Goal: Task Accomplishment & Management: Manage account settings

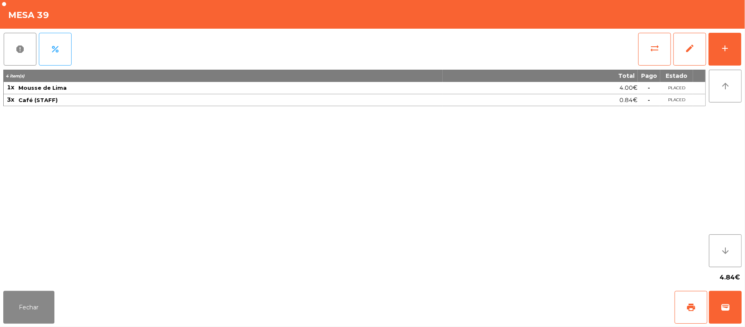
click at [744, 50] on div "report percent sync_alt edit add 4 item(s) Total Pago Estado 1x Mousse de Lima …" at bounding box center [372, 158] width 745 height 259
click at [726, 46] on div "add" at bounding box center [725, 48] width 10 height 10
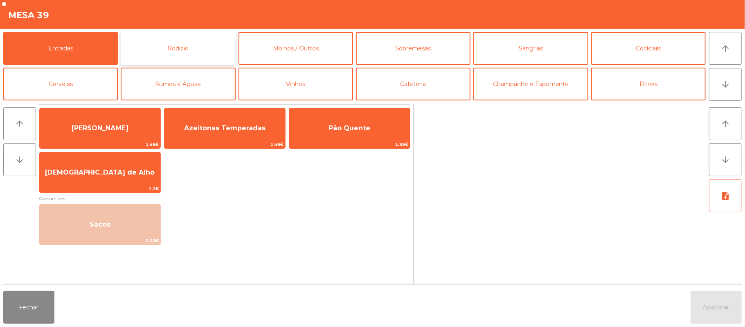
click at [208, 51] on button "Rodizio" at bounding box center [178, 48] width 115 height 33
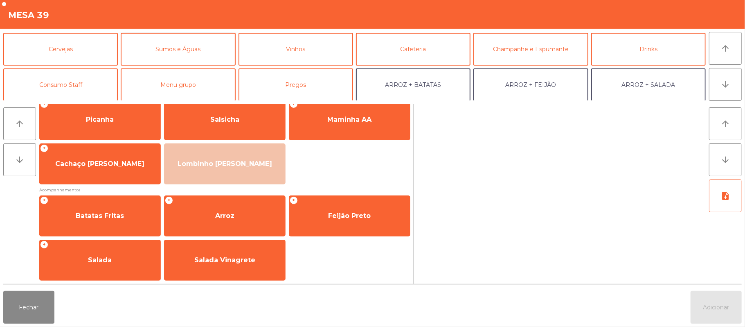
scroll to position [50, 0]
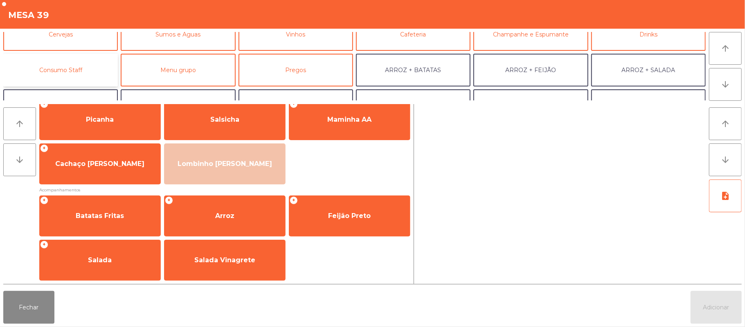
click at [92, 67] on button "Consumo Staff" at bounding box center [60, 70] width 115 height 33
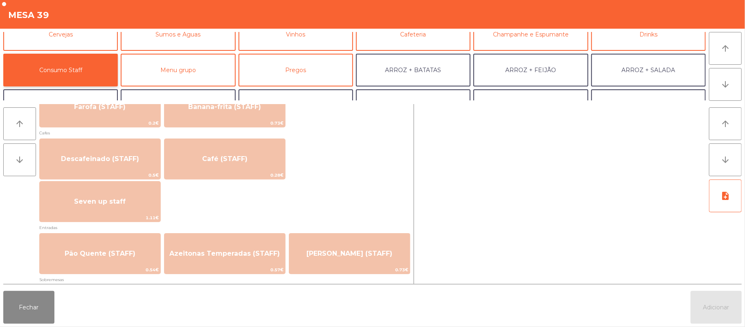
scroll to position [482, 0]
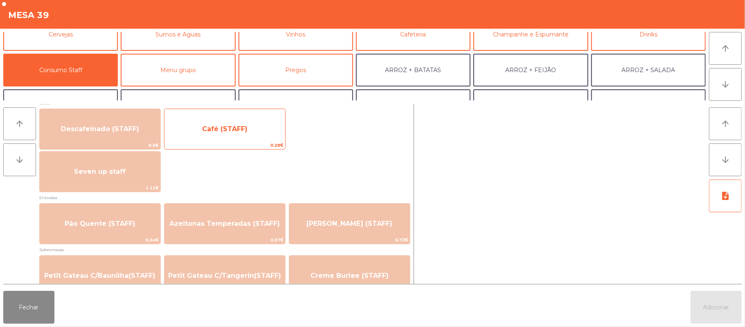
click at [265, 143] on span "0.28€" at bounding box center [225, 145] width 121 height 8
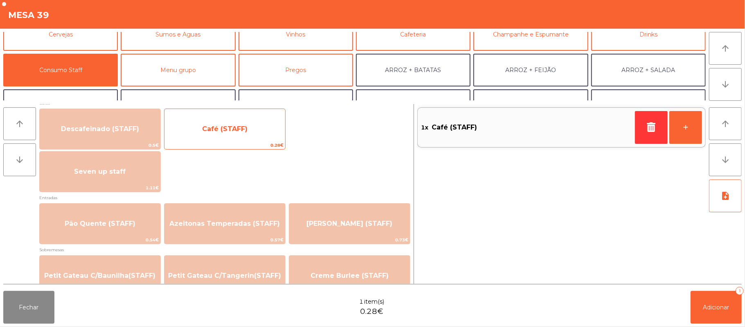
click at [256, 140] on span "Café (STAFF)" at bounding box center [225, 129] width 121 height 22
click at [249, 135] on span "Café (STAFF)" at bounding box center [225, 129] width 121 height 22
click at [243, 141] on span "0.28€" at bounding box center [225, 145] width 121 height 8
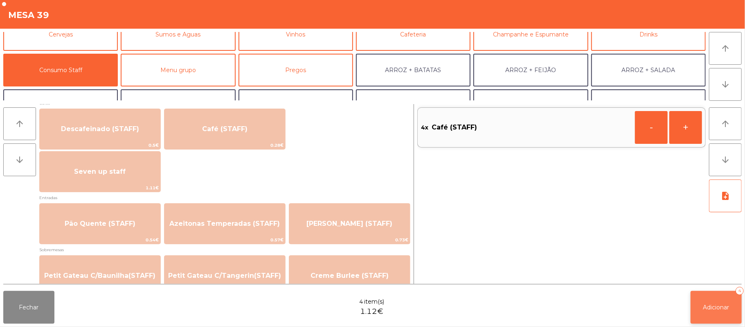
click at [712, 314] on button "Adicionar 4" at bounding box center [716, 307] width 51 height 33
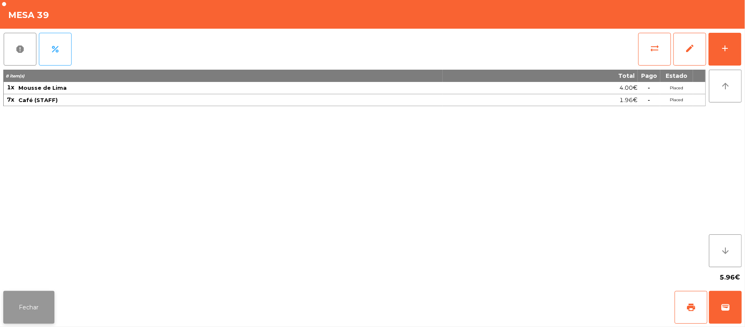
click at [29, 293] on button "Fechar" at bounding box center [28, 307] width 51 height 33
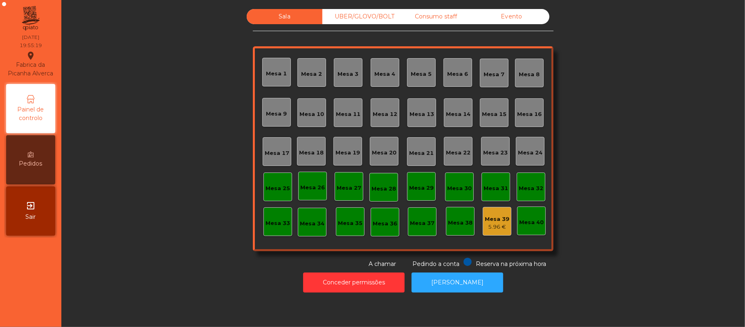
click at [358, 14] on div "UBER/GLOVO/BOLT" at bounding box center [360, 16] width 76 height 15
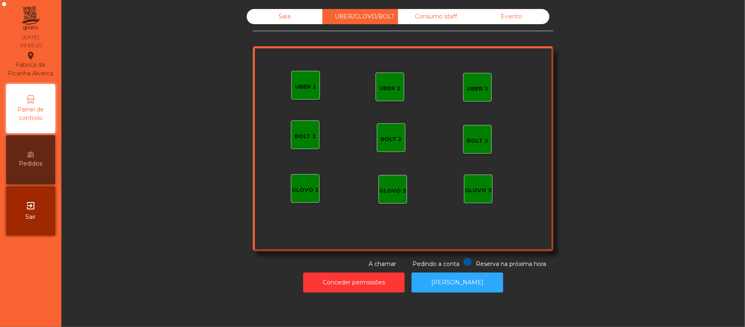
click at [430, 16] on div "Consumo staff" at bounding box center [436, 16] width 76 height 15
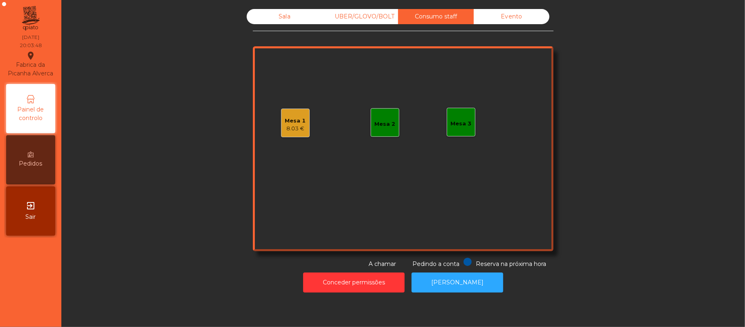
click at [296, 14] on div "Sala" at bounding box center [285, 16] width 76 height 15
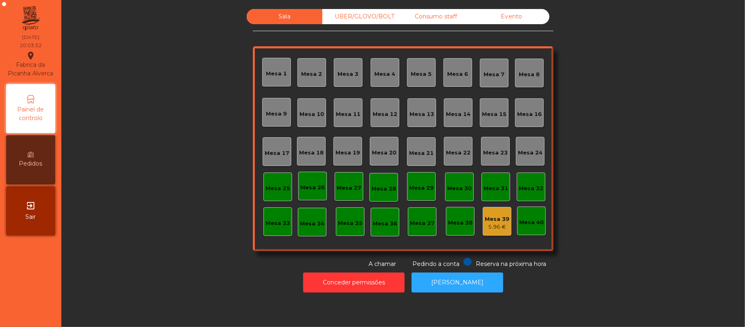
click at [413, 118] on div "Mesa 13" at bounding box center [422, 112] width 29 height 29
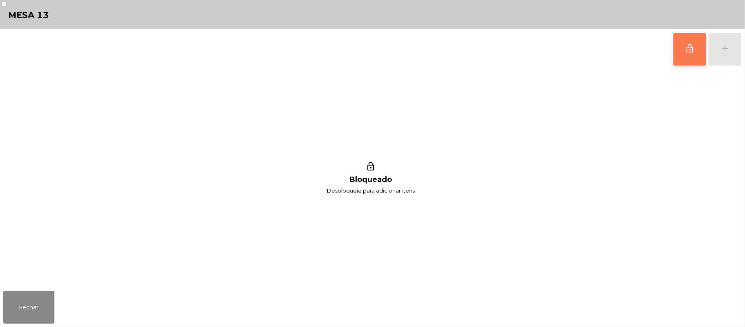
click at [684, 51] on button "lock_outline" at bounding box center [690, 49] width 33 height 33
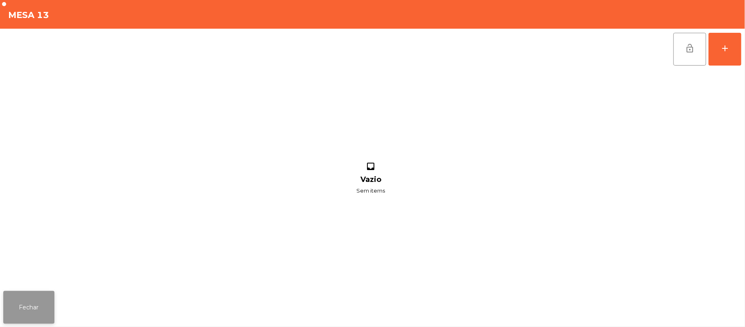
click at [34, 311] on button "Fechar" at bounding box center [28, 307] width 51 height 33
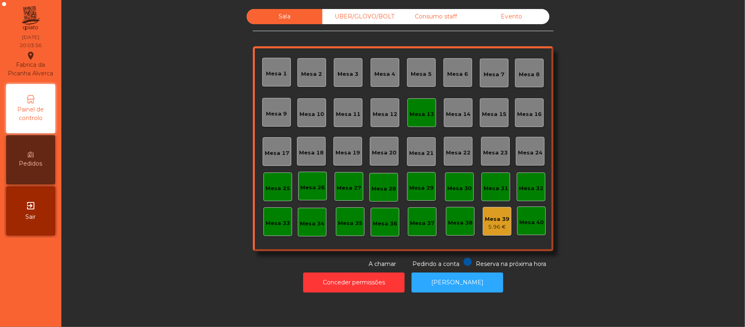
click at [488, 124] on div "Mesa 15" at bounding box center [494, 112] width 29 height 29
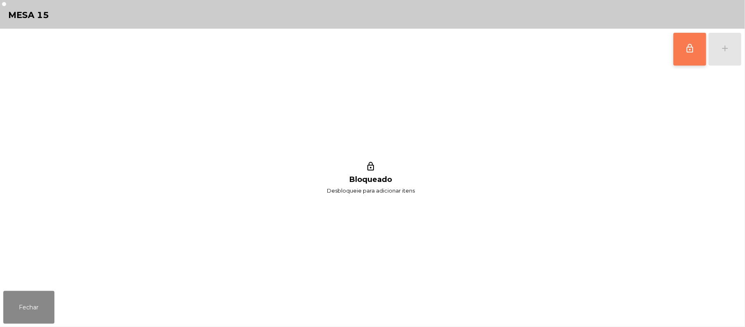
click at [691, 64] on button "lock_outline" at bounding box center [690, 49] width 33 height 33
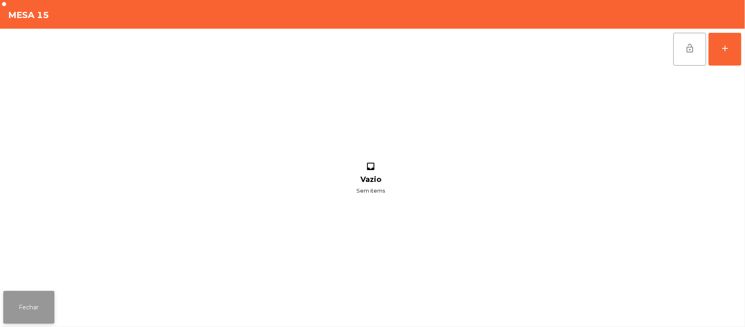
click at [35, 318] on button "Fechar" at bounding box center [28, 307] width 51 height 33
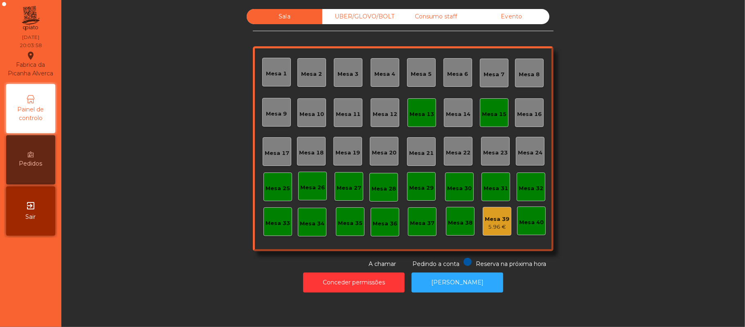
click at [421, 125] on div "Mesa 13" at bounding box center [422, 112] width 29 height 29
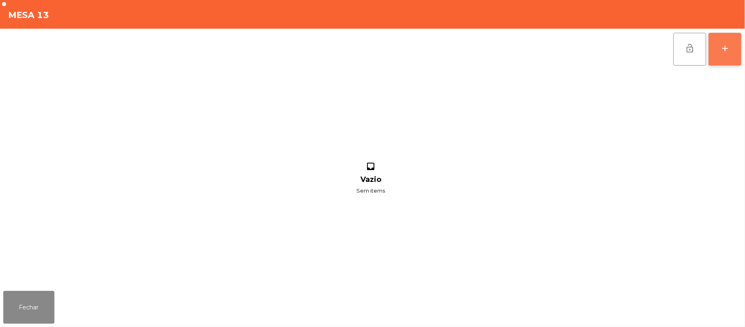
click at [729, 61] on button "add" at bounding box center [725, 49] width 33 height 33
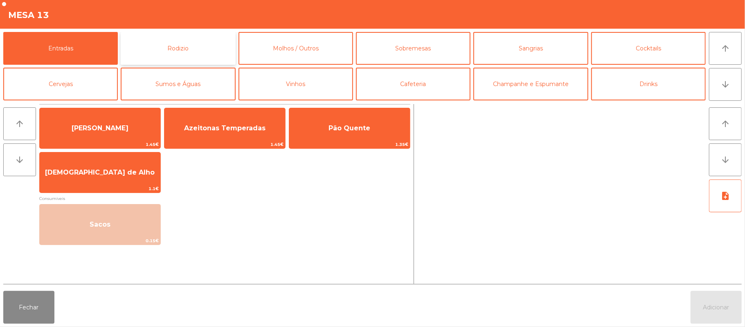
click at [206, 48] on button "Rodizio" at bounding box center [178, 48] width 115 height 33
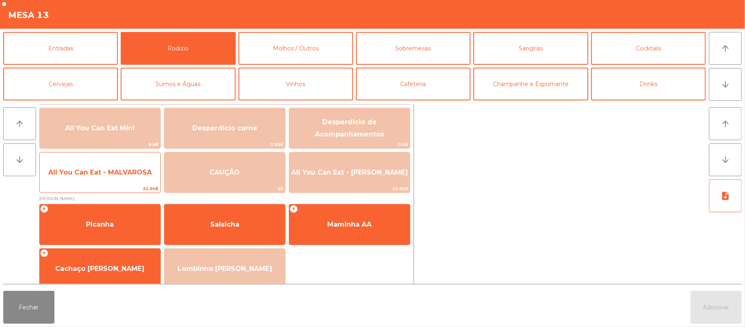
click at [130, 182] on span "All You Can Eat - MALVAROSA" at bounding box center [100, 172] width 121 height 22
click at [133, 180] on span "All You Can Eat - MALVAROSA" at bounding box center [100, 172] width 121 height 22
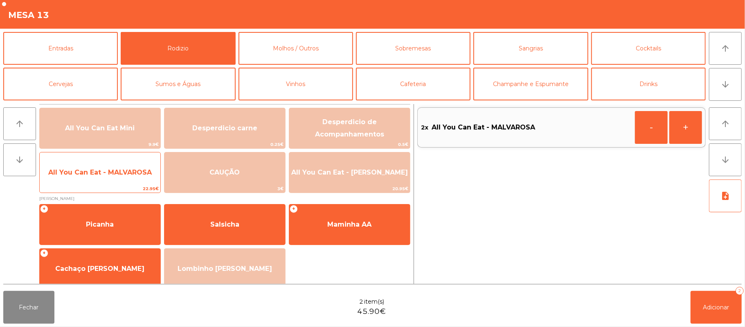
click at [134, 180] on span "All You Can Eat - MALVAROSA" at bounding box center [100, 172] width 121 height 22
click at [131, 182] on span "All You Can Eat - MALVAROSA" at bounding box center [100, 172] width 121 height 22
click at [128, 185] on span "22.95€" at bounding box center [100, 189] width 121 height 8
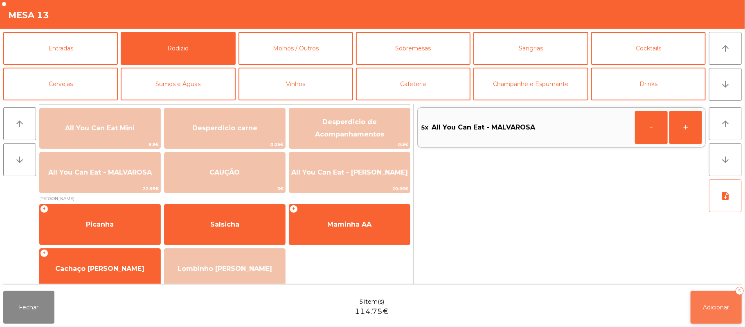
click at [705, 302] on button "Adicionar 5" at bounding box center [716, 307] width 51 height 33
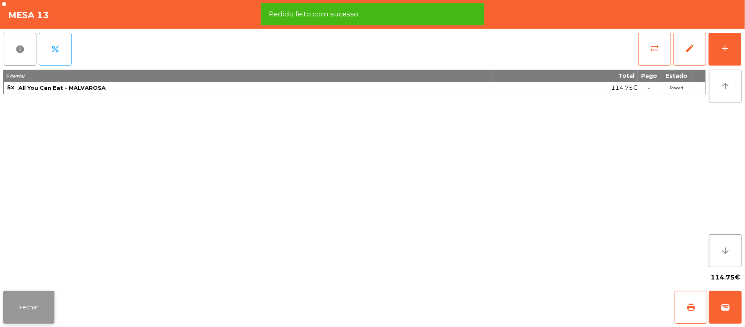
click at [34, 318] on button "Fechar" at bounding box center [28, 307] width 51 height 33
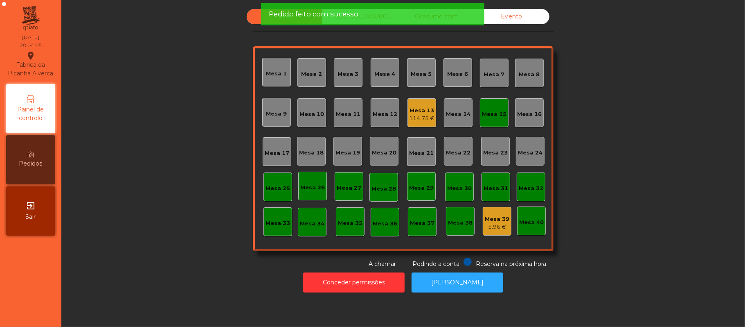
click at [498, 112] on div "Mesa 15" at bounding box center [494, 114] width 25 height 8
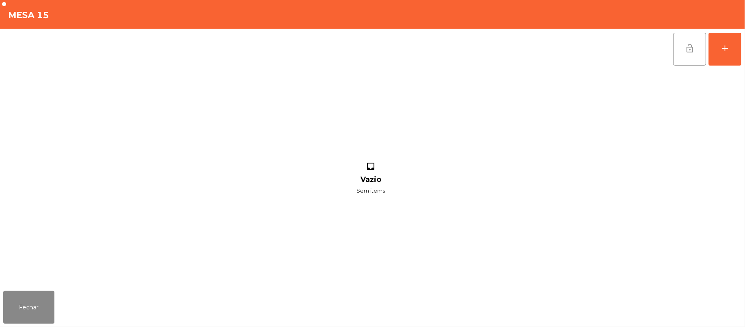
click at [693, 54] on button "lock_open" at bounding box center [690, 49] width 33 height 33
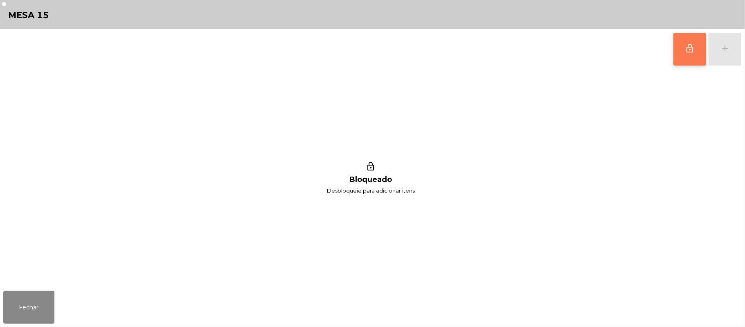
click at [687, 53] on button "lock_outline" at bounding box center [690, 49] width 33 height 33
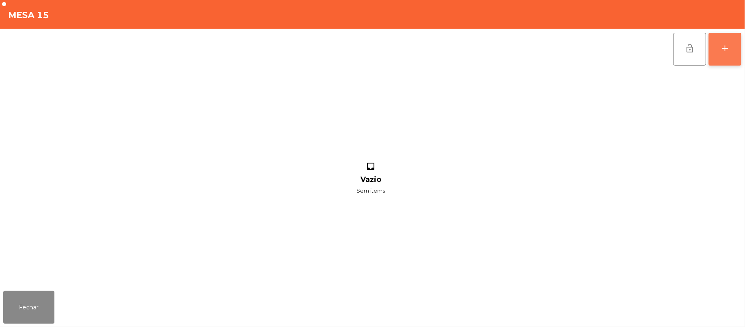
click at [724, 55] on button "add" at bounding box center [725, 49] width 33 height 33
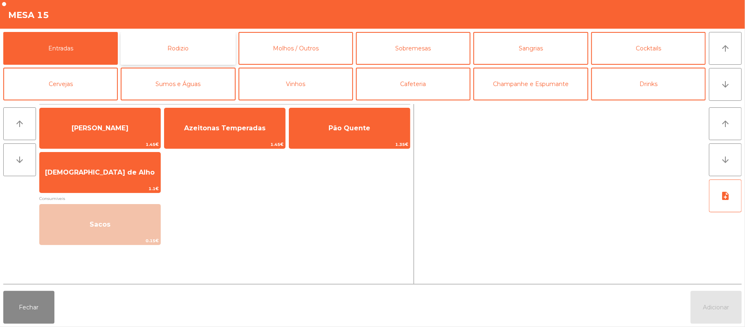
click at [216, 39] on button "Rodizio" at bounding box center [178, 48] width 115 height 33
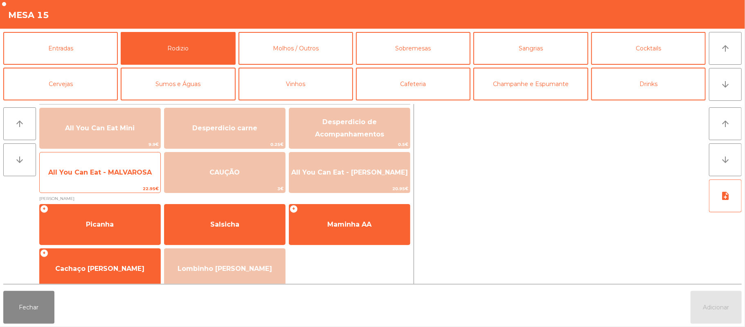
click at [132, 172] on span "All You Can Eat - MALVAROSA" at bounding box center [100, 172] width 104 height 8
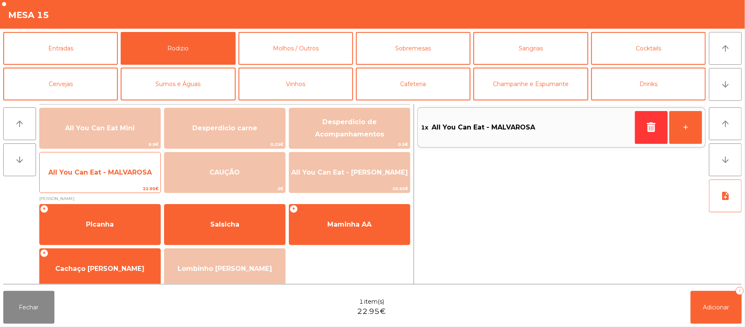
click at [135, 172] on span "All You Can Eat - MALVAROSA" at bounding box center [100, 172] width 104 height 8
click at [134, 178] on span "All You Can Eat - MALVAROSA" at bounding box center [100, 172] width 121 height 22
click at [135, 178] on span "All You Can Eat - MALVAROSA" at bounding box center [100, 172] width 121 height 22
click at [136, 178] on span "All You Can Eat - MALVAROSA" at bounding box center [100, 172] width 121 height 22
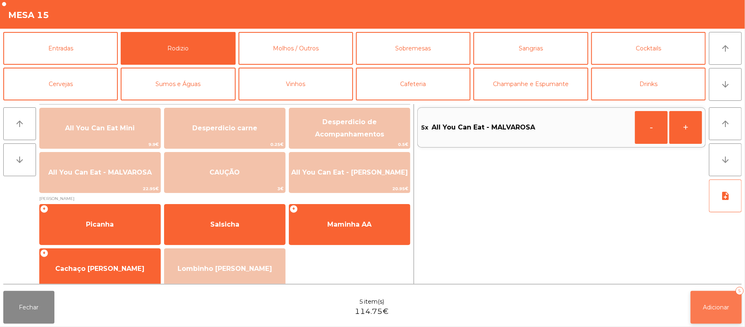
click at [710, 309] on span "Adicionar" at bounding box center [716, 306] width 26 height 7
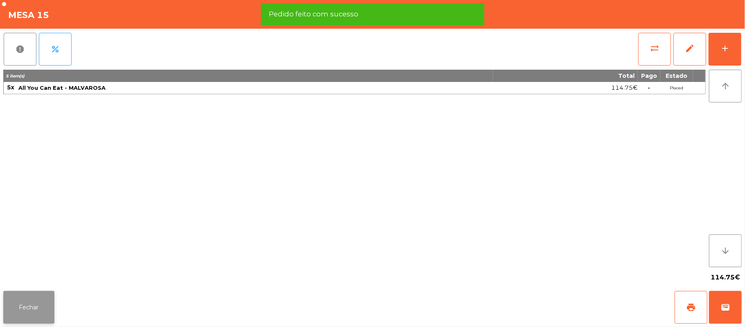
click at [33, 309] on button "Fechar" at bounding box center [28, 307] width 51 height 33
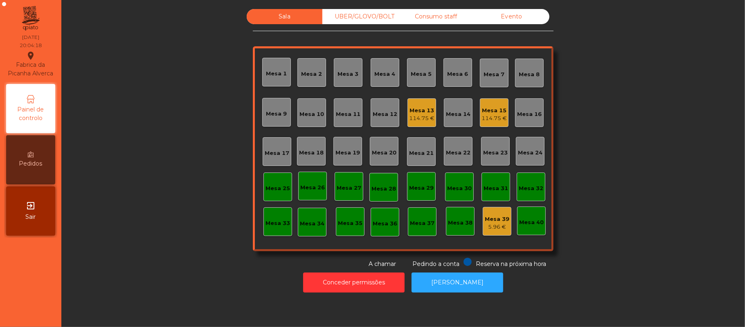
click at [359, 16] on div "UBER/GLOVO/BOLT" at bounding box center [360, 16] width 76 height 15
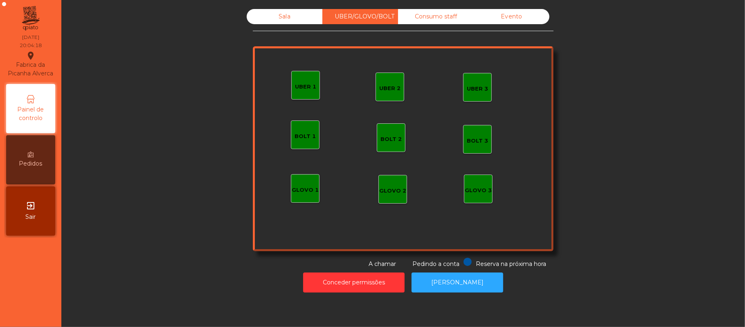
click at [435, 15] on div "Consumo staff" at bounding box center [436, 16] width 76 height 15
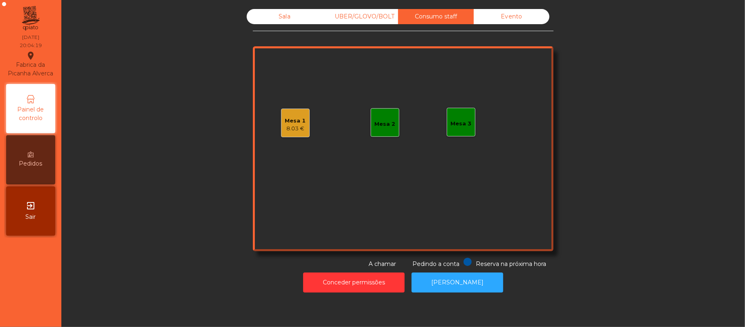
click at [275, 10] on div "Sala" at bounding box center [285, 16] width 76 height 15
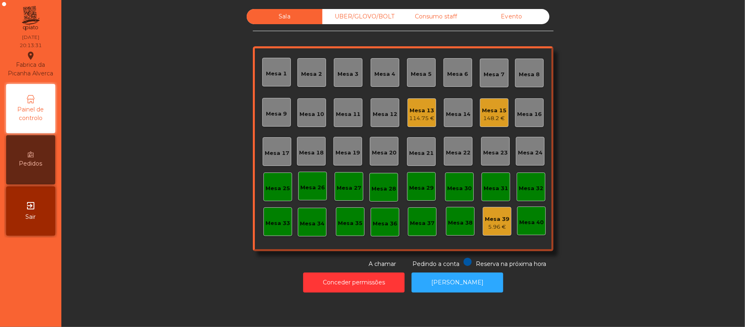
click at [498, 120] on div "148.2 €" at bounding box center [494, 118] width 25 height 8
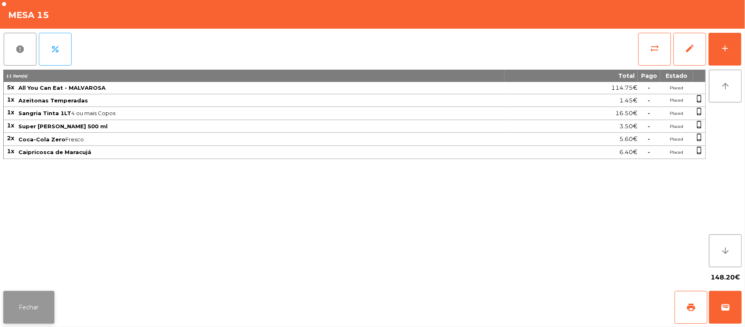
click at [43, 314] on button "Fechar" at bounding box center [28, 307] width 51 height 33
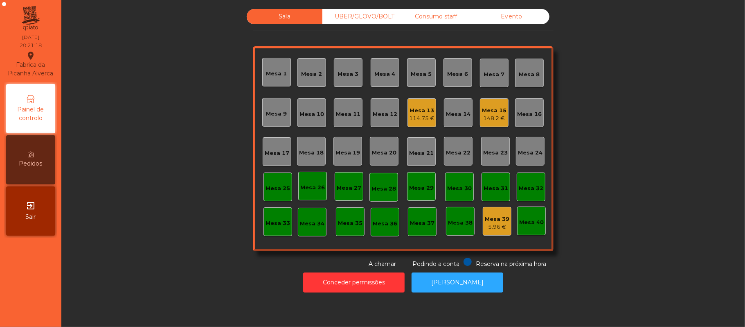
click at [413, 165] on div "Mesa 21" at bounding box center [421, 151] width 29 height 29
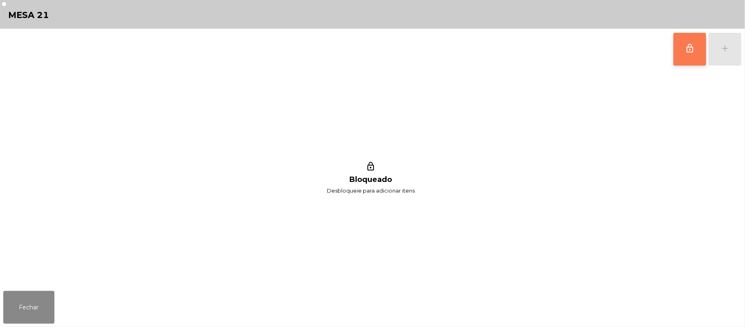
click at [675, 63] on button "lock_outline" at bounding box center [690, 49] width 33 height 33
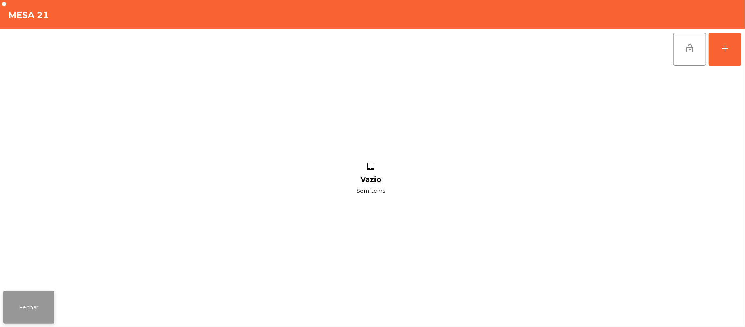
click at [12, 300] on button "Fechar" at bounding box center [28, 307] width 51 height 33
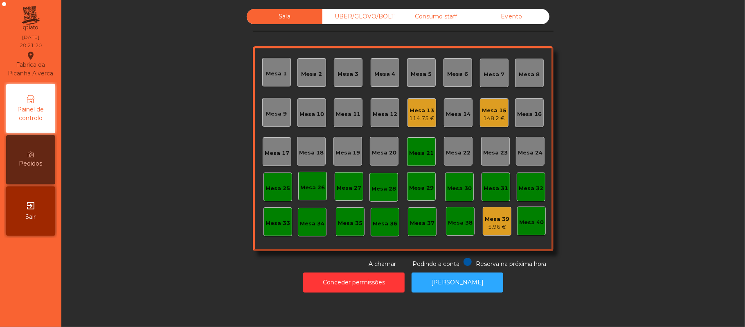
click at [465, 161] on div "Mesa 22" at bounding box center [458, 151] width 29 height 29
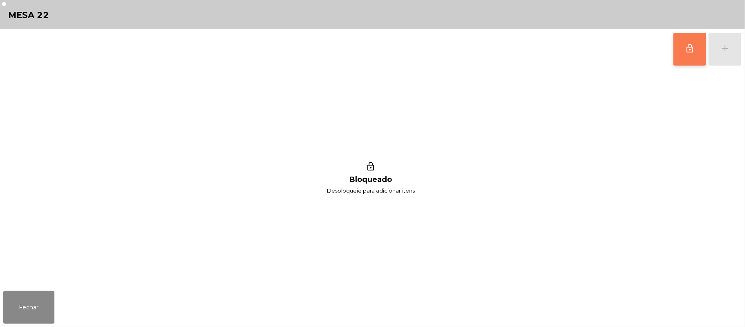
click at [688, 53] on button "lock_outline" at bounding box center [690, 49] width 33 height 33
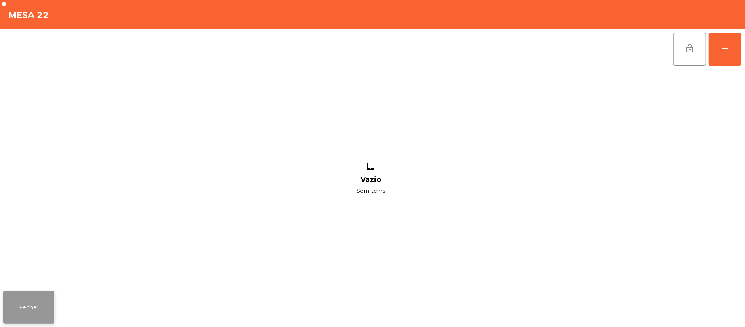
click at [27, 313] on button "Fechar" at bounding box center [28, 307] width 51 height 33
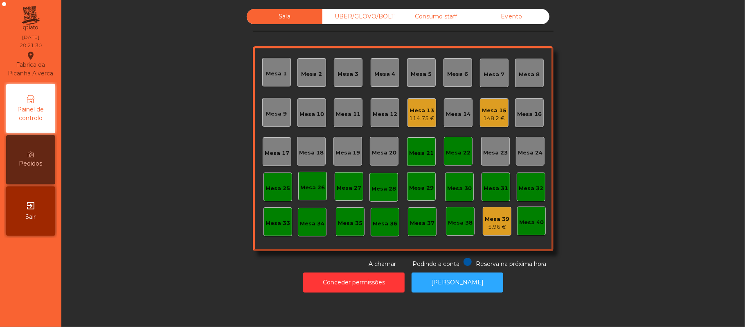
click at [409, 146] on div "Mesa 21" at bounding box center [421, 151] width 25 height 11
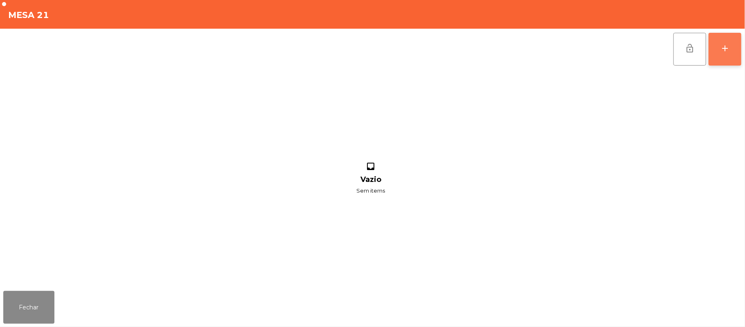
click at [719, 36] on button "add" at bounding box center [725, 49] width 33 height 33
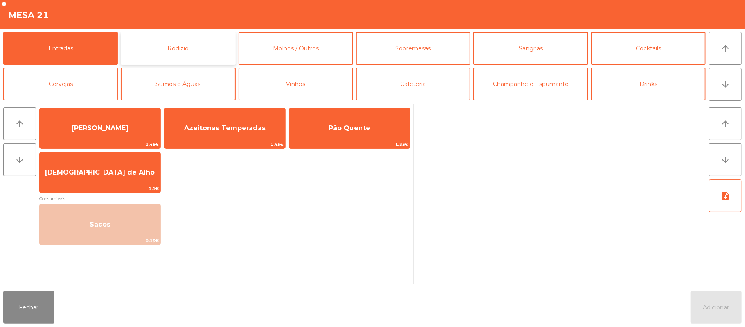
click at [208, 62] on button "Rodizio" at bounding box center [178, 48] width 115 height 33
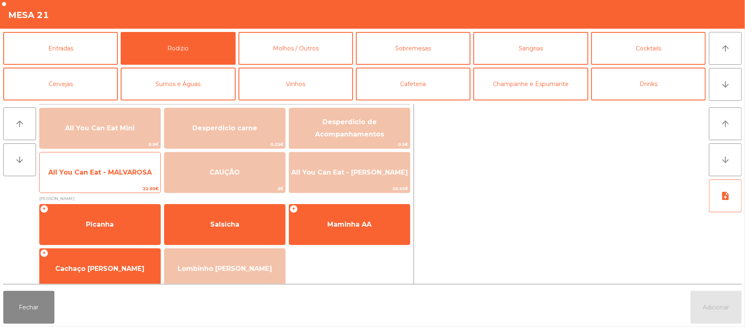
click at [131, 177] on span "All You Can Eat - MALVAROSA" at bounding box center [100, 172] width 121 height 22
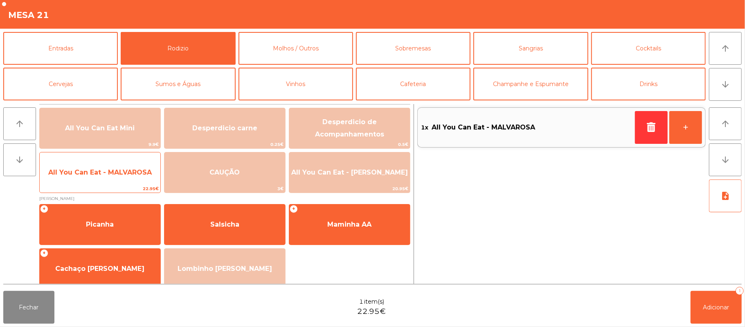
click at [126, 174] on span "All You Can Eat - MALVAROSA" at bounding box center [100, 172] width 104 height 8
click at [120, 179] on span "All You Can Eat - MALVAROSA" at bounding box center [100, 172] width 121 height 22
click at [118, 180] on span "All You Can Eat - MALVAROSA" at bounding box center [100, 172] width 121 height 22
click at [119, 165] on span "All You Can Eat - MALVAROSA" at bounding box center [100, 172] width 121 height 22
click at [118, 156] on div "All You Can Eat - MALVAROSA 22.95€" at bounding box center [100, 172] width 122 height 41
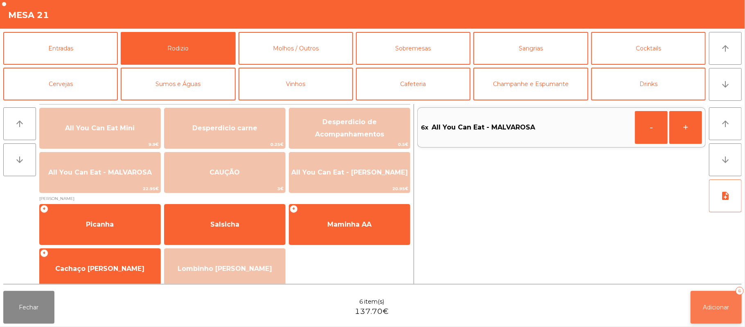
click at [716, 302] on button "Adicionar 6" at bounding box center [716, 307] width 51 height 33
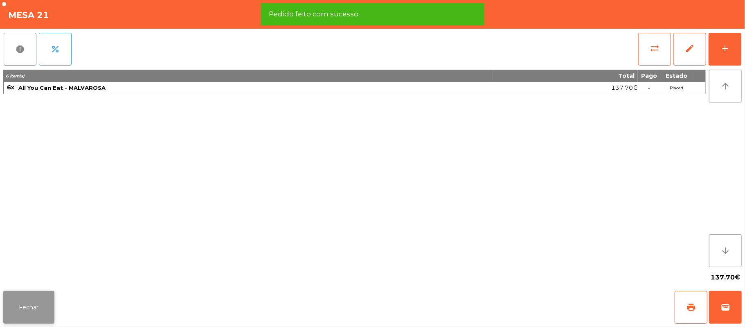
click at [44, 311] on button "Fechar" at bounding box center [28, 307] width 51 height 33
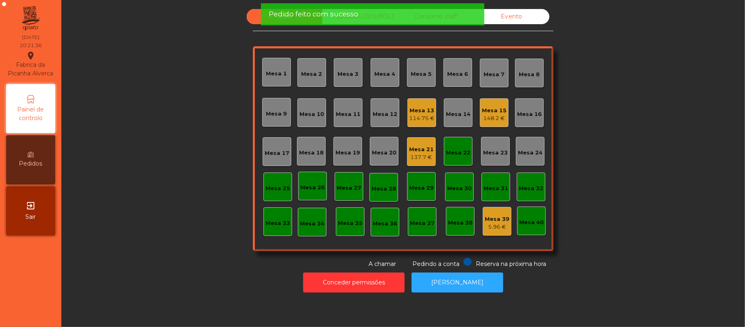
click at [465, 158] on div "Mesa 22" at bounding box center [458, 151] width 29 height 29
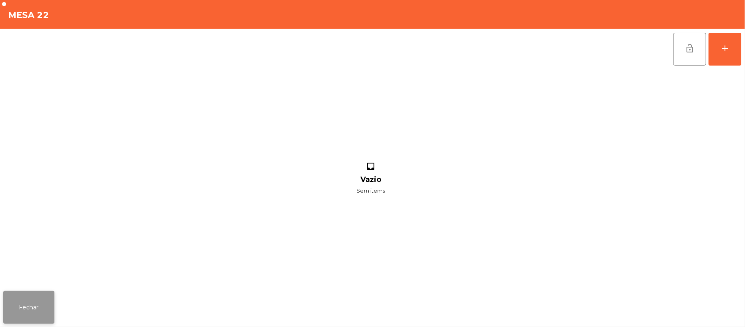
click at [27, 291] on button "Fechar" at bounding box center [28, 307] width 51 height 33
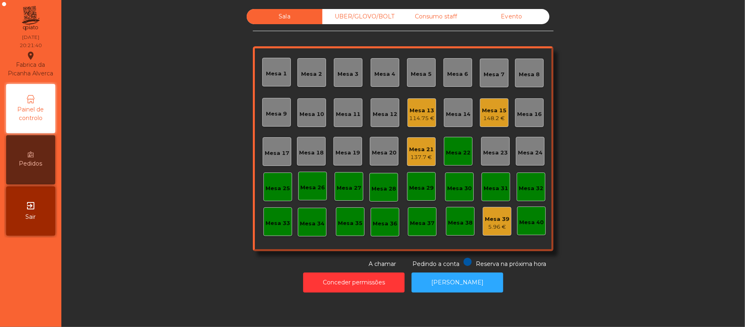
click at [449, 157] on div "Mesa 22" at bounding box center [458, 151] width 29 height 29
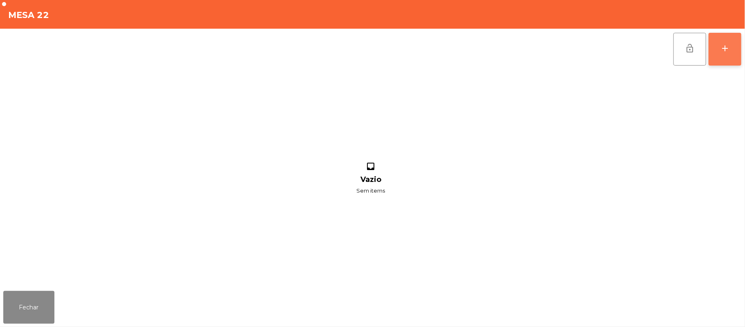
click at [722, 52] on div "add" at bounding box center [725, 48] width 10 height 10
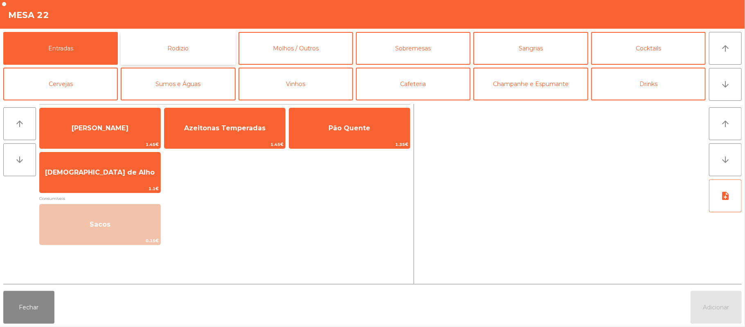
click at [170, 50] on button "Rodizio" at bounding box center [178, 48] width 115 height 33
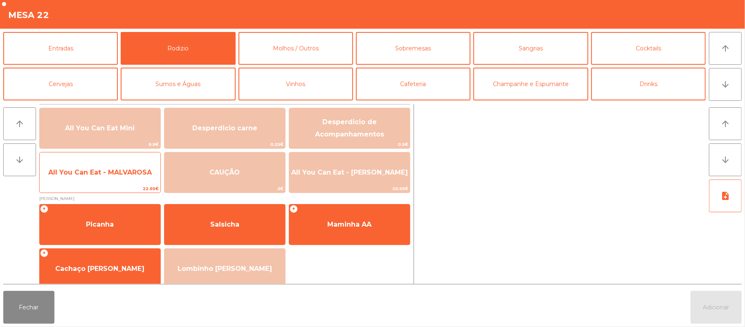
click at [95, 165] on span "All You Can Eat - MALVAROSA" at bounding box center [100, 172] width 121 height 22
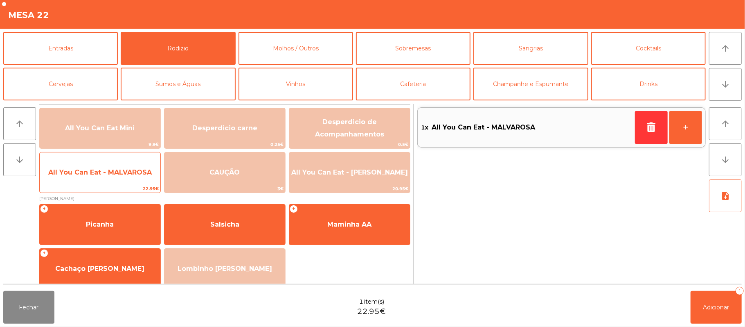
click at [99, 171] on span "All You Can Eat - MALVAROSA" at bounding box center [100, 172] width 104 height 8
click at [103, 176] on span "All You Can Eat - MALVAROSA" at bounding box center [100, 172] width 104 height 8
click at [112, 172] on span "All You Can Eat - MALVAROSA" at bounding box center [100, 172] width 104 height 8
click at [113, 173] on span "All You Can Eat - MALVAROSA" at bounding box center [100, 172] width 104 height 8
click at [117, 179] on span "All You Can Eat - MALVAROSA" at bounding box center [100, 172] width 121 height 22
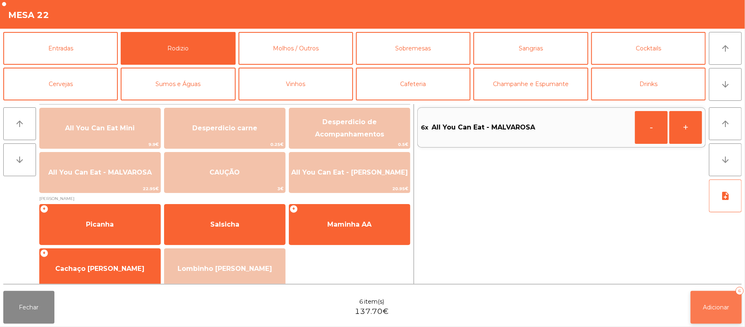
click at [718, 308] on span "Adicionar" at bounding box center [716, 306] width 26 height 7
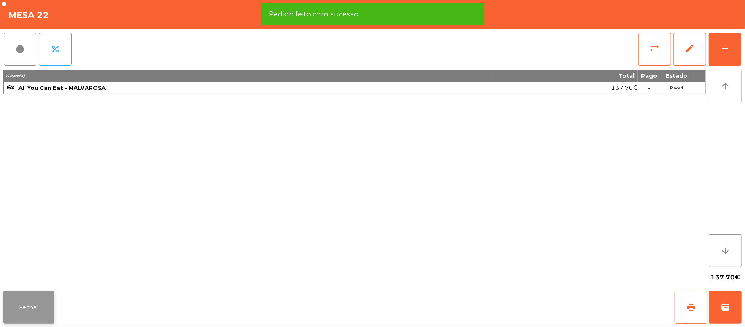
click at [42, 308] on button "Fechar" at bounding box center [28, 307] width 51 height 33
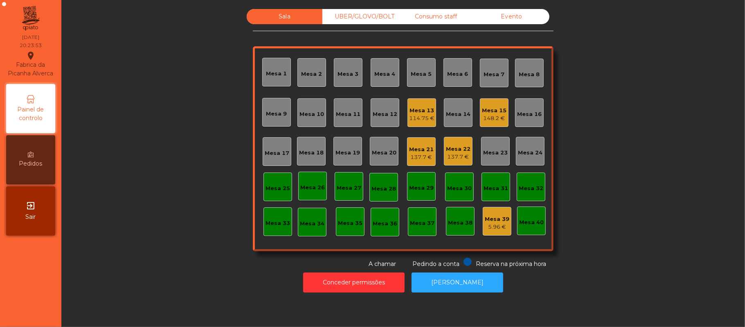
click at [339, 108] on div "Mesa 11" at bounding box center [348, 112] width 25 height 11
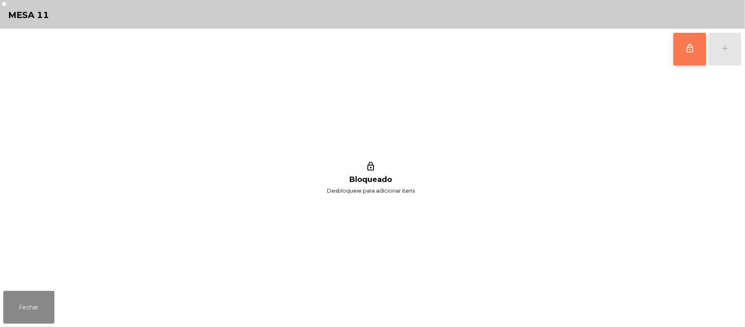
click at [700, 43] on button "lock_outline" at bounding box center [690, 49] width 33 height 33
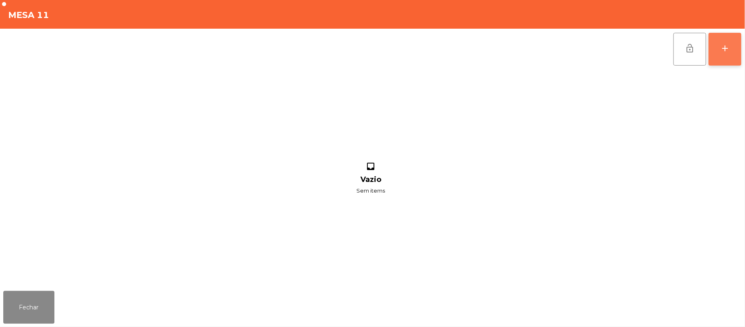
click at [735, 50] on button "add" at bounding box center [725, 49] width 33 height 33
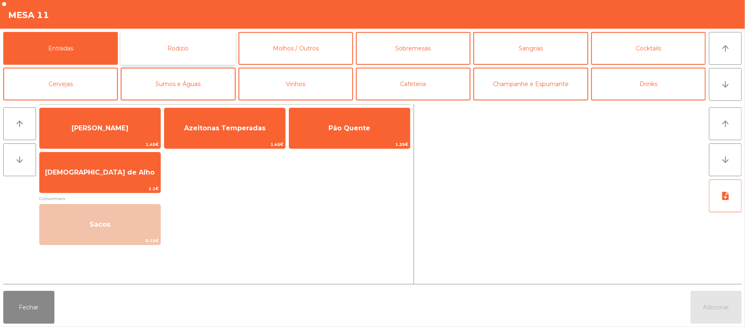
click at [179, 40] on button "Rodizio" at bounding box center [178, 48] width 115 height 33
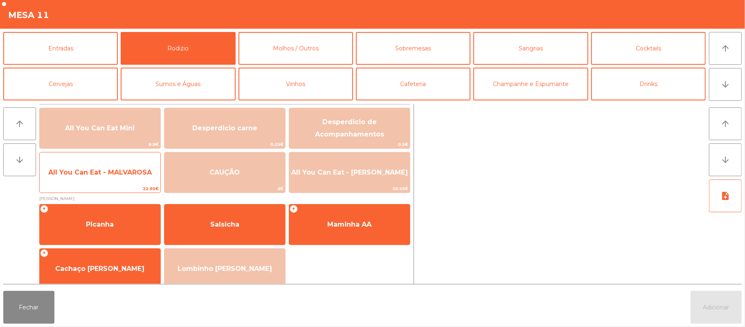
click at [133, 174] on span "All You Can Eat - MALVAROSA" at bounding box center [100, 172] width 104 height 8
click at [131, 180] on span "All You Can Eat - MALVAROSA" at bounding box center [100, 172] width 121 height 22
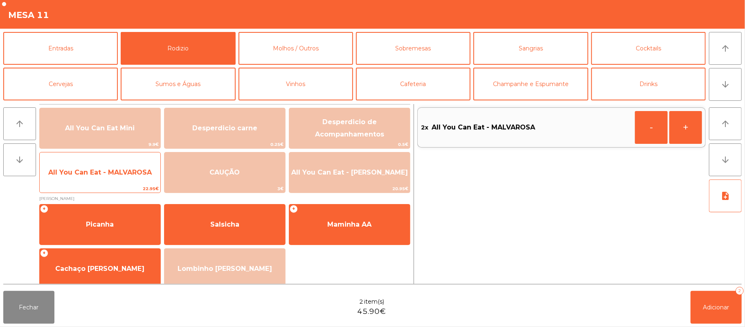
click at [133, 185] on span "22.95€" at bounding box center [100, 189] width 121 height 8
click at [133, 183] on span "All You Can Eat - MALVAROSA" at bounding box center [100, 172] width 121 height 22
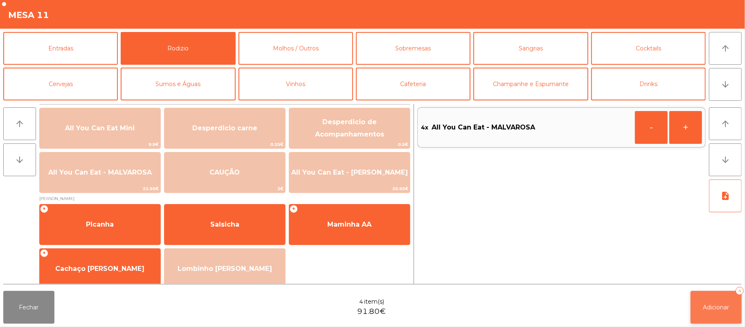
click at [719, 321] on button "Adicionar 4" at bounding box center [716, 307] width 51 height 33
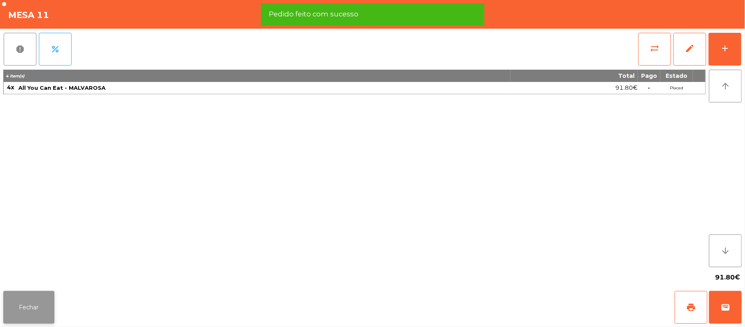
click at [34, 309] on button "Fechar" at bounding box center [28, 307] width 51 height 33
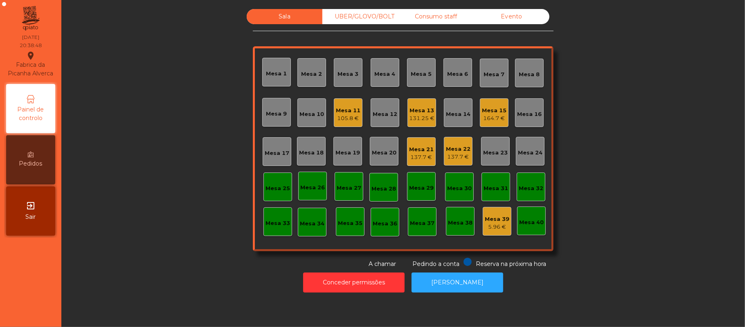
click at [422, 70] on div "Mesa 5" at bounding box center [421, 74] width 21 height 8
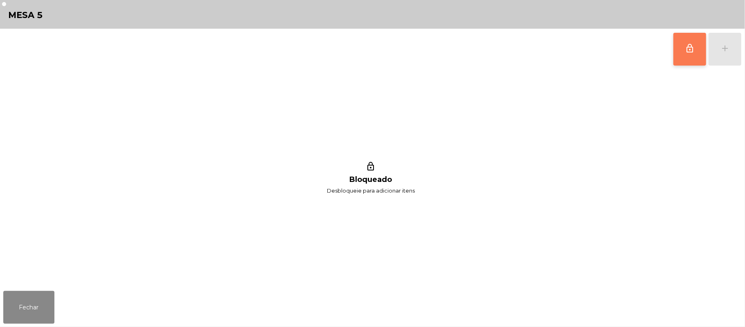
click at [688, 56] on button "lock_outline" at bounding box center [690, 49] width 33 height 33
click at [725, 46] on div "add" at bounding box center [725, 48] width 10 height 10
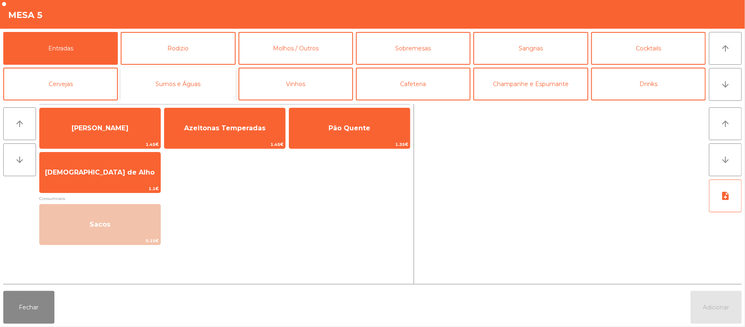
click at [219, 80] on button "Sumos e Águas" at bounding box center [178, 84] width 115 height 33
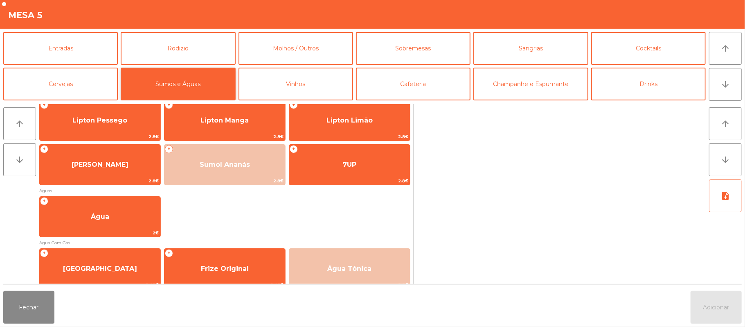
scroll to position [148, 0]
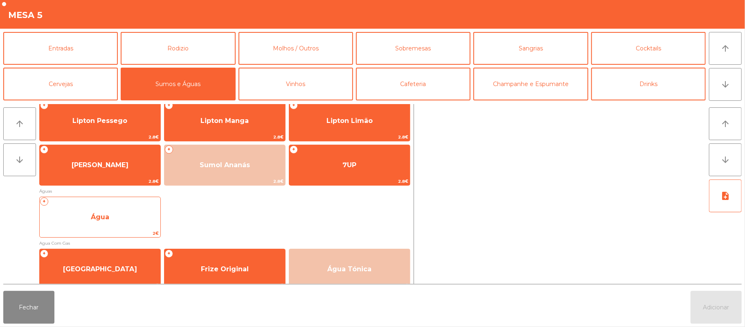
click at [140, 225] on span "Água" at bounding box center [100, 217] width 121 height 22
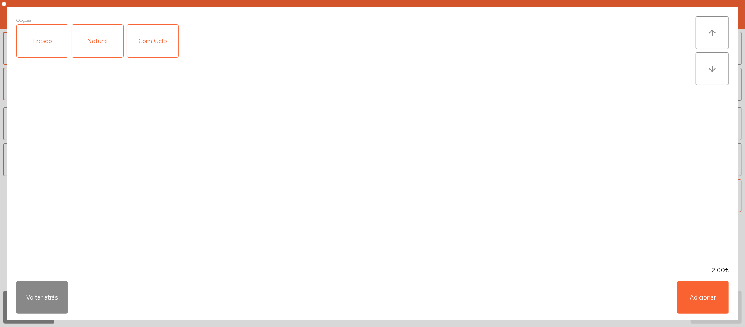
click at [49, 54] on div "Fresco" at bounding box center [42, 41] width 51 height 33
click at [706, 326] on ngb-modal-window "Opções (Fresco) Fresco Natural Com Gelo arrow_upward arrow_downward 2.00€ Volta…" at bounding box center [372, 163] width 745 height 327
click at [704, 302] on button "Adicionar" at bounding box center [703, 297] width 51 height 33
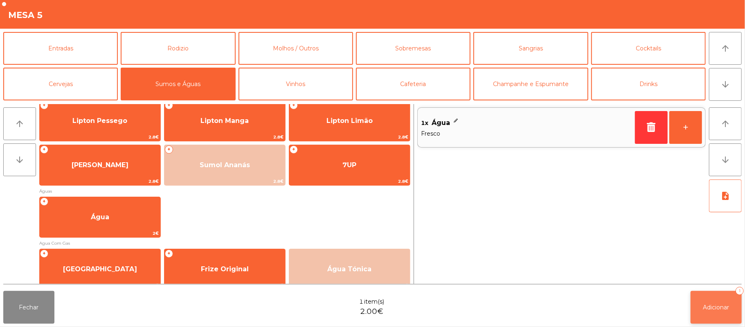
click at [721, 309] on span "Adicionar" at bounding box center [716, 306] width 26 height 7
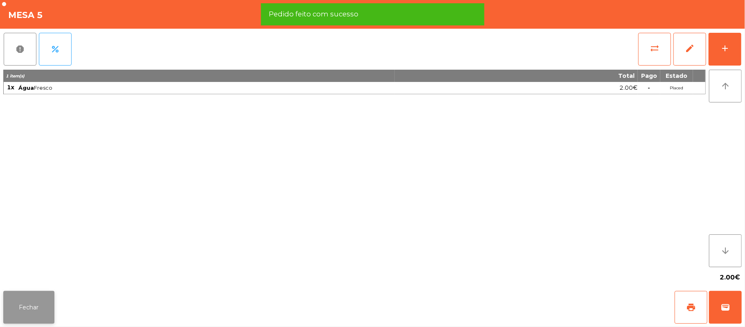
click at [38, 309] on button "Fechar" at bounding box center [28, 307] width 51 height 33
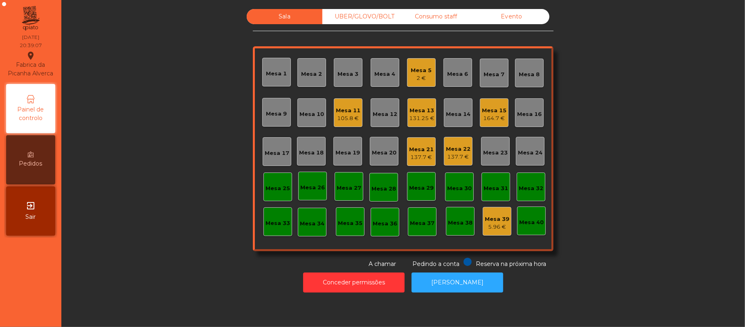
click at [446, 148] on div "Mesa 22" at bounding box center [458, 149] width 25 height 8
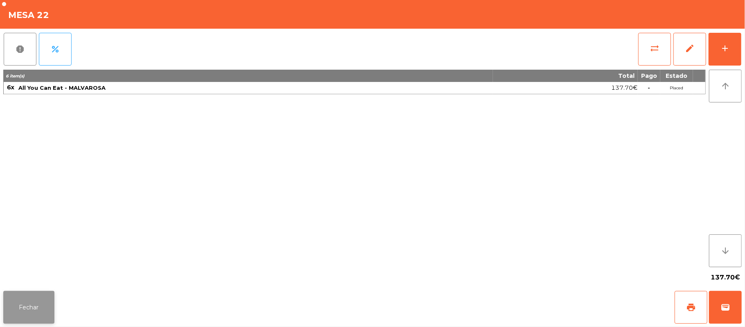
click at [41, 311] on button "Fechar" at bounding box center [28, 307] width 51 height 33
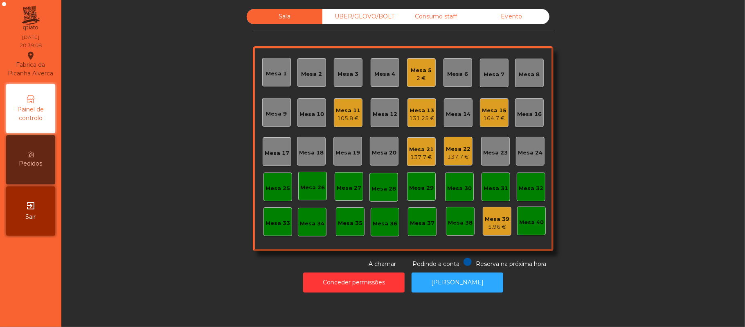
click at [413, 154] on div "137.7 €" at bounding box center [421, 157] width 25 height 8
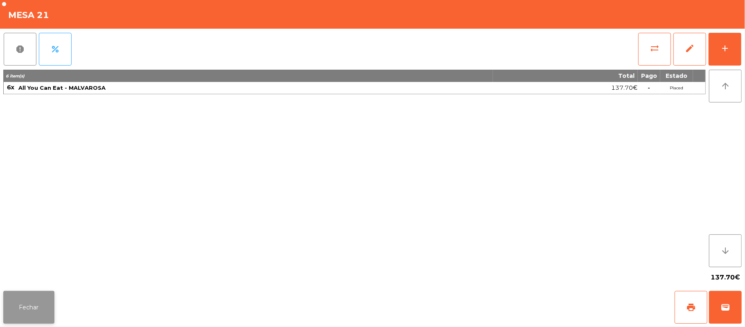
click at [5, 322] on button "Fechar" at bounding box center [28, 307] width 51 height 33
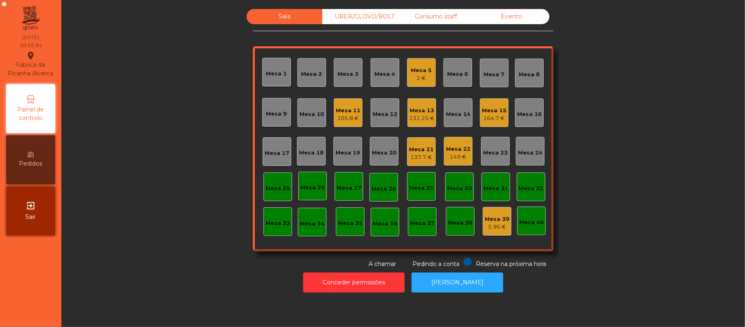
click at [426, 158] on div "137.7 €" at bounding box center [421, 157] width 25 height 8
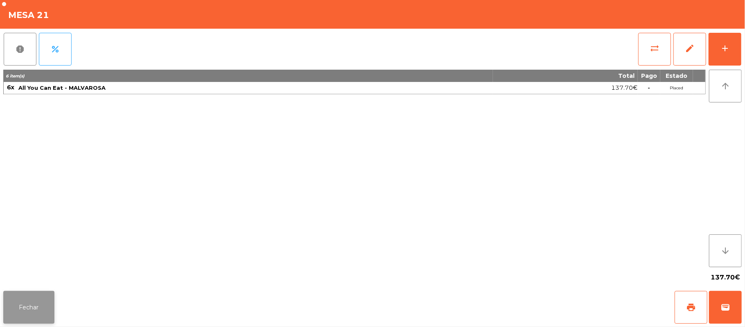
click at [43, 306] on button "Fechar" at bounding box center [28, 307] width 51 height 33
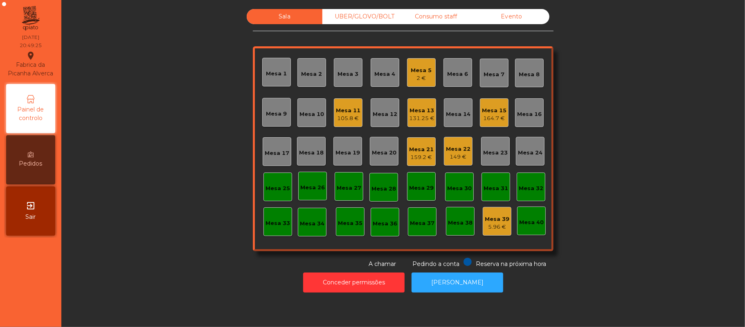
click at [418, 116] on div "131.25 €" at bounding box center [421, 118] width 25 height 8
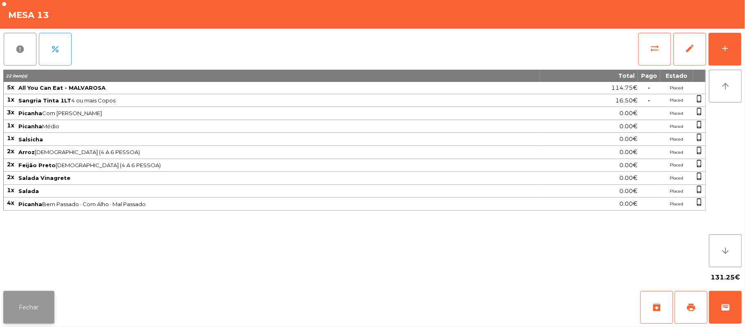
click at [28, 305] on button "Fechar" at bounding box center [28, 307] width 51 height 33
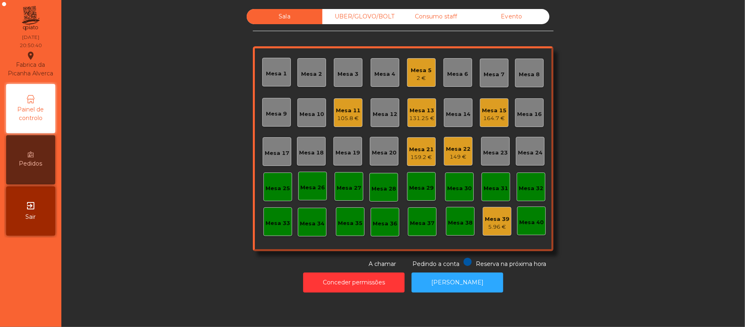
click at [417, 78] on div "2 €" at bounding box center [421, 78] width 21 height 8
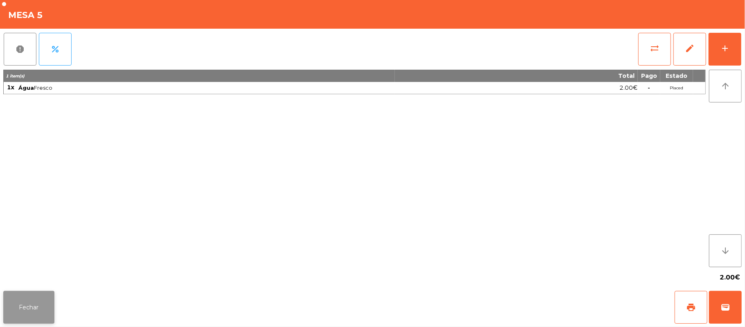
click at [43, 320] on button "Fechar" at bounding box center [28, 307] width 51 height 33
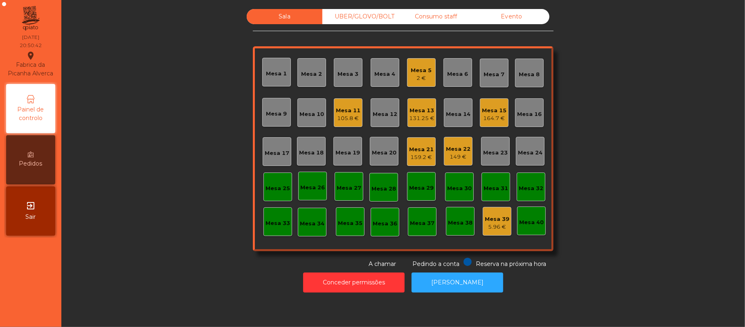
click at [411, 75] on div "2 €" at bounding box center [421, 78] width 21 height 8
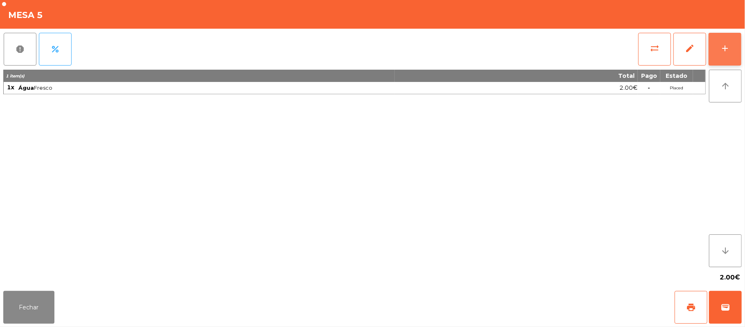
click at [724, 54] on button "add" at bounding box center [725, 49] width 33 height 33
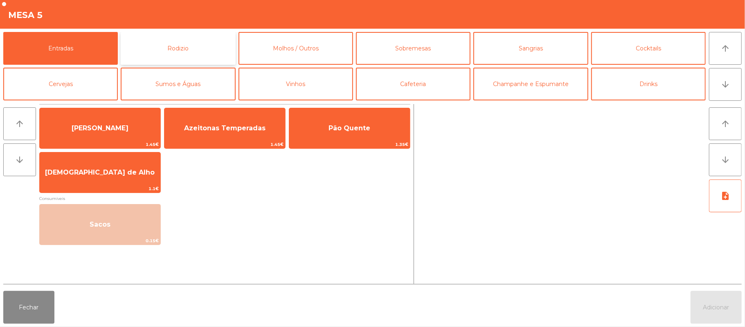
click at [212, 40] on button "Rodizio" at bounding box center [178, 48] width 115 height 33
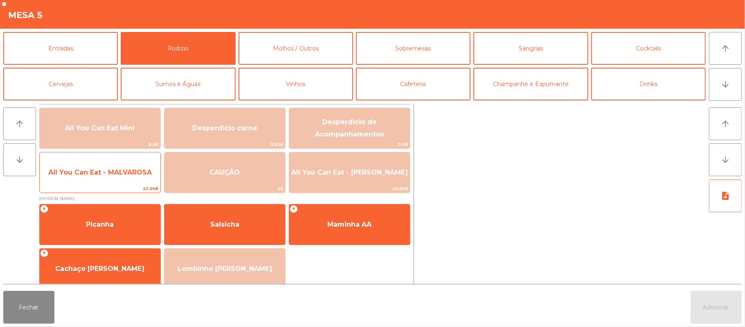
click at [131, 176] on span "All You Can Eat - MALVAROSA" at bounding box center [100, 172] width 104 height 8
click at [122, 178] on span "All You Can Eat - MALVAROSA" at bounding box center [100, 172] width 121 height 22
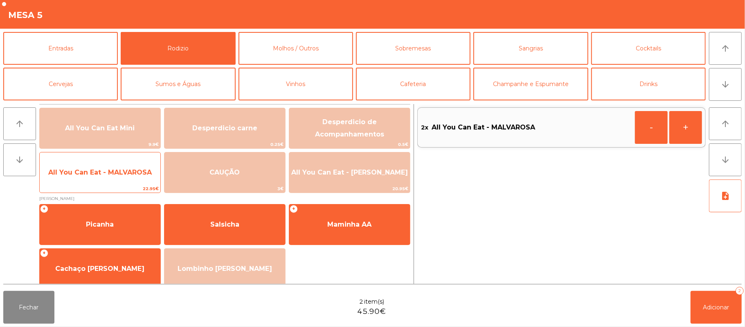
click at [119, 177] on span "All You Can Eat - MALVAROSA" at bounding box center [100, 172] width 121 height 22
click at [122, 174] on span "All You Can Eat - MALVAROSA" at bounding box center [100, 172] width 104 height 8
click at [121, 176] on span "All You Can Eat - MALVAROSA" at bounding box center [100, 172] width 104 height 8
click at [122, 178] on span "All You Can Eat - MALVAROSA" at bounding box center [100, 172] width 121 height 22
click at [124, 178] on span "All You Can Eat - MALVAROSA" at bounding box center [100, 172] width 121 height 22
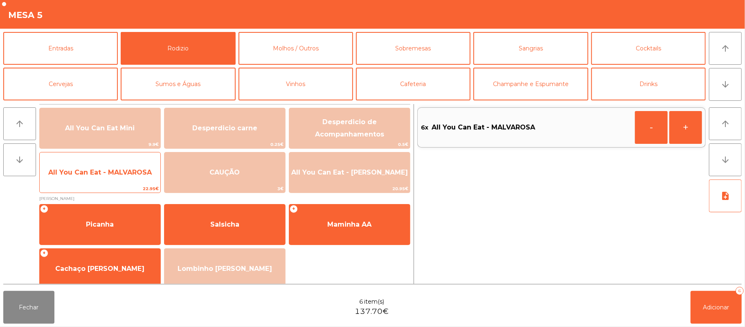
click at [122, 172] on span "All You Can Eat - MALVAROSA" at bounding box center [100, 172] width 104 height 8
click at [121, 172] on span "All You Can Eat - MALVAROSA" at bounding box center [100, 172] width 104 height 8
click at [120, 177] on span "All You Can Eat - MALVAROSA" at bounding box center [100, 172] width 121 height 22
click at [121, 172] on span "All You Can Eat - MALVAROSA" at bounding box center [100, 172] width 104 height 8
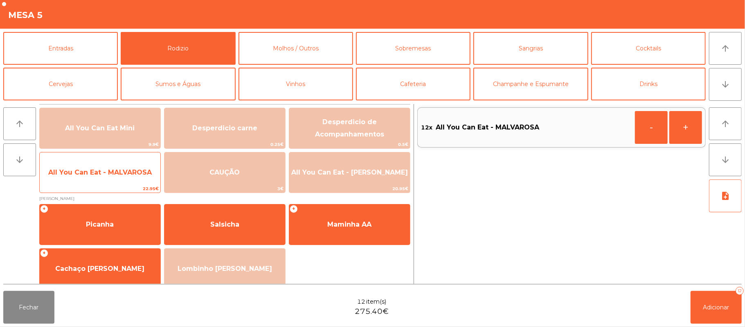
click at [119, 179] on span "All You Can Eat - MALVAROSA" at bounding box center [100, 172] width 121 height 22
click at [118, 179] on span "All You Can Eat - MALVAROSA" at bounding box center [100, 172] width 121 height 22
click at [120, 177] on span "All You Can Eat - MALVAROSA" at bounding box center [100, 172] width 121 height 22
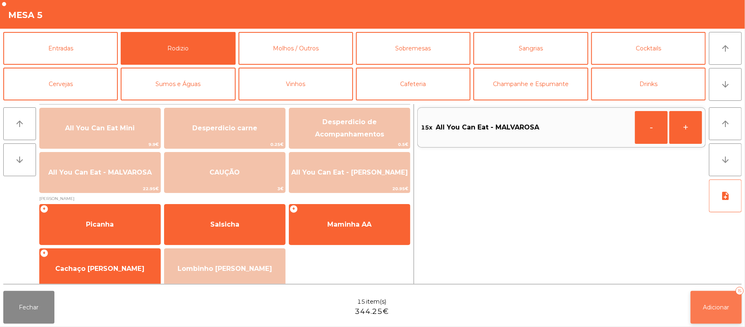
click at [721, 315] on button "Adicionar 15" at bounding box center [716, 307] width 51 height 33
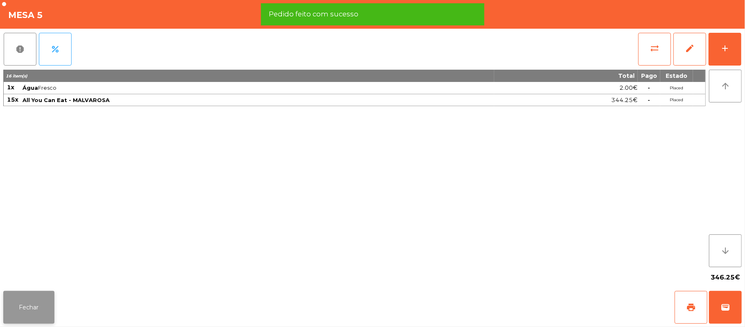
click at [30, 307] on button "Fechar" at bounding box center [28, 307] width 51 height 33
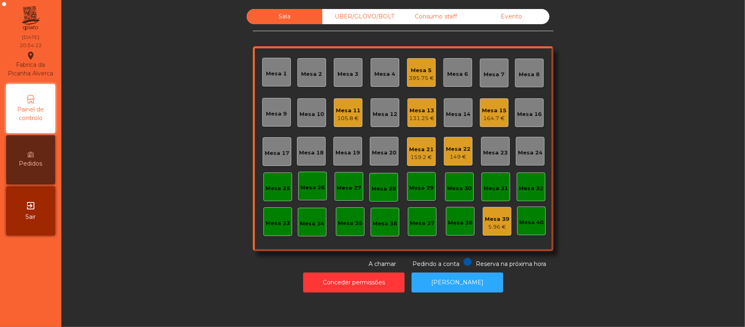
click at [424, 76] on div "395.75 €" at bounding box center [421, 78] width 25 height 8
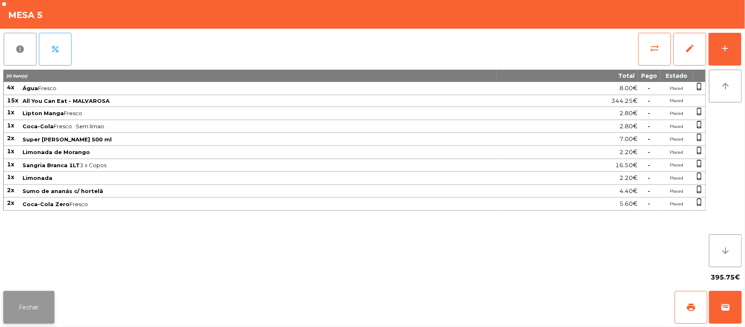
click at [29, 311] on button "Fechar" at bounding box center [28, 307] width 51 height 33
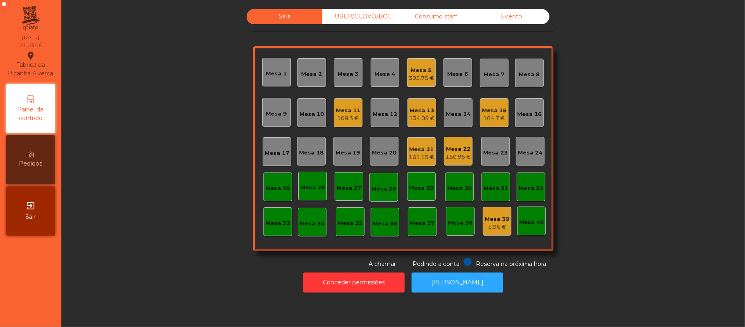
click at [463, 153] on div "150.95 €" at bounding box center [458, 157] width 25 height 8
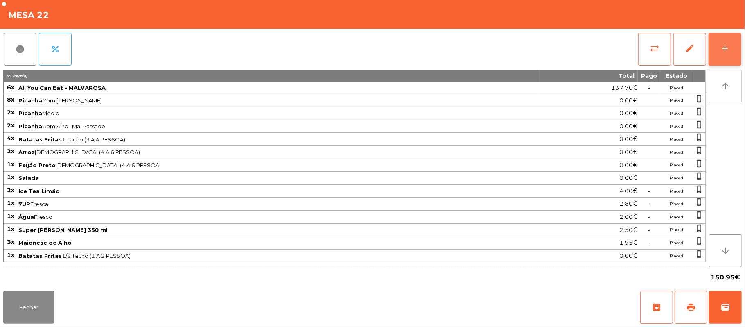
click at [724, 53] on button "add" at bounding box center [725, 49] width 33 height 33
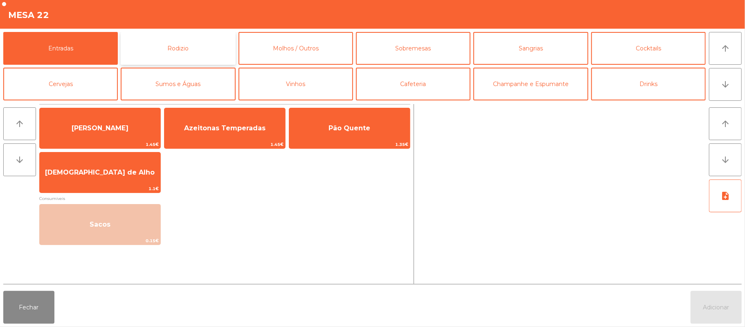
click at [189, 50] on button "Rodizio" at bounding box center [178, 48] width 115 height 33
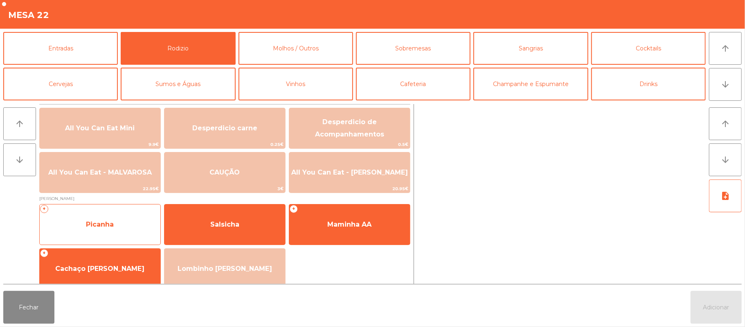
click at [119, 222] on span "Picanha" at bounding box center [100, 224] width 121 height 22
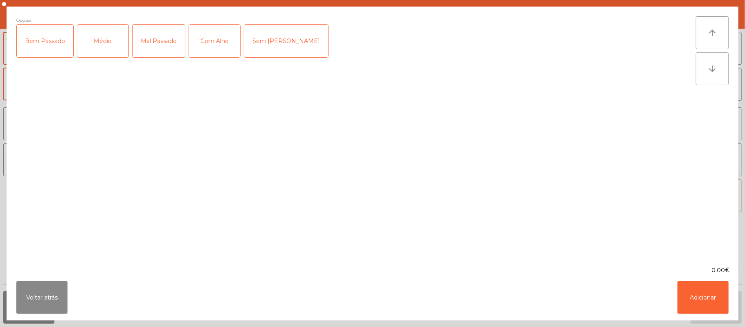
click at [101, 40] on div "Médio" at bounding box center [102, 41] width 51 height 33
click at [703, 298] on button "Adicionar" at bounding box center [703, 297] width 51 height 33
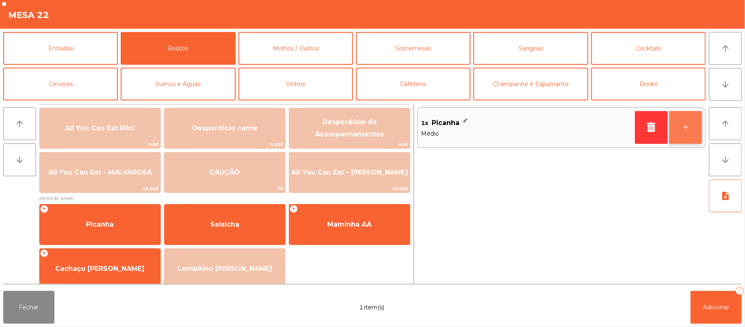
click at [688, 125] on button "+" at bounding box center [685, 127] width 33 height 33
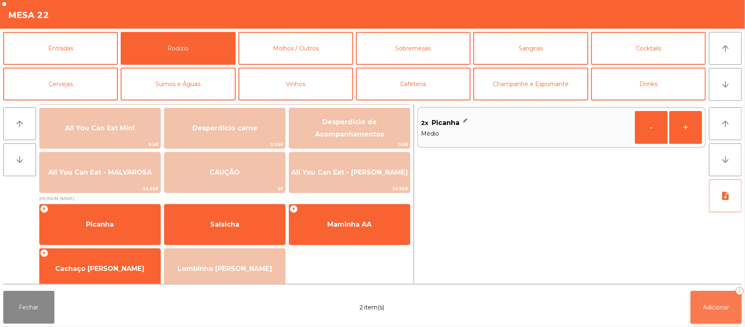
click at [726, 300] on button "Adicionar 2" at bounding box center [716, 307] width 51 height 33
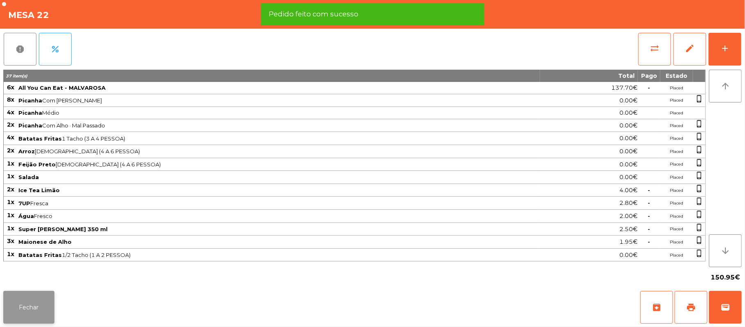
click at [26, 313] on button "Fechar" at bounding box center [28, 307] width 51 height 33
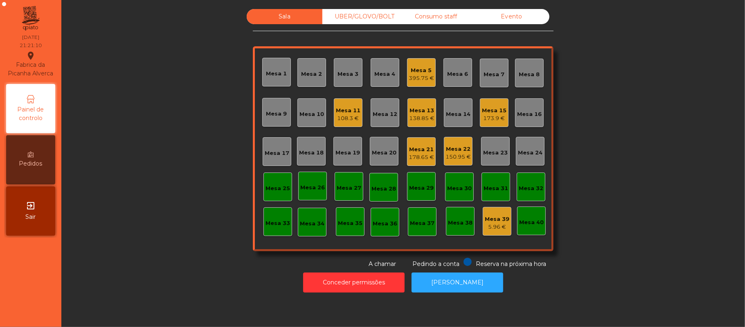
click at [265, 149] on div "Mesa 17" at bounding box center [277, 153] width 25 height 8
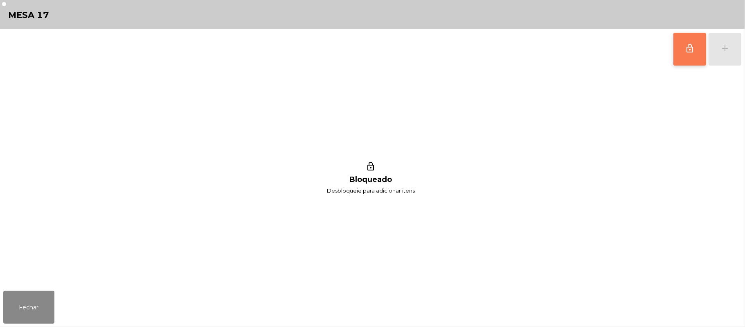
click at [696, 61] on button "lock_outline" at bounding box center [690, 49] width 33 height 33
click at [725, 48] on div "add" at bounding box center [725, 48] width 10 height 10
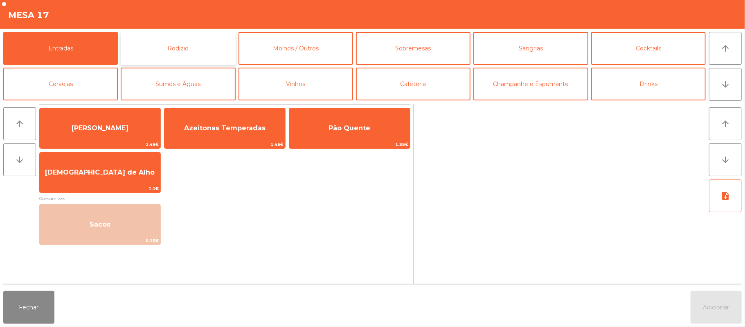
click at [207, 54] on button "Rodizio" at bounding box center [178, 48] width 115 height 33
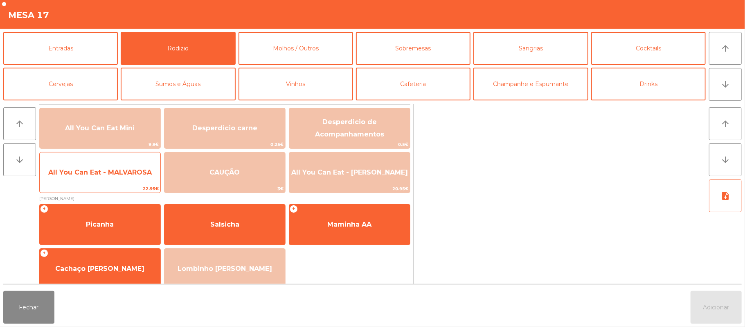
click at [112, 187] on span "22.95€" at bounding box center [100, 189] width 121 height 8
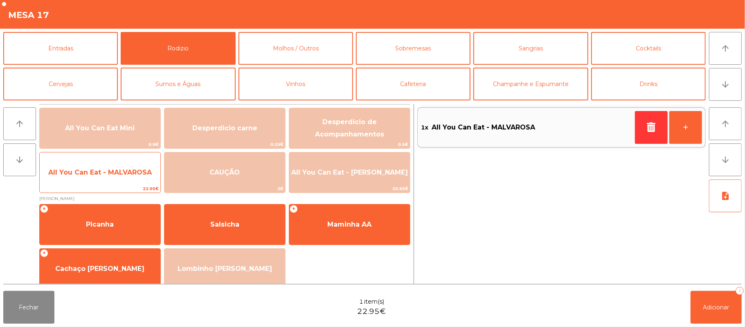
click at [121, 182] on span "All You Can Eat - MALVAROSA" at bounding box center [100, 172] width 121 height 22
click at [117, 185] on span "22.95€" at bounding box center [100, 189] width 121 height 8
click at [118, 188] on span "22.95€" at bounding box center [100, 189] width 121 height 8
click at [123, 181] on span "All You Can Eat - MALVAROSA" at bounding box center [100, 172] width 121 height 22
click at [123, 183] on span "All You Can Eat - MALVAROSA" at bounding box center [100, 172] width 121 height 22
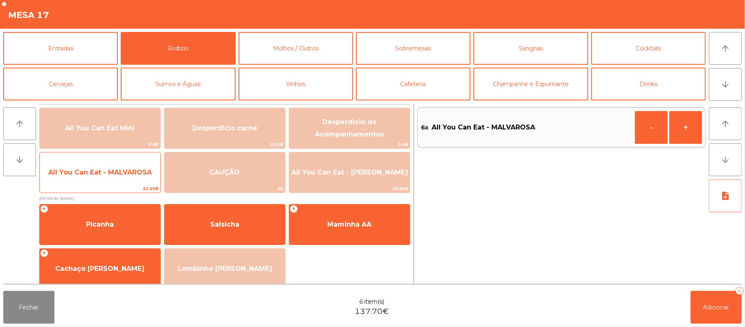
click at [119, 178] on span "All You Can Eat - MALVAROSA" at bounding box center [100, 172] width 121 height 22
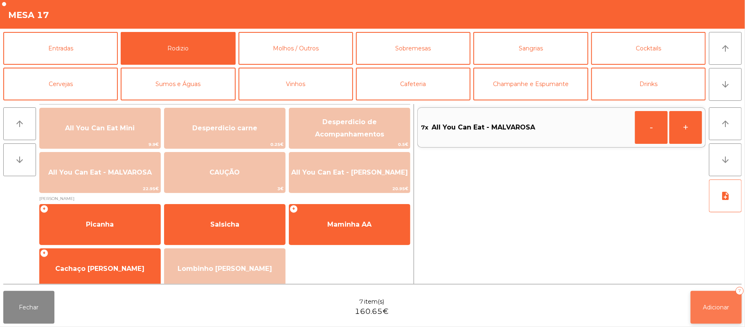
click at [721, 308] on span "Adicionar" at bounding box center [716, 306] width 26 height 7
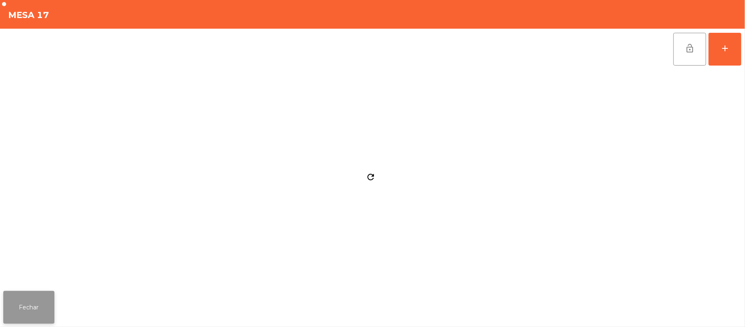
click at [29, 315] on button "Fechar" at bounding box center [28, 307] width 51 height 33
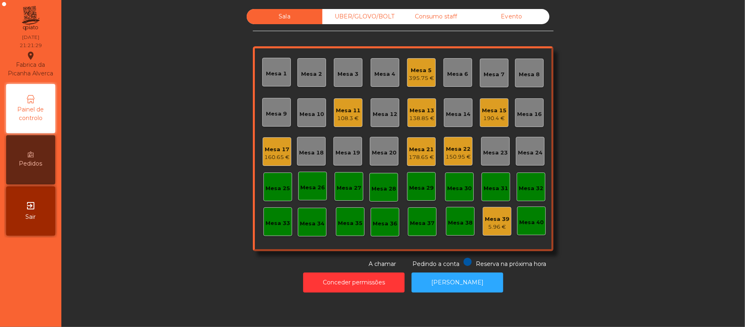
click at [267, 152] on div "Mesa 17" at bounding box center [276, 149] width 25 height 8
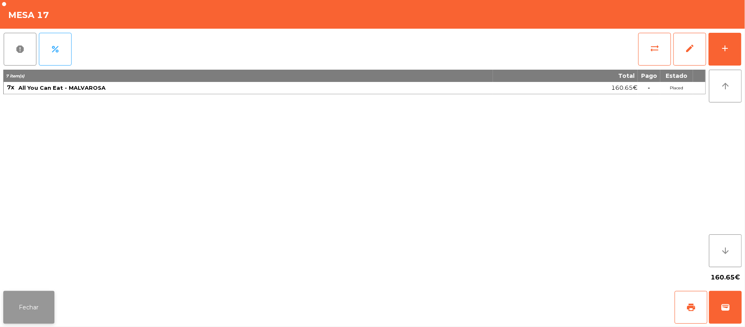
click at [43, 310] on button "Fechar" at bounding box center [28, 307] width 51 height 33
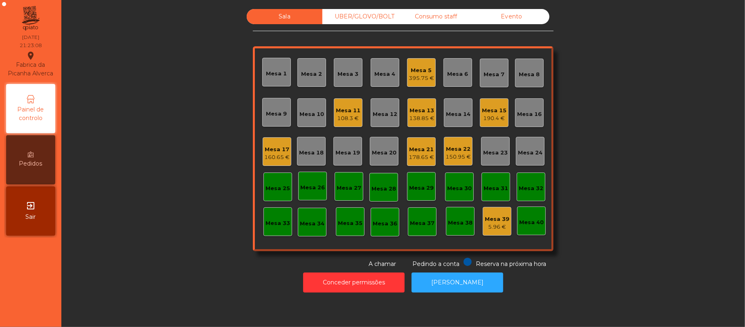
click at [264, 149] on div "Mesa 17" at bounding box center [276, 149] width 25 height 8
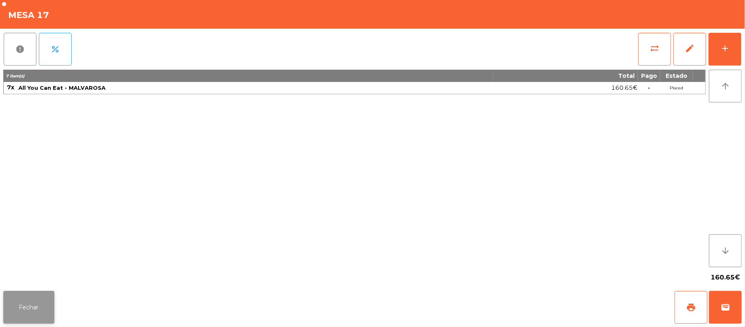
click at [27, 291] on button "Fechar" at bounding box center [28, 307] width 51 height 33
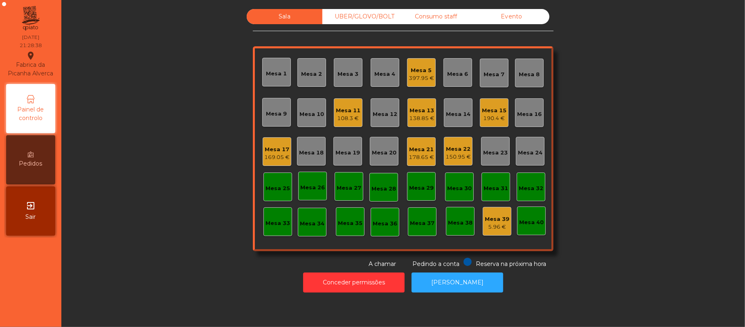
click at [421, 61] on div "Mesa 5 397.95 €" at bounding box center [421, 72] width 29 height 29
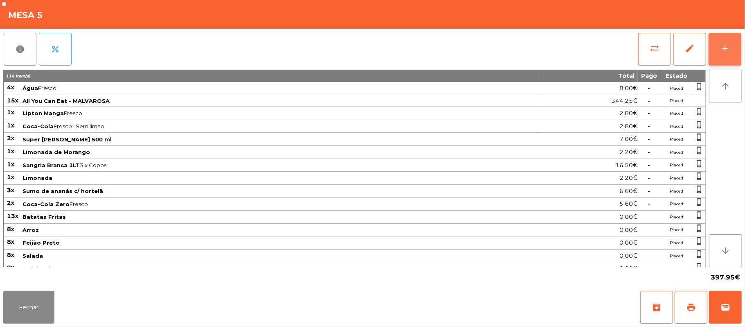
click at [721, 51] on div "add" at bounding box center [725, 48] width 10 height 10
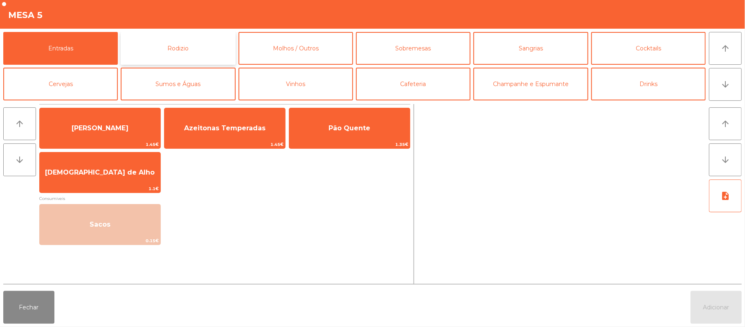
click at [173, 51] on button "Rodizio" at bounding box center [178, 48] width 115 height 33
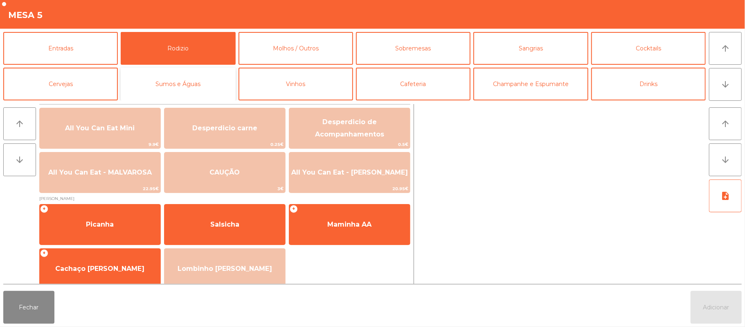
click at [207, 92] on button "Sumos e Águas" at bounding box center [178, 84] width 115 height 33
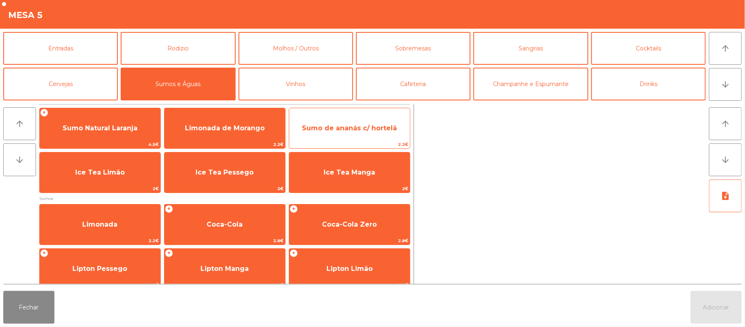
click at [333, 142] on span "2.2€" at bounding box center [349, 144] width 121 height 8
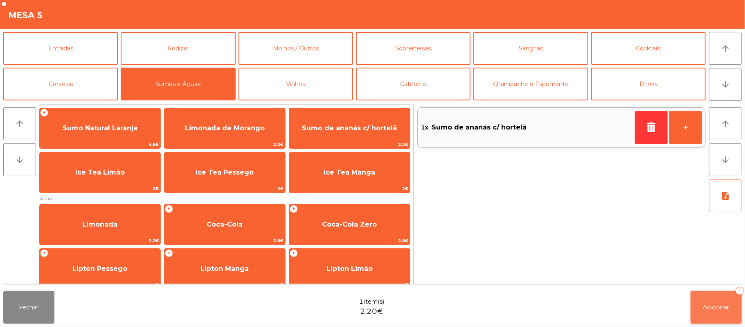
click at [722, 302] on button "Adicionar 1" at bounding box center [716, 307] width 51 height 33
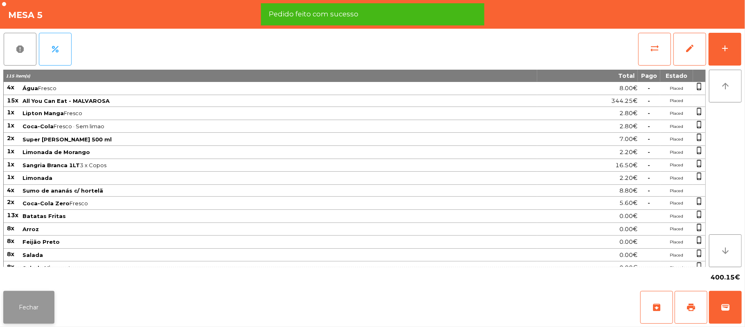
click at [38, 305] on button "Fechar" at bounding box center [28, 307] width 51 height 33
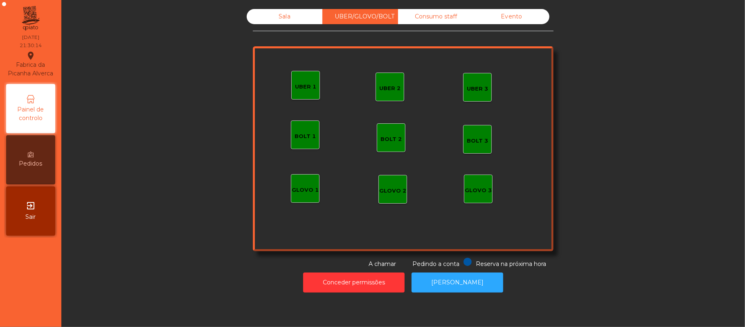
click at [424, 14] on div "Consumo staff" at bounding box center [436, 16] width 76 height 15
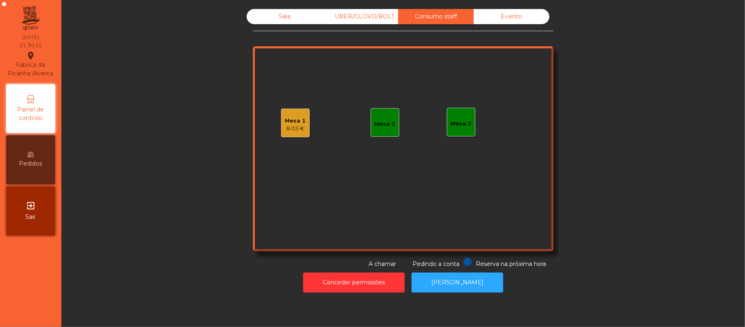
click at [300, 122] on div "Mesa 1" at bounding box center [295, 121] width 21 height 8
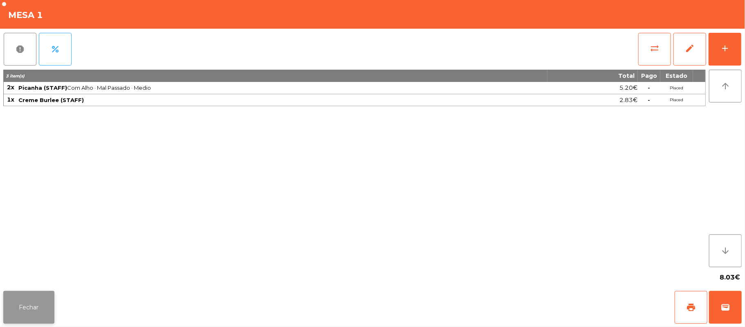
click at [26, 320] on button "Fechar" at bounding box center [28, 307] width 51 height 33
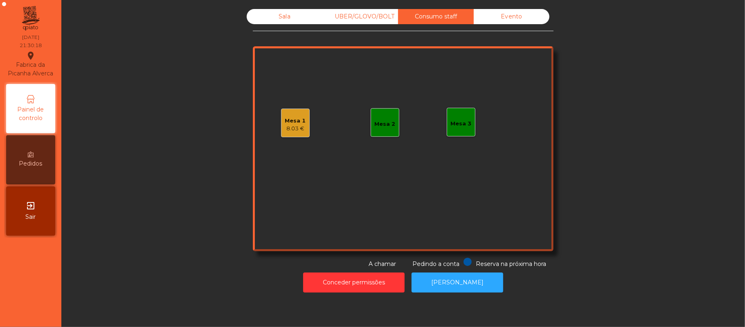
click at [273, 23] on div "Sala" at bounding box center [285, 16] width 76 height 15
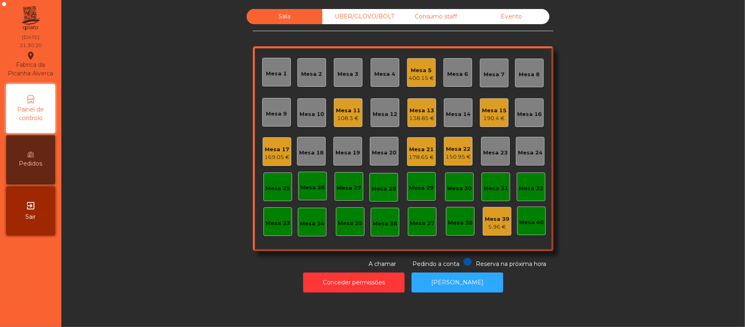
click at [432, 16] on div "Consumo staff" at bounding box center [436, 16] width 76 height 15
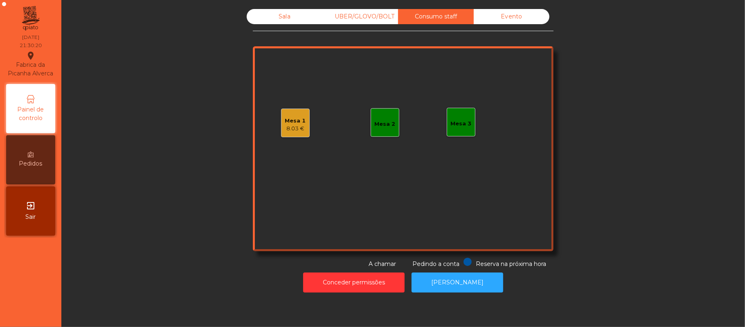
click at [300, 124] on div "8.03 €" at bounding box center [295, 128] width 21 height 8
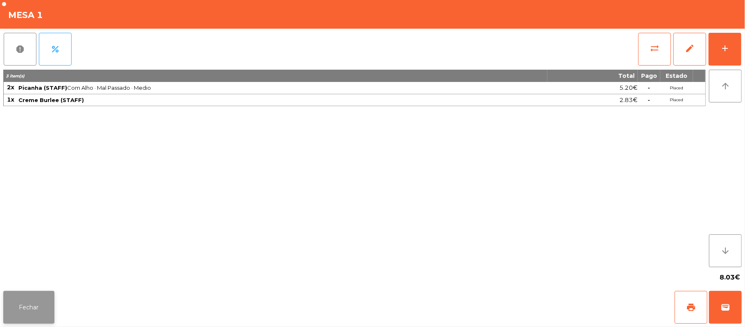
click at [43, 320] on button "Fechar" at bounding box center [28, 307] width 51 height 33
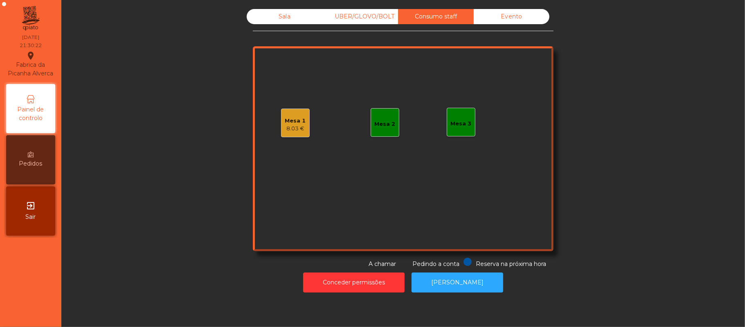
click at [272, 17] on div "Sala" at bounding box center [285, 16] width 76 height 15
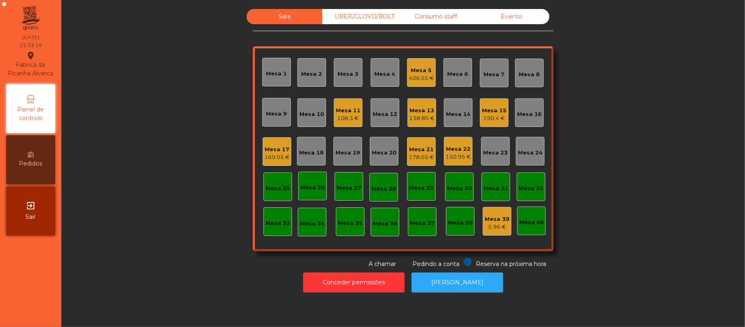
click at [409, 72] on div "Mesa 5" at bounding box center [421, 70] width 25 height 8
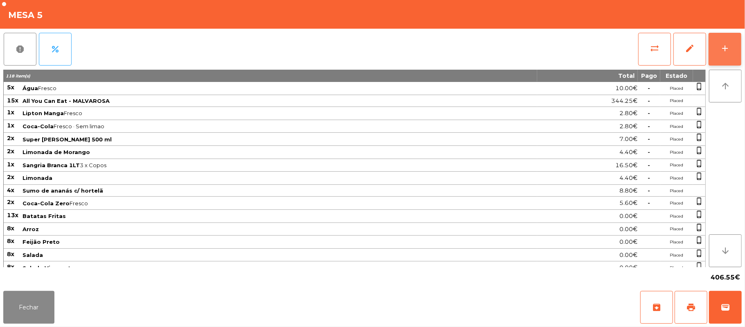
click at [716, 47] on button "add" at bounding box center [725, 49] width 33 height 33
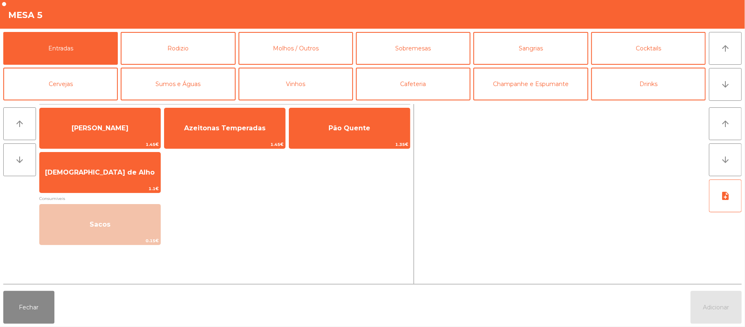
scroll to position [15, 0]
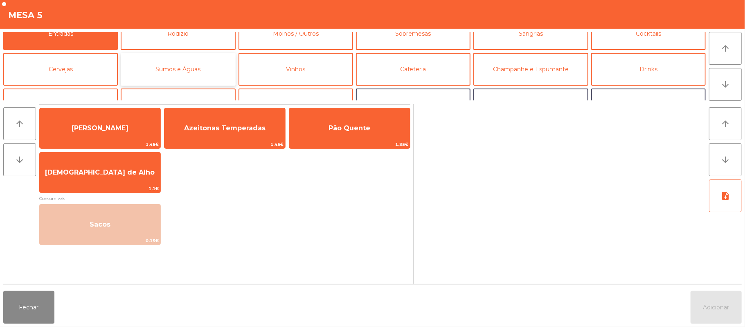
click at [193, 70] on button "Sumos e Águas" at bounding box center [178, 69] width 115 height 33
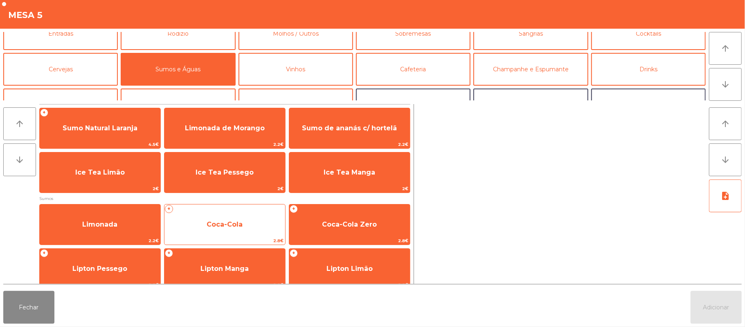
click at [249, 230] on span "Coca-Cola" at bounding box center [225, 224] width 121 height 22
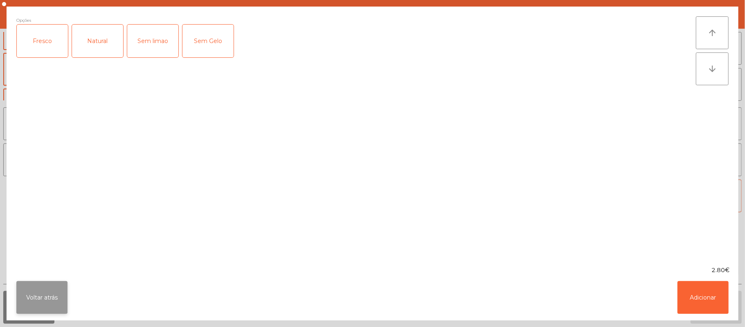
click at [43, 294] on button "Voltar atrás" at bounding box center [41, 297] width 51 height 33
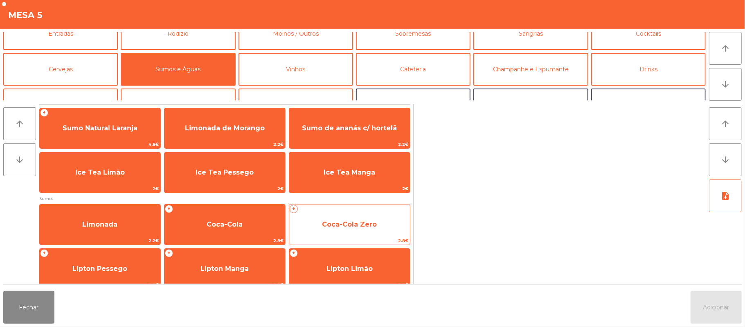
click at [349, 223] on span "Coca-Cola Zero" at bounding box center [349, 224] width 55 height 8
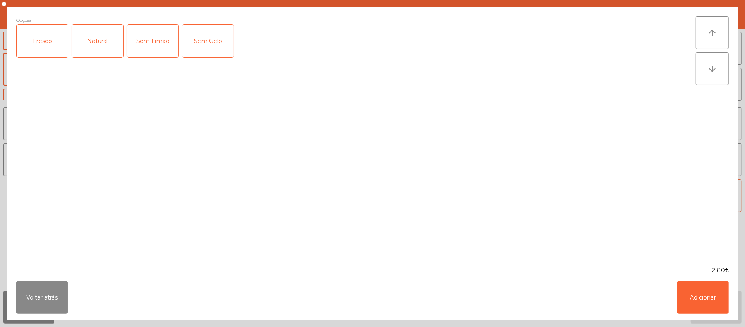
click at [46, 55] on div "Fresco" at bounding box center [42, 41] width 51 height 33
click at [704, 295] on button "Adicionar" at bounding box center [703, 297] width 51 height 33
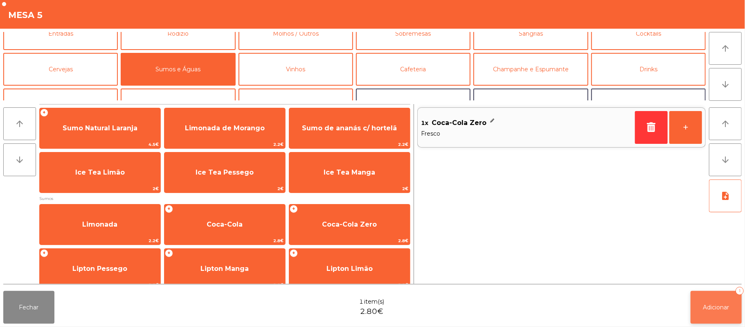
click at [717, 300] on button "Adicionar 1" at bounding box center [716, 307] width 51 height 33
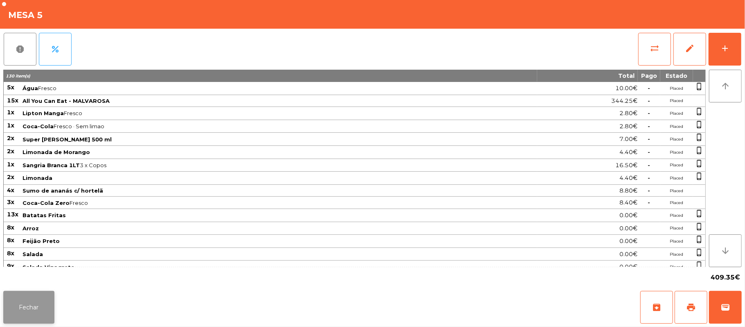
click at [7, 318] on button "Fechar" at bounding box center [28, 307] width 51 height 33
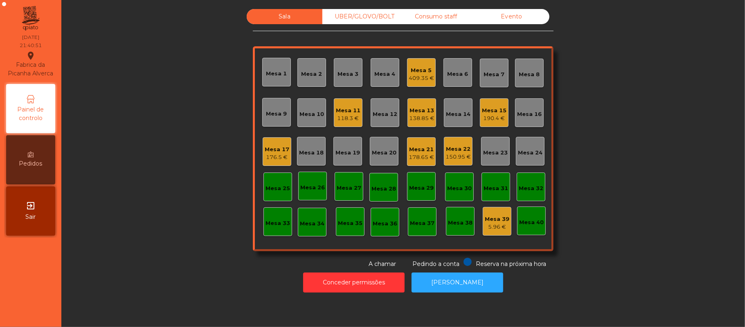
click at [271, 158] on div "176.5 €" at bounding box center [277, 157] width 25 height 8
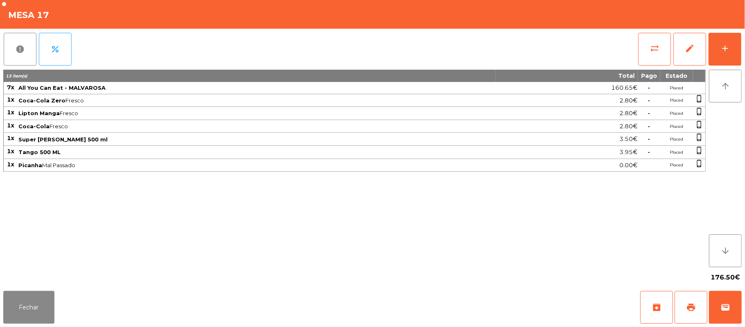
click at [38, 237] on div "13 item(s) Total Pago Estado 7x All You Can Eat - MALVAROSA 160.65€ - Placed 1x…" at bounding box center [354, 168] width 703 height 197
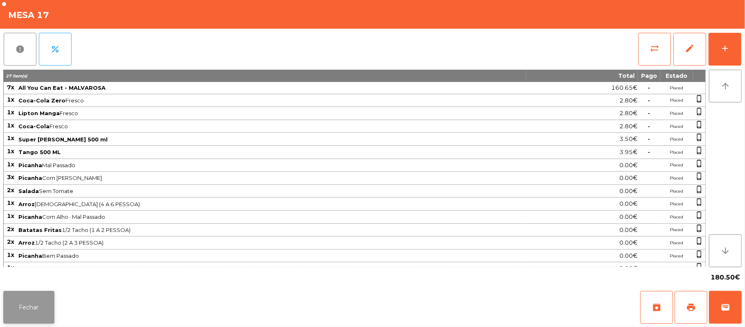
click at [34, 319] on button "Fechar" at bounding box center [28, 307] width 51 height 33
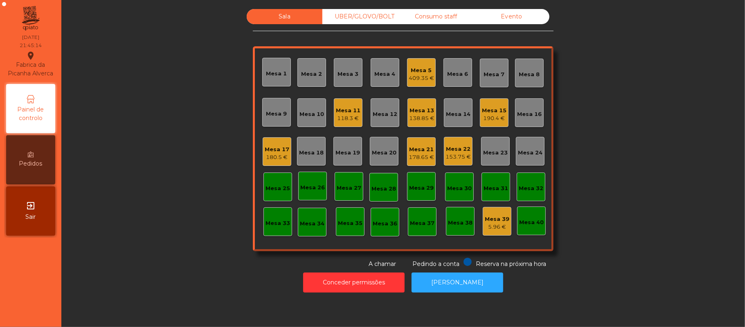
click at [425, 70] on div "Mesa 5" at bounding box center [421, 70] width 25 height 8
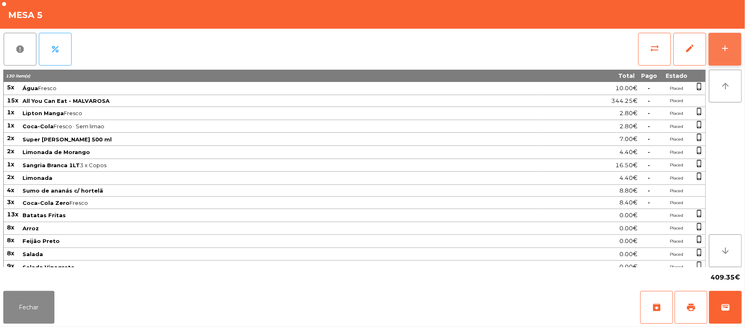
click at [742, 46] on button "add" at bounding box center [725, 49] width 33 height 33
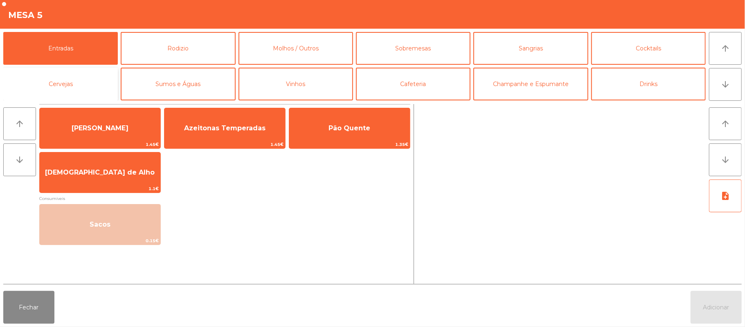
click at [84, 83] on button "Cervejas" at bounding box center [60, 84] width 115 height 33
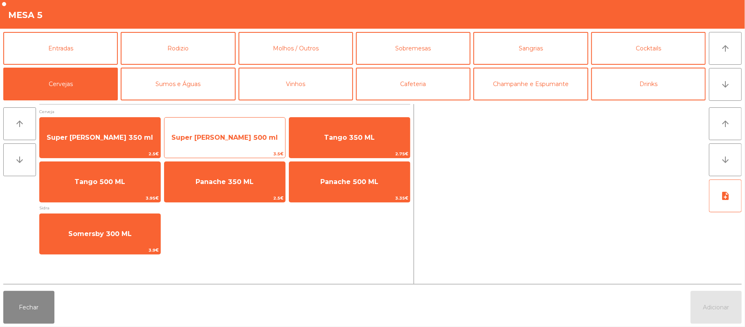
click at [230, 138] on span "Super Bock 500 ml" at bounding box center [224, 137] width 106 height 8
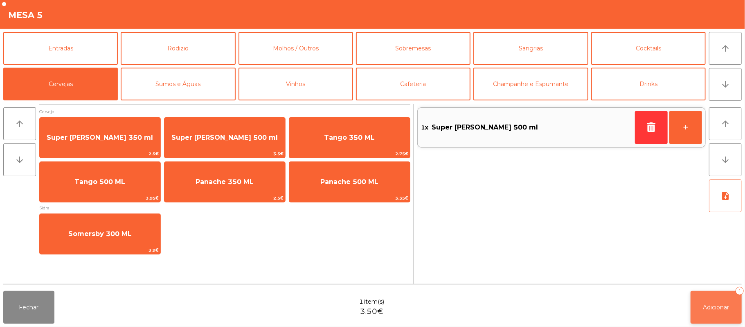
click at [722, 300] on button "Adicionar 1" at bounding box center [716, 307] width 51 height 33
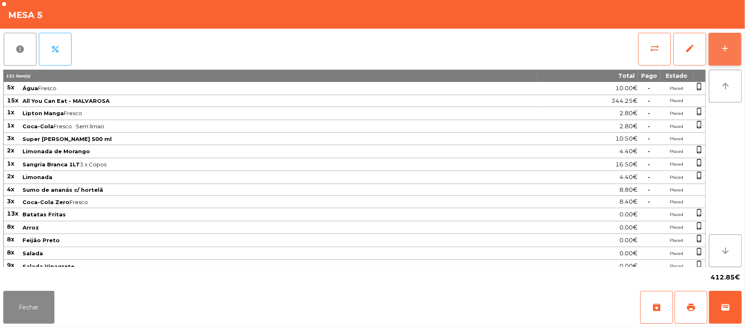
click at [724, 51] on div "add" at bounding box center [725, 48] width 10 height 10
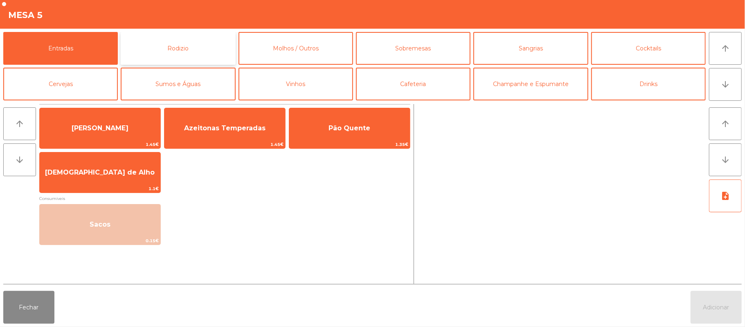
click at [187, 48] on button "Rodizio" at bounding box center [178, 48] width 115 height 33
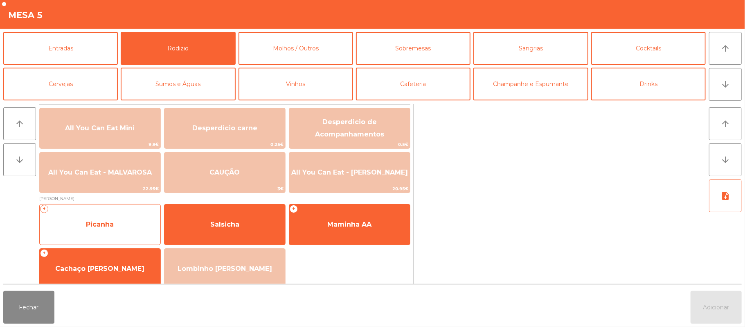
click at [116, 216] on span "Picanha" at bounding box center [100, 224] width 121 height 22
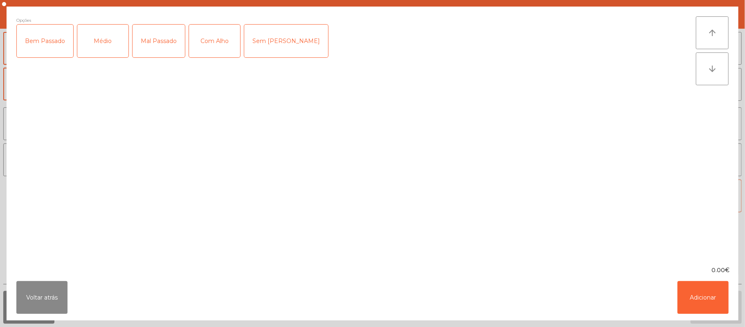
click at [104, 36] on div "Médio" at bounding box center [102, 41] width 51 height 33
click at [706, 287] on button "Adicionar" at bounding box center [703, 297] width 51 height 33
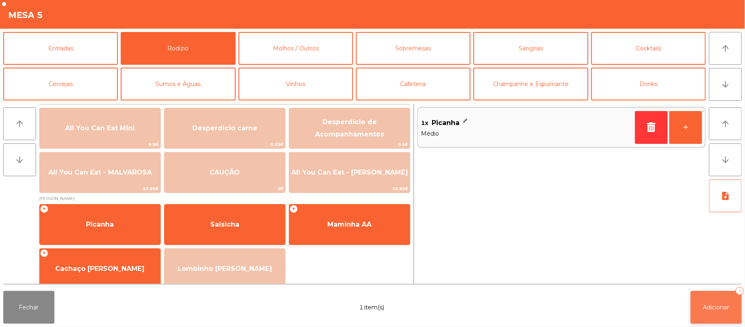
click at [721, 305] on span "Adicionar" at bounding box center [716, 306] width 26 height 7
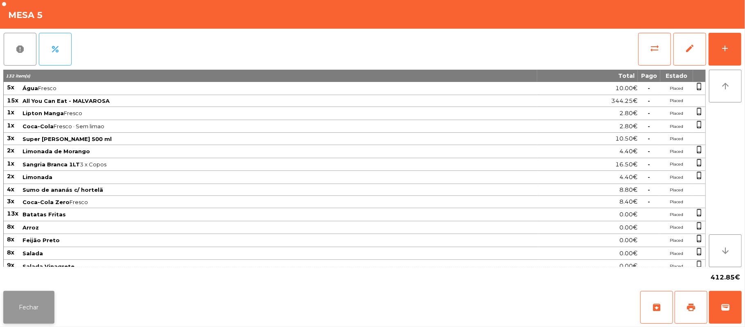
click at [46, 320] on button "Fechar" at bounding box center [28, 307] width 51 height 33
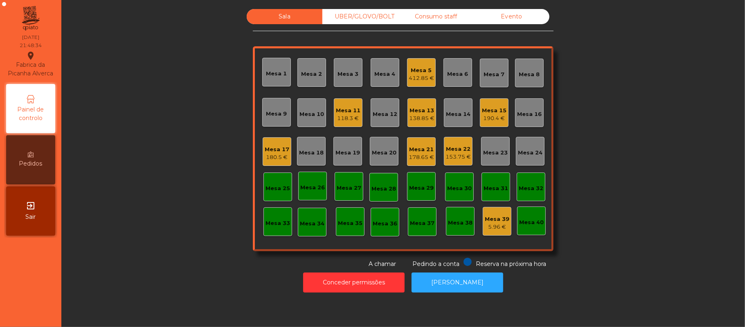
click at [417, 107] on div "Mesa 13" at bounding box center [421, 110] width 25 height 8
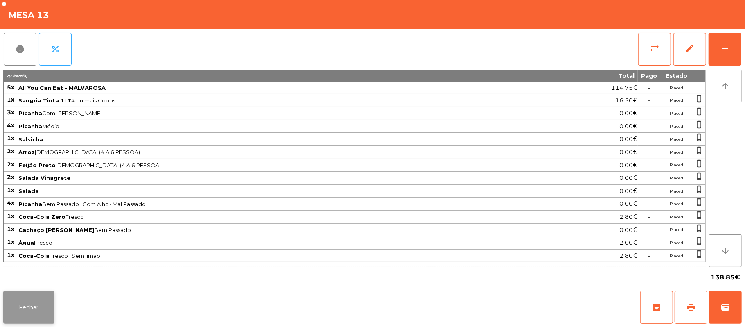
click at [25, 318] on button "Fechar" at bounding box center [28, 307] width 51 height 33
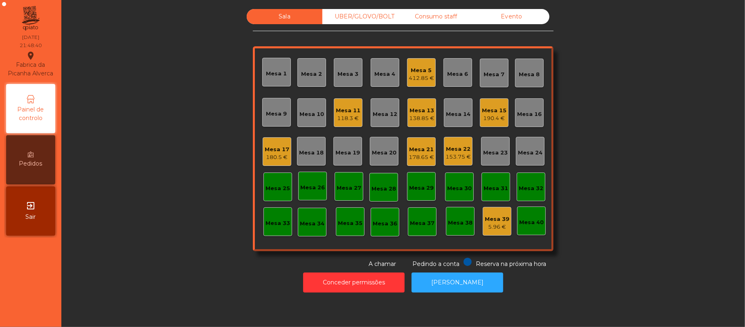
click at [418, 110] on div "Mesa 13" at bounding box center [421, 110] width 25 height 8
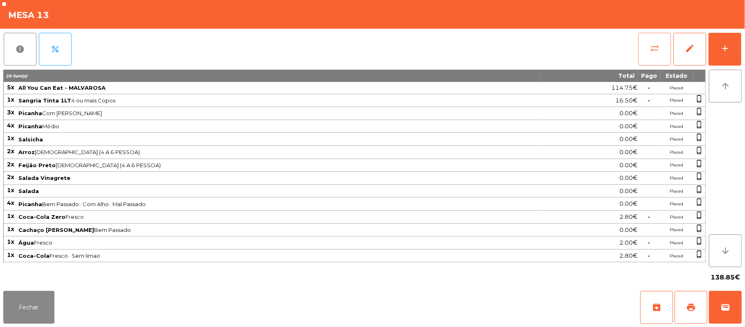
click at [652, 53] on button "sync_alt" at bounding box center [654, 49] width 33 height 33
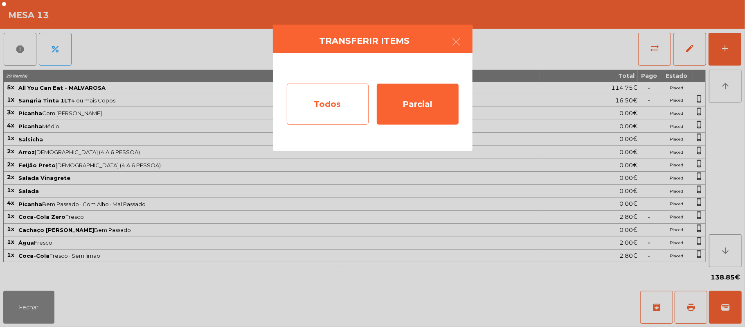
click at [321, 111] on div "Todos" at bounding box center [328, 103] width 82 height 41
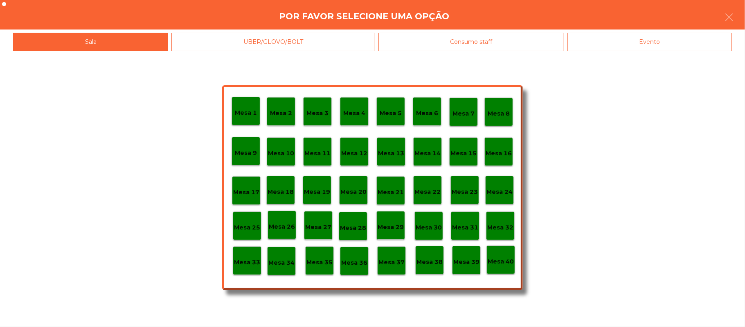
click at [462, 161] on div "Mesa 15" at bounding box center [463, 151] width 29 height 29
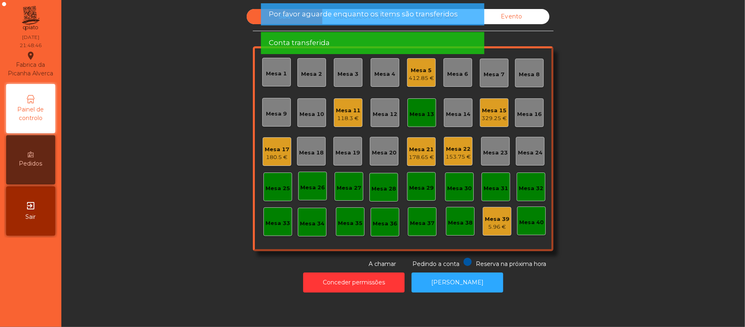
click at [423, 117] on div "Mesa 13" at bounding box center [422, 114] width 25 height 8
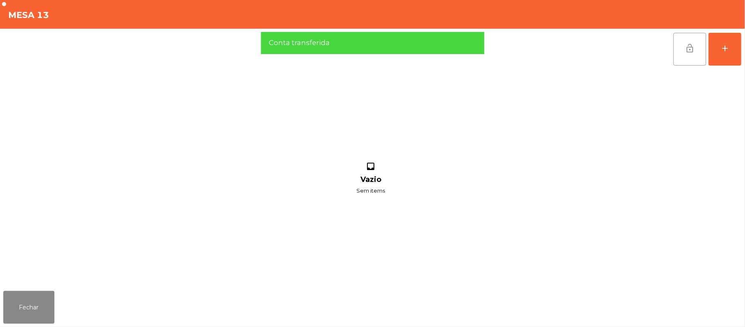
click at [680, 52] on button "lock_open" at bounding box center [690, 49] width 33 height 33
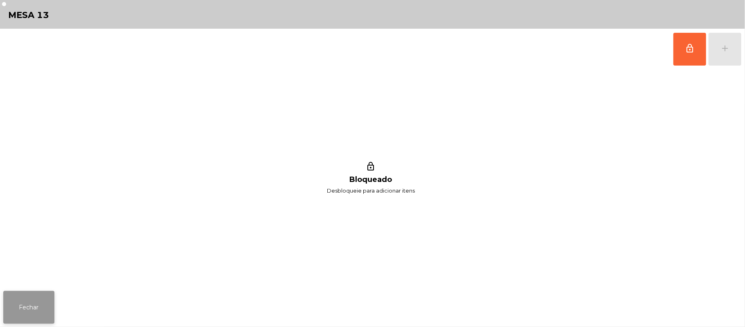
click at [25, 308] on button "Fechar" at bounding box center [28, 307] width 51 height 33
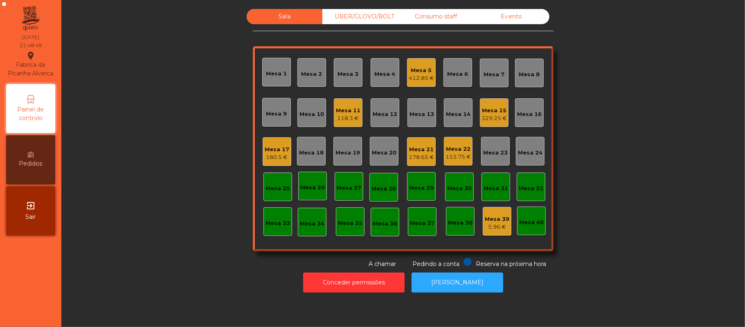
click at [488, 110] on div "Mesa 15" at bounding box center [494, 110] width 25 height 8
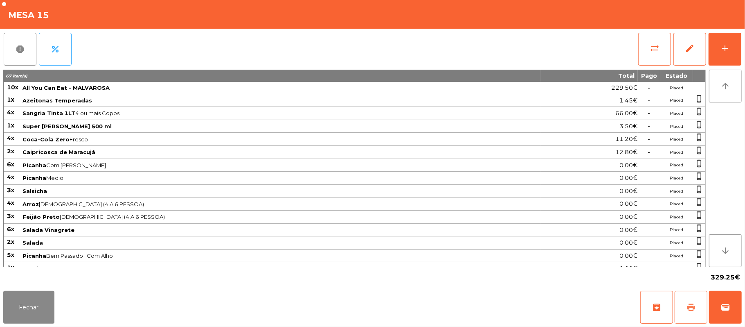
click at [684, 307] on button "print" at bounding box center [691, 307] width 33 height 33
click at [50, 309] on button "Fechar" at bounding box center [28, 307] width 51 height 33
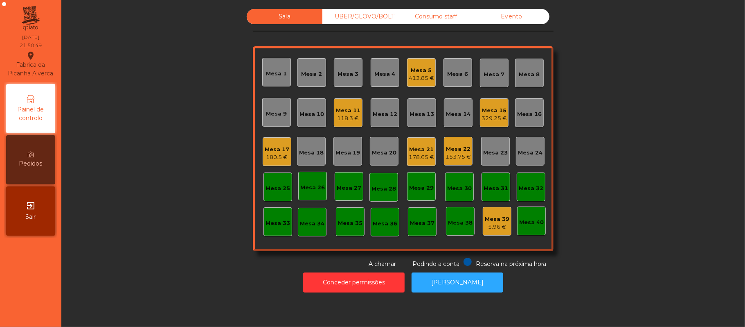
click at [490, 117] on div "329.25 €" at bounding box center [494, 118] width 25 height 8
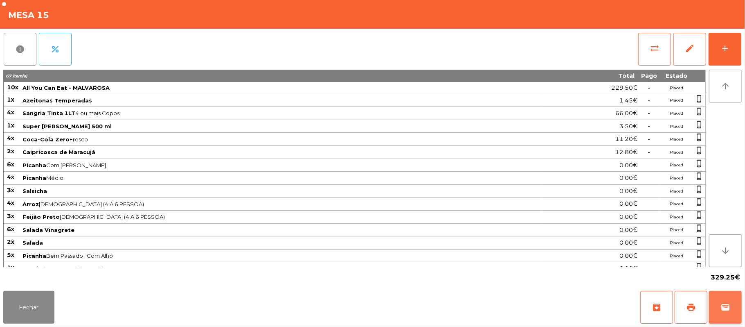
click at [728, 310] on span "wallet" at bounding box center [726, 307] width 10 height 10
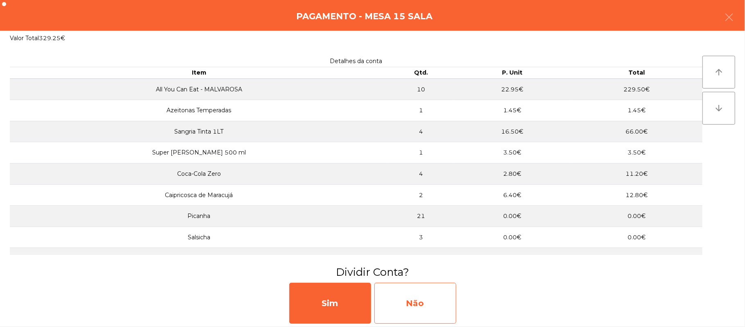
click at [414, 300] on div "Não" at bounding box center [415, 302] width 82 height 41
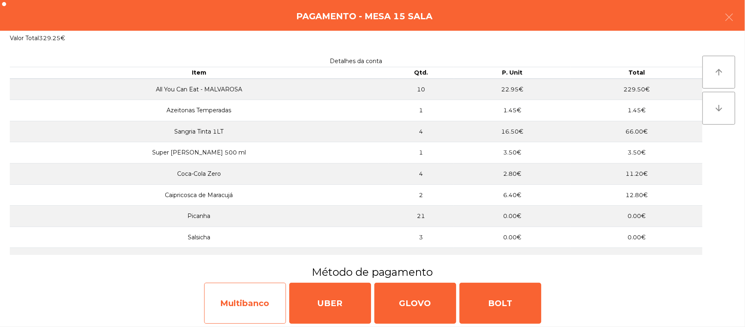
click at [261, 304] on div "Multibanco" at bounding box center [245, 302] width 82 height 41
select select "**"
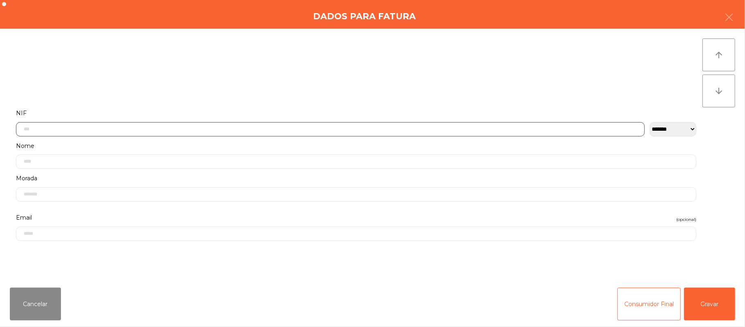
click at [279, 128] on input "text" at bounding box center [330, 129] width 629 height 14
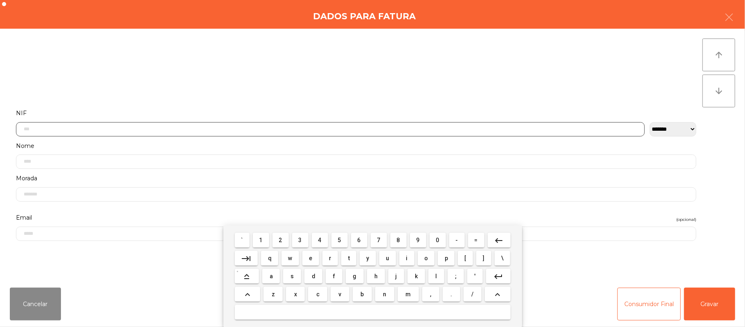
scroll to position [69, 0]
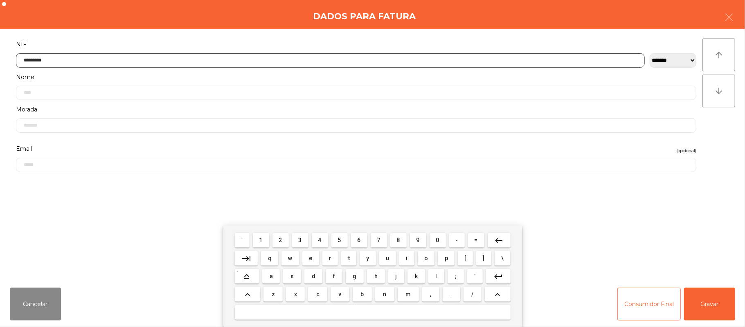
type input "*********"
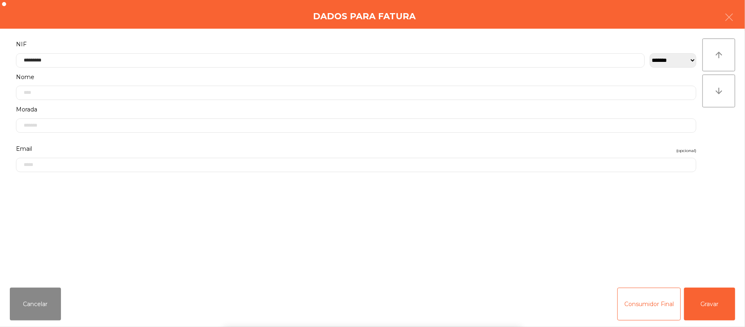
click at [716, 298] on div "` 1 2 3 4 5 6 7 8 9 0 - = keyboard_backspace keyboard_tab q w e r t y u i o p […" at bounding box center [372, 275] width 745 height 101
click at [717, 299] on div "` 1 2 3 4 5 6 7 8 9 0 - = keyboard_backspace keyboard_tab q w e r t y u i o p […" at bounding box center [372, 275] width 745 height 101
click at [719, 300] on button "Gravar" at bounding box center [709, 303] width 51 height 33
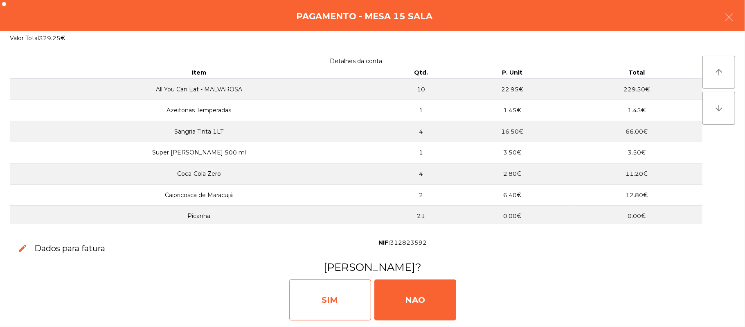
click at [356, 309] on div "SIM" at bounding box center [330, 299] width 82 height 41
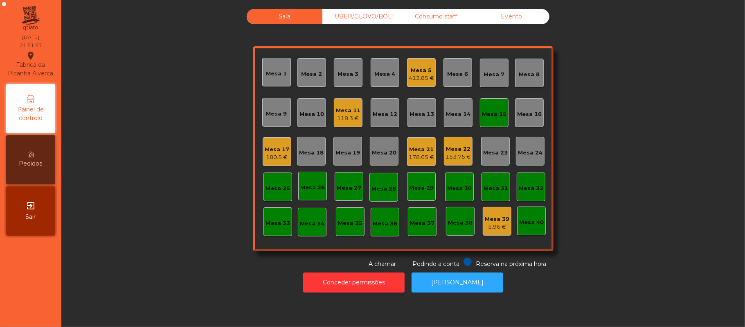
click at [496, 110] on div "Mesa 15" at bounding box center [494, 114] width 25 height 8
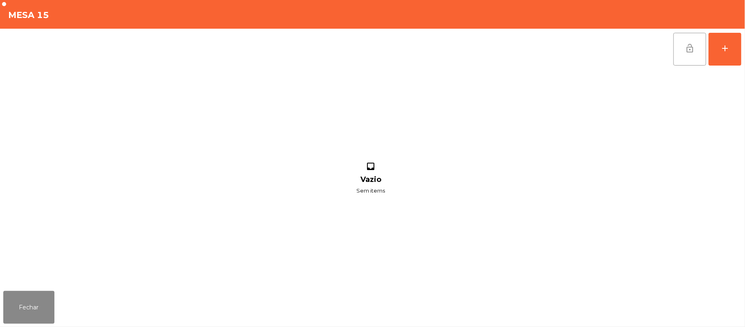
click at [694, 46] on span "lock_open" at bounding box center [690, 48] width 10 height 10
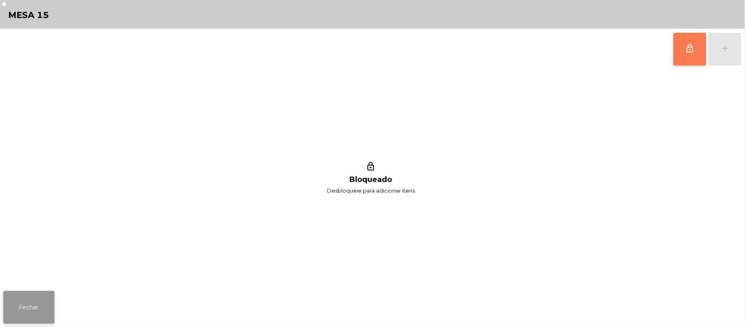
click at [47, 313] on button "Fechar" at bounding box center [28, 307] width 51 height 33
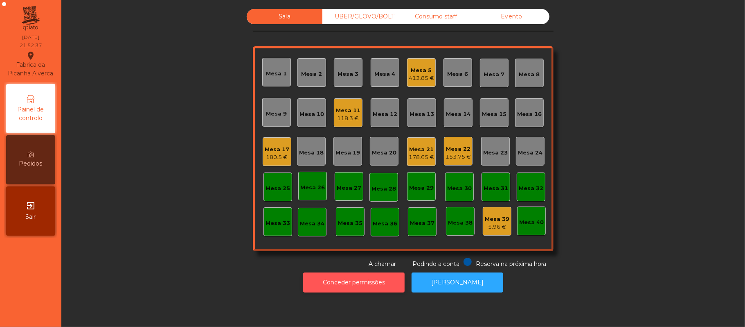
click at [373, 285] on button "Conceder permissões" at bounding box center [353, 282] width 101 height 20
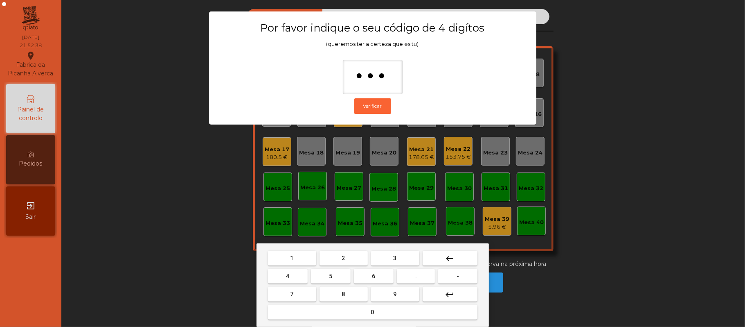
type input "****"
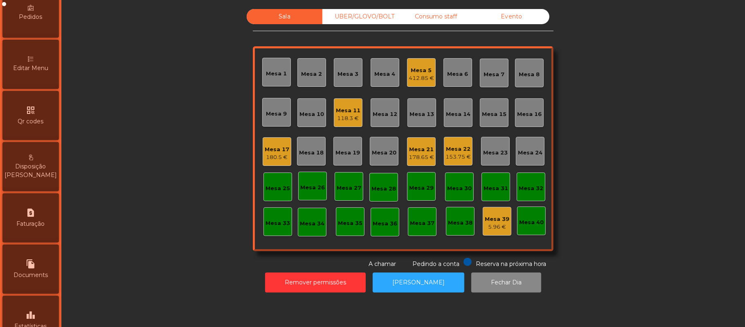
click at [31, 238] on div "request_page Faturação" at bounding box center [30, 217] width 56 height 49
select select "*"
select select "****"
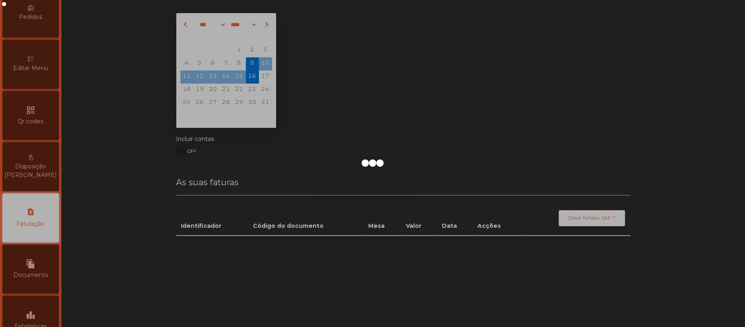
scroll to position [210, 0]
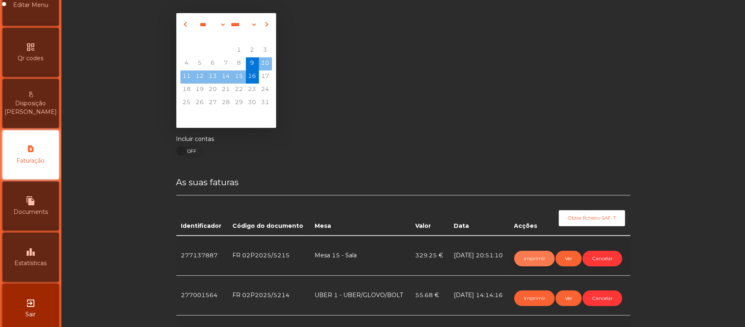
click at [523, 254] on button "Imprimir" at bounding box center [534, 258] width 41 height 16
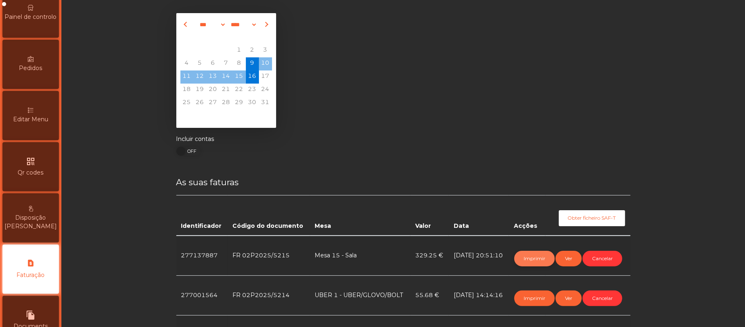
scroll to position [0, 0]
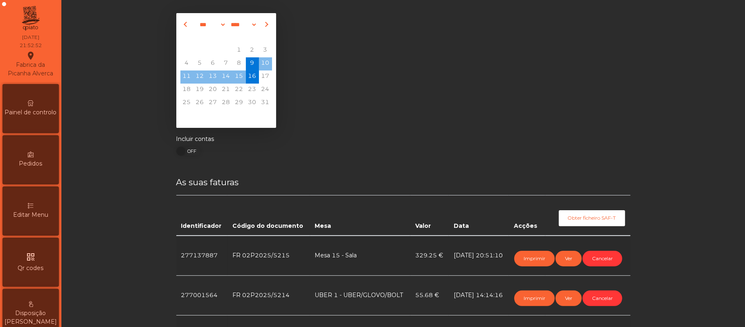
click at [48, 117] on span "Painel de controlo" at bounding box center [31, 112] width 52 height 9
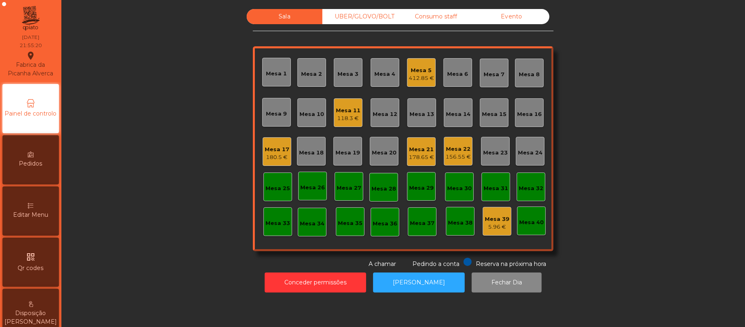
click at [420, 68] on div "Mesa 5" at bounding box center [421, 70] width 25 height 8
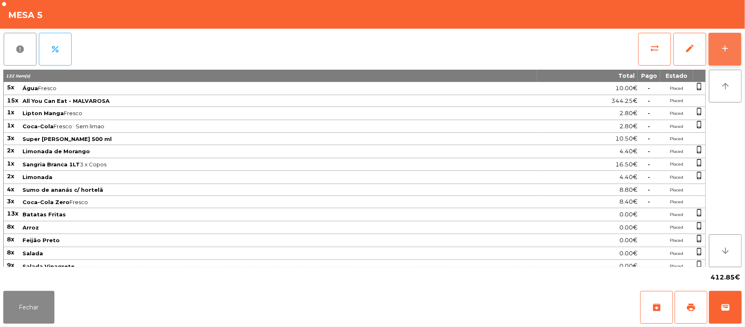
click at [731, 50] on button "add" at bounding box center [725, 49] width 33 height 33
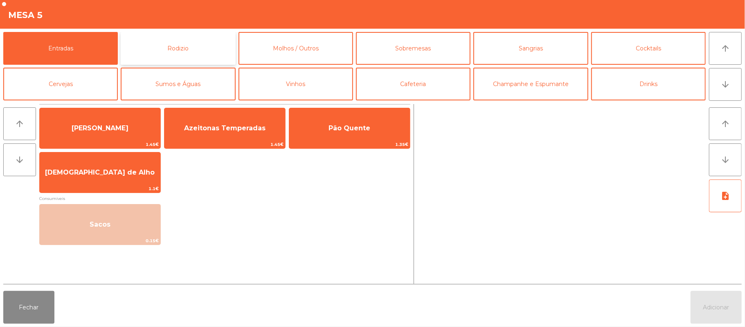
click at [210, 41] on button "Rodizio" at bounding box center [178, 48] width 115 height 33
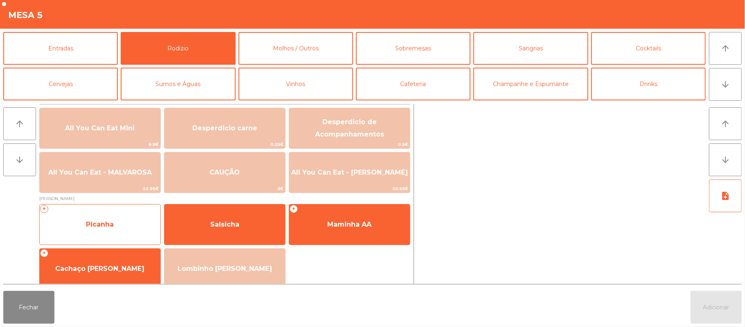
click at [130, 218] on span "Picanha" at bounding box center [100, 224] width 121 height 22
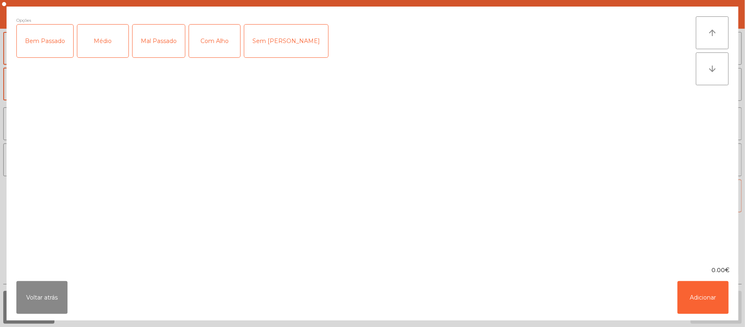
click at [108, 48] on div "Médio" at bounding box center [102, 41] width 51 height 33
click at [223, 50] on div "Com Alho" at bounding box center [214, 41] width 51 height 33
click at [706, 305] on button "Adicionar" at bounding box center [703, 297] width 51 height 33
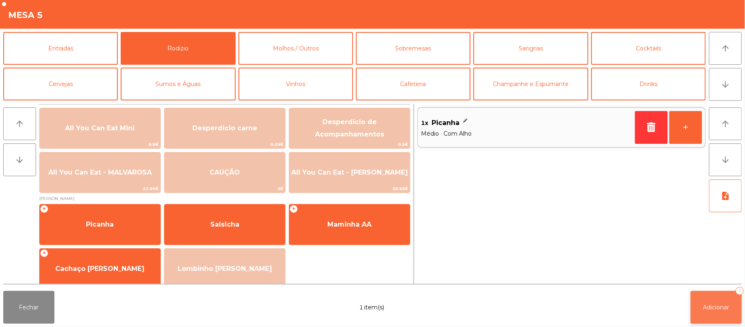
click at [722, 318] on button "Adicionar 1" at bounding box center [716, 307] width 51 height 33
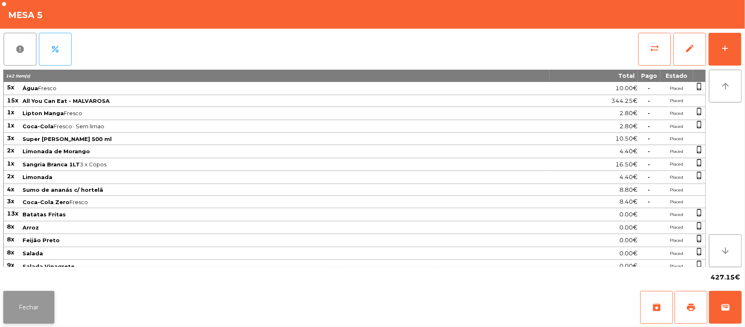
click at [5, 303] on button "Fechar" at bounding box center [28, 307] width 51 height 33
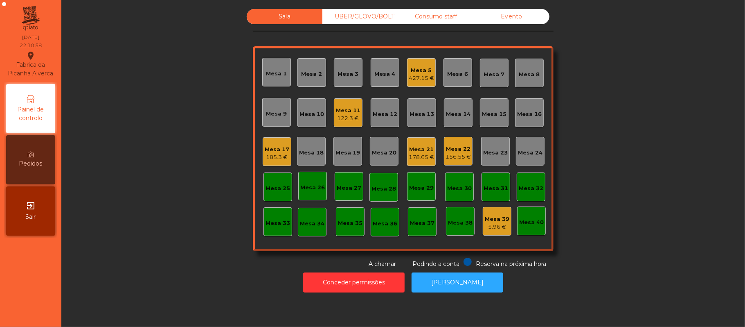
click at [372, 17] on div "UBER/GLOVO/BOLT" at bounding box center [360, 16] width 76 height 15
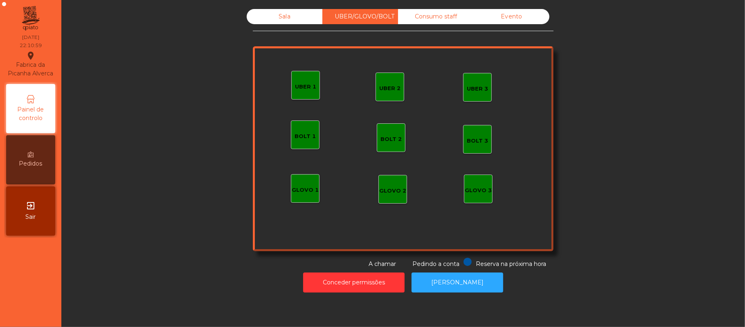
click at [301, 83] on div "UBER 1" at bounding box center [305, 87] width 21 height 8
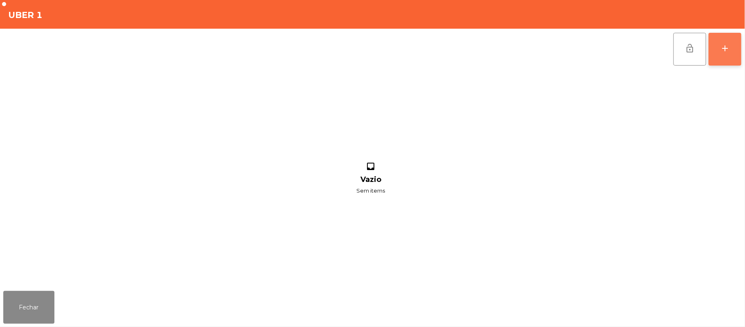
click at [738, 47] on button "add" at bounding box center [725, 49] width 33 height 33
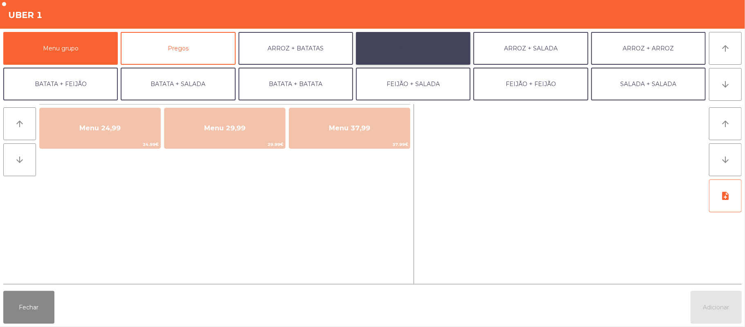
click at [423, 48] on button "ARROZ + FEIJÃO" at bounding box center [413, 48] width 115 height 33
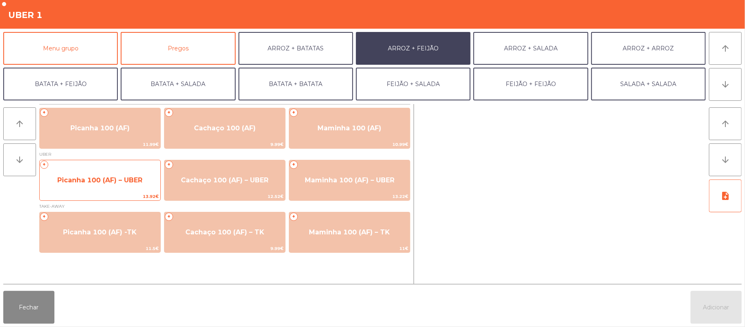
click at [130, 184] on span "Picanha 100 (AF) – UBER" at bounding box center [100, 180] width 121 height 22
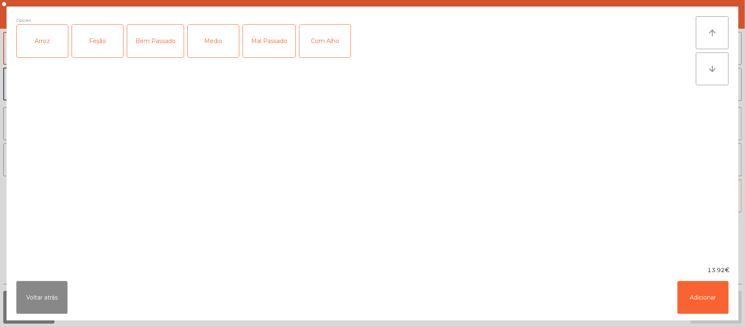
click at [56, 40] on div "Arroz" at bounding box center [42, 41] width 51 height 33
click at [95, 37] on div "Feijão" at bounding box center [97, 41] width 51 height 33
click at [214, 35] on div "Medio" at bounding box center [213, 41] width 51 height 33
click at [706, 297] on button "Adicionar" at bounding box center [703, 297] width 51 height 33
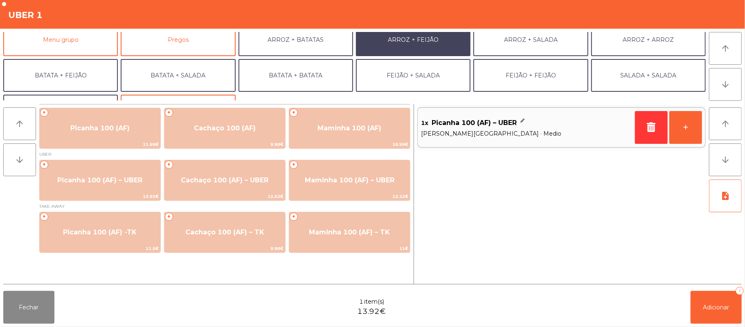
scroll to position [18, 0]
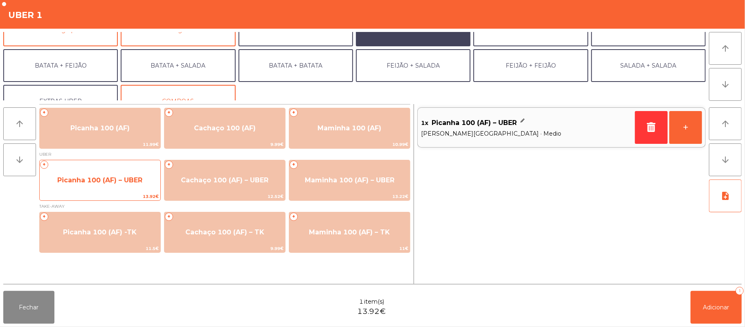
click at [121, 174] on span "Picanha 100 (AF) – UBER" at bounding box center [100, 180] width 121 height 22
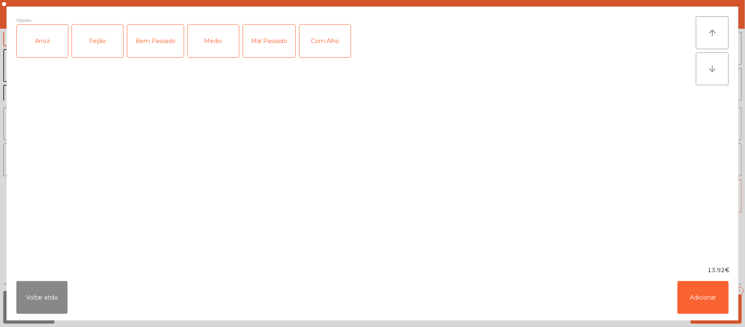
click at [59, 51] on div "Arroz" at bounding box center [42, 41] width 51 height 33
click at [92, 38] on div "Feijão" at bounding box center [97, 41] width 51 height 33
click at [213, 37] on div "Medio" at bounding box center [213, 41] width 51 height 33
click at [699, 303] on button "Adicionar" at bounding box center [703, 297] width 51 height 33
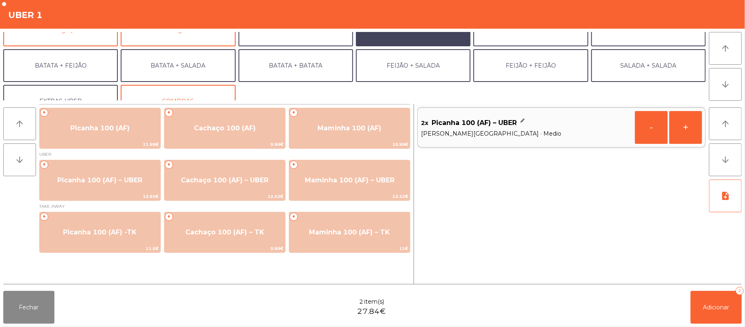
scroll to position [35, 0]
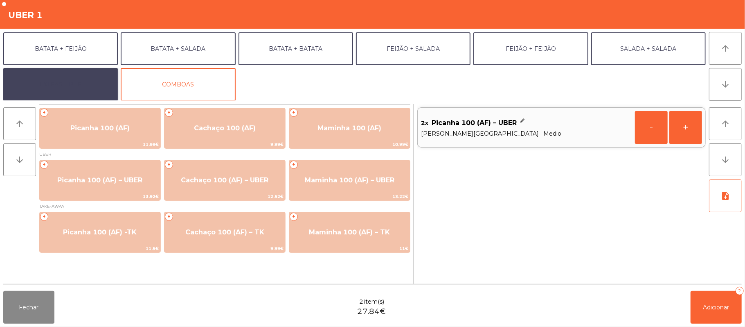
click at [83, 86] on button "EXTRAS UBER" at bounding box center [60, 84] width 115 height 33
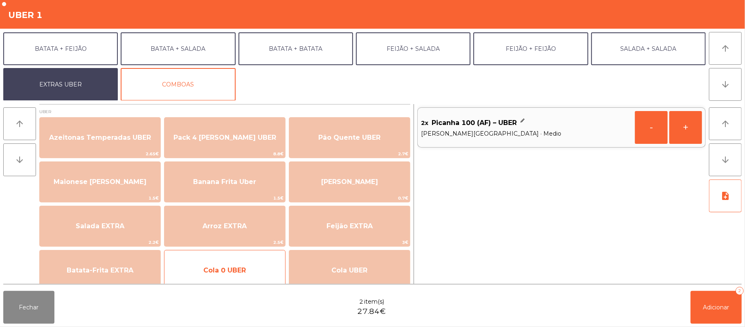
click at [245, 272] on span "Cola 0 UBER" at bounding box center [224, 270] width 43 height 8
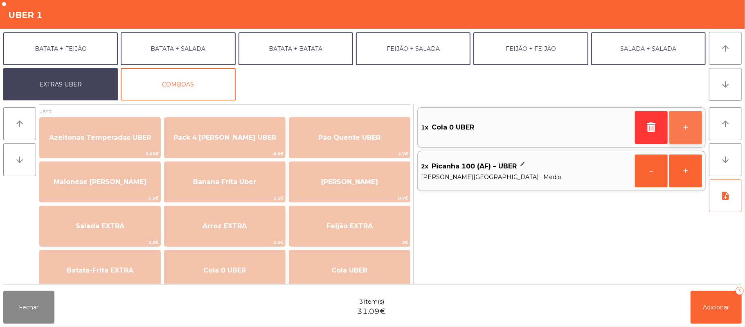
click at [681, 139] on button "+" at bounding box center [685, 127] width 33 height 33
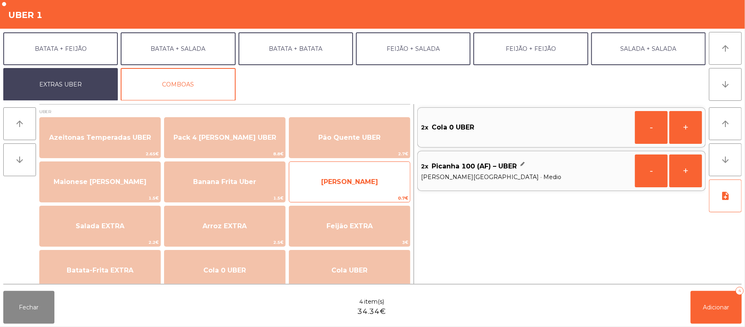
click at [369, 197] on span "0.7€" at bounding box center [349, 198] width 121 height 8
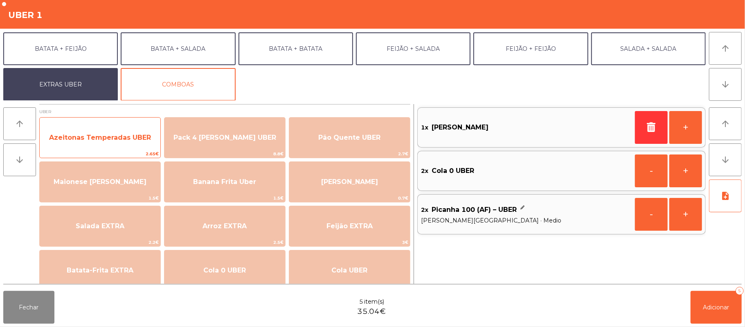
click at [124, 138] on span "Azeitonas Temperadas UBER" at bounding box center [100, 137] width 102 height 8
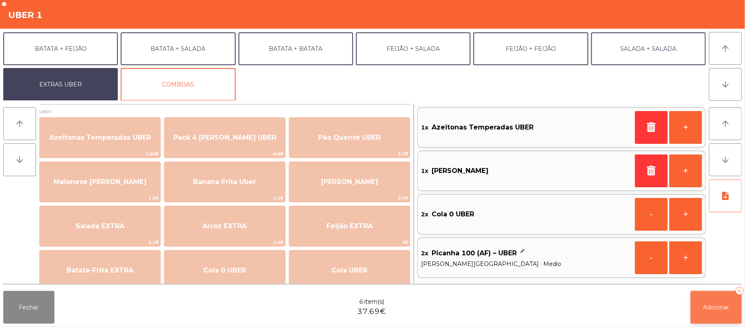
click at [709, 313] on button "Adicionar 6" at bounding box center [716, 307] width 51 height 33
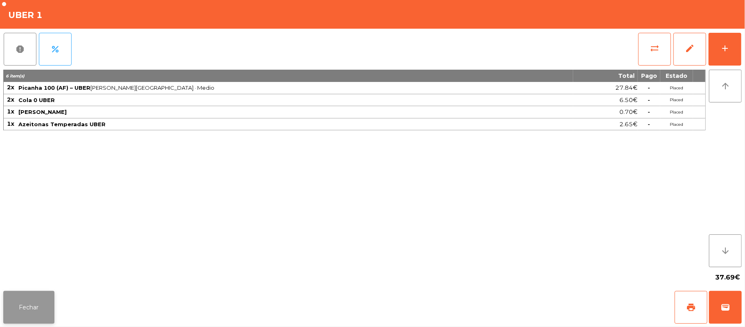
click at [34, 310] on button "Fechar" at bounding box center [28, 307] width 51 height 33
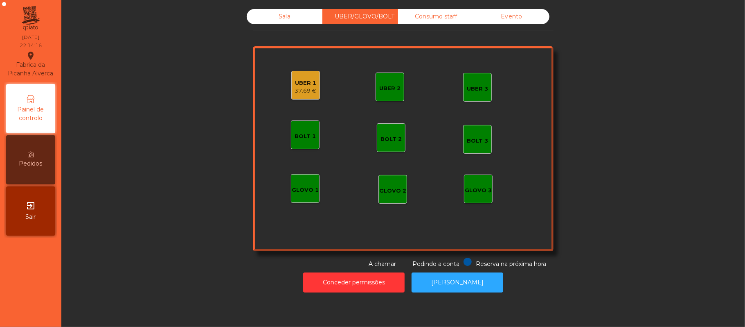
click at [306, 89] on div "37.69 €" at bounding box center [306, 91] width 22 height 8
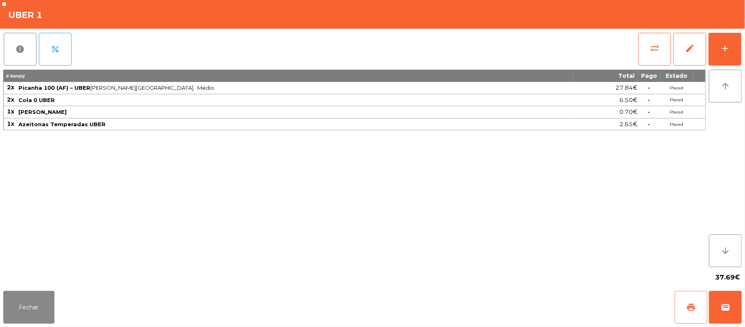
click at [686, 314] on button "print" at bounding box center [691, 307] width 33 height 33
click at [729, 310] on span "wallet" at bounding box center [726, 307] width 10 height 10
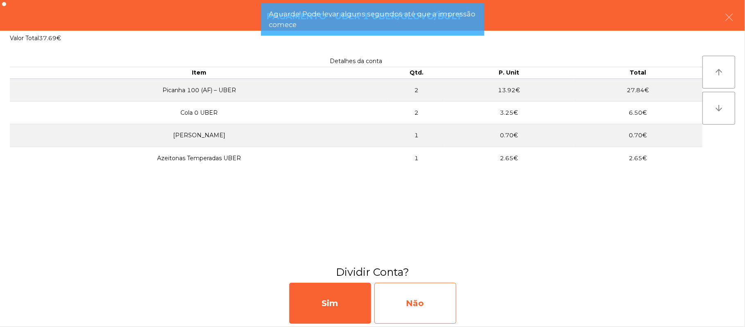
click at [435, 314] on div "Não" at bounding box center [415, 302] width 82 height 41
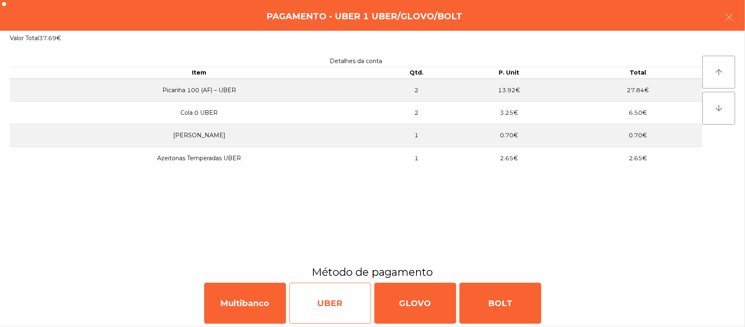
click at [336, 303] on div "UBER" at bounding box center [330, 302] width 82 height 41
select select "**"
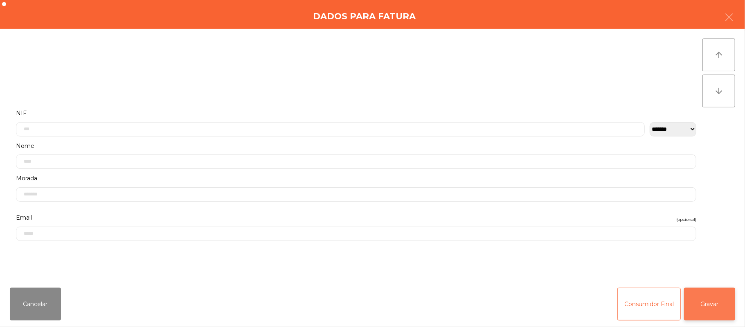
click at [718, 302] on button "Gravar" at bounding box center [709, 303] width 51 height 33
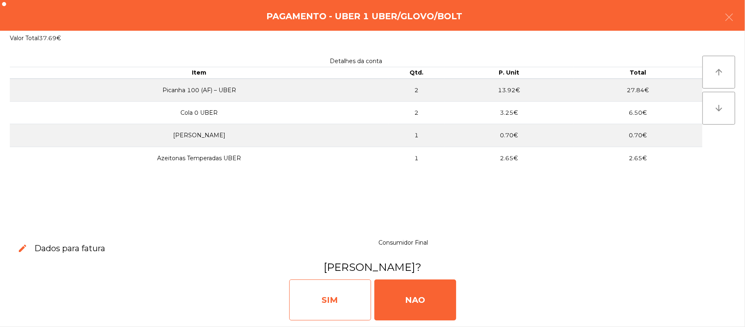
click at [350, 311] on div "SIM" at bounding box center [330, 299] width 82 height 41
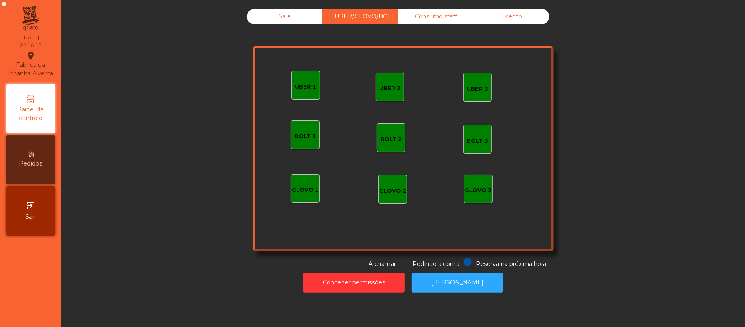
click at [279, 15] on div "Sala" at bounding box center [285, 16] width 76 height 15
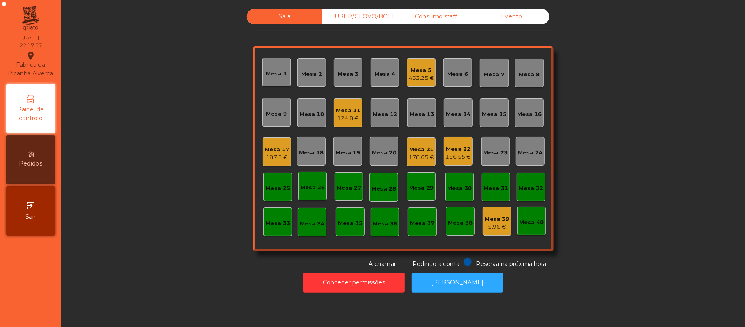
click at [413, 73] on div "Mesa 5" at bounding box center [421, 70] width 25 height 8
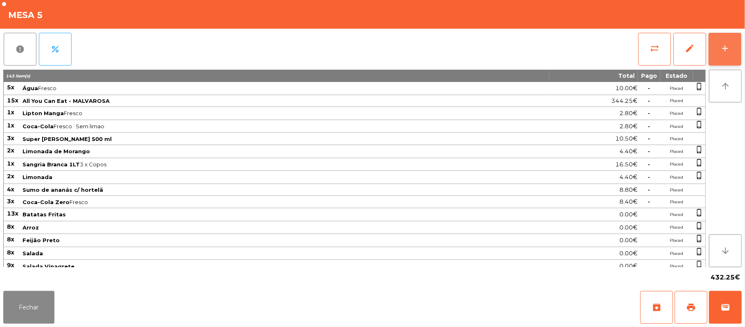
click at [728, 47] on div "add" at bounding box center [725, 48] width 10 height 10
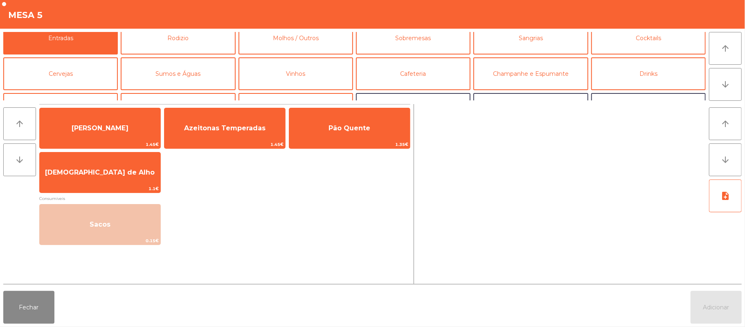
scroll to position [0, 0]
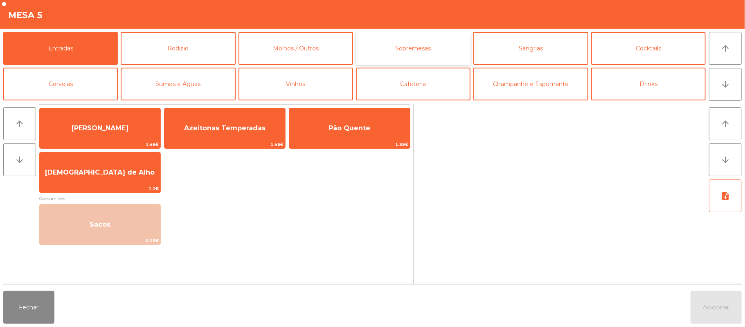
click at [440, 40] on button "Sobremesas" at bounding box center [413, 48] width 115 height 33
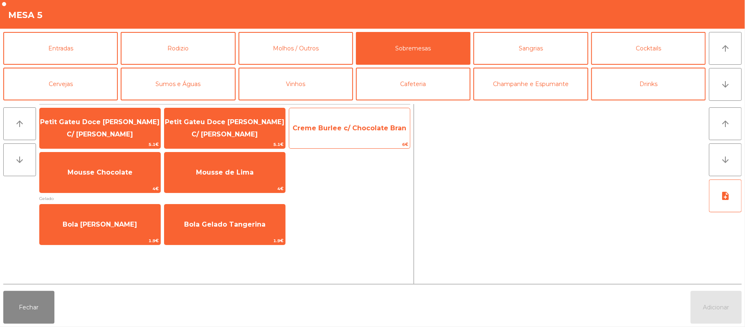
click at [354, 133] on span "Creme Burlee c/ Chocolate Bran" at bounding box center [349, 128] width 121 height 22
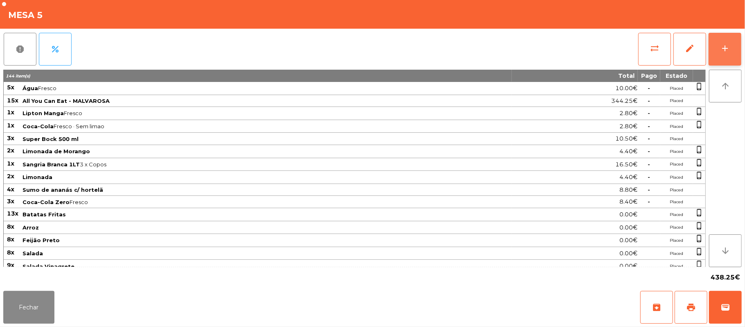
click at [721, 46] on div "add" at bounding box center [725, 48] width 10 height 10
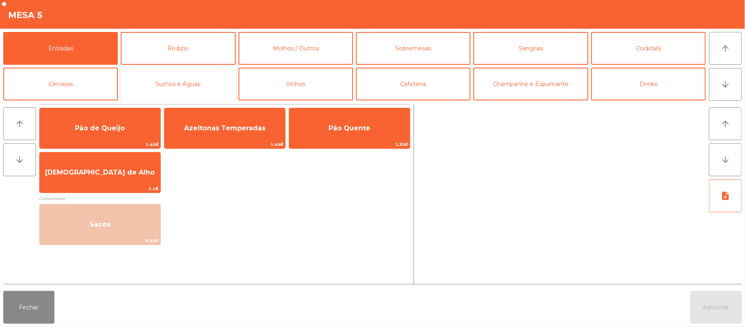
click at [196, 86] on button "Sumos e Águas" at bounding box center [178, 84] width 115 height 33
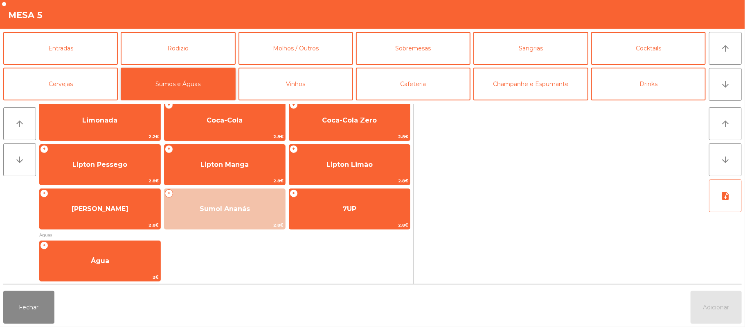
scroll to position [105, 0]
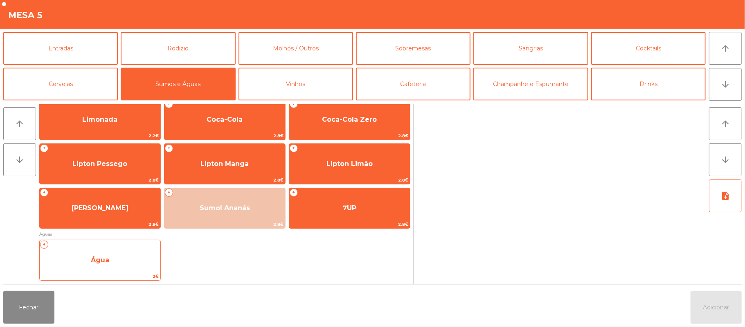
click at [148, 264] on span "Água" at bounding box center [100, 260] width 121 height 22
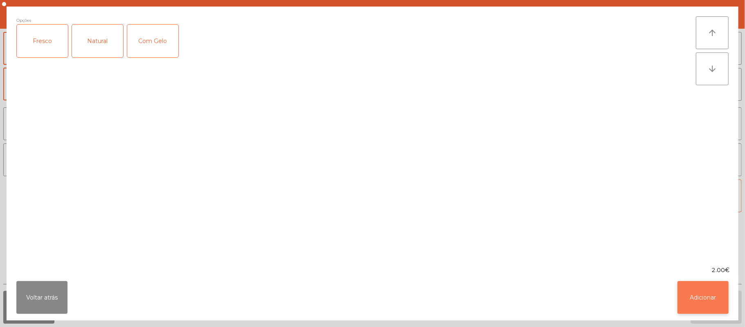
click at [707, 294] on button "Adicionar" at bounding box center [703, 297] width 51 height 33
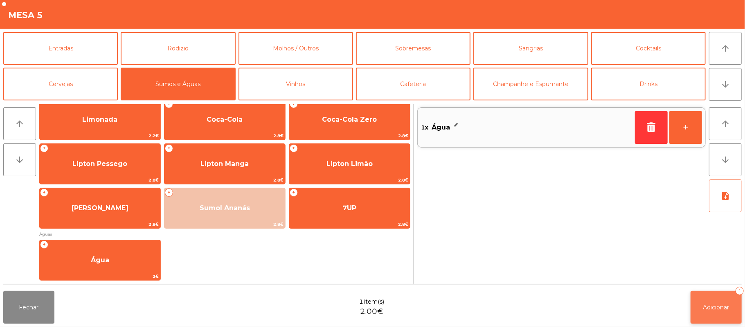
click at [710, 313] on button "Adicionar 1" at bounding box center [716, 307] width 51 height 33
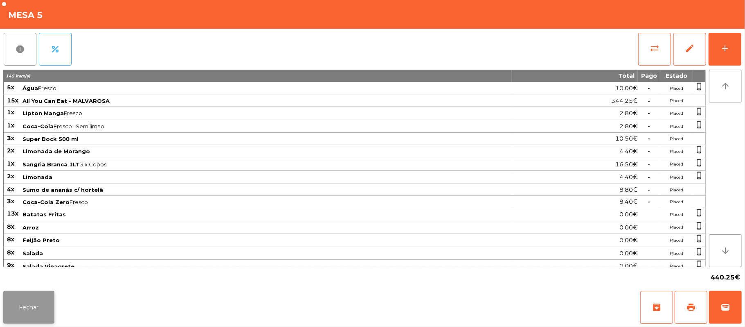
click at [33, 297] on button "Fechar" at bounding box center [28, 307] width 51 height 33
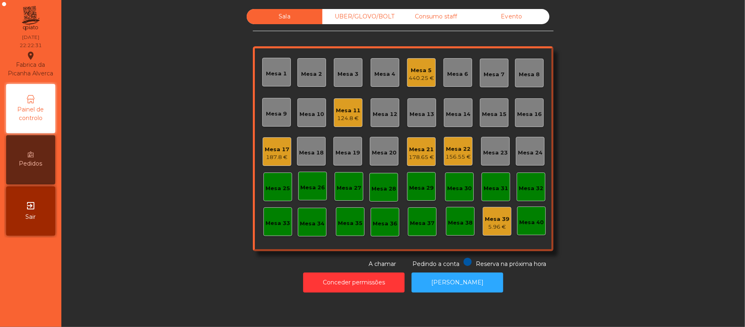
click at [465, 149] on div "Mesa 22" at bounding box center [458, 149] width 25 height 8
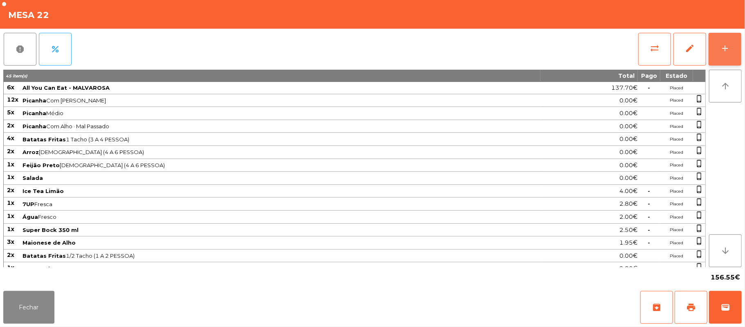
click at [739, 50] on button "add" at bounding box center [725, 49] width 33 height 33
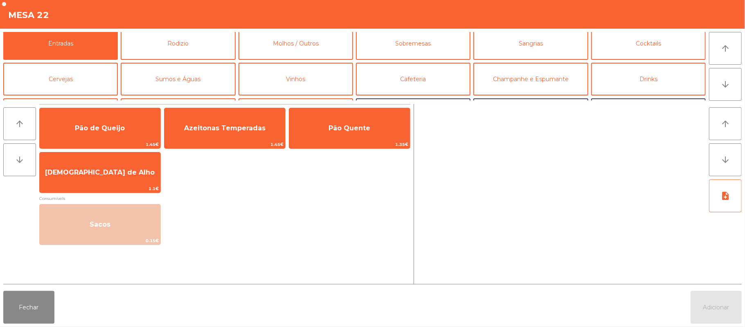
scroll to position [0, 0]
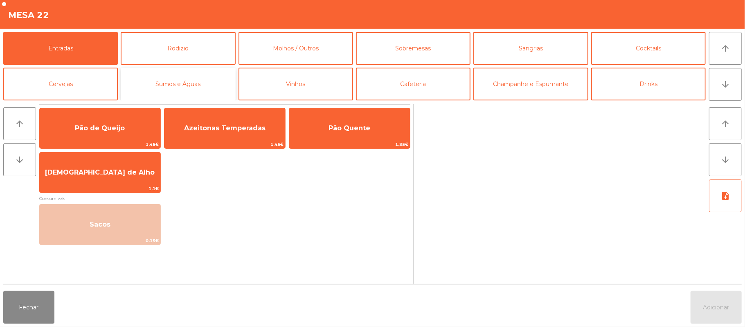
click at [201, 89] on button "Sumos e Águas" at bounding box center [178, 84] width 115 height 33
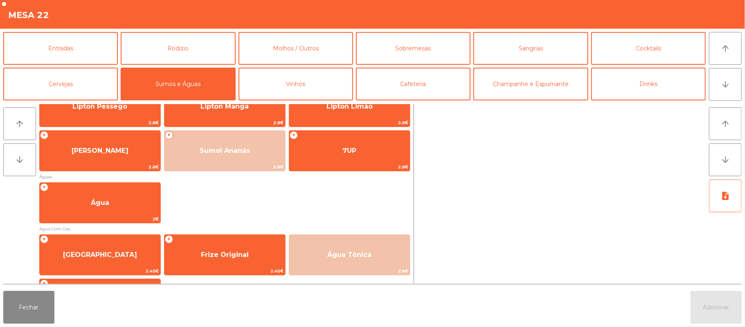
scroll to position [174, 0]
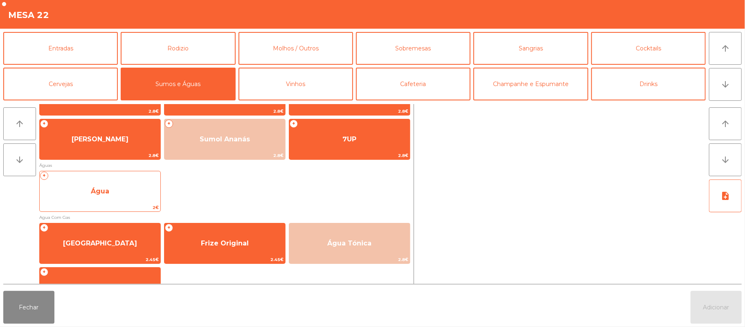
click at [120, 197] on span "Água" at bounding box center [100, 191] width 121 height 22
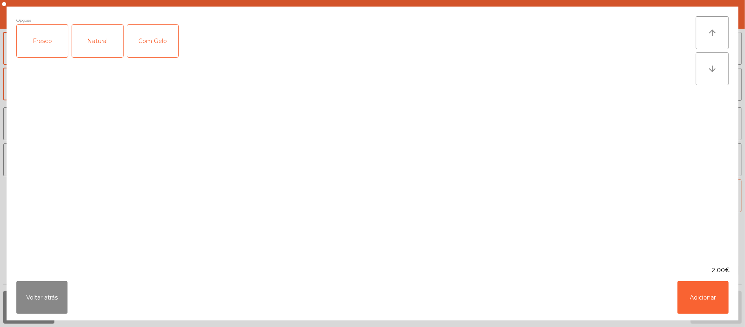
click at [28, 56] on div "Fresco" at bounding box center [42, 41] width 51 height 33
click at [693, 300] on button "Adicionar" at bounding box center [703, 297] width 51 height 33
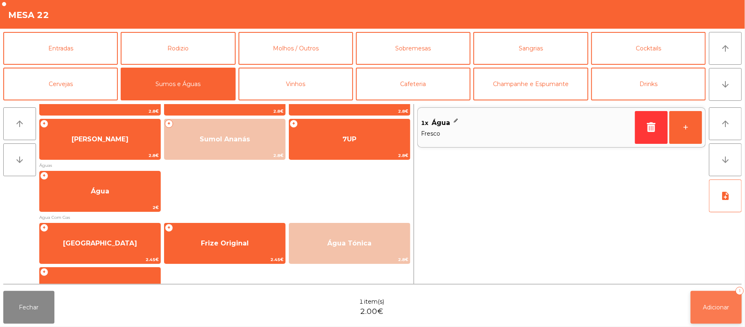
click at [698, 303] on button "Adicionar 1" at bounding box center [716, 307] width 51 height 33
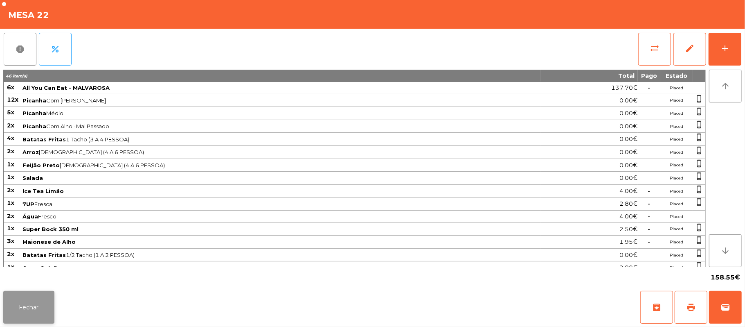
click at [52, 303] on button "Fechar" at bounding box center [28, 307] width 51 height 33
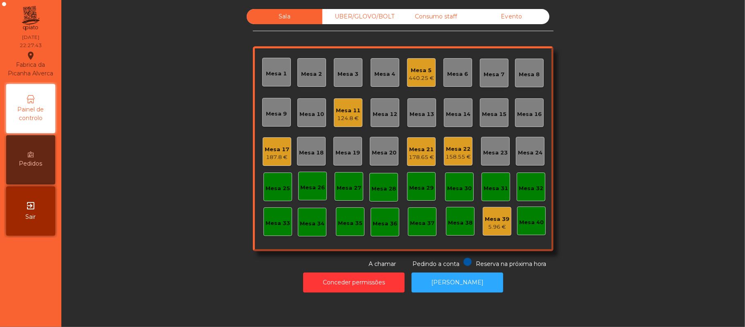
click at [462, 158] on div "158.55 €" at bounding box center [458, 157] width 25 height 8
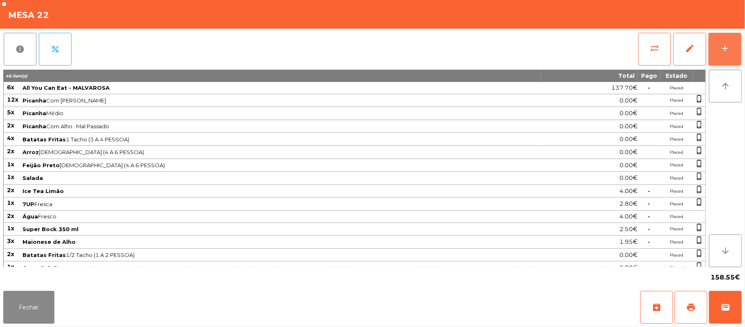
click at [738, 47] on button "add" at bounding box center [725, 49] width 33 height 33
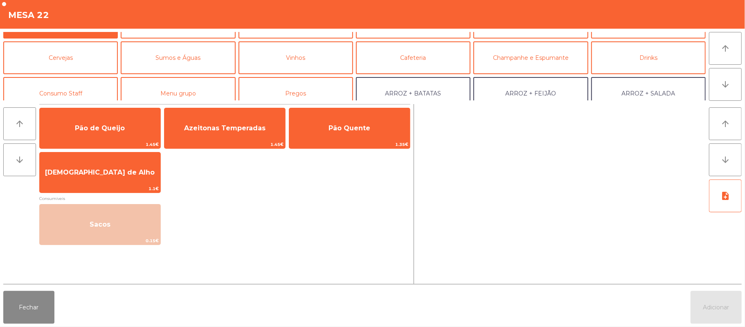
scroll to position [25, 0]
click at [20, 309] on button "Fechar" at bounding box center [28, 307] width 51 height 33
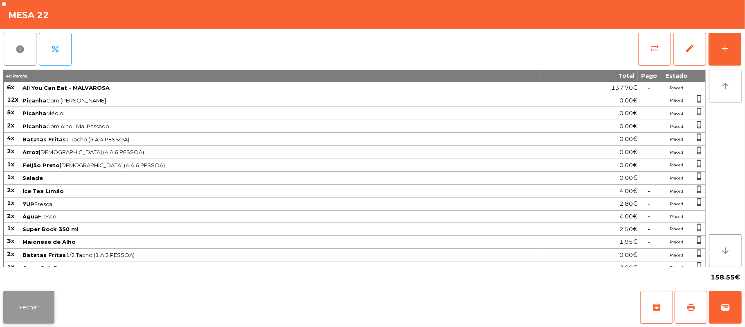
click at [24, 312] on button "Fechar" at bounding box center [28, 307] width 51 height 33
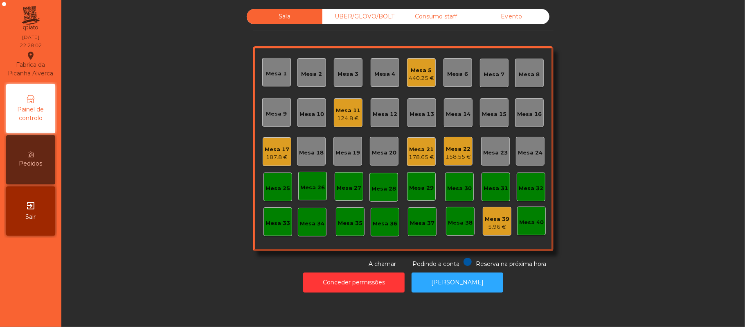
click at [277, 185] on div "Mesa 25" at bounding box center [278, 188] width 25 height 8
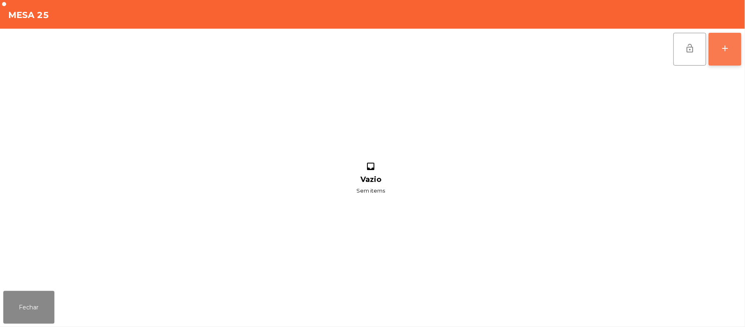
click at [727, 51] on div "add" at bounding box center [725, 48] width 10 height 10
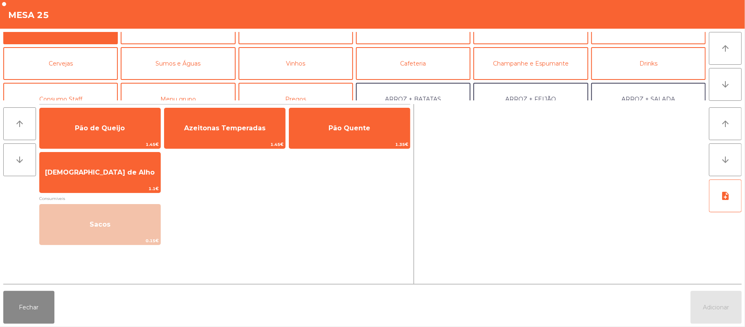
scroll to position [13, 0]
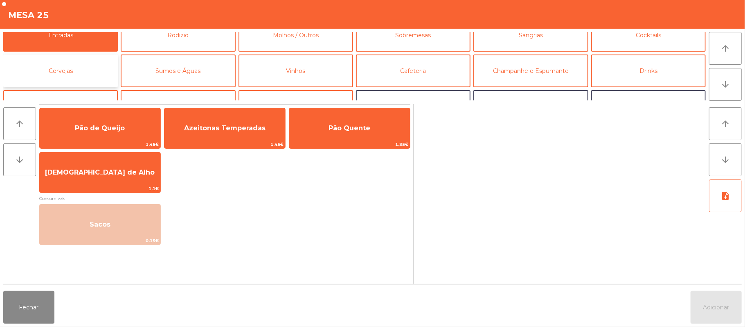
click at [86, 70] on button "Cervejas" at bounding box center [60, 70] width 115 height 33
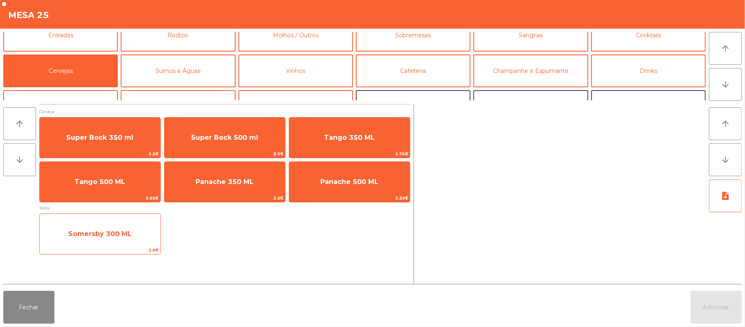
click at [120, 232] on span "Somersby 300 ML" at bounding box center [99, 234] width 63 height 8
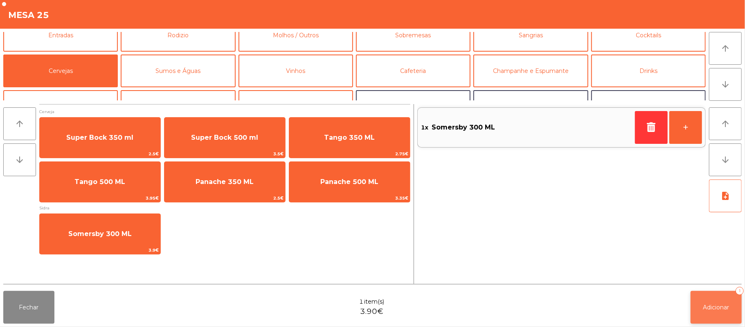
click at [736, 305] on button "Adicionar 1" at bounding box center [716, 307] width 51 height 33
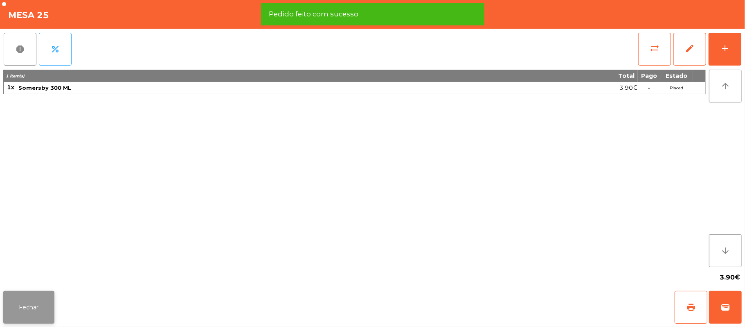
click at [23, 303] on button "Fechar" at bounding box center [28, 307] width 51 height 33
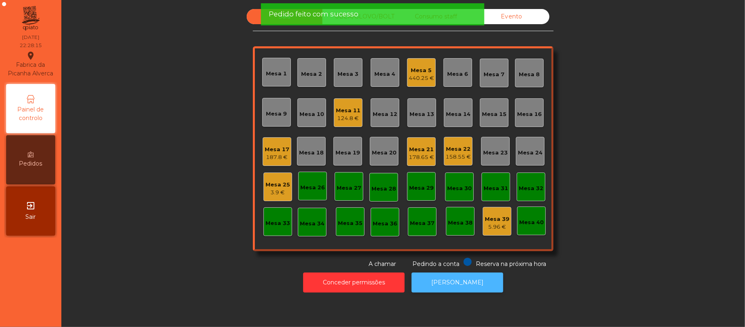
click at [463, 282] on button "[PERSON_NAME]" at bounding box center [458, 282] width 92 height 20
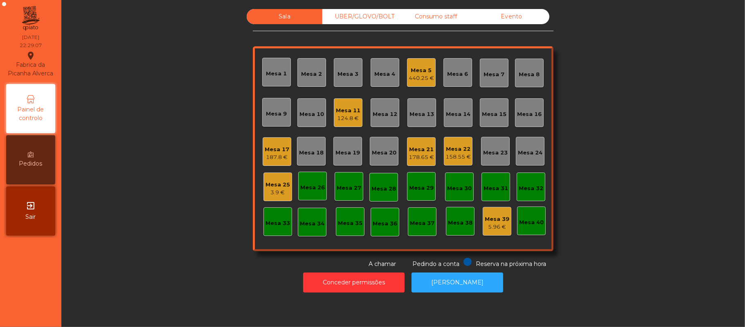
click at [272, 182] on div "Mesa 25" at bounding box center [278, 184] width 25 height 8
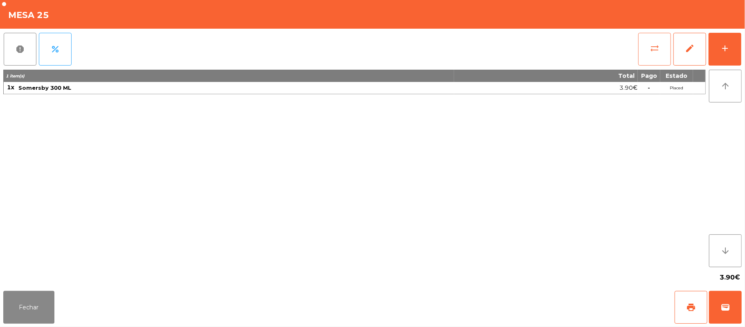
click at [662, 49] on button "sync_alt" at bounding box center [654, 49] width 33 height 33
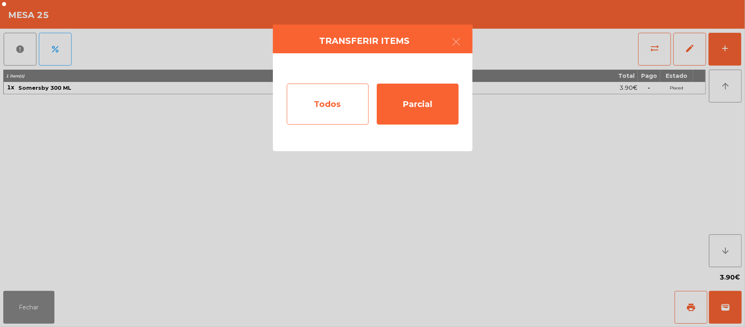
click at [342, 108] on div "Todos" at bounding box center [328, 103] width 82 height 41
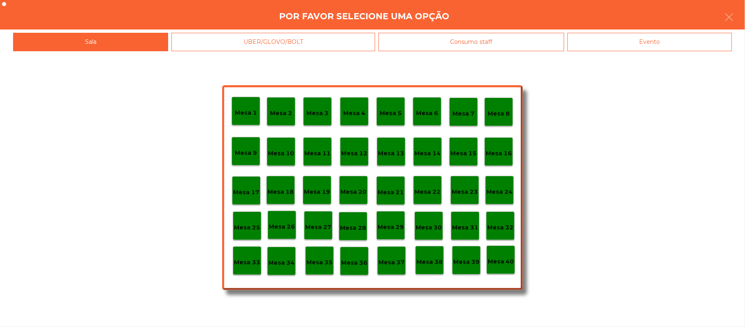
click at [663, 50] on div "Evento" at bounding box center [650, 42] width 165 height 18
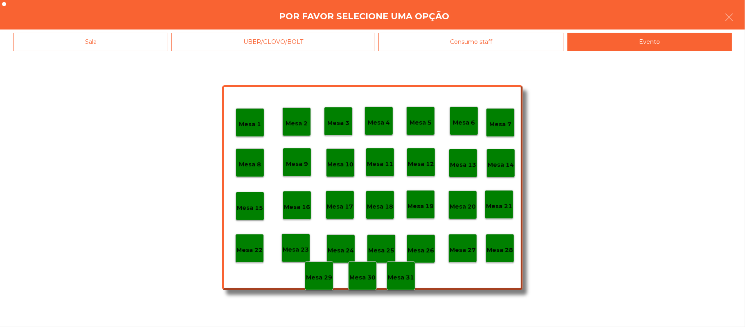
click at [503, 251] on p "Mesa 28" at bounding box center [500, 249] width 26 height 9
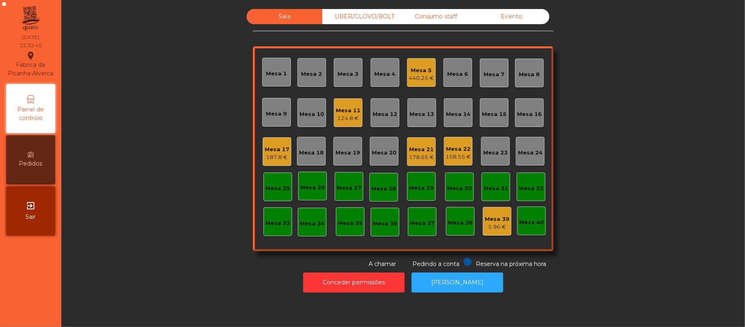
click at [423, 70] on div "Mesa 5" at bounding box center [421, 70] width 25 height 8
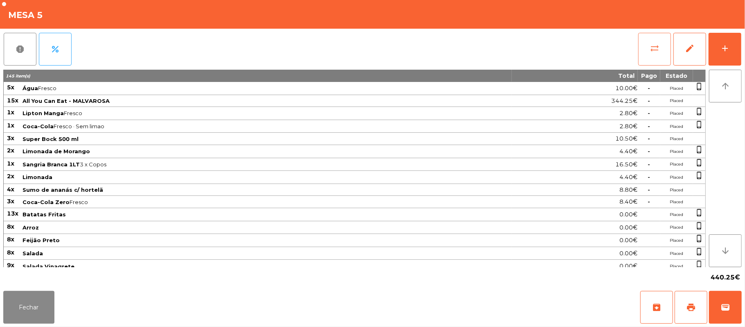
click at [663, 51] on button "sync_alt" at bounding box center [654, 49] width 33 height 33
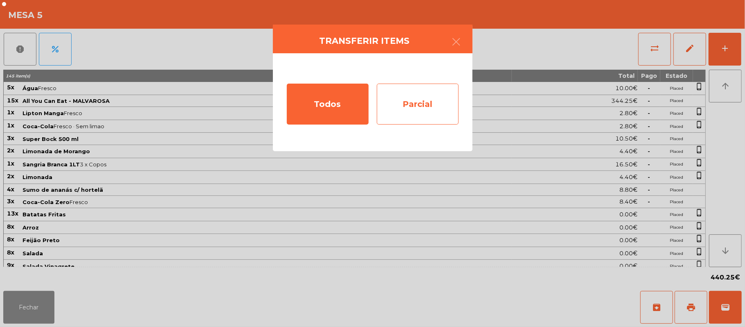
click at [428, 105] on div "Parcial" at bounding box center [418, 103] width 82 height 41
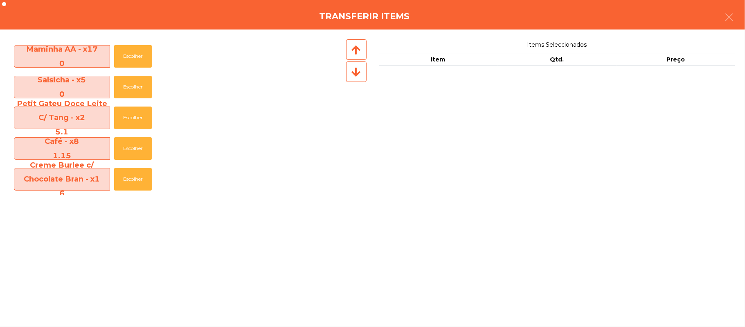
scroll to position [495, 0]
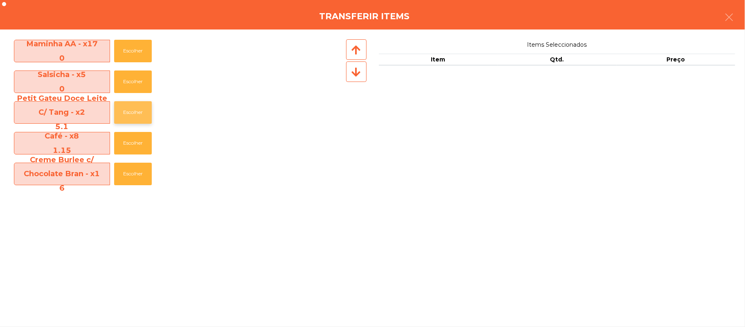
click at [138, 110] on button "Escolher" at bounding box center [133, 112] width 38 height 23
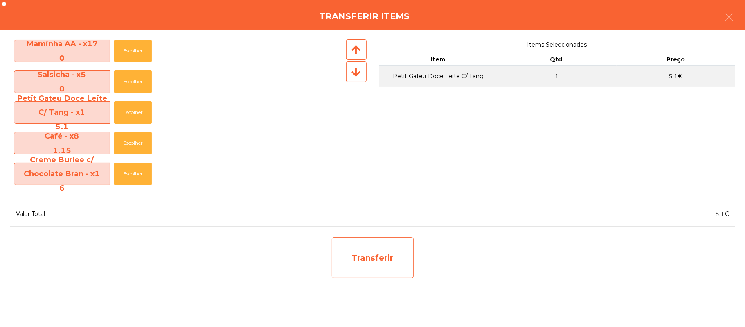
click at [381, 262] on div "Transferir" at bounding box center [373, 257] width 82 height 41
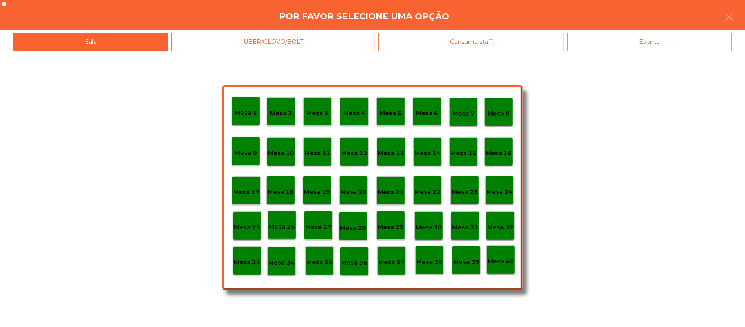
click at [391, 255] on div "Mesa 37" at bounding box center [392, 260] width 26 height 13
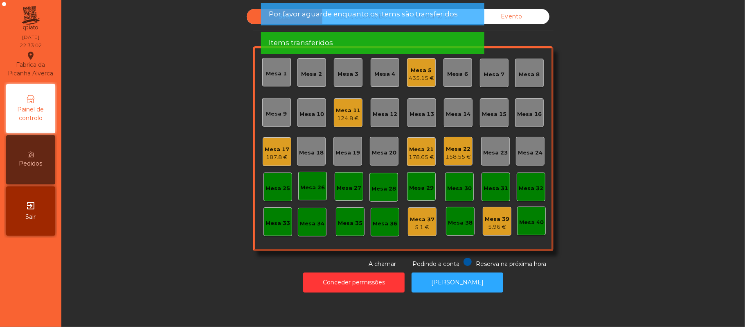
click at [421, 69] on div "Mesa 5" at bounding box center [421, 70] width 25 height 8
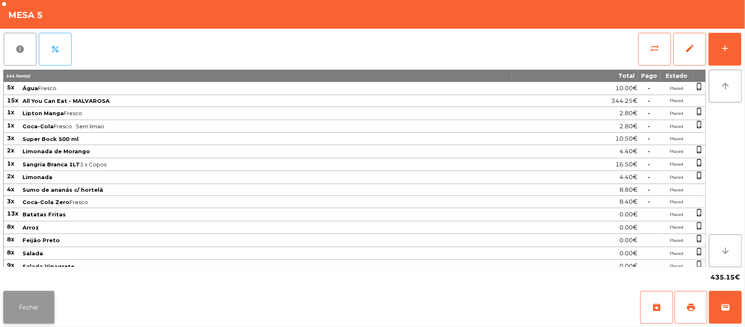
click at [32, 298] on button "Fechar" at bounding box center [28, 307] width 51 height 33
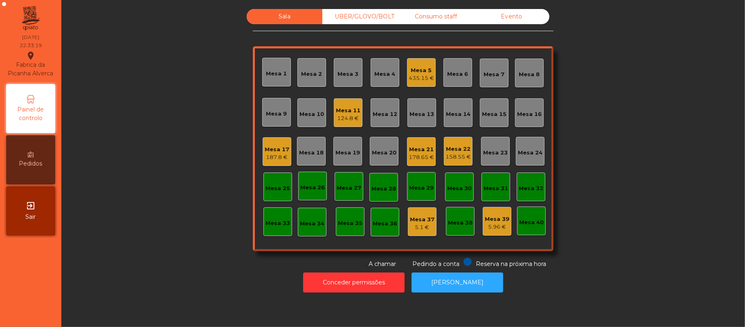
click at [499, 219] on div "Mesa 39" at bounding box center [497, 219] width 25 height 8
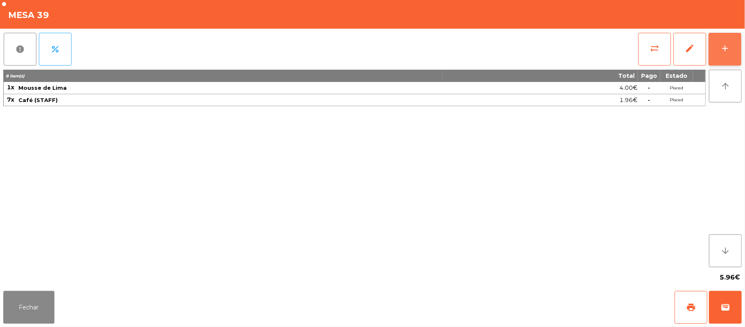
click at [742, 46] on button "add" at bounding box center [725, 49] width 33 height 33
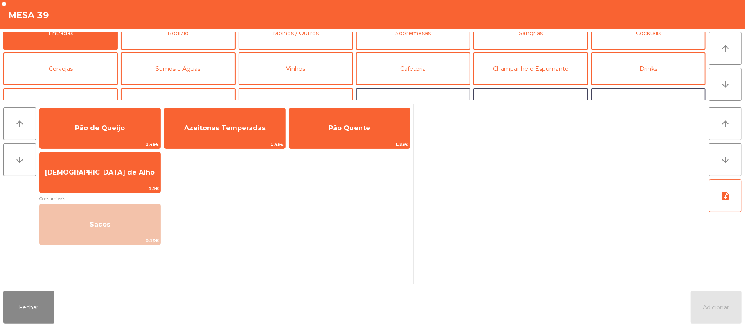
scroll to position [10, 0]
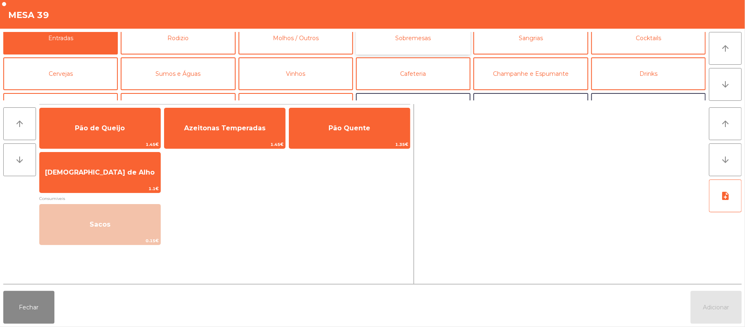
click at [393, 40] on button "Sobremesas" at bounding box center [413, 38] width 115 height 33
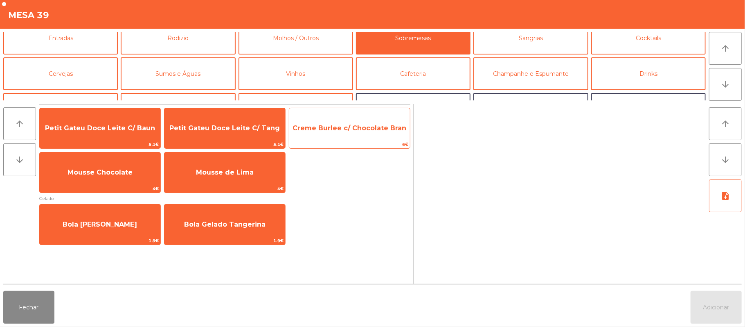
click at [338, 138] on span "Creme Burlee c/ Chocolate Bran" at bounding box center [349, 128] width 121 height 22
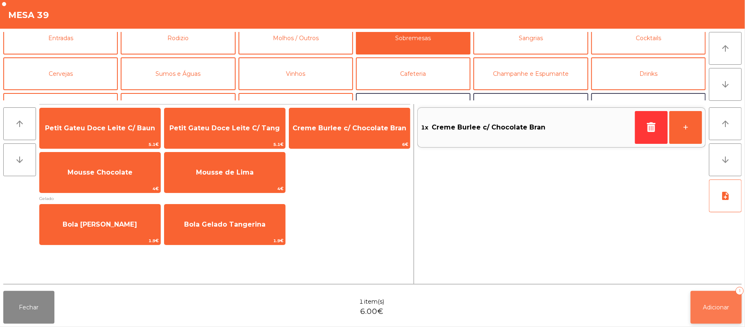
click at [721, 315] on button "Adicionar 1" at bounding box center [716, 307] width 51 height 33
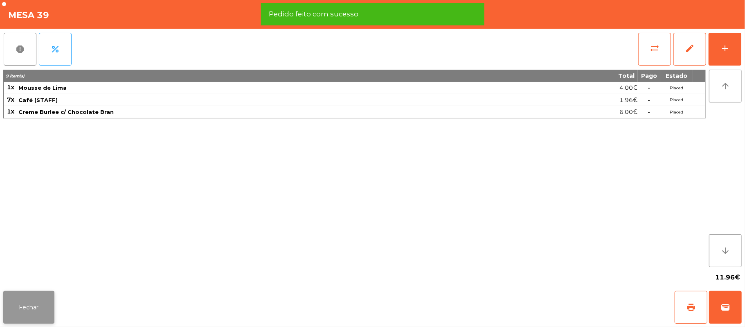
click at [32, 304] on button "Fechar" at bounding box center [28, 307] width 51 height 33
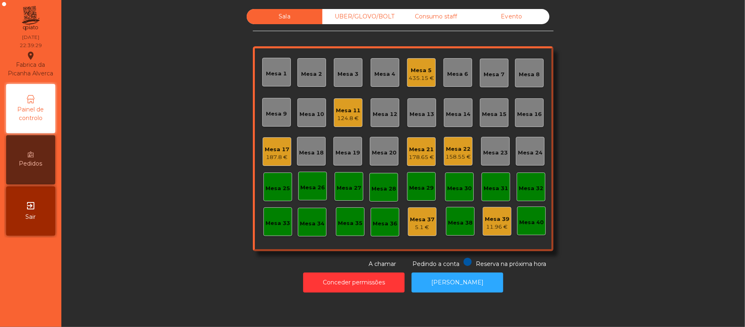
click at [423, 81] on div "435.15 €" at bounding box center [421, 78] width 25 height 8
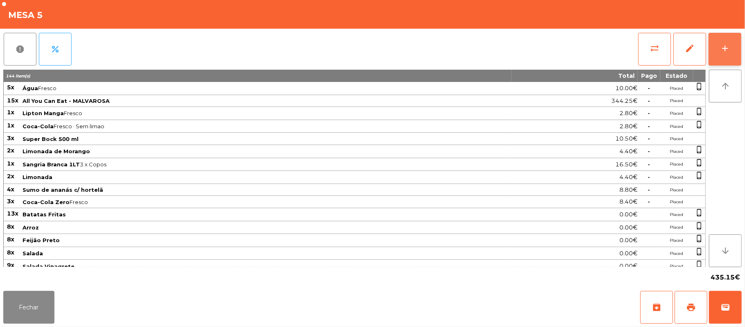
click at [725, 50] on div "add" at bounding box center [725, 48] width 10 height 10
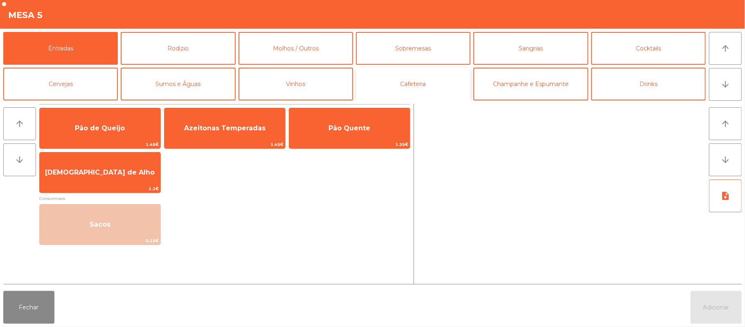
click at [434, 84] on button "Cafeteria" at bounding box center [413, 84] width 115 height 33
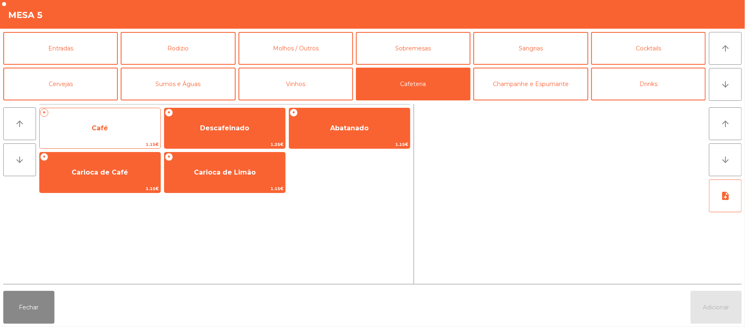
click at [122, 138] on span "Café" at bounding box center [100, 128] width 121 height 22
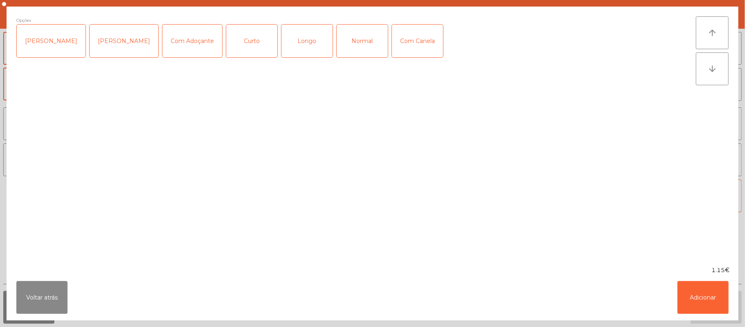
click at [298, 40] on div "Longo" at bounding box center [307, 41] width 51 height 33
click at [296, 41] on div "Longo" at bounding box center [307, 41] width 51 height 33
click at [358, 37] on div "Normal" at bounding box center [362, 41] width 51 height 33
click at [719, 293] on button "Adicionar" at bounding box center [703, 297] width 51 height 33
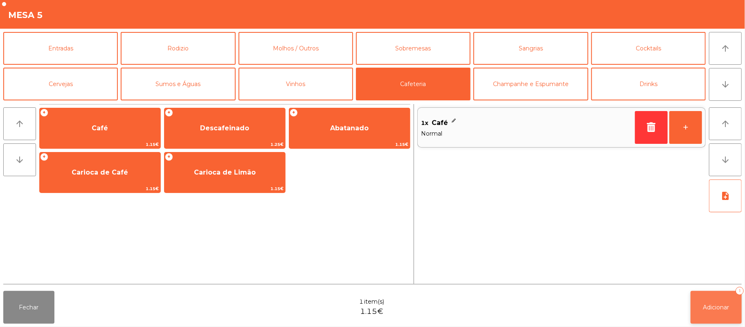
click at [717, 308] on span "Adicionar" at bounding box center [716, 306] width 26 height 7
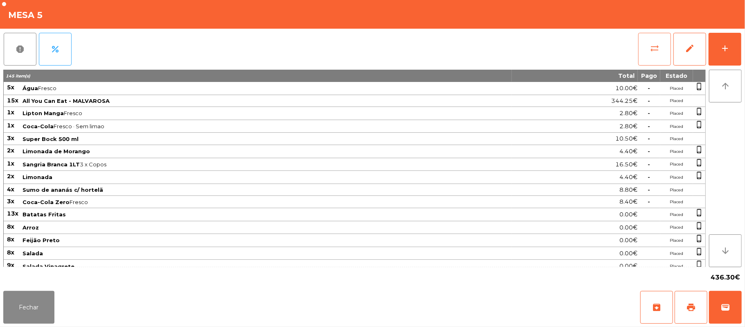
click at [663, 48] on button "sync_alt" at bounding box center [654, 49] width 33 height 33
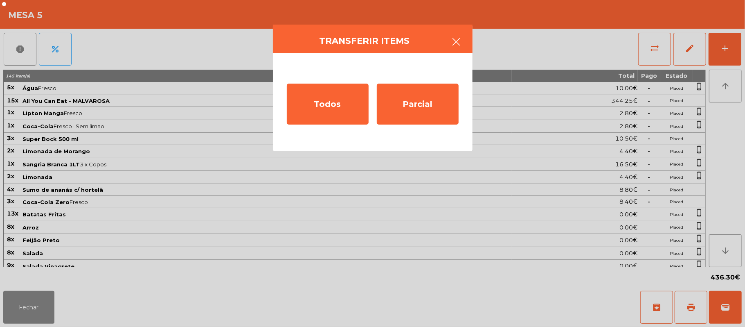
click at [458, 42] on icon "button" at bounding box center [457, 42] width 10 height 10
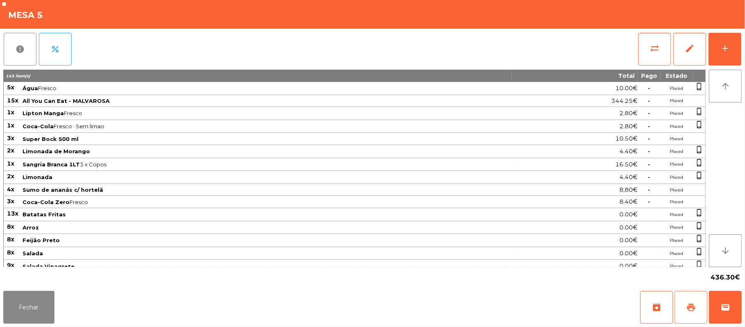
click at [686, 309] on span "print" at bounding box center [691, 307] width 10 height 10
click at [658, 48] on span "sync_alt" at bounding box center [655, 48] width 10 height 10
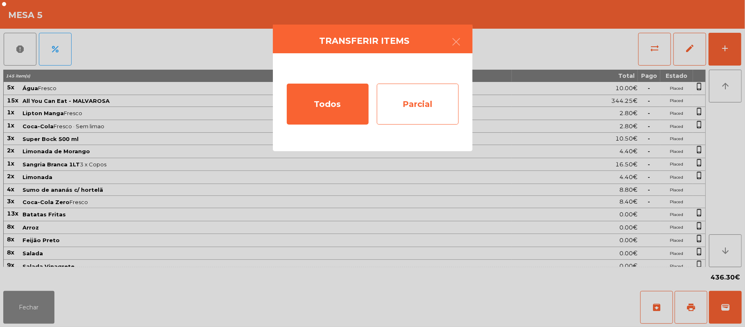
click at [422, 107] on div "Parcial" at bounding box center [418, 103] width 82 height 41
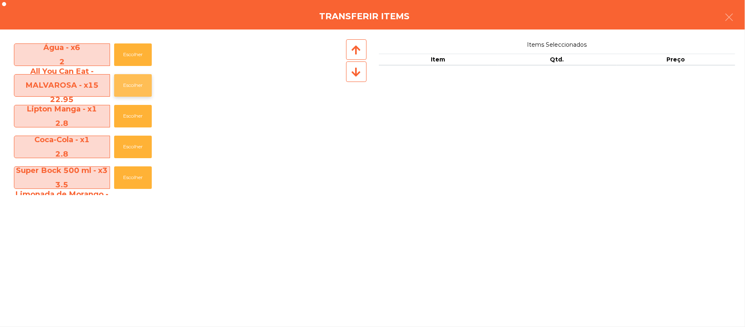
click at [133, 87] on button "Escolher" at bounding box center [133, 85] width 38 height 23
click at [136, 89] on button "Escolher" at bounding box center [133, 85] width 38 height 23
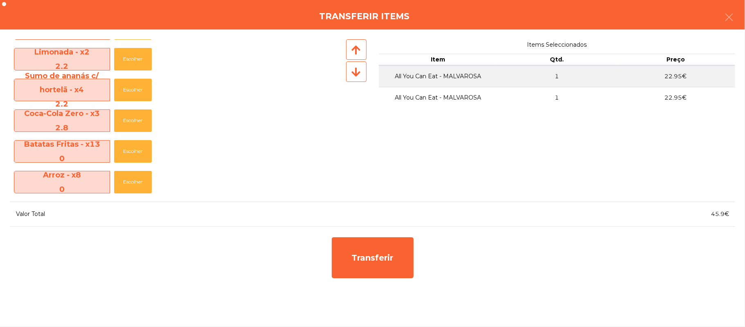
scroll to position [237, 0]
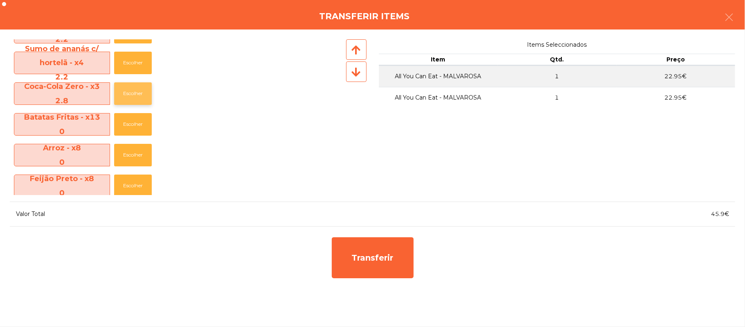
click at [138, 92] on button "Escolher" at bounding box center [133, 93] width 38 height 23
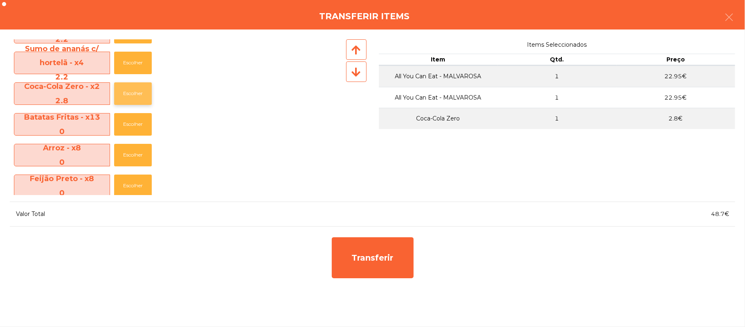
click at [141, 90] on button "Escolher" at bounding box center [133, 93] width 38 height 23
click at [136, 93] on button "Escolher" at bounding box center [133, 93] width 38 height 23
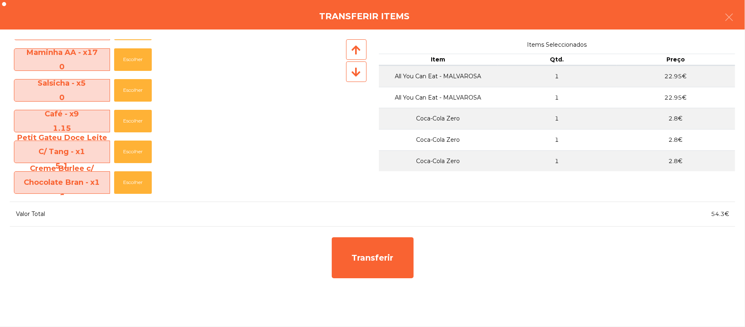
scroll to position [464, 0]
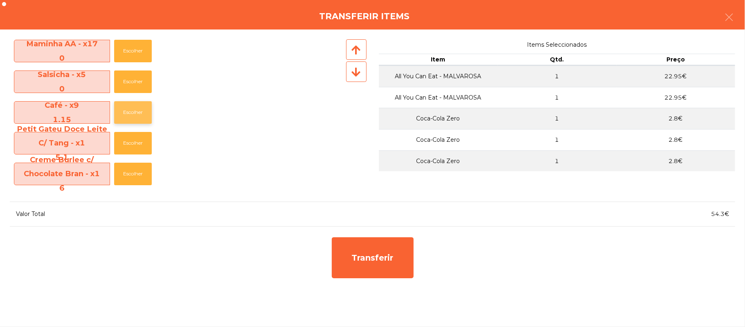
click at [136, 111] on button "Escolher" at bounding box center [133, 112] width 38 height 23
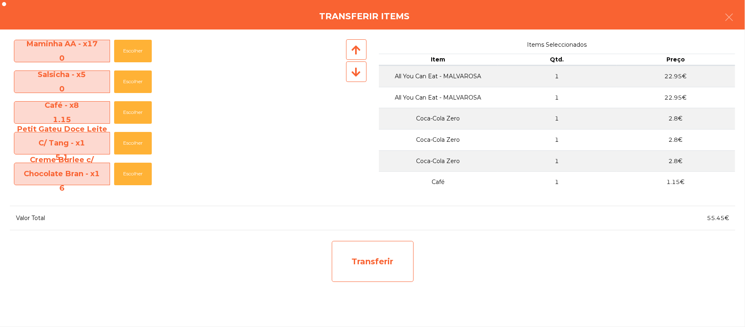
click at [370, 261] on div "Transferir" at bounding box center [373, 261] width 82 height 41
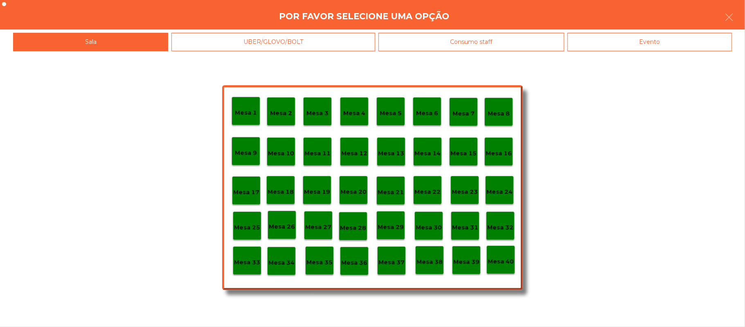
click at [257, 224] on p "Mesa 25" at bounding box center [247, 227] width 26 height 9
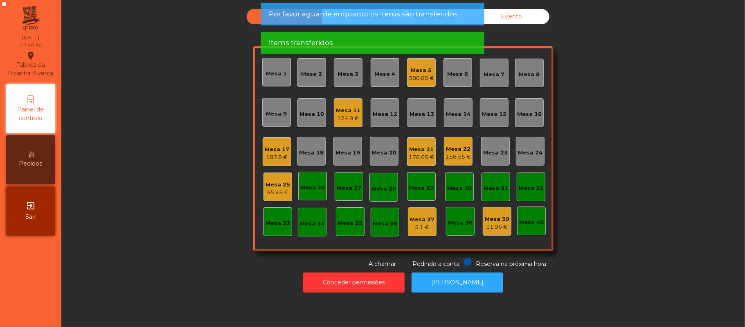
click at [272, 194] on div "55.45 €" at bounding box center [278, 192] width 25 height 8
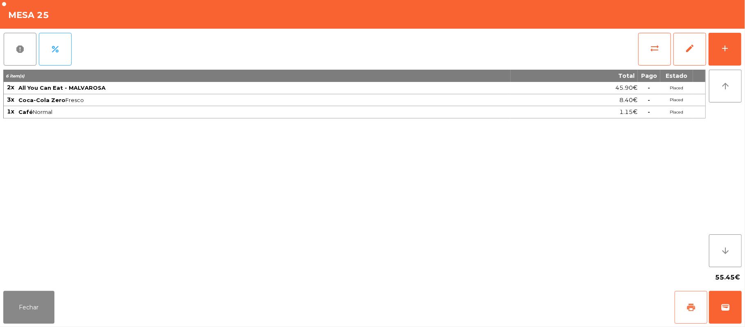
click at [685, 308] on button "print" at bounding box center [691, 307] width 33 height 33
click at [735, 307] on button "wallet" at bounding box center [725, 307] width 33 height 33
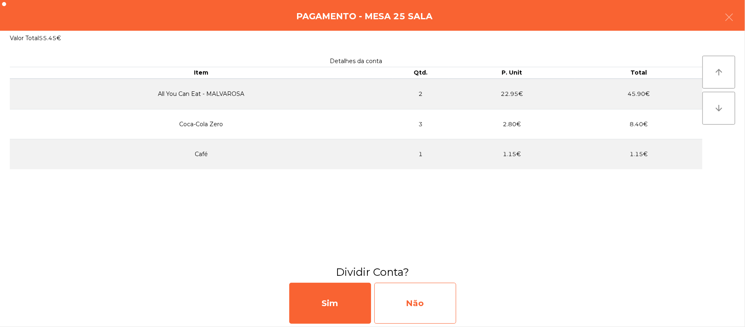
click at [411, 305] on div "Não" at bounding box center [415, 302] width 82 height 41
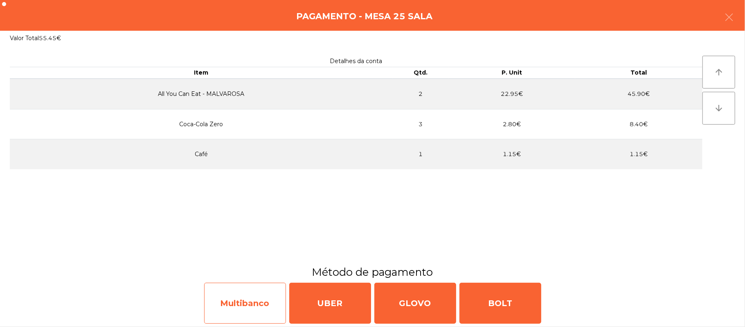
click at [249, 306] on div "Multibanco" at bounding box center [245, 302] width 82 height 41
select select "**"
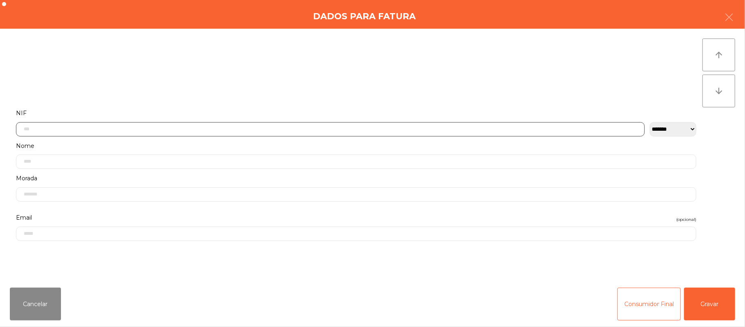
click at [179, 128] on input "text" at bounding box center [330, 129] width 629 height 14
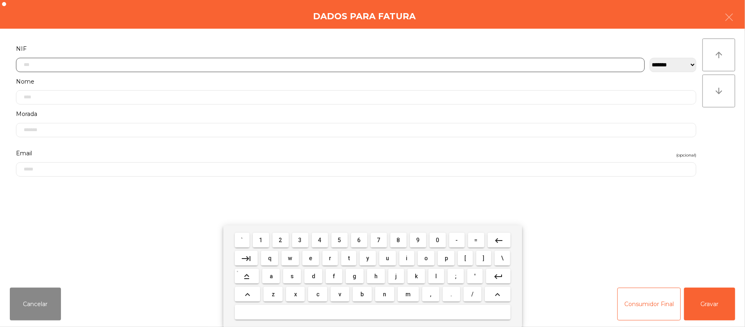
scroll to position [69, 0]
type input "*********"
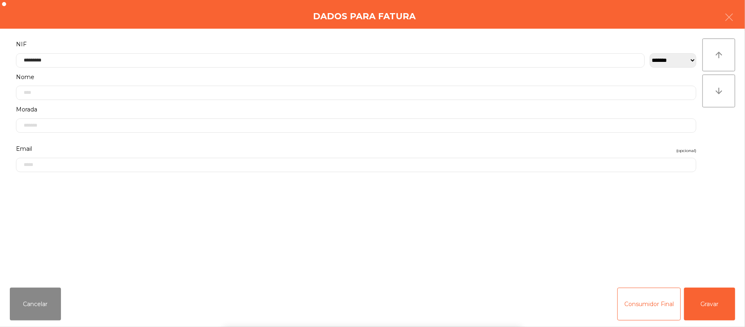
click at [704, 302] on div "` 1 2 3 4 5 6 7 8 9 0 - = keyboard_backspace keyboard_tab q w e r t y u i o p […" at bounding box center [372, 275] width 745 height 101
click at [719, 302] on button "Gravar" at bounding box center [709, 303] width 51 height 33
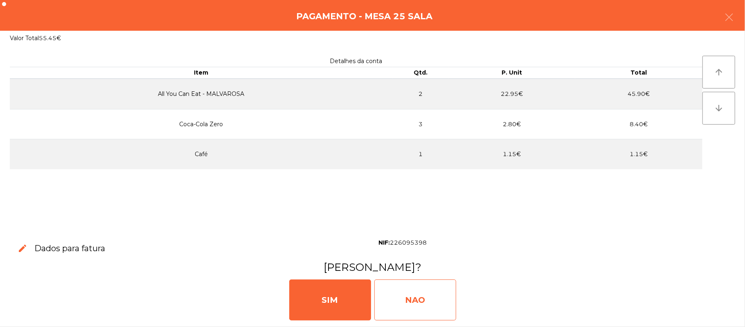
click at [413, 295] on div "NAO" at bounding box center [415, 299] width 82 height 41
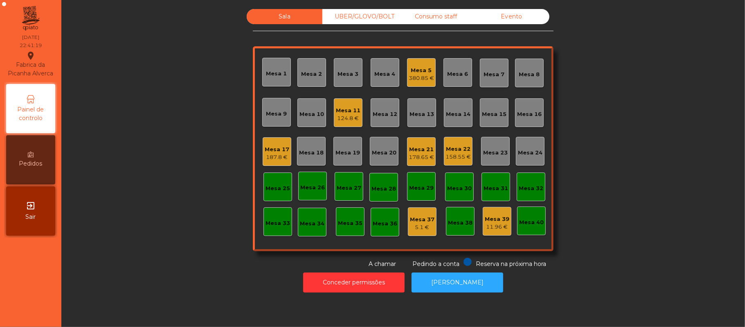
click at [266, 187] on div "Mesa 25" at bounding box center [278, 188] width 25 height 8
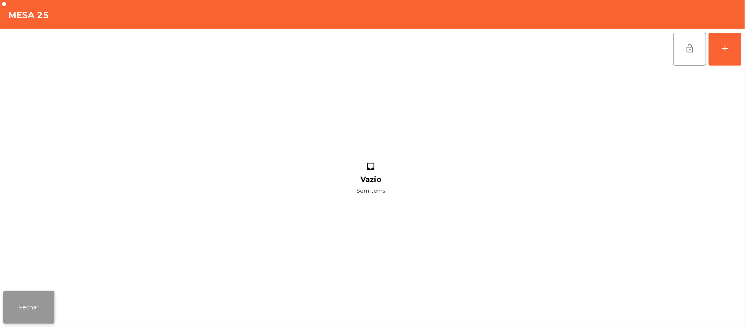
click at [35, 310] on button "Fechar" at bounding box center [28, 307] width 51 height 33
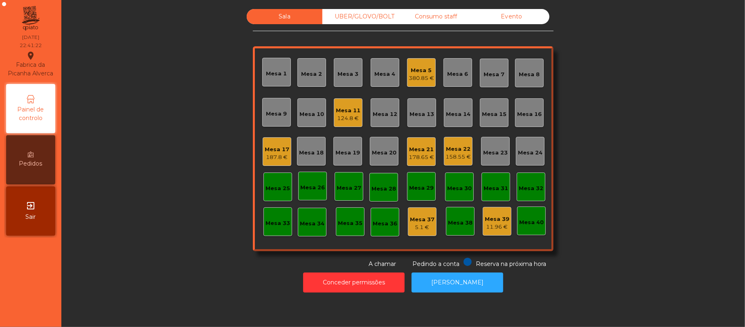
click at [421, 74] on div "380.85 €" at bounding box center [421, 78] width 25 height 8
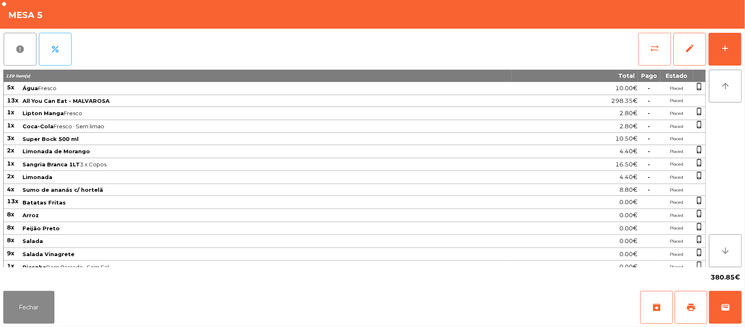
click at [652, 52] on span "sync_alt" at bounding box center [655, 48] width 10 height 10
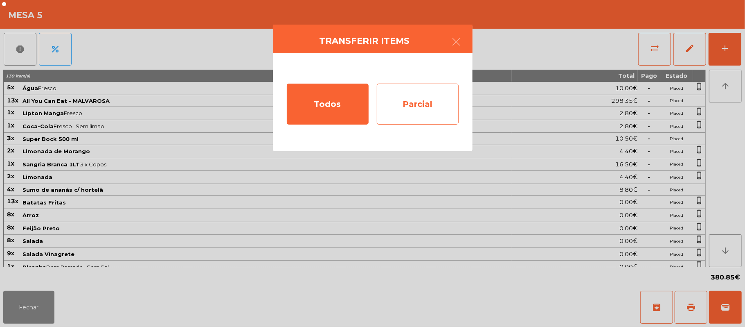
click at [414, 102] on div "Parcial" at bounding box center [418, 103] width 82 height 41
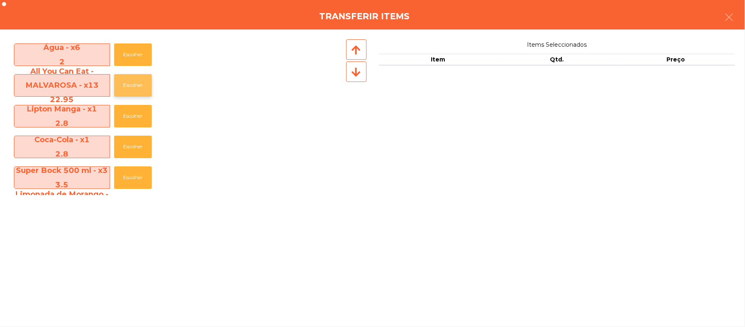
click at [130, 85] on button "Escolher" at bounding box center [133, 85] width 38 height 23
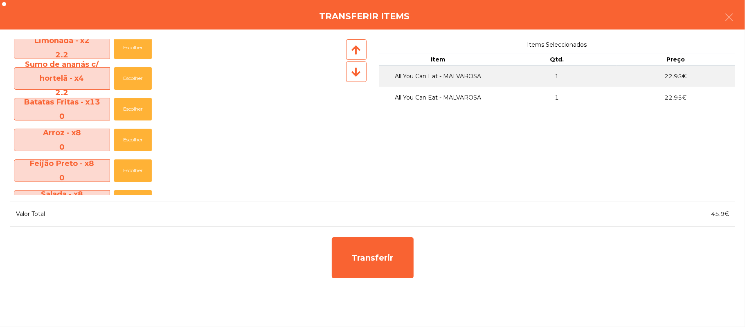
scroll to position [225, 0]
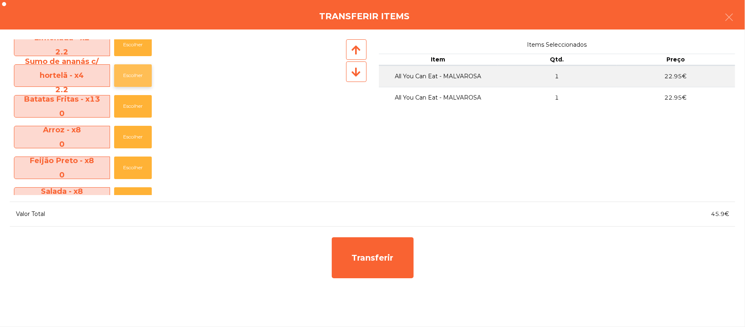
click at [133, 75] on button "Escolher" at bounding box center [133, 75] width 38 height 23
click at [136, 74] on button "Escolher" at bounding box center [133, 75] width 38 height 23
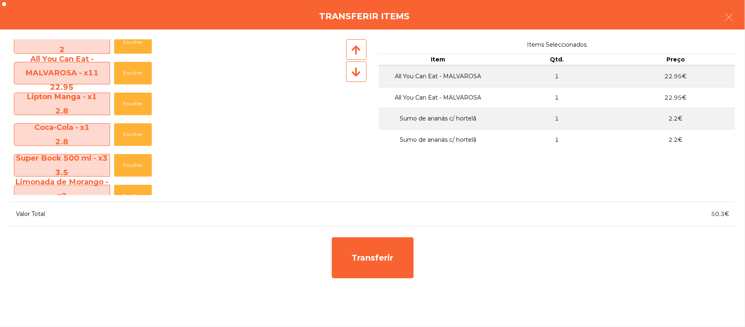
scroll to position [0, 0]
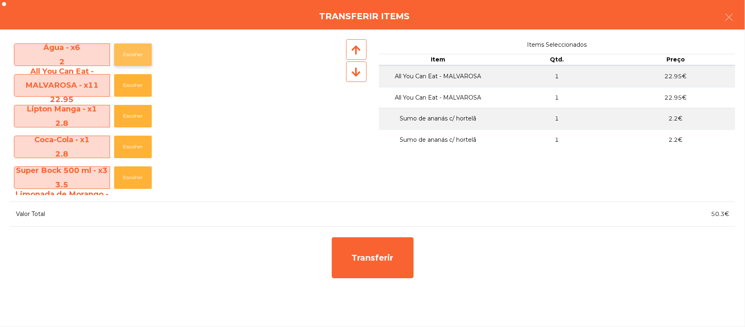
click at [138, 56] on button "Escolher" at bounding box center [133, 54] width 38 height 23
click at [136, 55] on button "Escolher" at bounding box center [133, 54] width 38 height 23
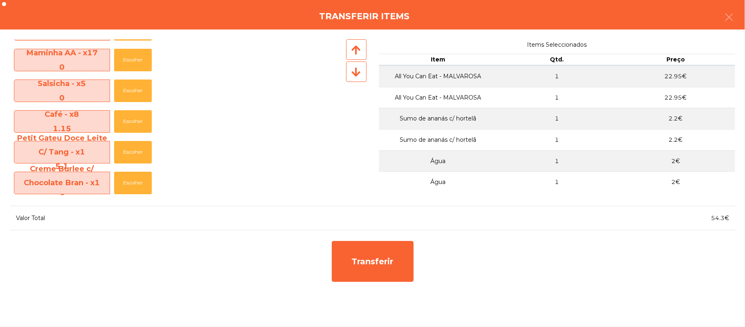
scroll to position [458, 0]
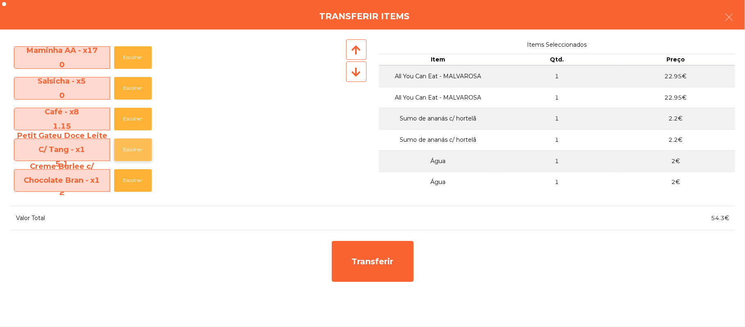
click at [138, 147] on button "Escolher" at bounding box center [133, 149] width 38 height 23
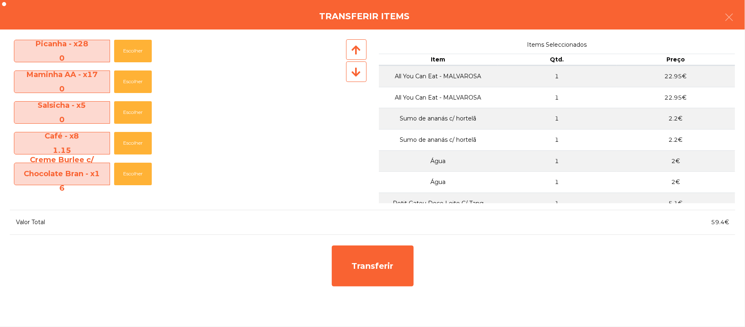
scroll to position [434, 0]
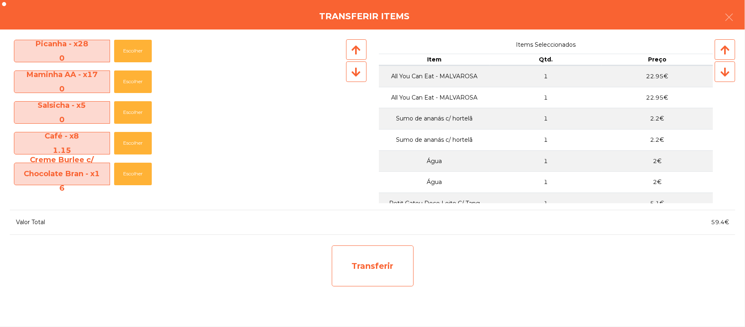
click at [374, 269] on div "Transferir" at bounding box center [373, 265] width 82 height 41
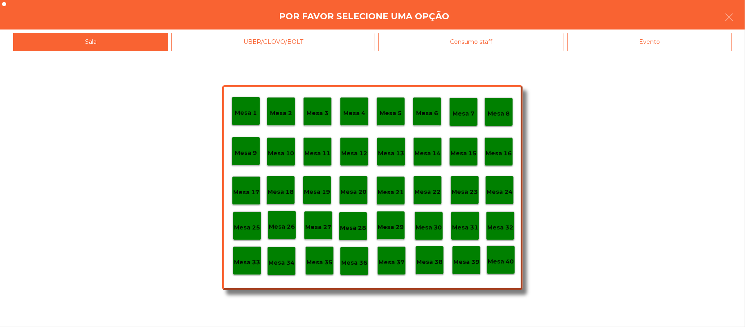
click at [255, 224] on p "Mesa 25" at bounding box center [247, 227] width 26 height 9
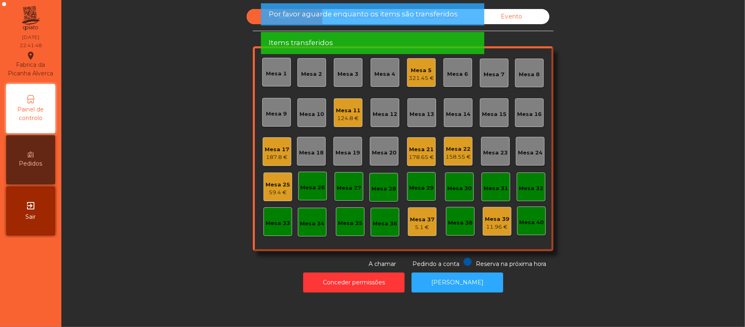
click at [266, 184] on div "Mesa 25" at bounding box center [278, 184] width 25 height 8
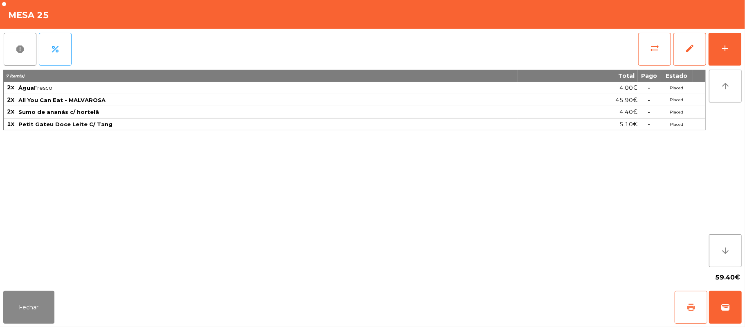
click at [685, 309] on button "print" at bounding box center [691, 307] width 33 height 33
click at [658, 46] on span "sync_alt" at bounding box center [655, 48] width 10 height 10
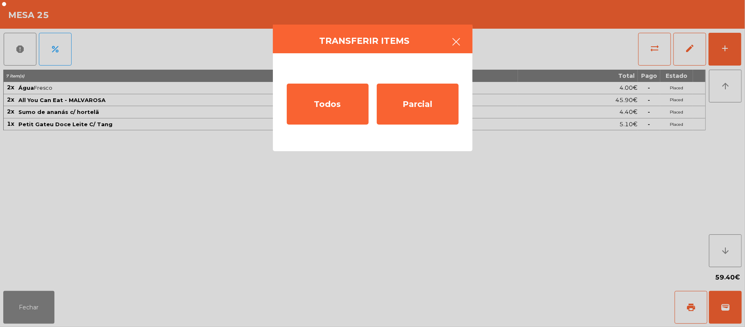
click at [458, 50] on button "button" at bounding box center [456, 42] width 23 height 25
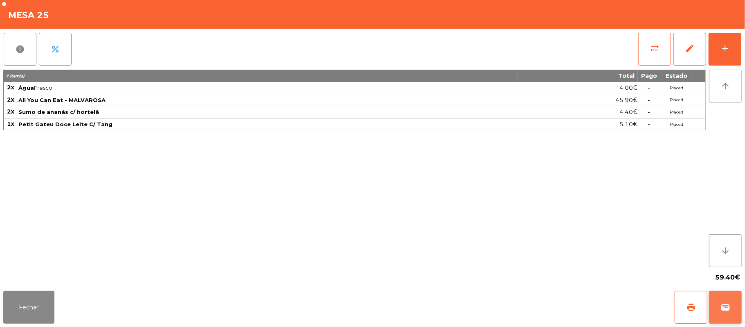
click at [724, 306] on span "wallet" at bounding box center [726, 307] width 10 height 10
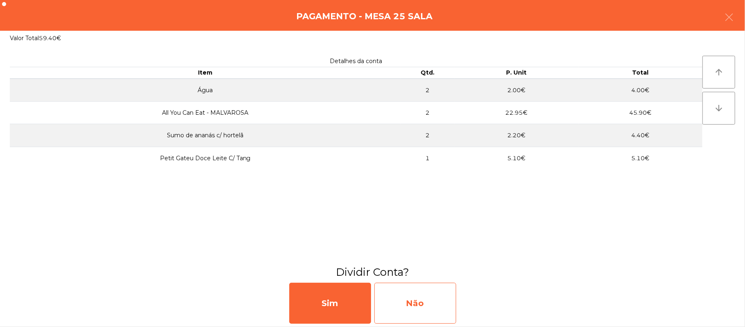
click at [411, 296] on div "Não" at bounding box center [415, 302] width 82 height 41
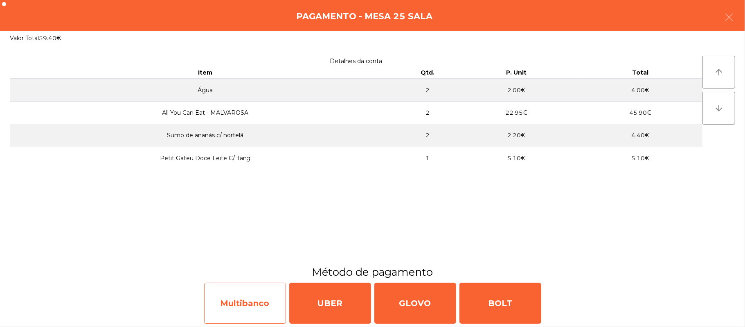
click at [234, 305] on div "Multibanco" at bounding box center [245, 302] width 82 height 41
select select "**"
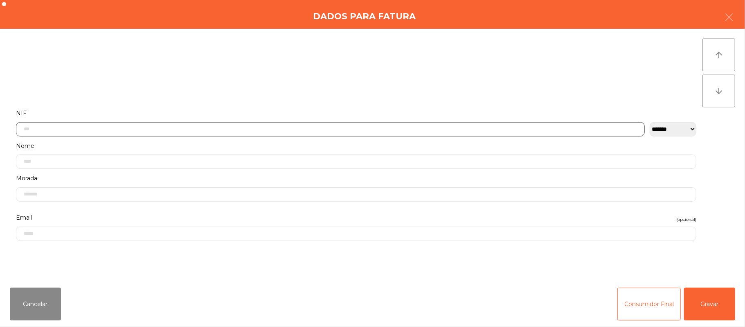
click at [187, 128] on input "text" at bounding box center [330, 129] width 629 height 14
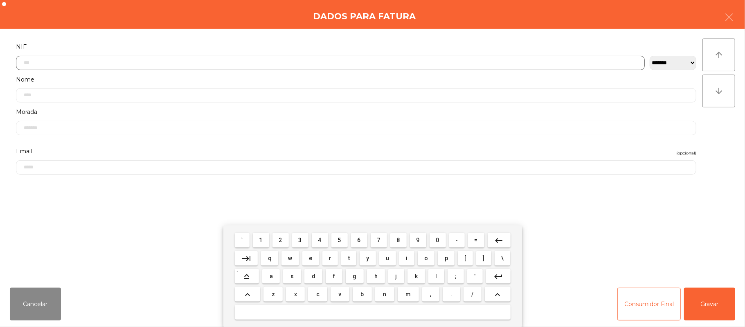
scroll to position [69, 0]
type input "*********"
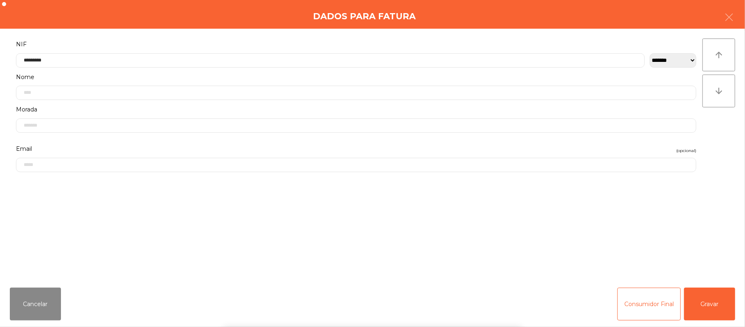
click at [712, 304] on div "` 1 2 3 4 5 6 7 8 9 0 - = keyboard_backspace keyboard_tab q w e r t y u i o p […" at bounding box center [372, 275] width 745 height 101
click at [717, 307] on button "Gravar" at bounding box center [709, 303] width 51 height 33
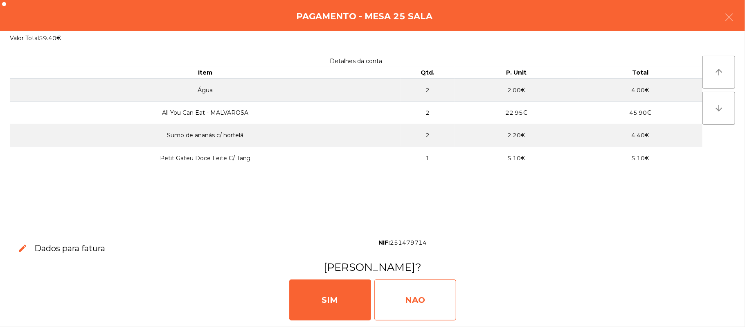
click at [425, 309] on div "NAO" at bounding box center [415, 299] width 82 height 41
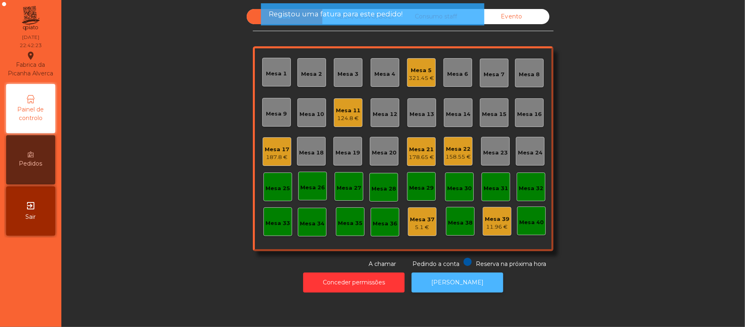
click at [471, 286] on button "[PERSON_NAME]" at bounding box center [458, 282] width 92 height 20
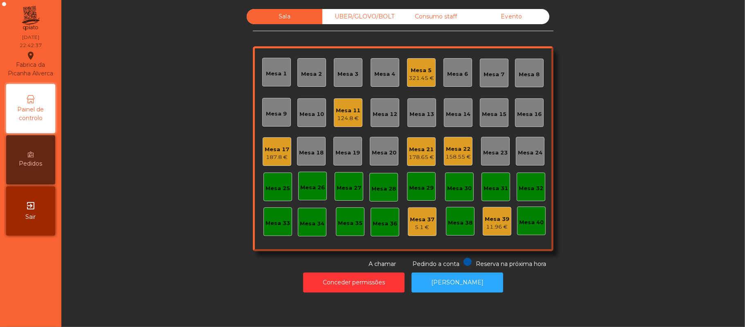
click at [419, 74] on div "321.45 €" at bounding box center [421, 78] width 25 height 8
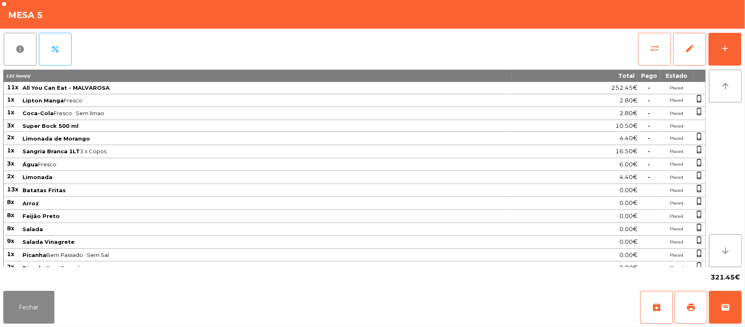
click at [662, 47] on button "sync_alt" at bounding box center [654, 49] width 33 height 33
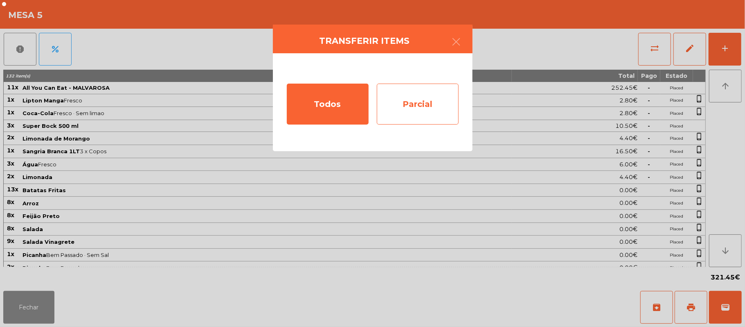
click at [418, 108] on div "Parcial" at bounding box center [418, 103] width 82 height 41
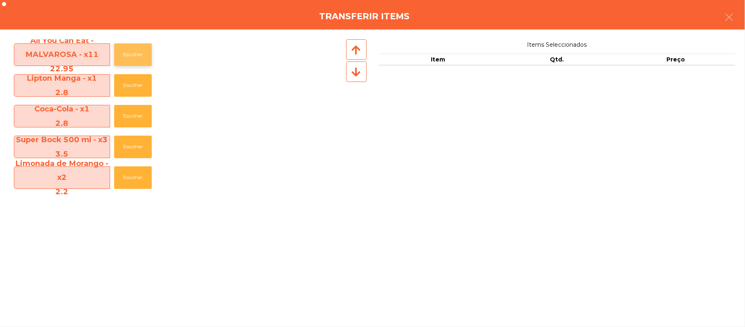
click at [138, 58] on button "Escolher" at bounding box center [133, 54] width 38 height 23
click at [139, 52] on button "Escolher" at bounding box center [133, 54] width 38 height 23
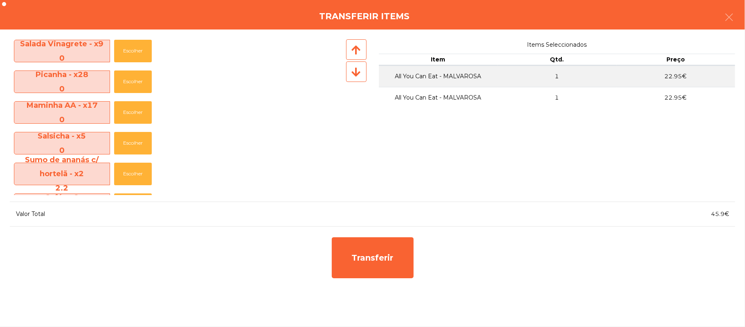
scroll to position [377, 0]
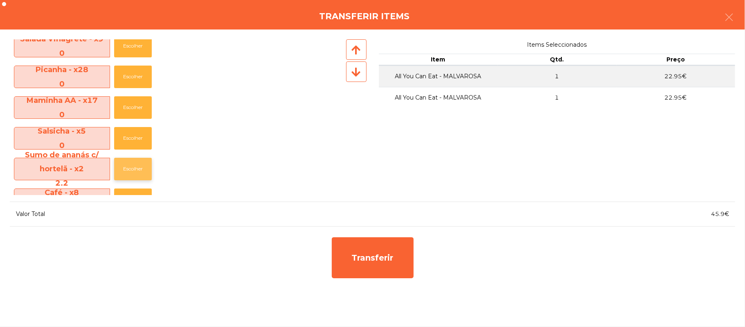
click at [131, 169] on button "Escolher" at bounding box center [133, 169] width 38 height 23
click at [133, 167] on button "Escolher" at bounding box center [133, 169] width 38 height 23
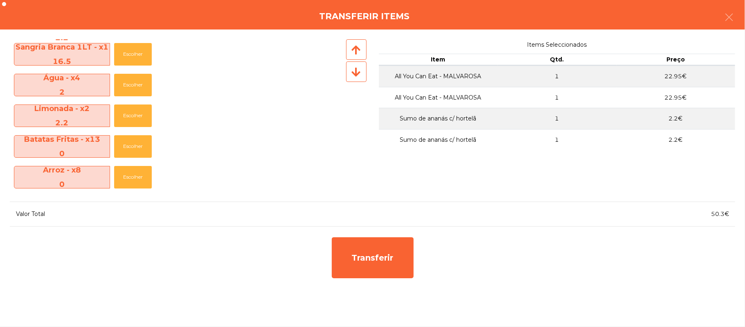
scroll to position [147, 0]
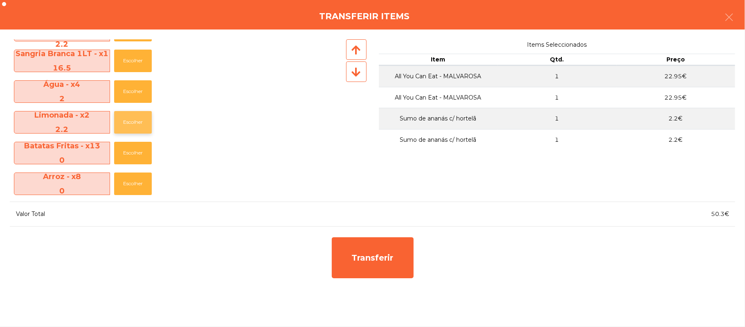
click at [133, 124] on button "Escolher" at bounding box center [133, 122] width 38 height 23
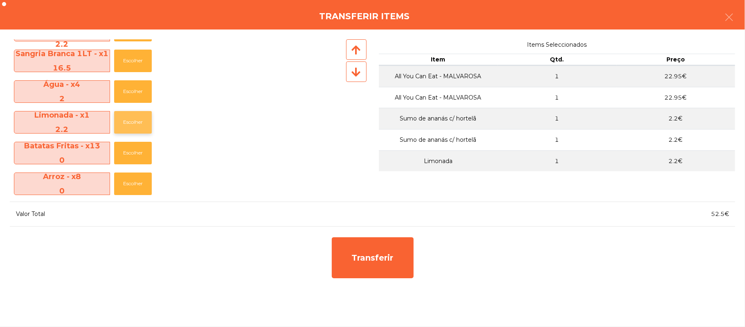
click at [135, 123] on button "Escolher" at bounding box center [133, 122] width 38 height 23
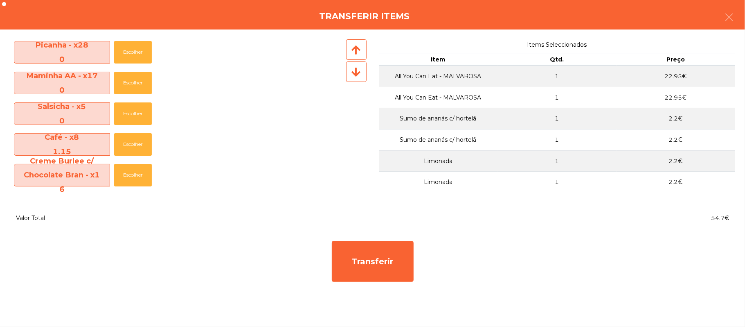
scroll to position [372, 0]
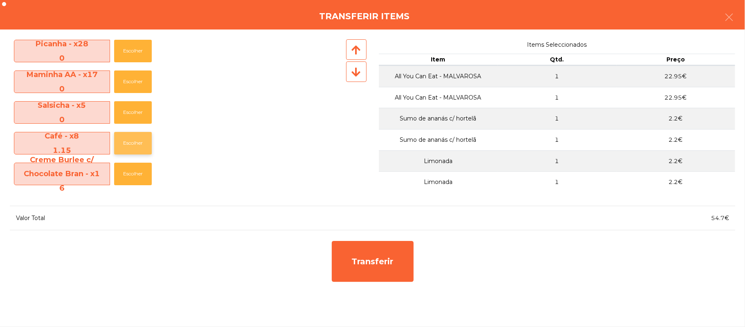
click at [131, 145] on button "Escolher" at bounding box center [133, 143] width 38 height 23
click at [131, 144] on button "Escolher" at bounding box center [133, 143] width 38 height 23
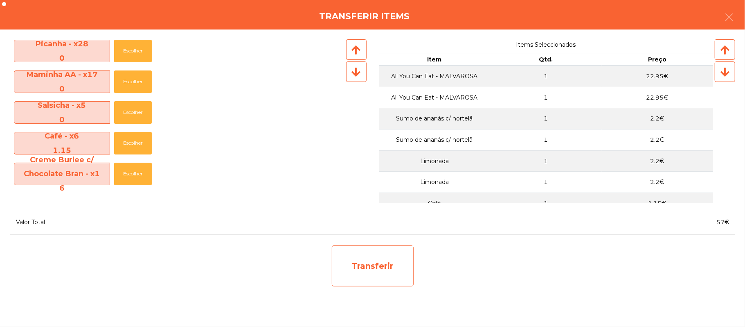
click at [374, 268] on div "Transferir" at bounding box center [373, 265] width 82 height 41
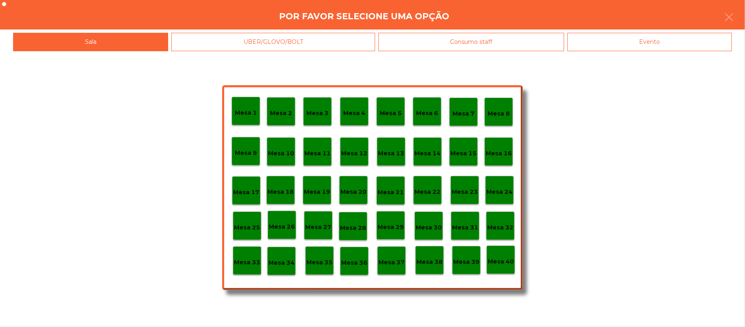
click at [246, 221] on div "Mesa 25" at bounding box center [247, 225] width 26 height 13
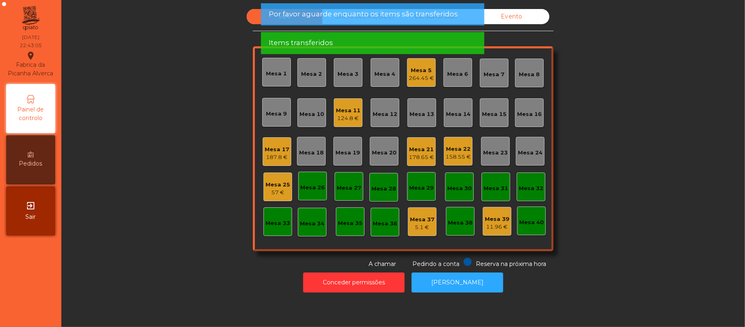
click at [266, 192] on div "57 €" at bounding box center [278, 192] width 25 height 8
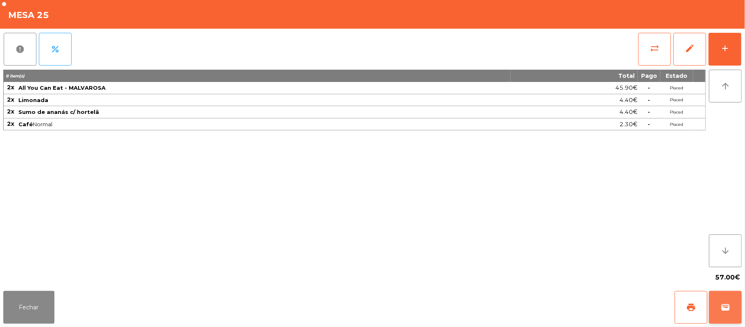
click at [727, 309] on span "wallet" at bounding box center [726, 307] width 10 height 10
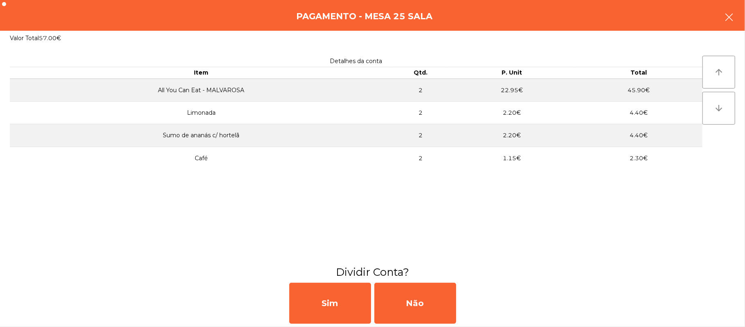
click at [730, 25] on button "button" at bounding box center [729, 18] width 23 height 25
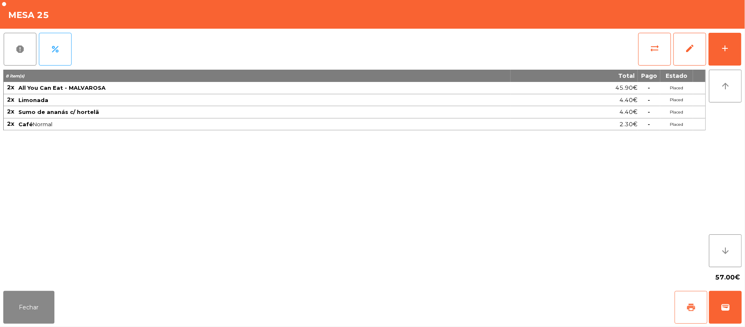
click at [696, 305] on span "print" at bounding box center [691, 307] width 10 height 10
click at [725, 308] on span "wallet" at bounding box center [726, 307] width 10 height 10
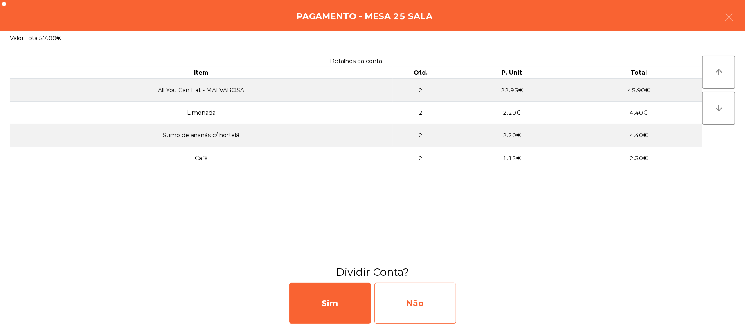
click at [408, 294] on div "Não" at bounding box center [415, 302] width 82 height 41
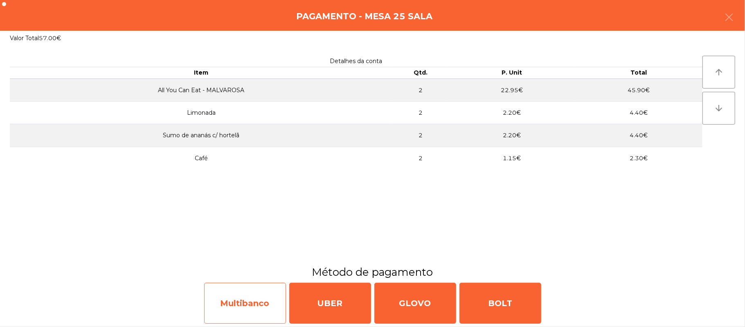
click at [254, 299] on div "Multibanco" at bounding box center [245, 302] width 82 height 41
select select "**"
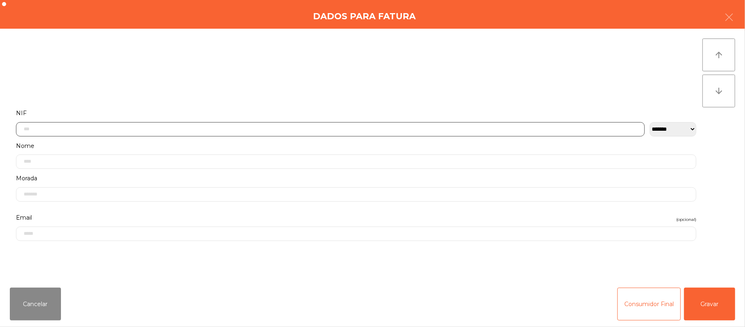
click at [180, 128] on input "text" at bounding box center [330, 129] width 629 height 14
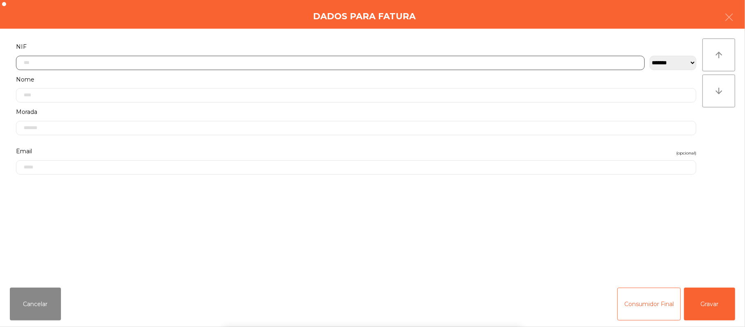
scroll to position [69, 0]
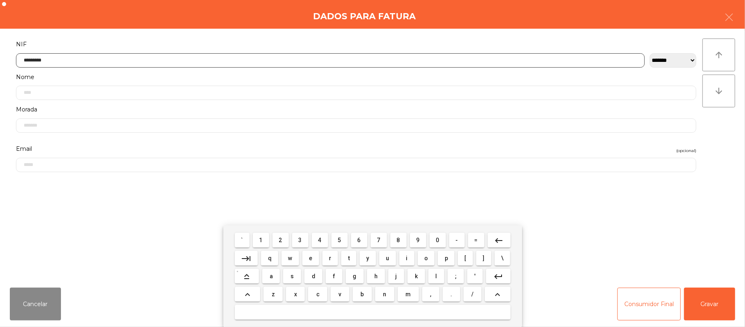
type input "*********"
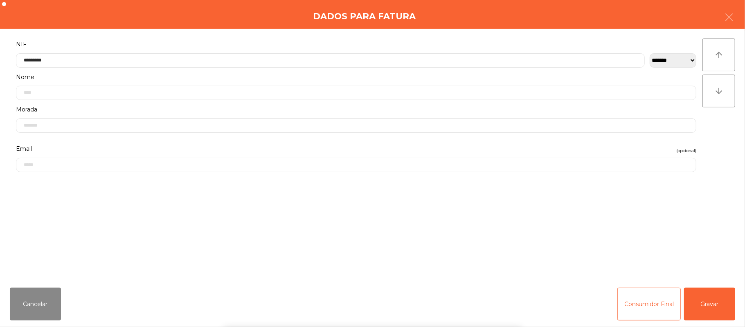
click at [717, 304] on div "` 1 2 3 4 5 6 7 8 9 0 - = keyboard_backspace keyboard_tab q w e r t y u i o p […" at bounding box center [372, 275] width 745 height 101
click at [709, 306] on button "Gravar" at bounding box center [709, 303] width 51 height 33
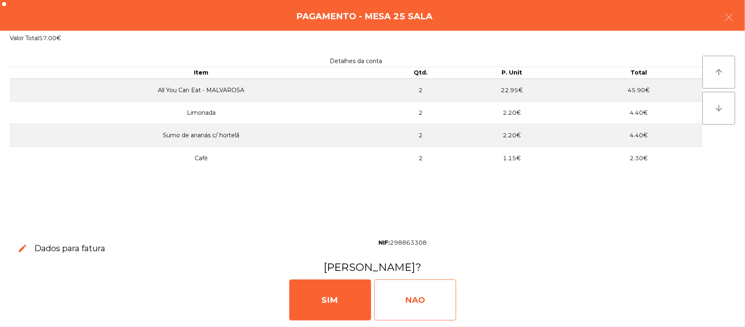
click at [413, 291] on div "NAO" at bounding box center [415, 299] width 82 height 41
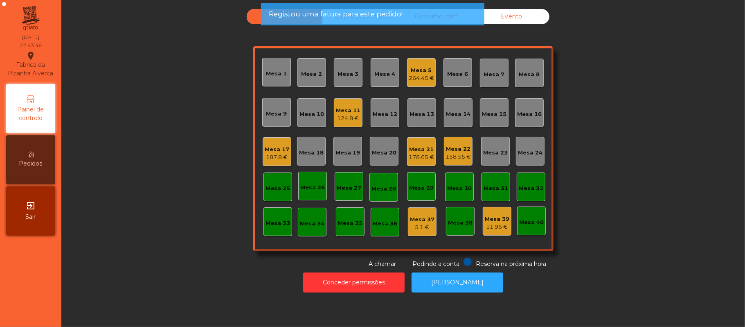
click at [420, 83] on div "Mesa 5 264.45 €" at bounding box center [421, 72] width 29 height 29
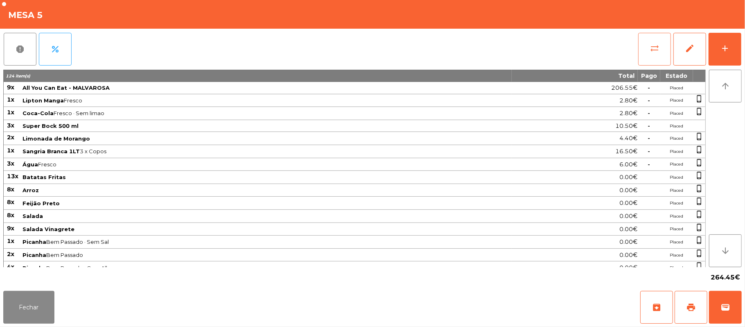
click at [662, 48] on button "sync_alt" at bounding box center [654, 49] width 33 height 33
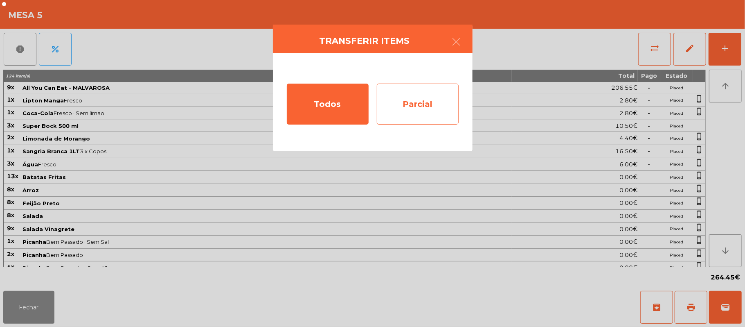
click at [420, 105] on div "Parcial" at bounding box center [418, 103] width 82 height 41
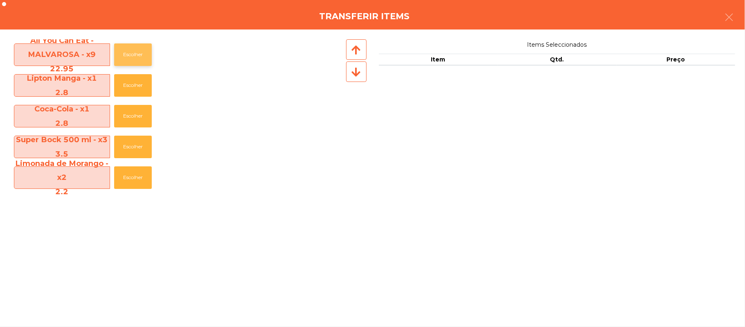
click at [133, 63] on button "Escolher" at bounding box center [133, 54] width 38 height 23
click at [137, 56] on button "Escolher" at bounding box center [133, 54] width 38 height 23
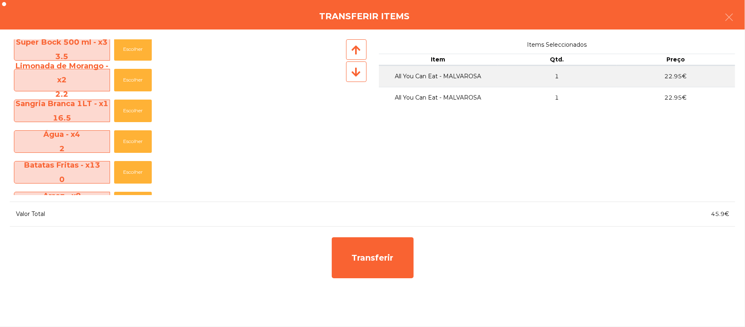
scroll to position [102, 0]
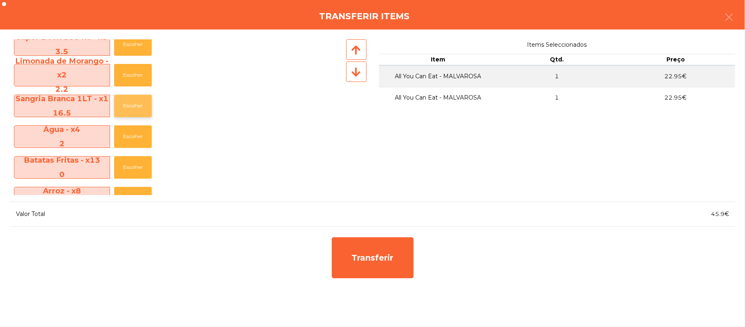
click at [133, 105] on button "Escolher" at bounding box center [133, 106] width 38 height 23
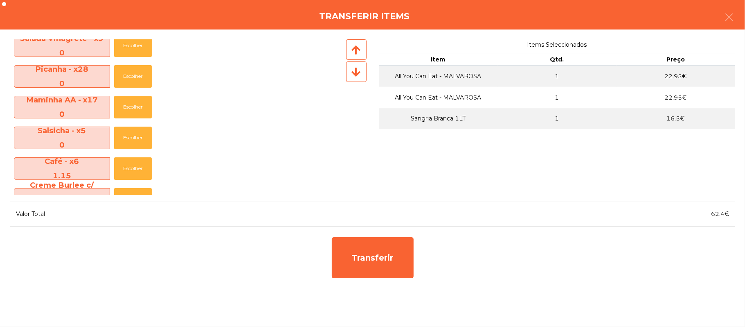
scroll to position [341, 0]
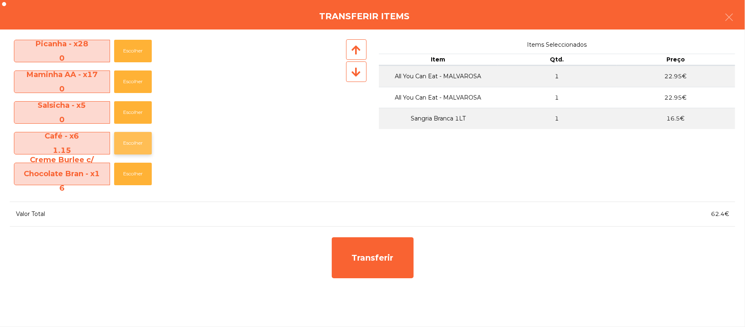
click at [136, 145] on button "Escolher" at bounding box center [133, 143] width 38 height 23
click at [136, 142] on button "Escolher" at bounding box center [133, 143] width 38 height 23
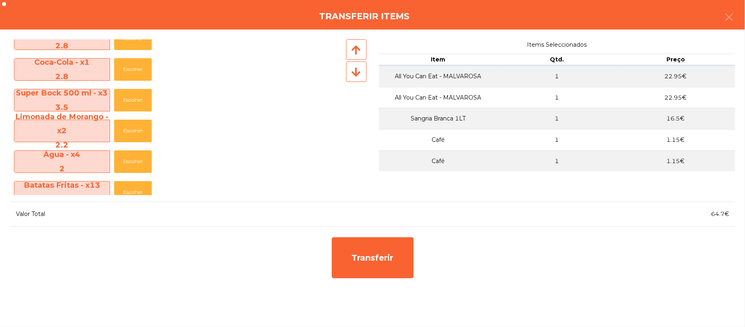
scroll to position [46, 0]
click at [134, 161] on button "Escolher" at bounding box center [133, 162] width 38 height 23
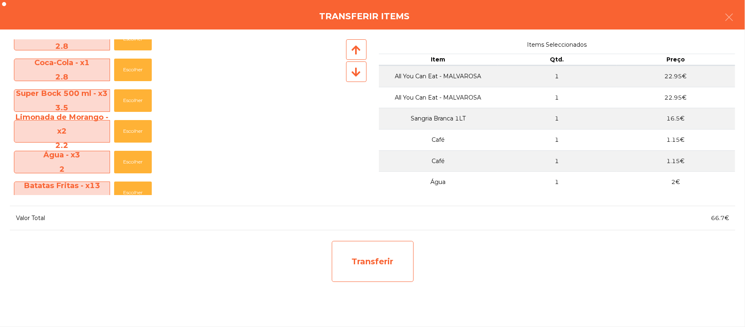
click at [377, 267] on div "Transferir" at bounding box center [373, 261] width 82 height 41
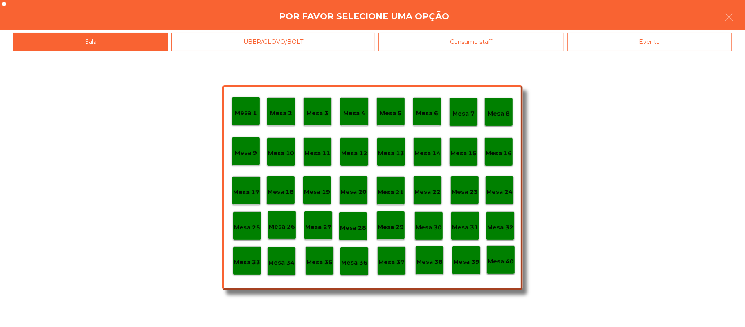
click at [256, 229] on p "Mesa 25" at bounding box center [247, 227] width 26 height 9
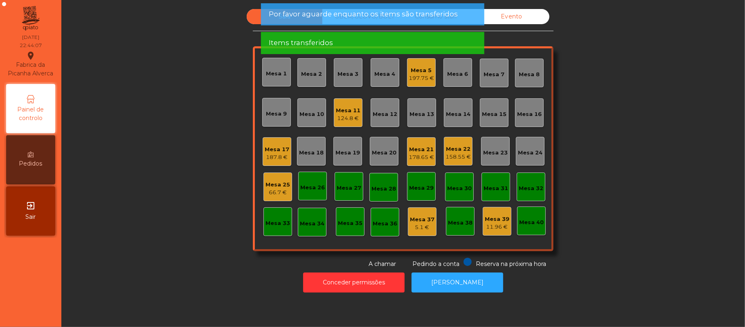
click at [266, 185] on div "Mesa 25" at bounding box center [278, 184] width 25 height 8
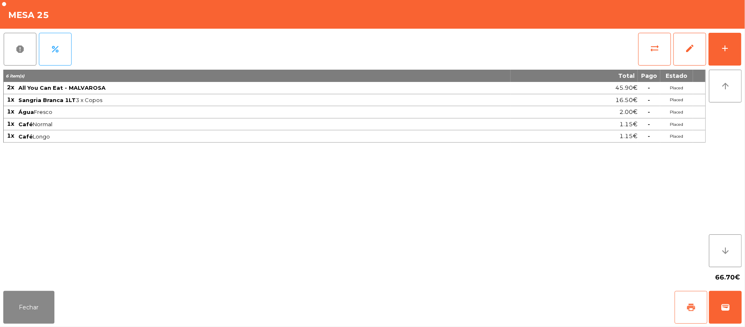
click at [693, 308] on span "print" at bounding box center [691, 307] width 10 height 10
click at [735, 310] on button "wallet" at bounding box center [725, 307] width 33 height 33
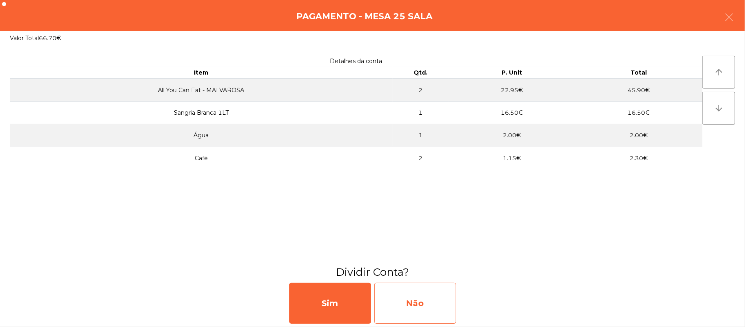
click at [404, 311] on div "Não" at bounding box center [415, 302] width 82 height 41
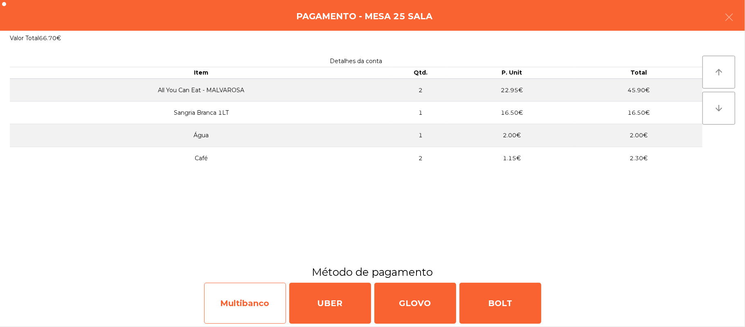
click at [252, 305] on div "Multibanco" at bounding box center [245, 302] width 82 height 41
select select "**"
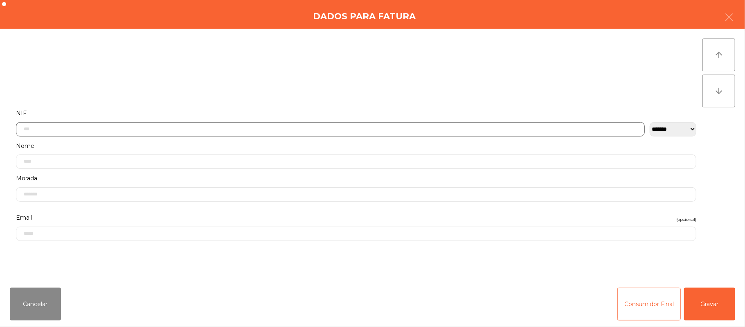
click at [143, 128] on input "text" at bounding box center [330, 129] width 629 height 14
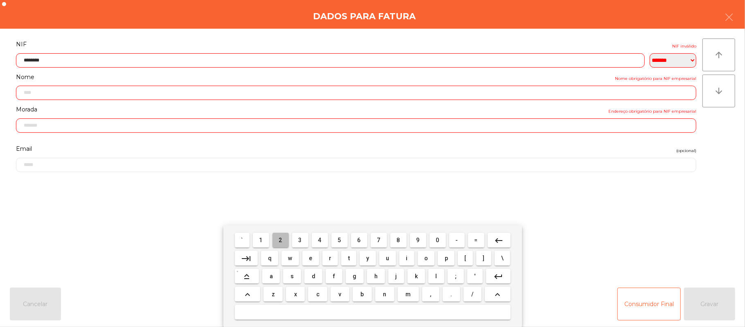
type input "*********"
type input "**********"
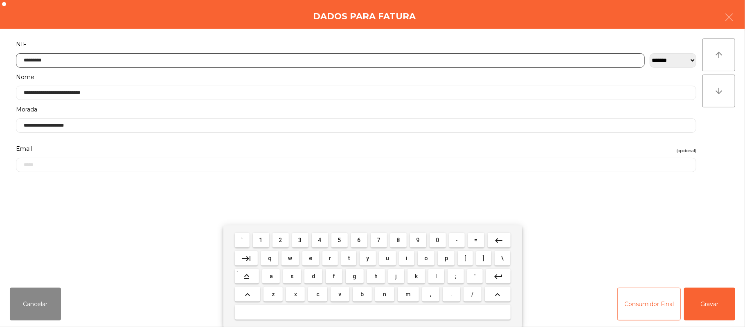
type input "*********"
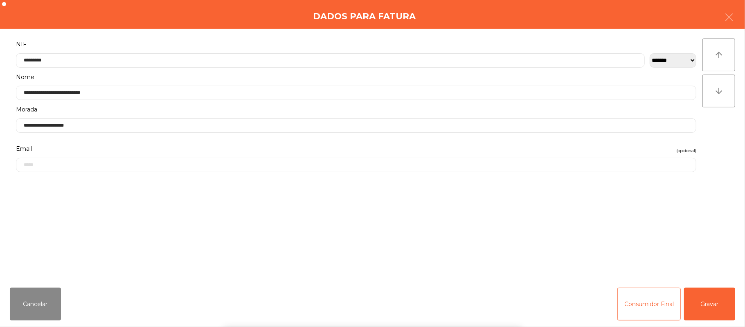
click at [709, 249] on div "` 1 2 3 4 5 6 7 8 9 0 - = keyboard_backspace keyboard_tab q w e r t y u i o p […" at bounding box center [372, 275] width 745 height 101
click at [712, 310] on button "Gravar" at bounding box center [709, 303] width 51 height 33
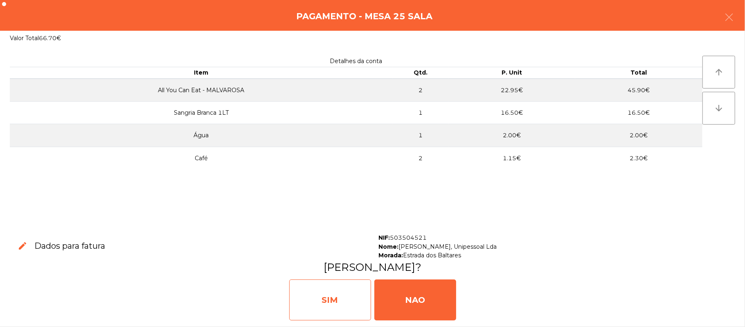
click at [350, 302] on div "SIM" at bounding box center [330, 299] width 82 height 41
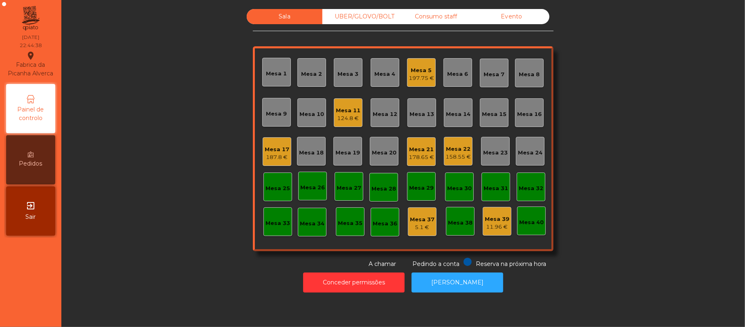
click at [411, 67] on div "Mesa 5" at bounding box center [421, 70] width 25 height 8
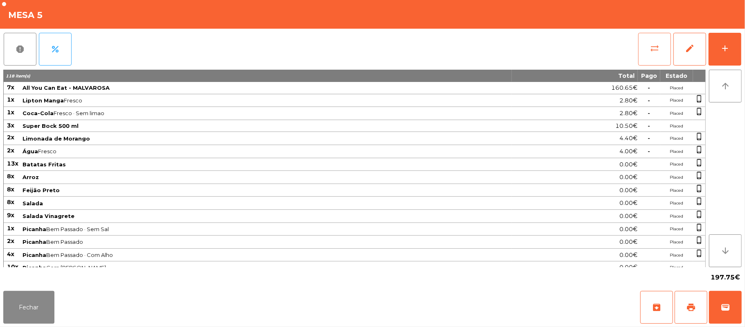
click at [653, 43] on span "sync_alt" at bounding box center [655, 48] width 10 height 10
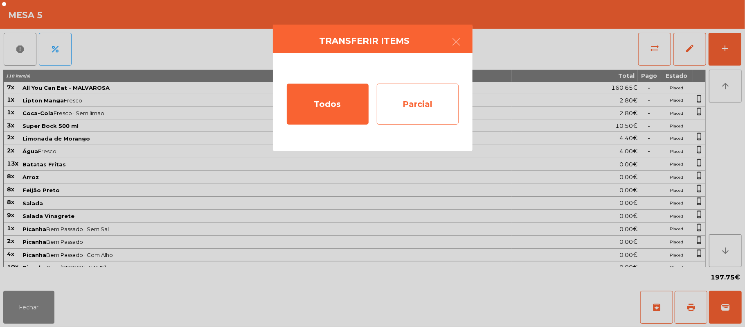
click at [430, 107] on div "Parcial" at bounding box center [418, 103] width 82 height 41
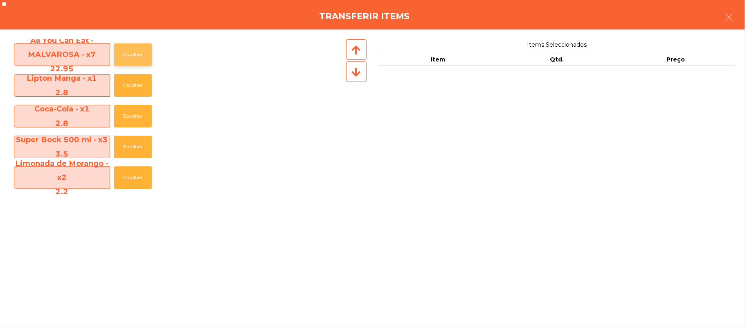
click at [133, 56] on button "Escolher" at bounding box center [133, 54] width 38 height 23
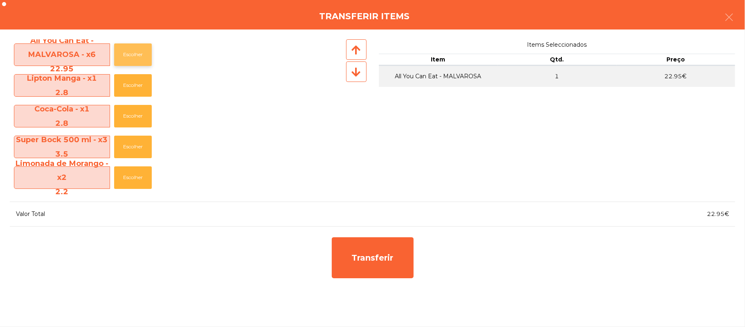
click at [133, 55] on button "Escolher" at bounding box center [133, 54] width 38 height 23
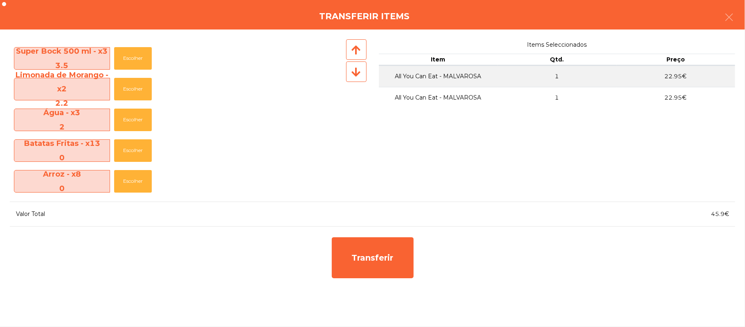
scroll to position [87, 0]
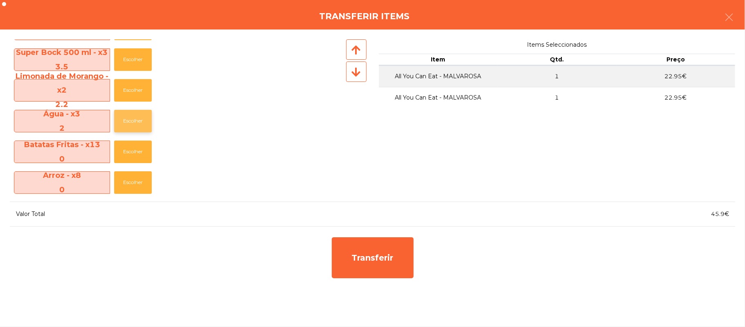
click at [135, 120] on button "Escolher" at bounding box center [133, 121] width 38 height 23
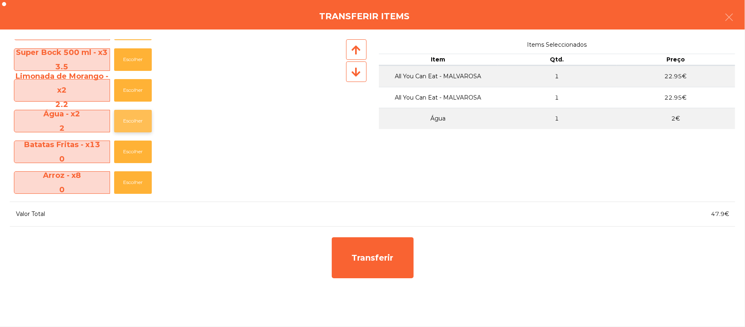
click at [136, 123] on button "Escolher" at bounding box center [133, 121] width 38 height 23
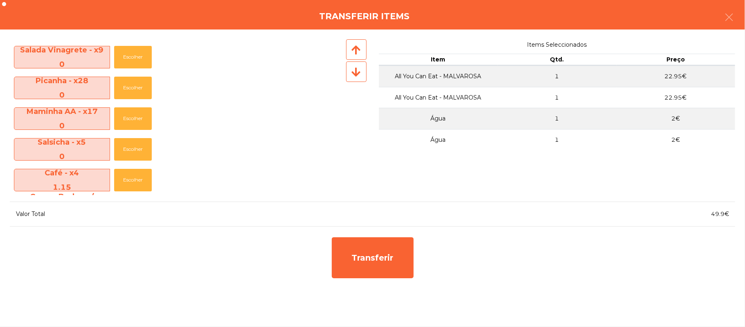
scroll to position [307, 0]
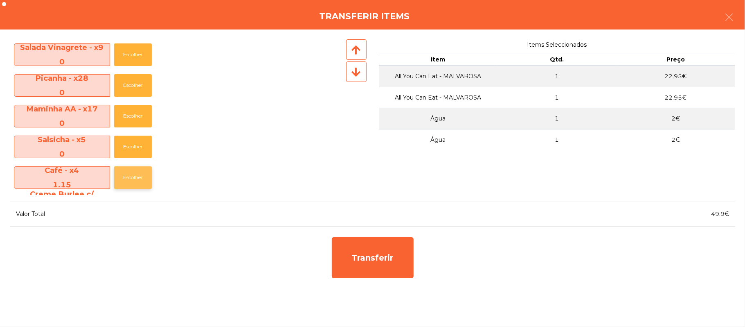
click at [139, 170] on button "Escolher" at bounding box center [133, 177] width 38 height 23
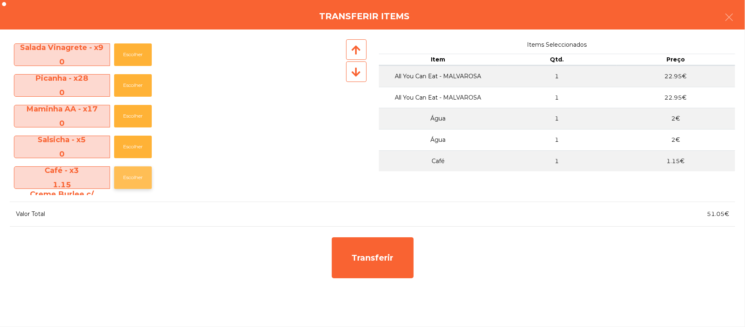
click at [139, 177] on button "Escolher" at bounding box center [133, 177] width 38 height 23
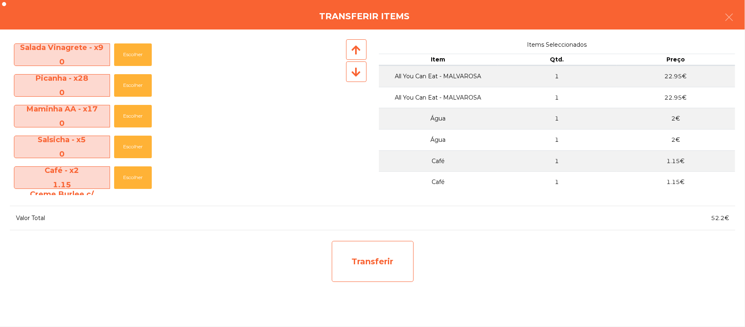
click at [373, 270] on div "Transferir" at bounding box center [373, 261] width 82 height 41
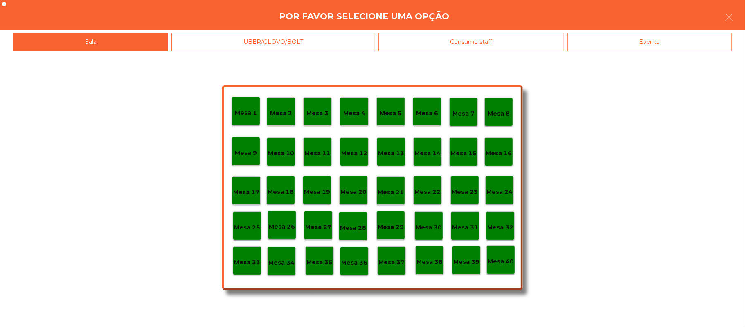
click at [253, 218] on div "Mesa 25" at bounding box center [247, 225] width 29 height 29
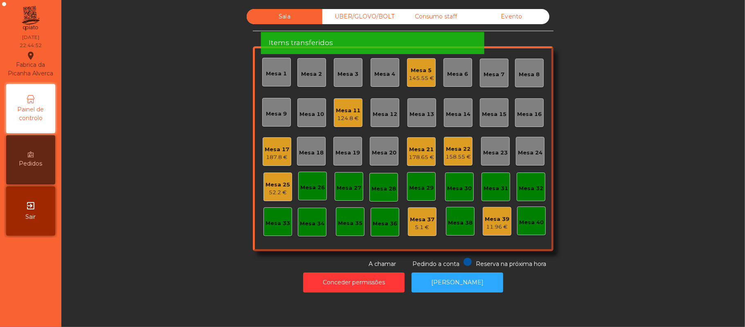
click at [275, 180] on div "Mesa 25" at bounding box center [278, 184] width 25 height 8
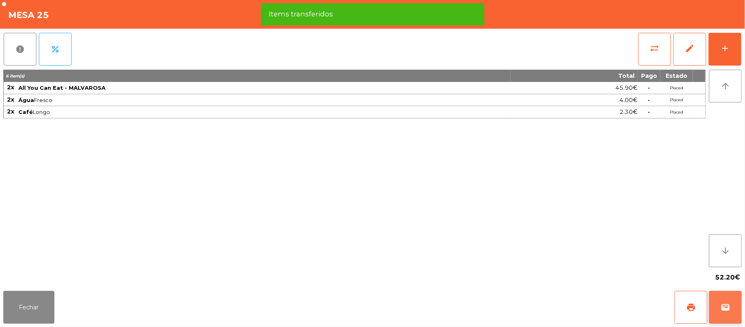
click at [721, 309] on span "wallet" at bounding box center [726, 307] width 10 height 10
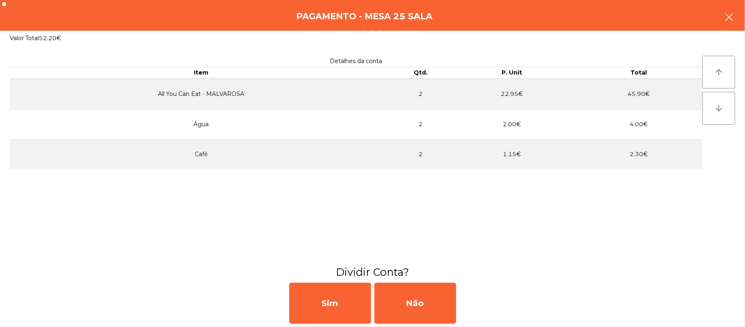
click at [732, 20] on icon "button" at bounding box center [729, 17] width 10 height 10
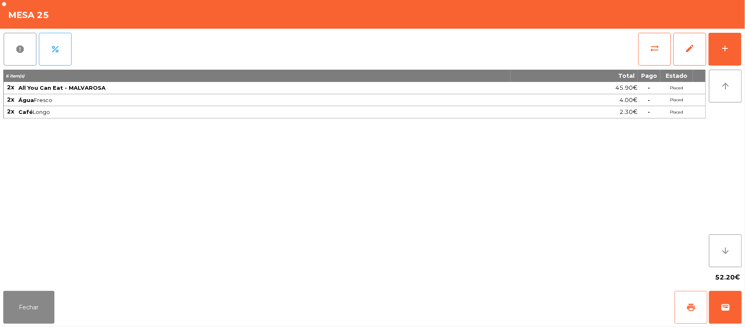
click at [688, 313] on button "print" at bounding box center [691, 307] width 33 height 33
click at [733, 309] on button "wallet" at bounding box center [725, 307] width 33 height 33
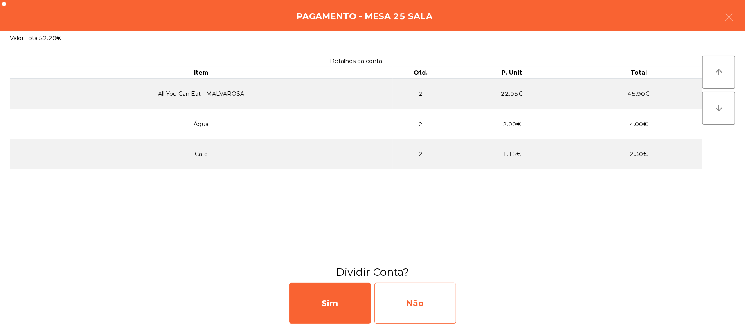
click at [429, 300] on div "Não" at bounding box center [415, 302] width 82 height 41
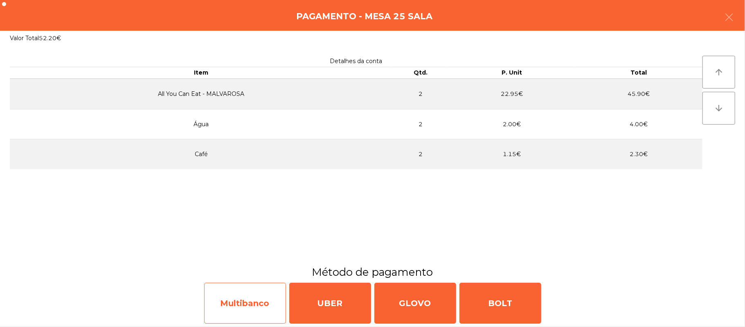
click at [233, 299] on div "Multibanco" at bounding box center [245, 302] width 82 height 41
select select "**"
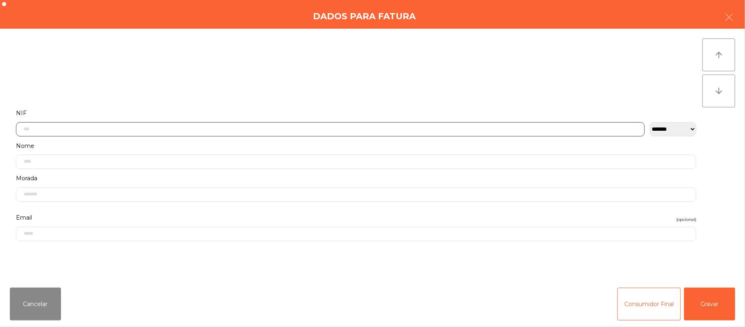
click at [213, 128] on input "text" at bounding box center [330, 129] width 629 height 14
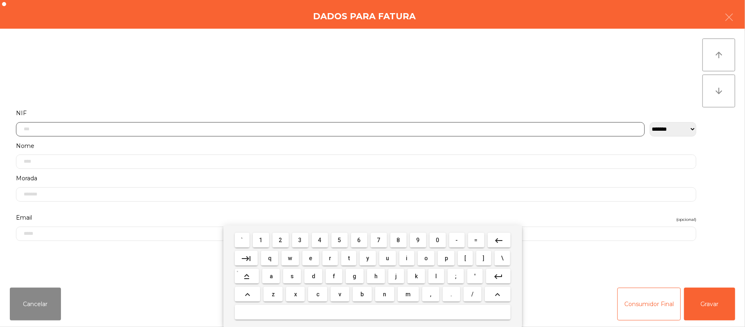
scroll to position [69, 0]
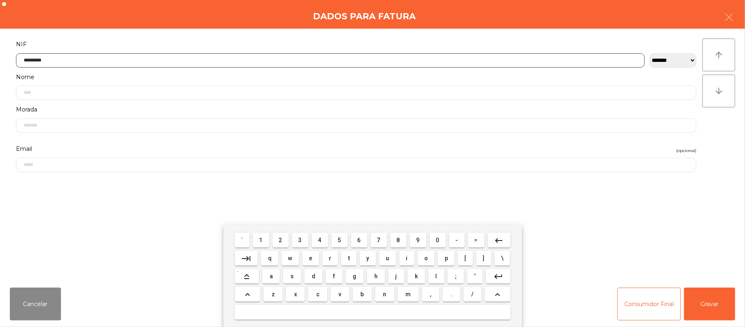
type input "*********"
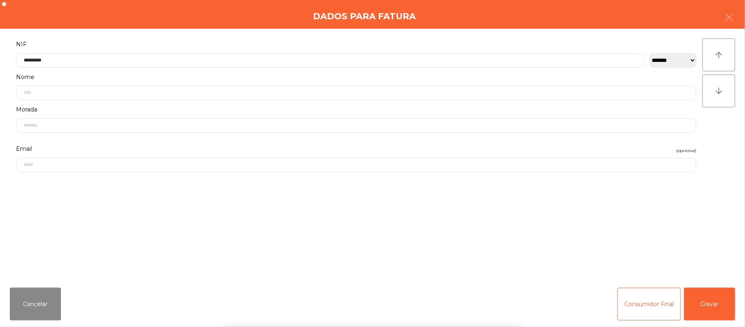
click at [703, 311] on div "` 1 2 3 4 5 6 7 8 9 0 - = keyboard_backspace keyboard_tab q w e r t y u i o p […" at bounding box center [372, 275] width 745 height 101
click at [714, 304] on button "Gravar" at bounding box center [709, 303] width 51 height 33
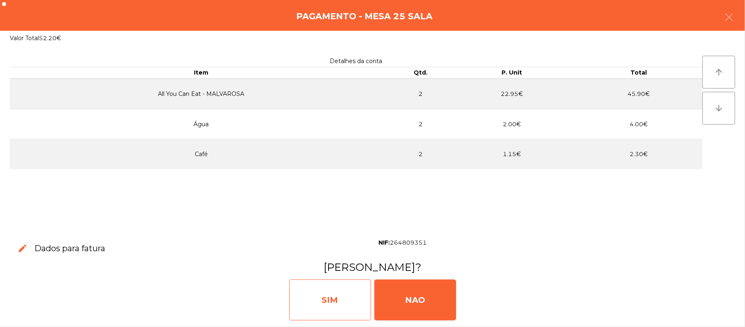
click at [336, 305] on div "SIM" at bounding box center [330, 299] width 82 height 41
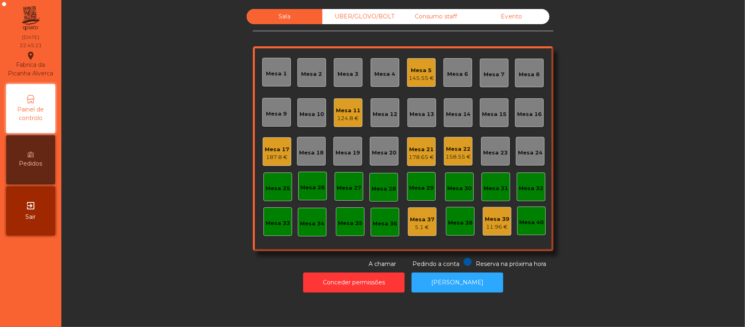
click at [418, 74] on div "145.55 €" at bounding box center [421, 78] width 25 height 8
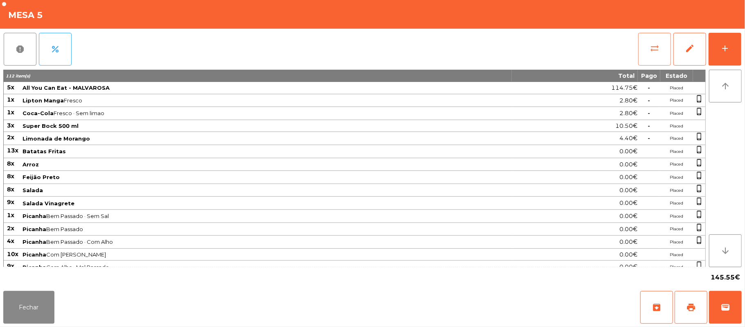
click at [660, 51] on span "sync_alt" at bounding box center [655, 48] width 10 height 10
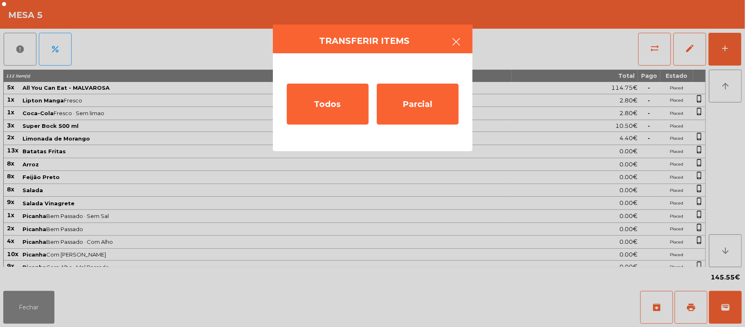
click at [458, 50] on button "button" at bounding box center [456, 42] width 23 height 25
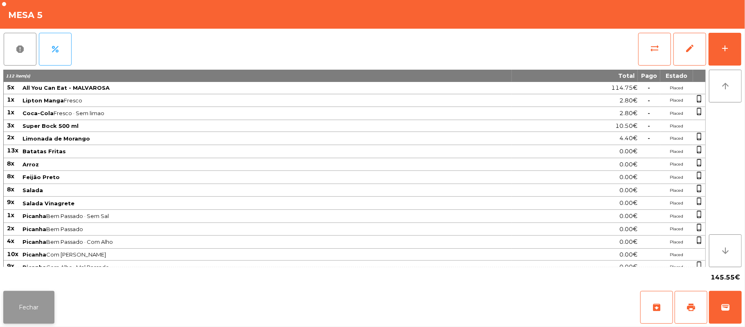
click at [25, 309] on button "Fechar" at bounding box center [28, 307] width 51 height 33
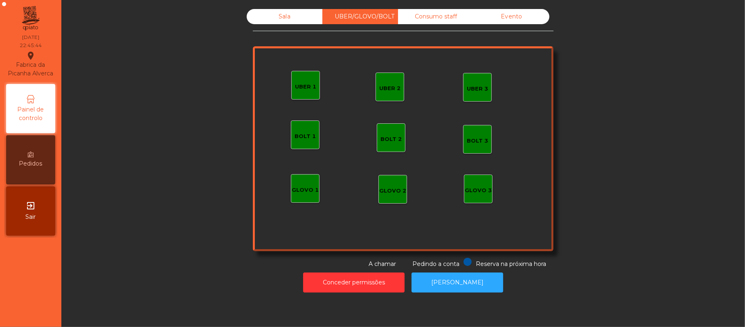
click at [301, 86] on div "UBER 1" at bounding box center [305, 87] width 21 height 8
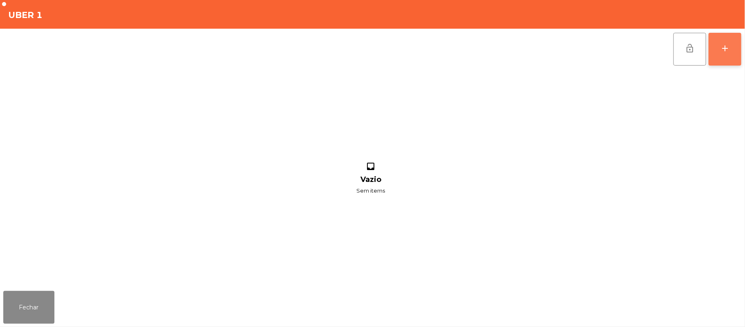
click at [722, 59] on button "add" at bounding box center [725, 49] width 33 height 33
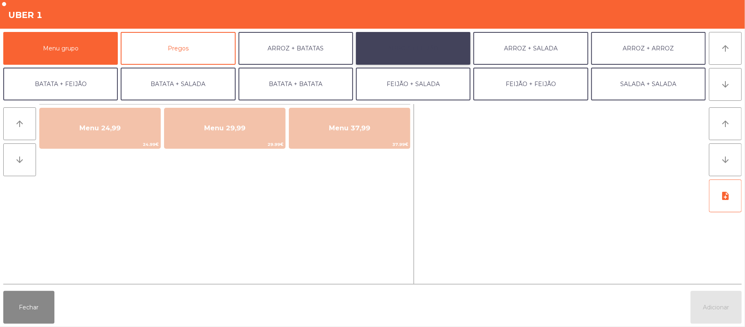
click at [428, 45] on button "ARROZ + FEIJÃO" at bounding box center [413, 48] width 115 height 33
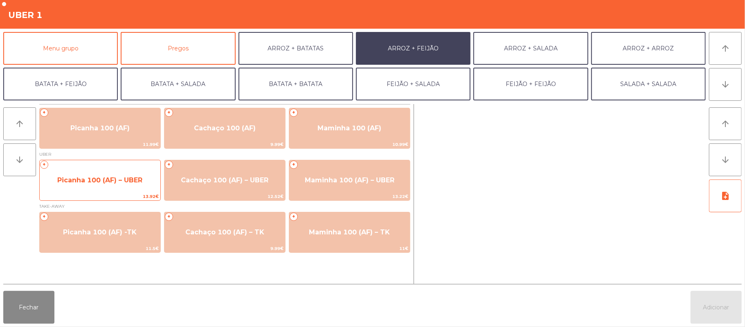
click at [138, 197] on span "13.92€" at bounding box center [100, 196] width 121 height 8
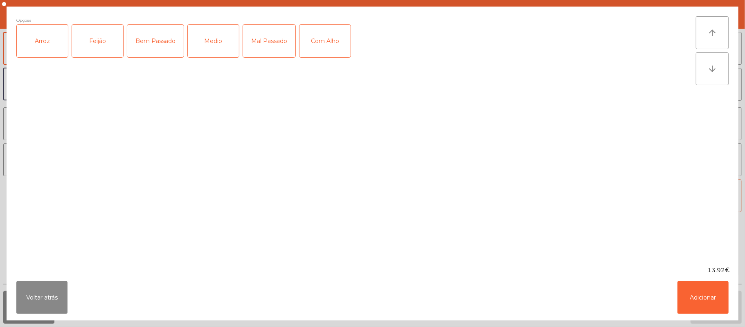
click at [59, 51] on div "Arroz" at bounding box center [42, 41] width 51 height 33
click at [104, 46] on div "Feijão" at bounding box center [97, 41] width 51 height 33
click at [207, 37] on div "Medio" at bounding box center [213, 41] width 51 height 33
click at [704, 300] on button "Adicionar" at bounding box center [703, 297] width 51 height 33
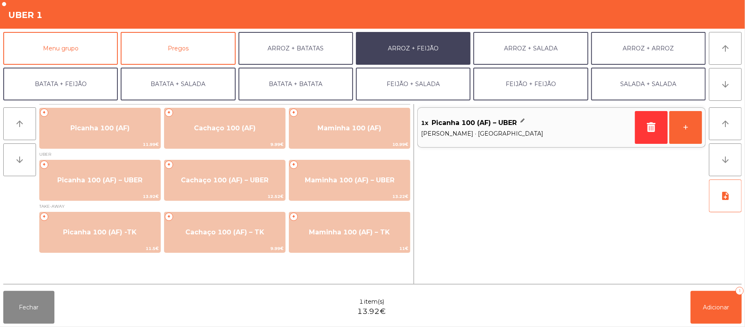
scroll to position [35, 0]
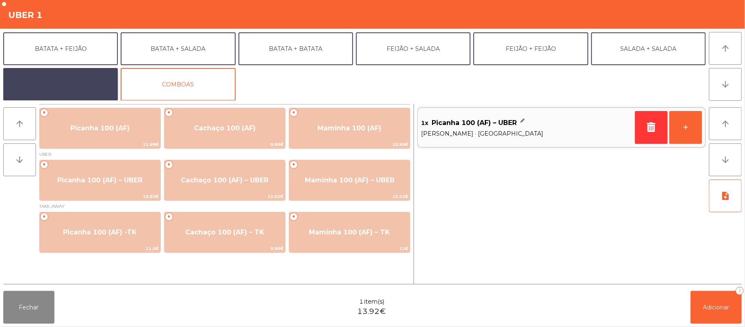
click at [80, 78] on button "EXTRAS UBER" at bounding box center [60, 84] width 115 height 33
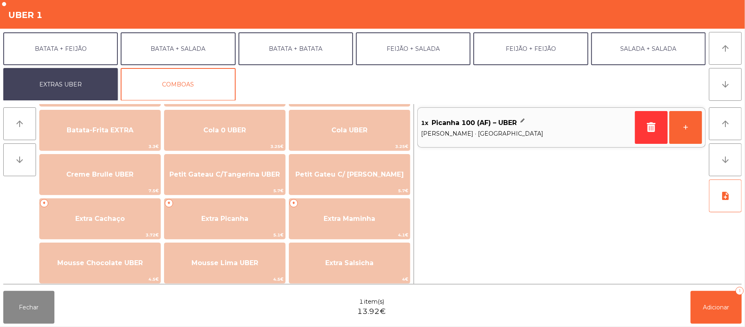
scroll to position [175, 0]
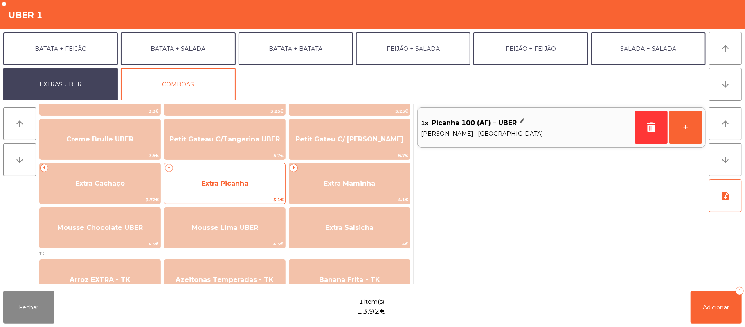
click at [264, 183] on span "Extra Picanha" at bounding box center [225, 183] width 121 height 22
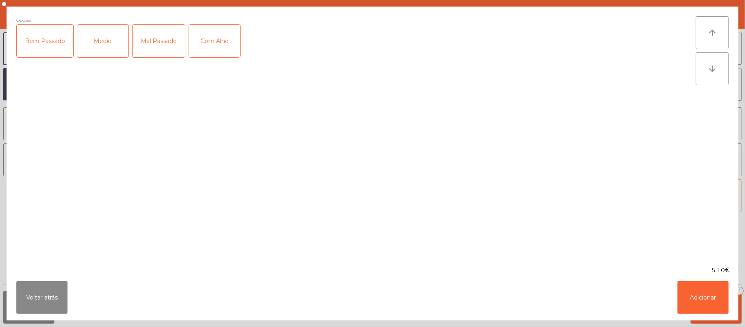
click at [101, 36] on div "Medio" at bounding box center [102, 41] width 51 height 33
click at [703, 293] on button "Adicionar" at bounding box center [703, 297] width 51 height 33
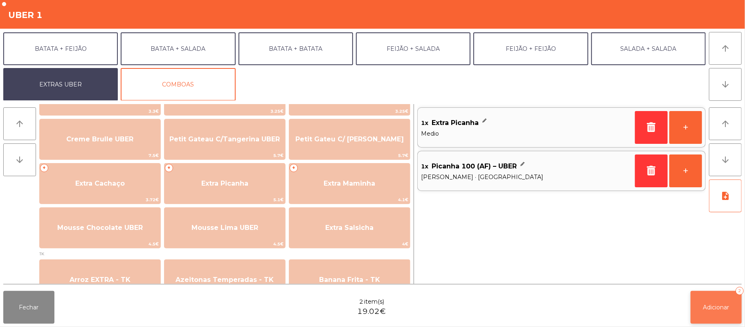
click at [721, 317] on button "Adicionar 2" at bounding box center [716, 307] width 51 height 33
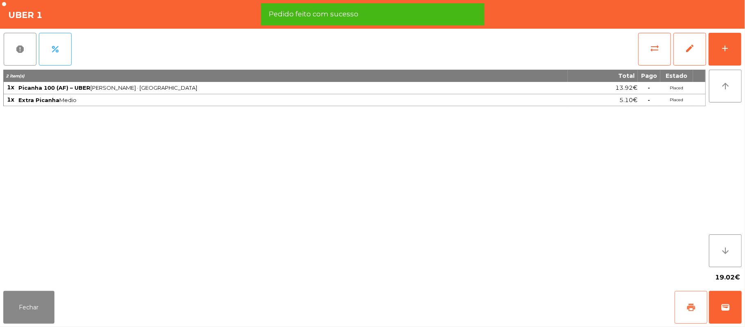
click at [685, 303] on button "print" at bounding box center [691, 307] width 33 height 33
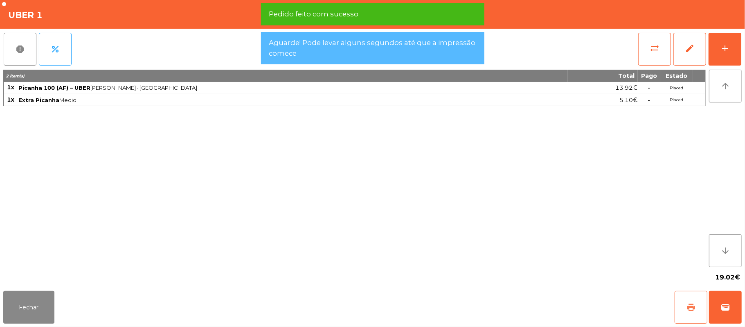
click at [688, 309] on span "print" at bounding box center [691, 307] width 10 height 10
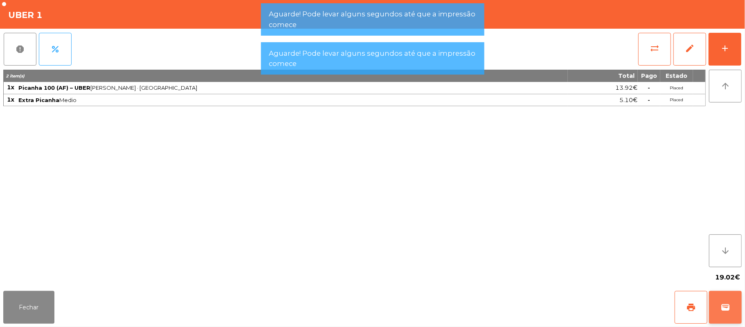
click at [737, 312] on button "wallet" at bounding box center [725, 307] width 33 height 33
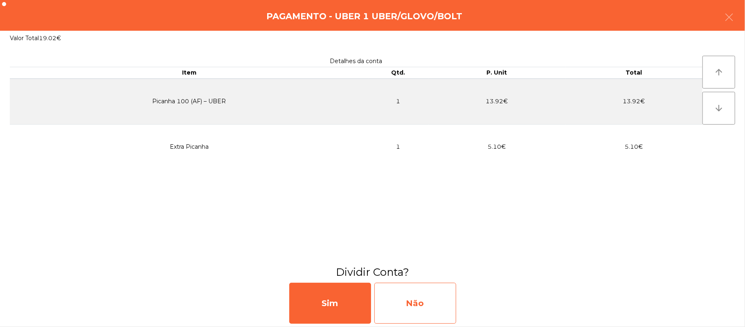
click at [416, 311] on div "Não" at bounding box center [415, 302] width 82 height 41
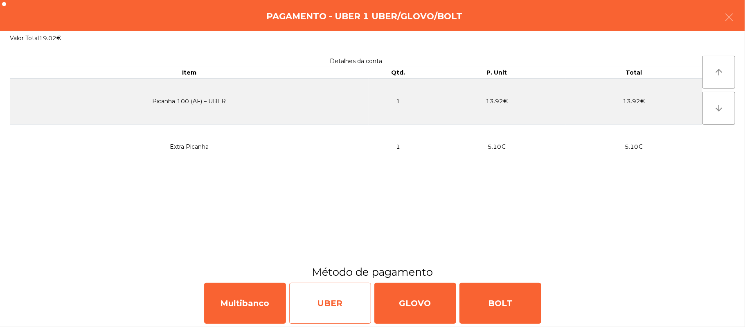
click at [336, 307] on div "UBER" at bounding box center [330, 302] width 82 height 41
select select "**"
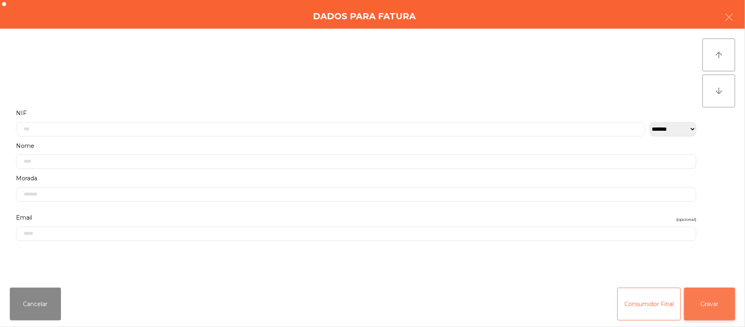
click at [703, 300] on button "Gravar" at bounding box center [709, 303] width 51 height 33
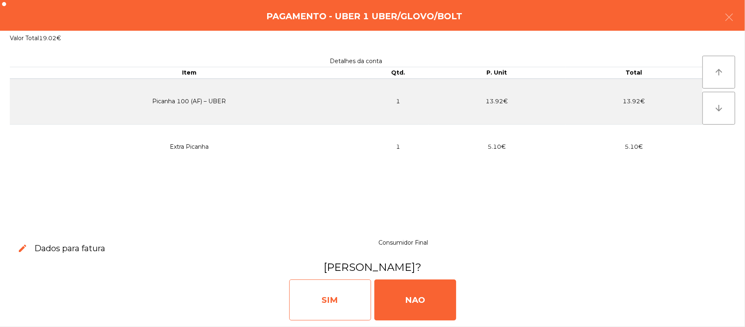
click at [335, 288] on div "SIM" at bounding box center [330, 299] width 82 height 41
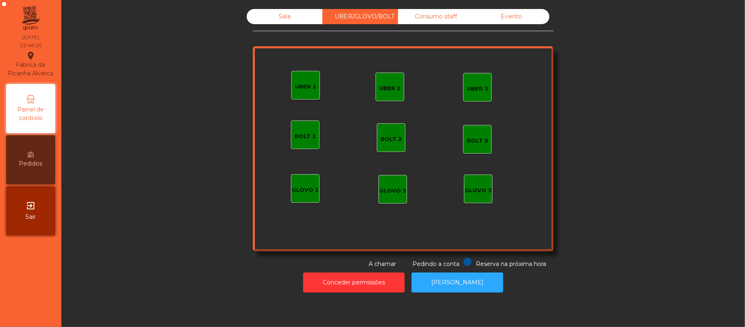
click at [281, 16] on div "Sala" at bounding box center [285, 16] width 76 height 15
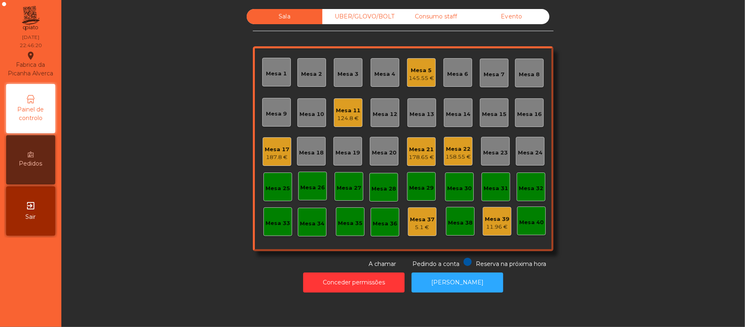
click at [420, 69] on div "Mesa 5" at bounding box center [421, 70] width 25 height 8
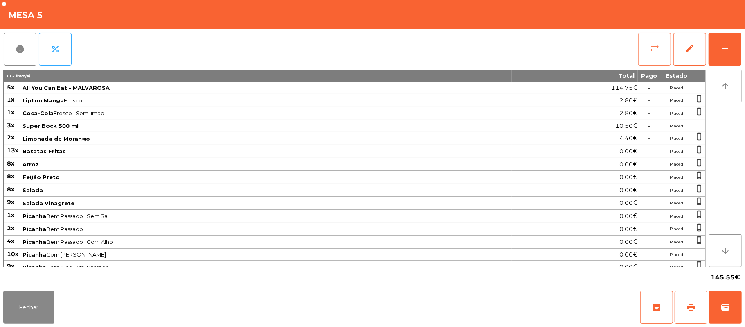
click at [655, 53] on button "sync_alt" at bounding box center [654, 49] width 33 height 33
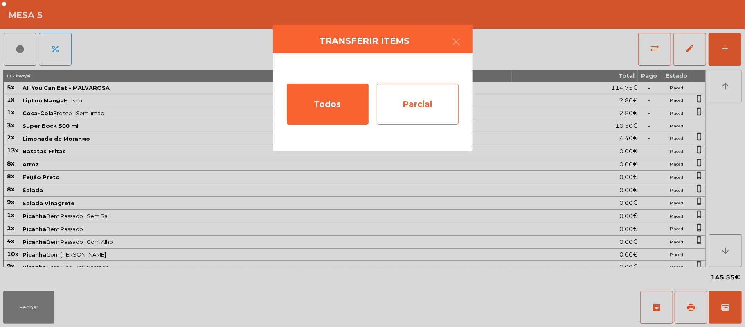
click at [423, 104] on div "Parcial" at bounding box center [418, 103] width 82 height 41
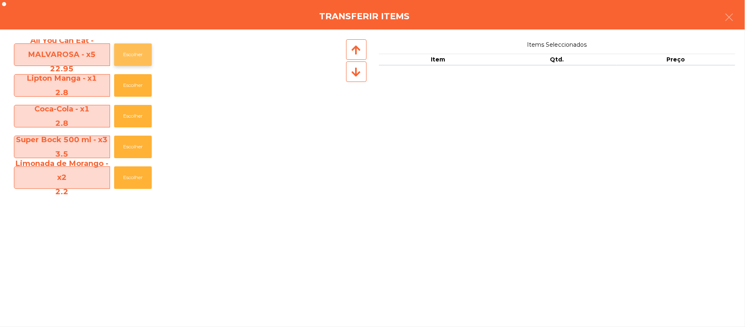
click at [133, 56] on button "Escolher" at bounding box center [133, 54] width 38 height 23
click at [136, 55] on button "Escolher" at bounding box center [133, 54] width 38 height 23
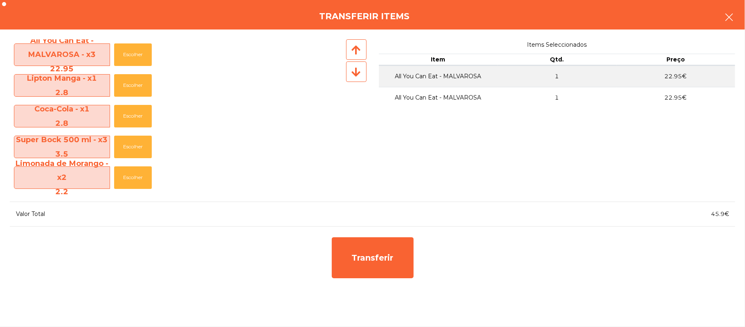
click at [724, 20] on button "button" at bounding box center [729, 18] width 23 height 25
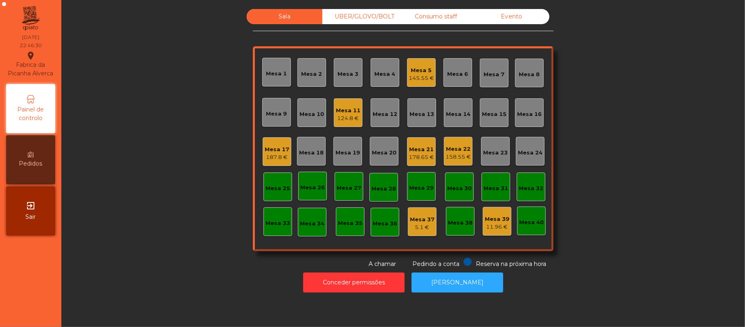
click at [429, 74] on div "145.55 €" at bounding box center [421, 78] width 25 height 8
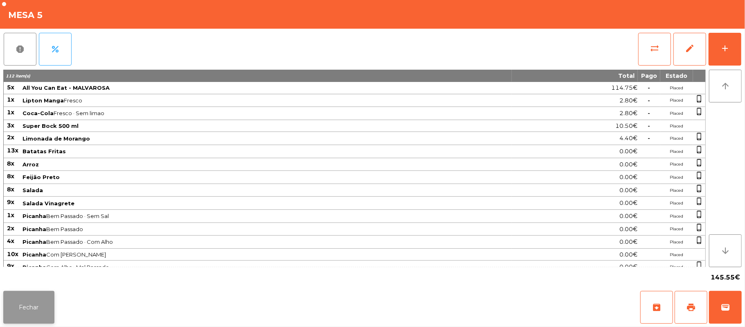
click at [44, 310] on button "Fechar" at bounding box center [28, 307] width 51 height 33
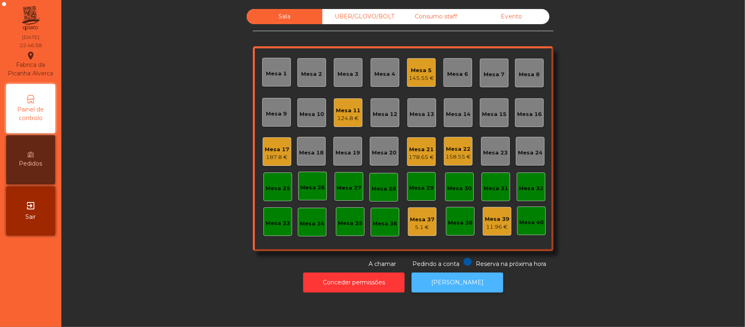
click at [464, 282] on button "[PERSON_NAME]" at bounding box center [458, 282] width 92 height 20
click at [422, 71] on div "Mesa 5" at bounding box center [421, 70] width 25 height 8
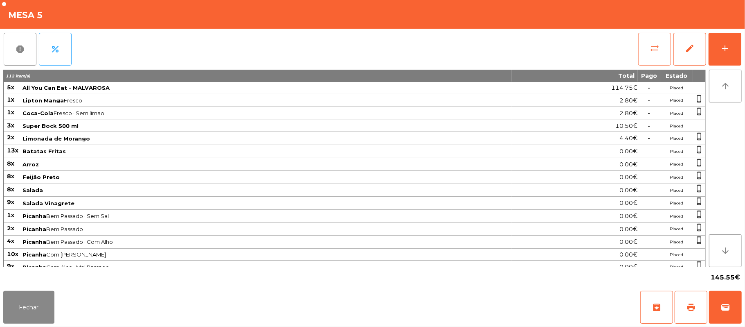
click at [653, 43] on span "sync_alt" at bounding box center [655, 48] width 10 height 10
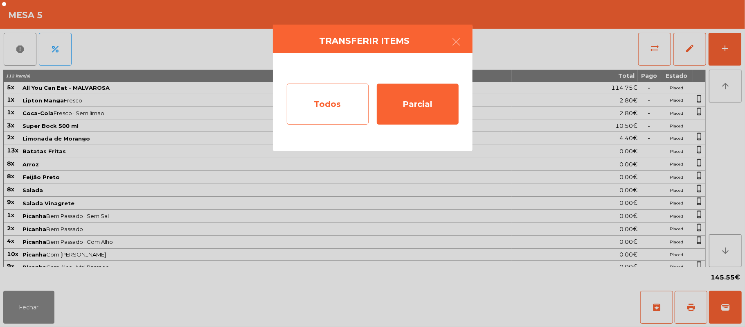
click at [344, 108] on div "Todos" at bounding box center [328, 103] width 82 height 41
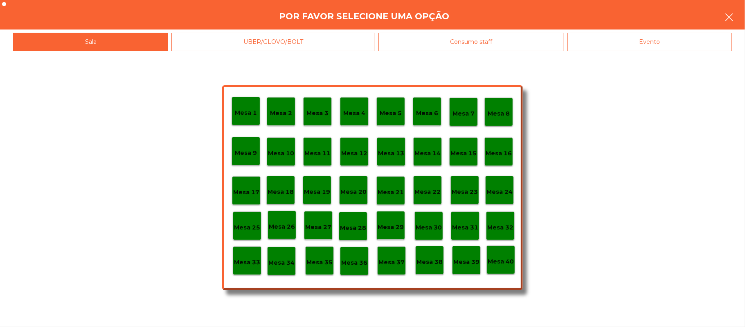
click at [736, 19] on button "button" at bounding box center [729, 18] width 23 height 25
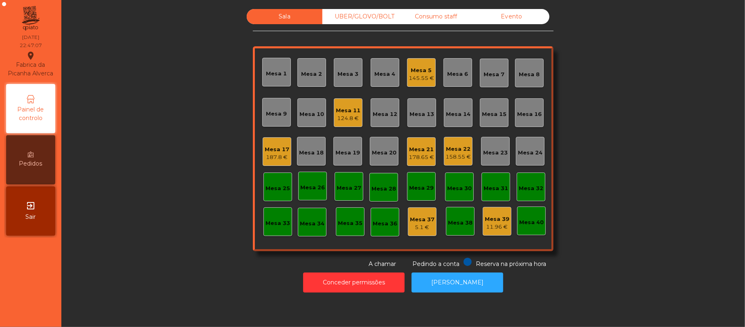
click at [413, 73] on div "Mesa 5" at bounding box center [421, 70] width 25 height 8
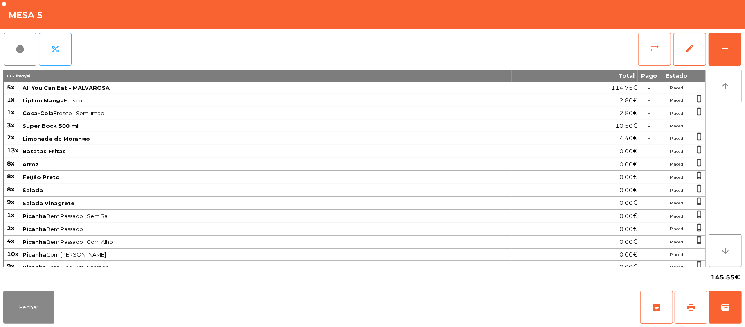
click at [664, 51] on button "sync_alt" at bounding box center [654, 49] width 33 height 33
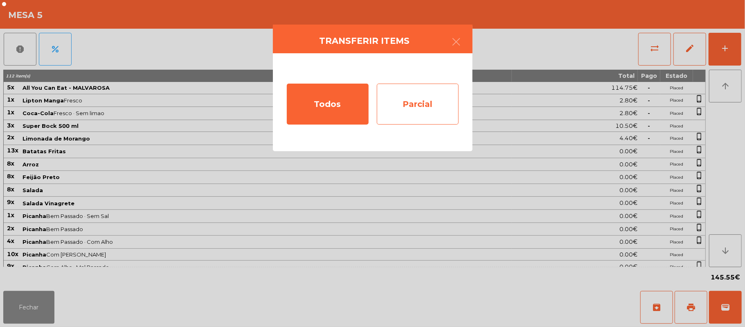
click at [421, 107] on div "Parcial" at bounding box center [418, 103] width 82 height 41
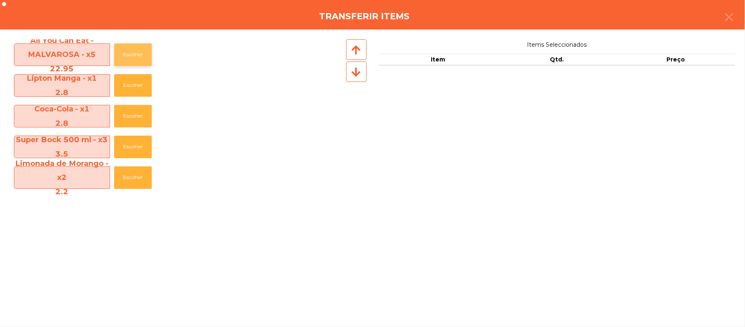
click at [131, 65] on button "Escolher" at bounding box center [133, 54] width 38 height 23
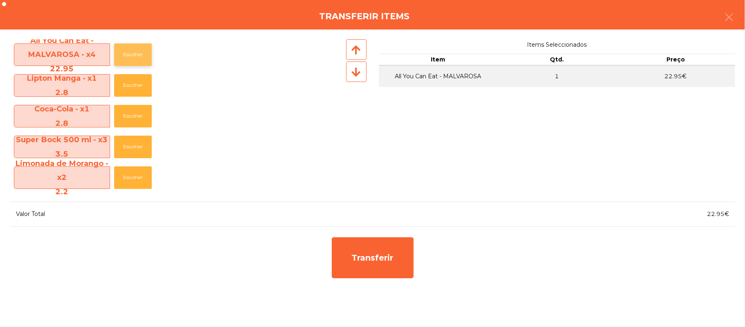
click at [138, 57] on button "Escolher" at bounding box center [133, 54] width 38 height 23
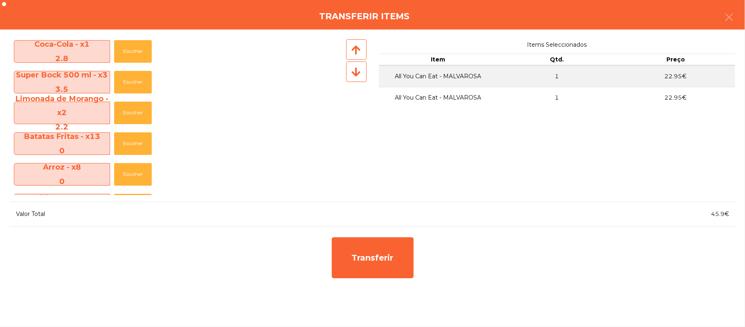
scroll to position [54, 0]
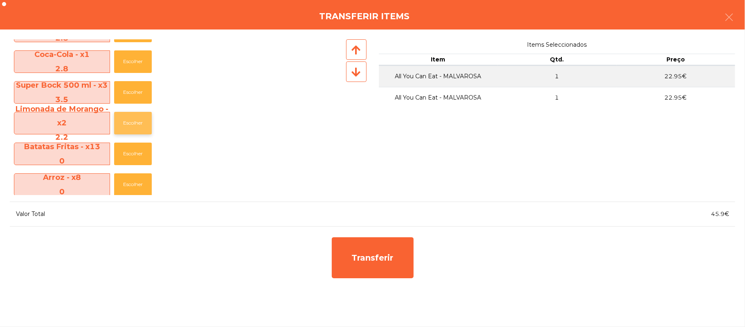
click at [138, 120] on button "Escolher" at bounding box center [133, 123] width 38 height 23
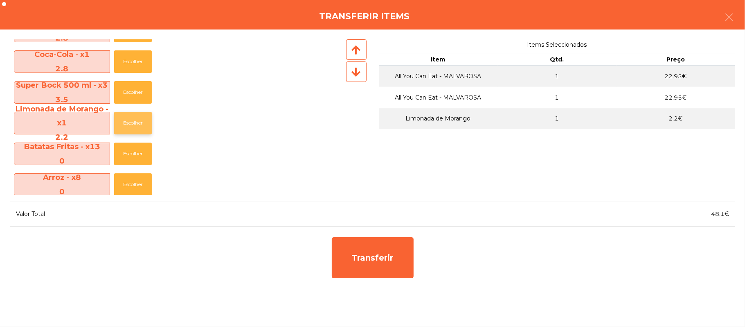
click at [138, 115] on button "Escolher" at bounding box center [133, 123] width 38 height 23
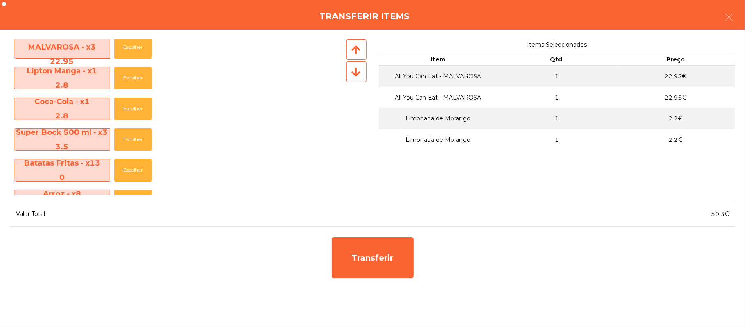
scroll to position [5, 0]
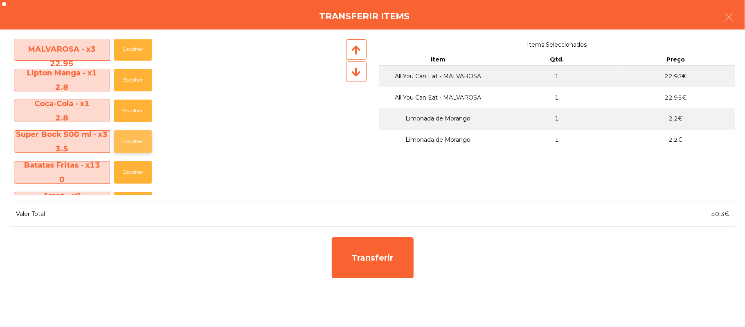
click at [139, 136] on button "Escolher" at bounding box center [133, 141] width 38 height 23
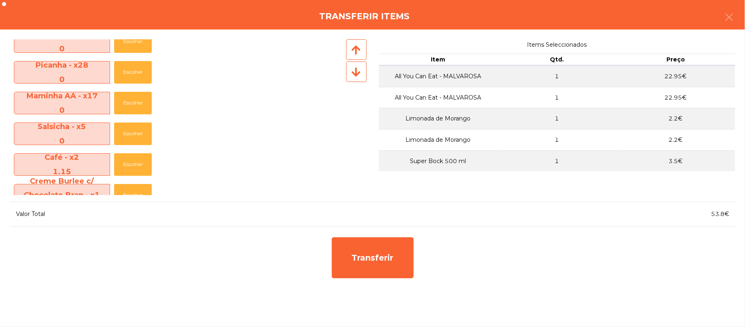
scroll to position [259, 0]
click at [133, 162] on button "Escolher" at bounding box center [133, 164] width 38 height 23
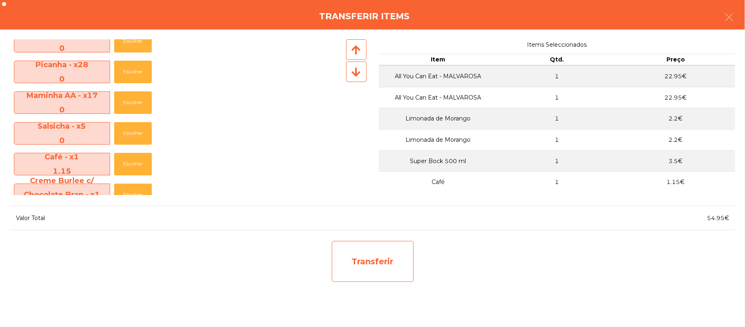
click at [394, 265] on div "Transferir" at bounding box center [373, 261] width 82 height 41
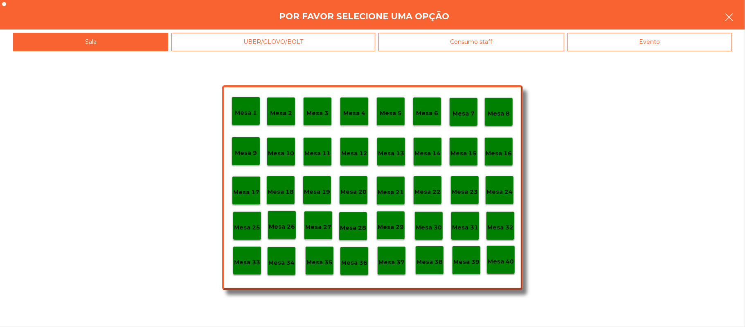
click at [729, 17] on icon "button" at bounding box center [729, 17] width 10 height 10
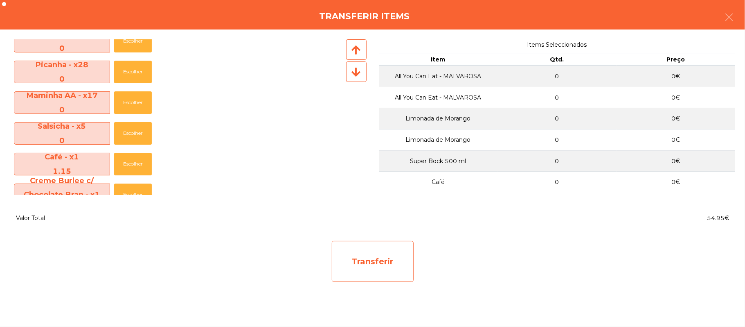
click at [394, 259] on div "Transferir" at bounding box center [373, 261] width 82 height 41
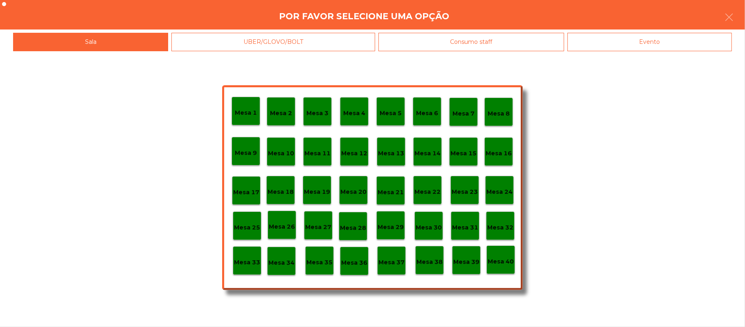
click at [243, 228] on p "Mesa 25" at bounding box center [247, 227] width 26 height 9
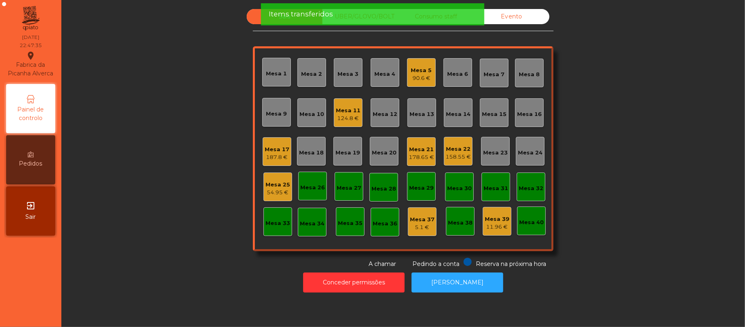
click at [275, 192] on div "54.95 €" at bounding box center [278, 192] width 25 height 8
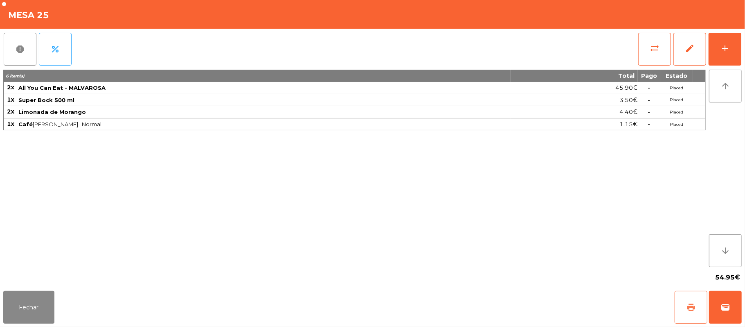
click at [692, 308] on span "print" at bounding box center [691, 307] width 10 height 10
click at [647, 51] on button "sync_alt" at bounding box center [654, 49] width 33 height 33
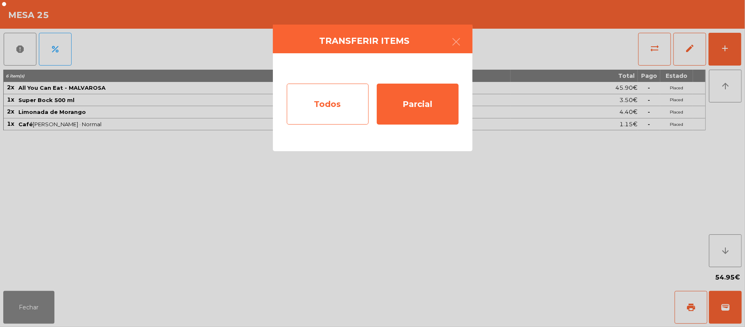
click at [336, 100] on div "Todos" at bounding box center [328, 103] width 82 height 41
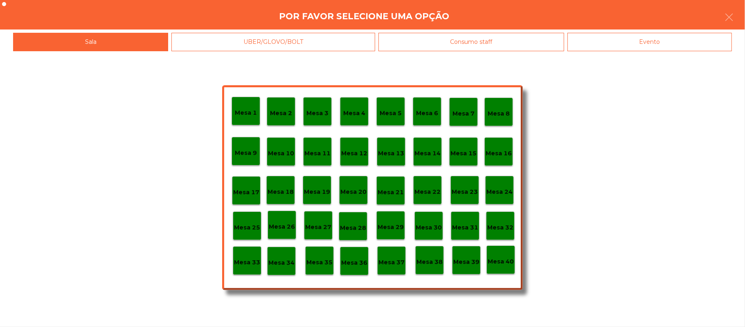
click at [625, 38] on div "Evento" at bounding box center [650, 42] width 165 height 18
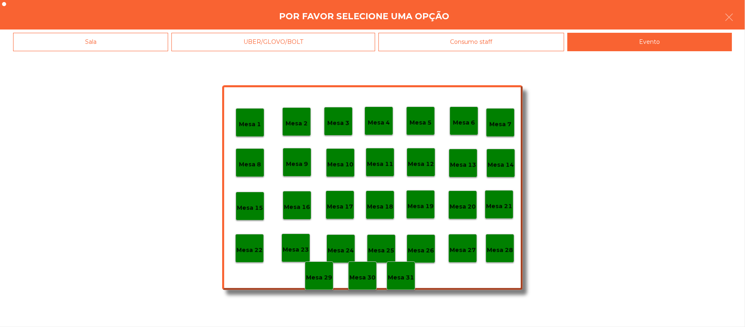
click at [501, 246] on p "Mesa 28" at bounding box center [500, 249] width 26 height 9
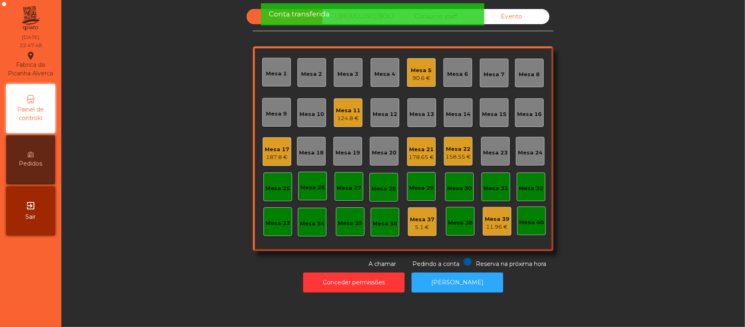
click at [415, 70] on div "Mesa 5" at bounding box center [421, 70] width 21 height 8
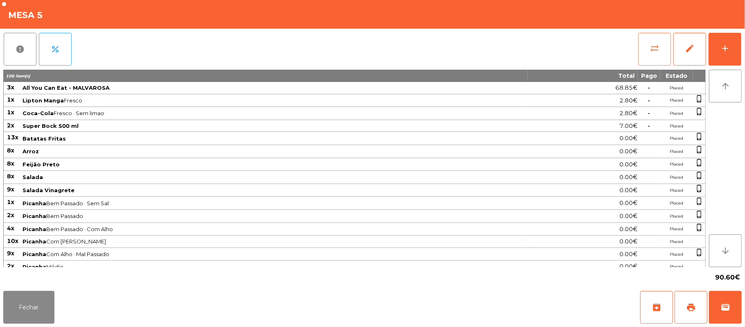
click at [657, 53] on button "sync_alt" at bounding box center [654, 49] width 33 height 33
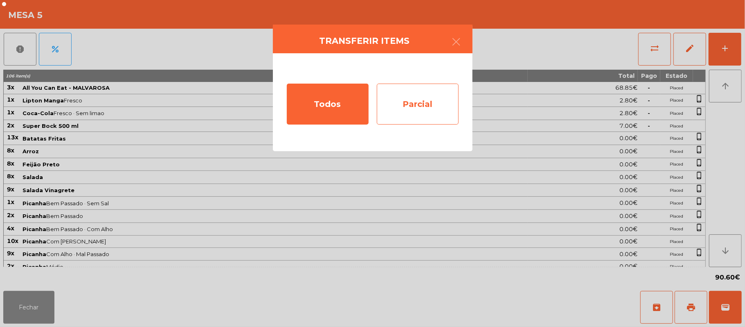
click at [423, 102] on div "Parcial" at bounding box center [418, 103] width 82 height 41
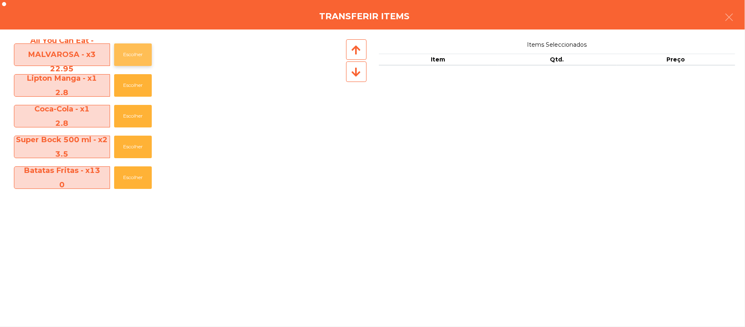
click at [133, 56] on button "Escolher" at bounding box center [133, 54] width 38 height 23
click at [123, 59] on button "Escolher" at bounding box center [133, 54] width 38 height 23
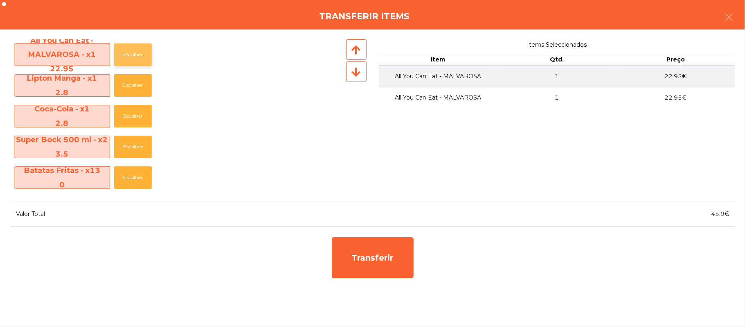
click at [137, 56] on button "Escolher" at bounding box center [133, 54] width 38 height 23
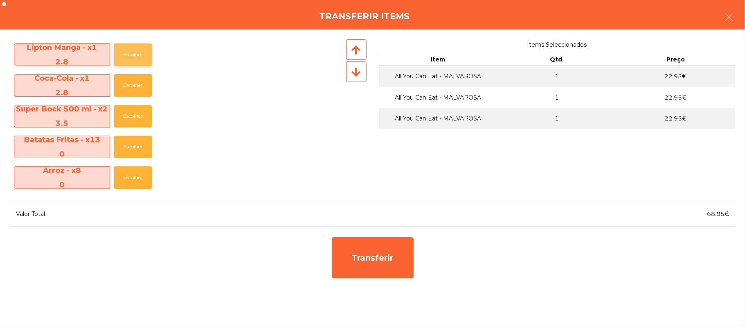
click at [138, 54] on button "Escolher" at bounding box center [133, 54] width 38 height 23
click at [137, 55] on button "Escolher" at bounding box center [133, 54] width 38 height 23
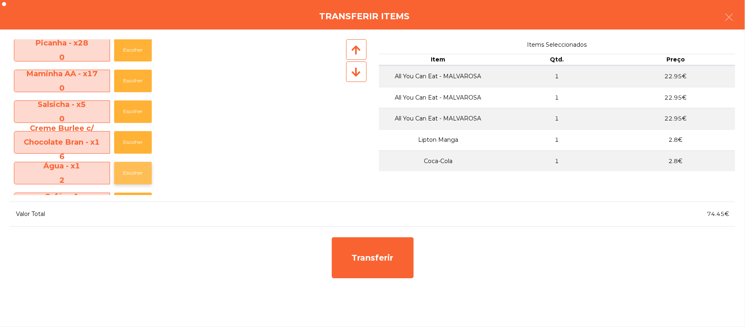
click at [136, 172] on button "Escolher" at bounding box center [133, 173] width 38 height 23
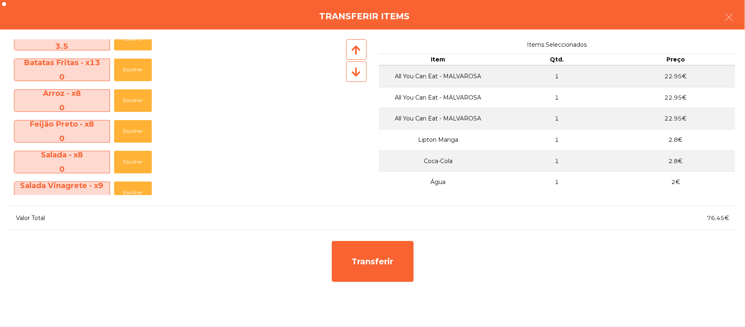
scroll to position [0, 0]
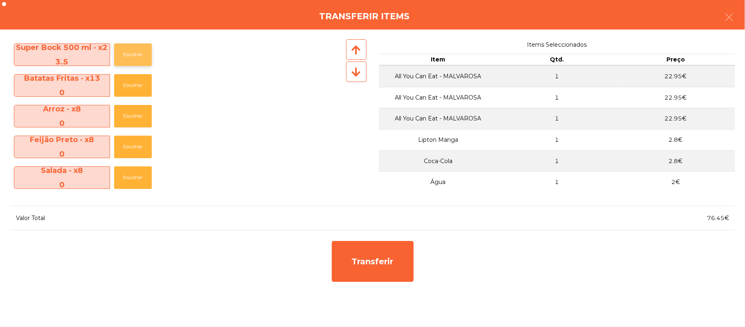
click at [136, 53] on button "Escolher" at bounding box center [133, 54] width 38 height 23
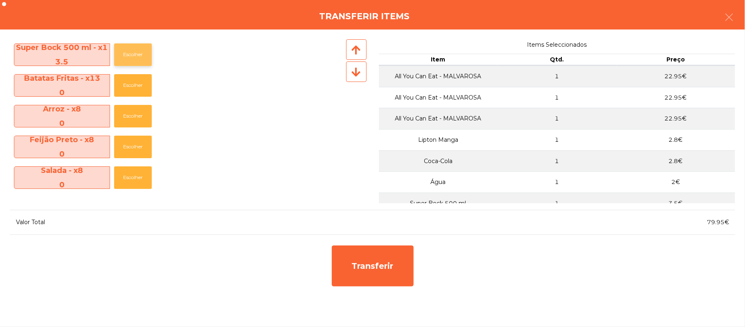
click at [138, 53] on button "Escolher" at bounding box center [133, 54] width 38 height 23
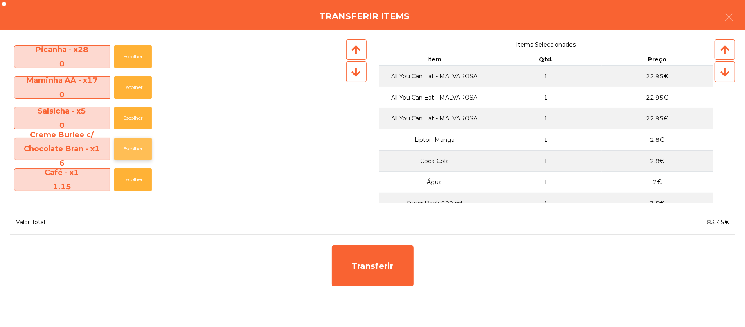
click at [138, 146] on button "Escolher" at bounding box center [133, 149] width 38 height 23
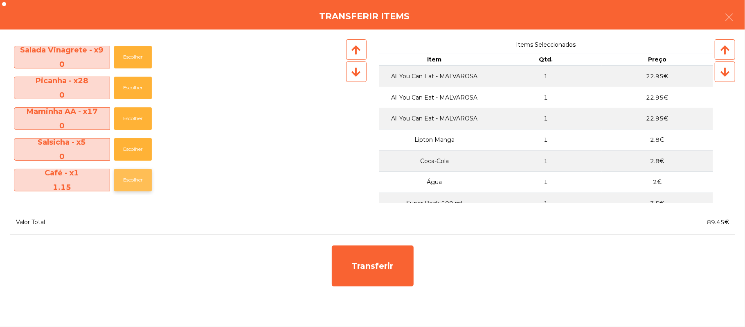
click at [135, 179] on button "Escolher" at bounding box center [133, 180] width 38 height 23
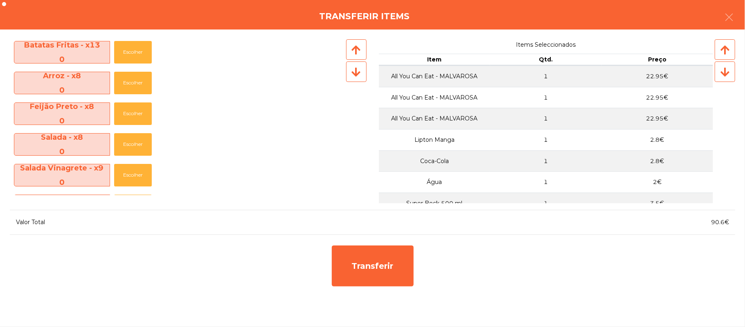
scroll to position [0, 0]
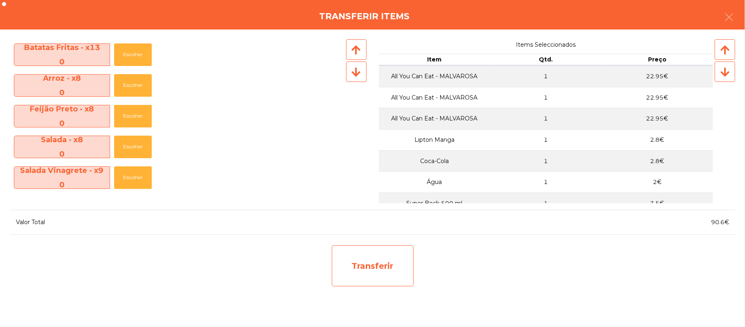
click at [387, 269] on div "Transferir" at bounding box center [373, 265] width 82 height 41
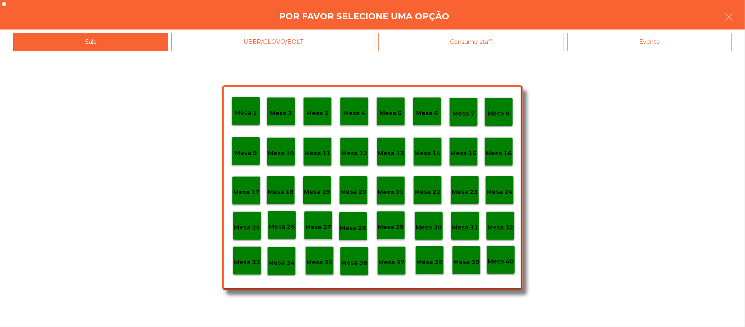
click at [253, 228] on p "Mesa 25" at bounding box center [247, 227] width 26 height 9
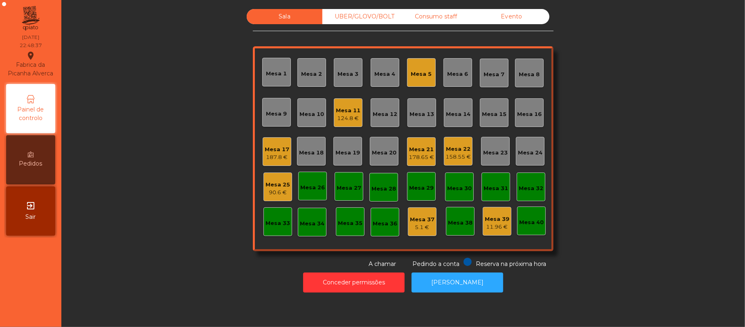
click at [270, 192] on div "90.6 €" at bounding box center [278, 192] width 25 height 8
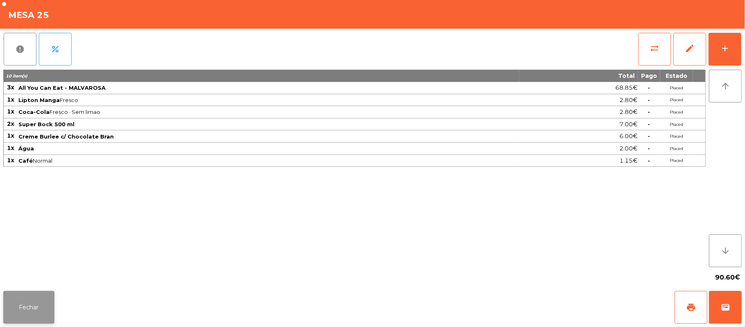
click at [23, 307] on button "Fechar" at bounding box center [28, 307] width 51 height 33
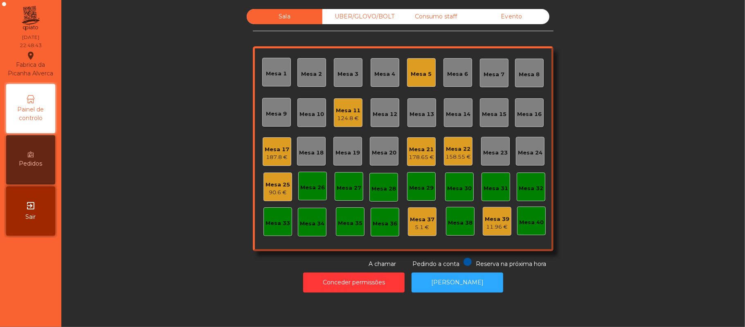
click at [407, 74] on div "Mesa 5" at bounding box center [421, 72] width 29 height 29
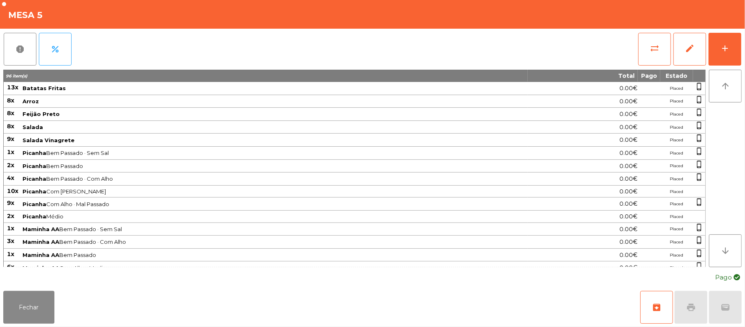
scroll to position [39, 0]
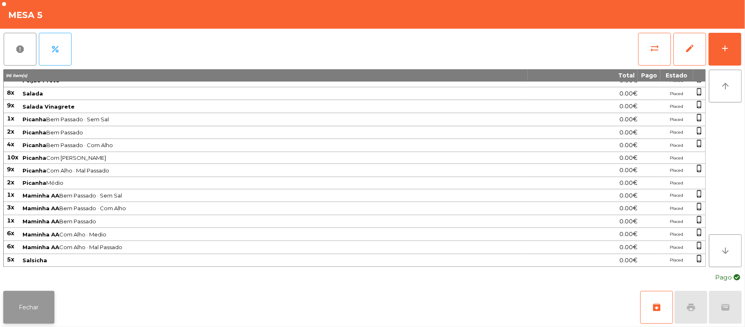
click at [18, 320] on button "Fechar" at bounding box center [28, 307] width 51 height 33
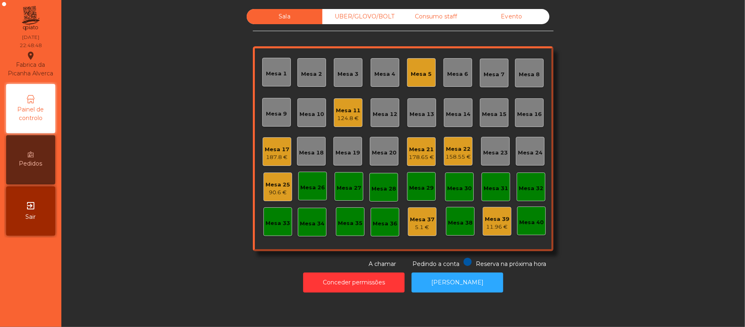
click at [278, 189] on div "90.6 €" at bounding box center [278, 192] width 25 height 8
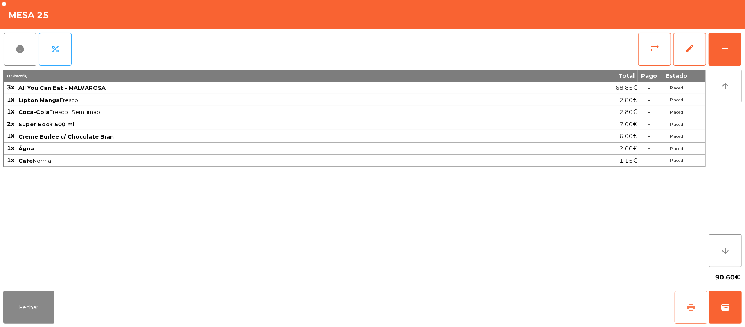
click at [690, 312] on button "print" at bounding box center [691, 307] width 33 height 33
click at [733, 309] on button "wallet" at bounding box center [725, 307] width 33 height 33
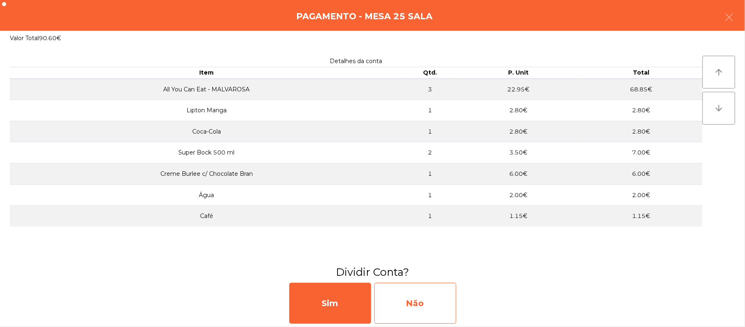
click at [412, 302] on div "Não" at bounding box center [415, 302] width 82 height 41
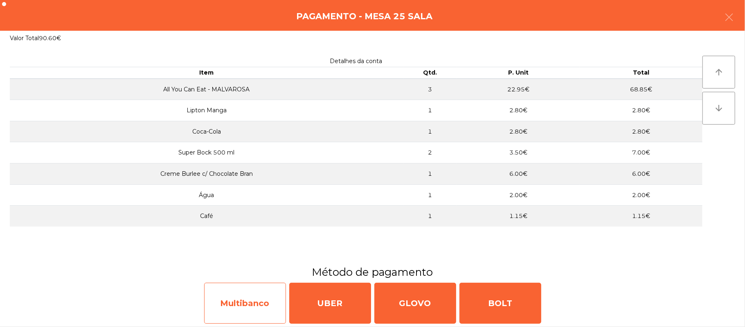
click at [243, 300] on div "Multibanco" at bounding box center [245, 302] width 82 height 41
select select "**"
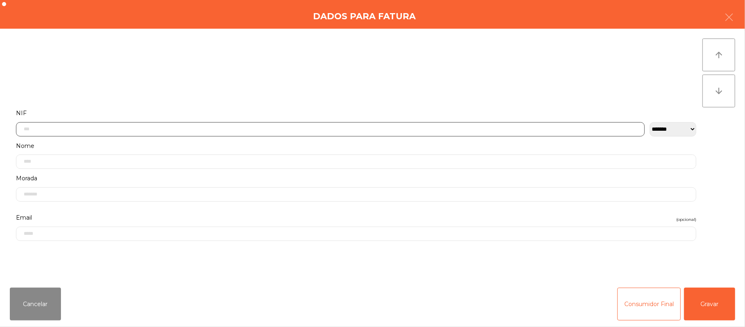
click at [204, 128] on input "text" at bounding box center [330, 129] width 629 height 14
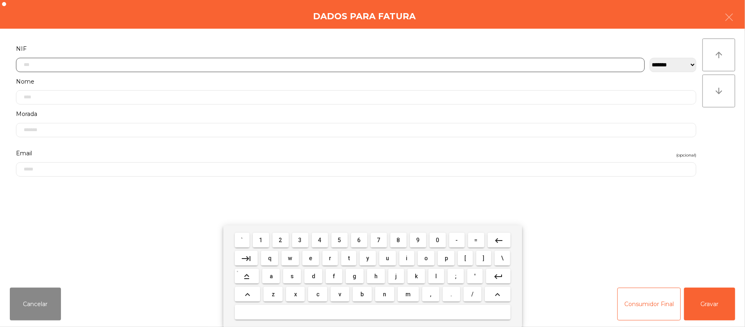
scroll to position [69, 0]
type input "*********"
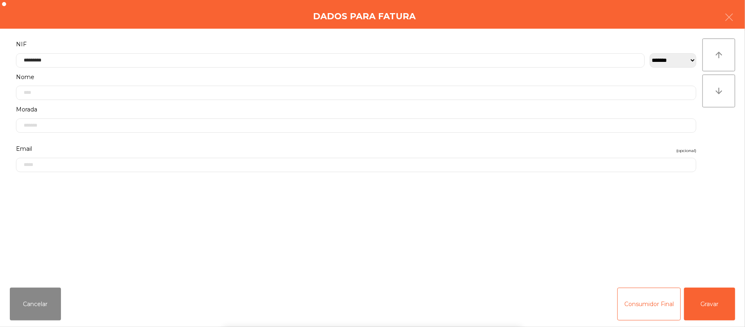
click at [712, 304] on div "` 1 2 3 4 5 6 7 8 9 0 - = keyboard_backspace keyboard_tab q w e r t y u i o p […" at bounding box center [372, 275] width 745 height 101
click at [712, 306] on button "Gravar" at bounding box center [709, 303] width 51 height 33
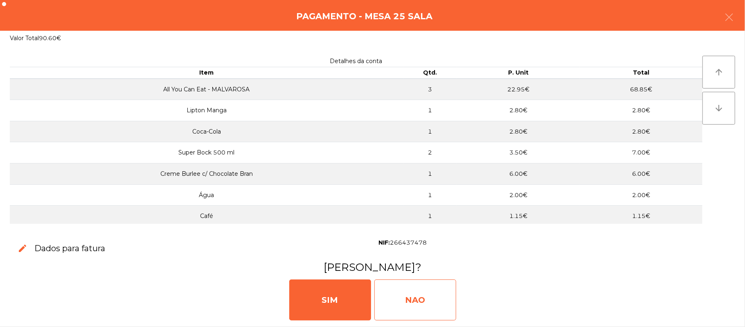
click at [410, 305] on div "NAO" at bounding box center [415, 299] width 82 height 41
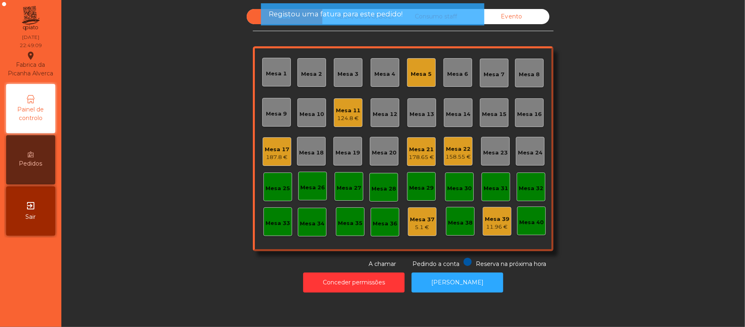
click at [420, 77] on div "Mesa 5" at bounding box center [421, 74] width 21 height 8
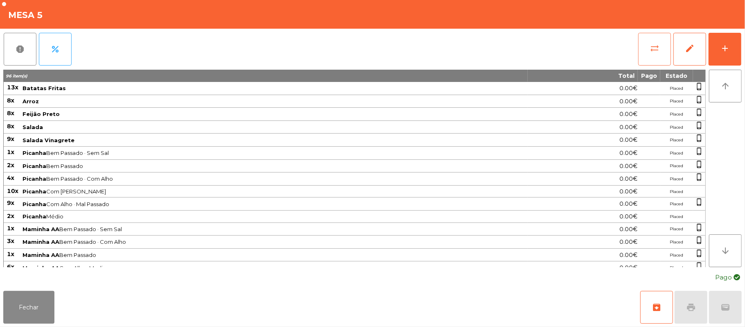
click at [663, 47] on button "sync_alt" at bounding box center [654, 49] width 33 height 33
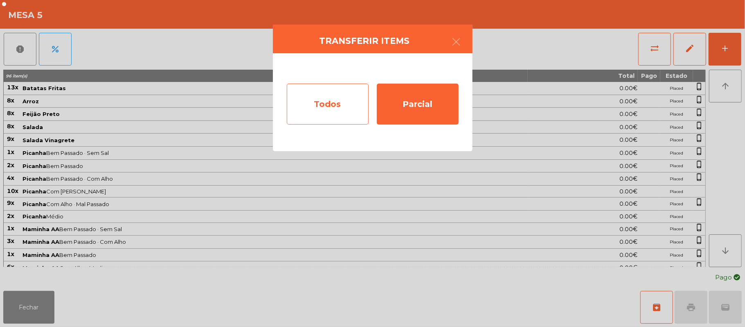
click at [335, 107] on div "Todos" at bounding box center [328, 103] width 82 height 41
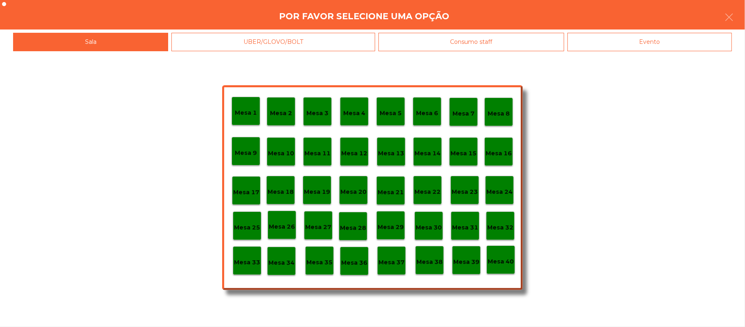
click at [672, 41] on div "Evento" at bounding box center [650, 42] width 165 height 18
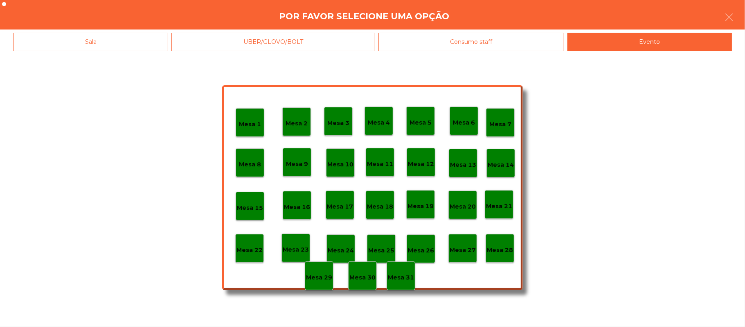
click at [498, 246] on p "Mesa 28" at bounding box center [500, 249] width 26 height 9
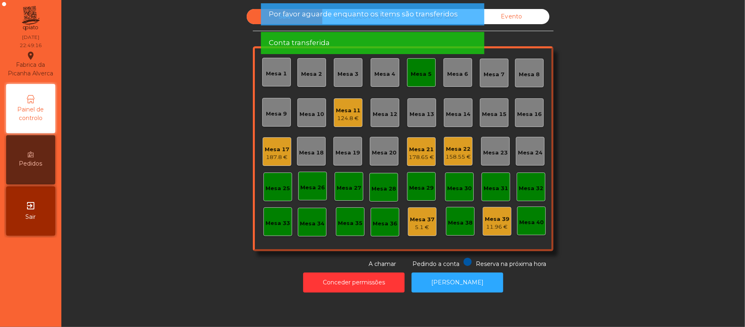
click at [427, 72] on div "Mesa 5" at bounding box center [421, 72] width 29 height 29
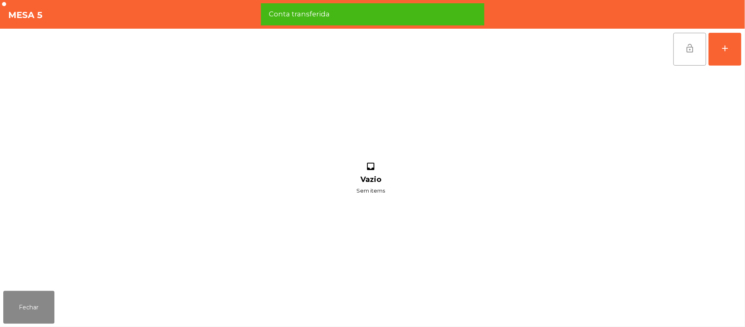
click at [697, 51] on button "lock_open" at bounding box center [690, 49] width 33 height 33
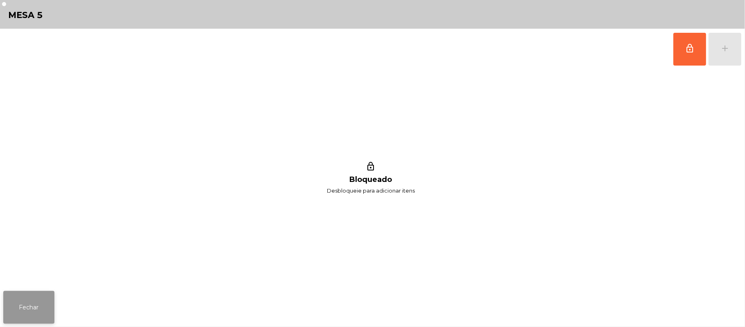
click at [38, 306] on button "Fechar" at bounding box center [28, 307] width 51 height 33
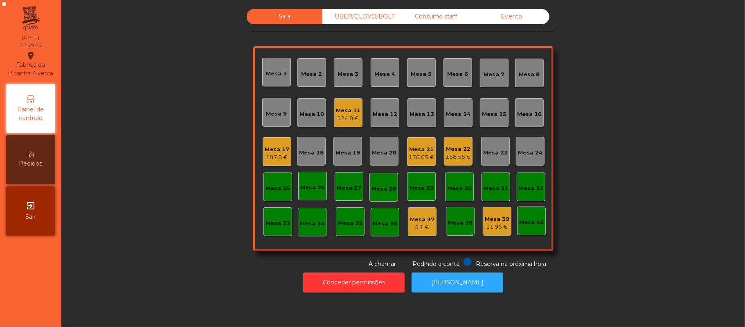
click at [269, 149] on div "Mesa 17" at bounding box center [277, 149] width 25 height 8
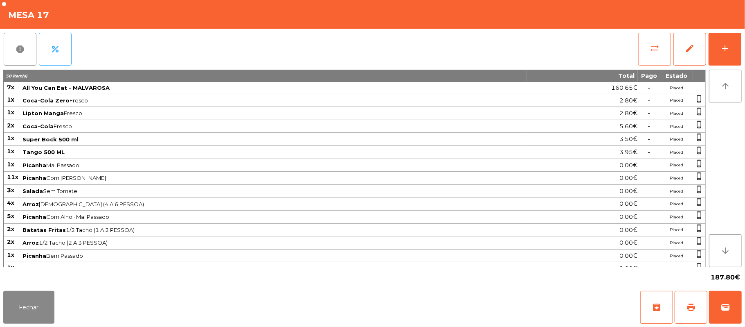
click at [654, 52] on span "sync_alt" at bounding box center [655, 48] width 10 height 10
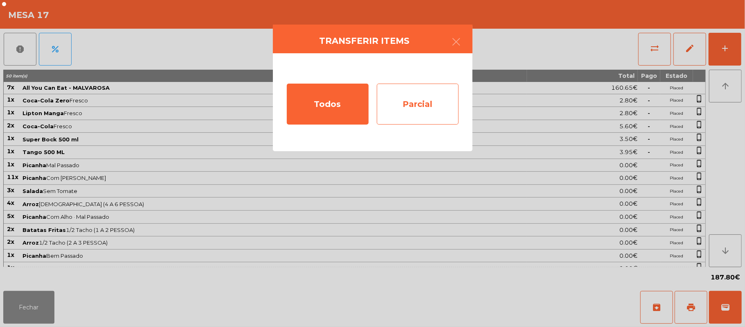
click at [426, 105] on div "Parcial" at bounding box center [418, 103] width 82 height 41
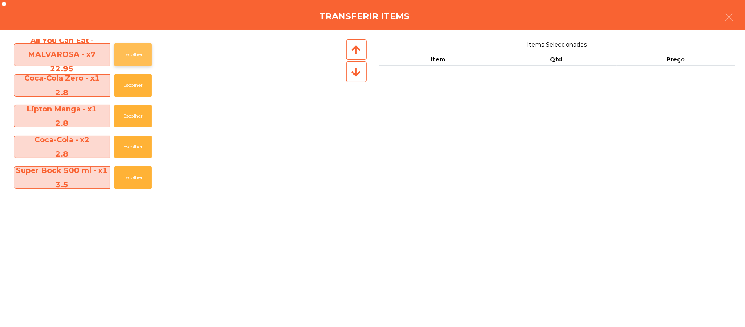
click at [137, 56] on button "Escolher" at bounding box center [133, 54] width 38 height 23
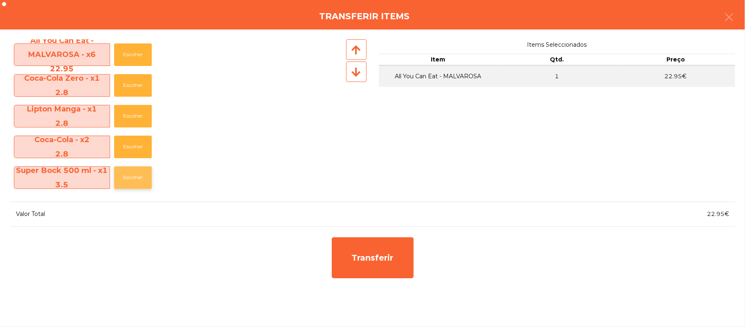
click at [136, 179] on button "Escolher" at bounding box center [133, 177] width 38 height 23
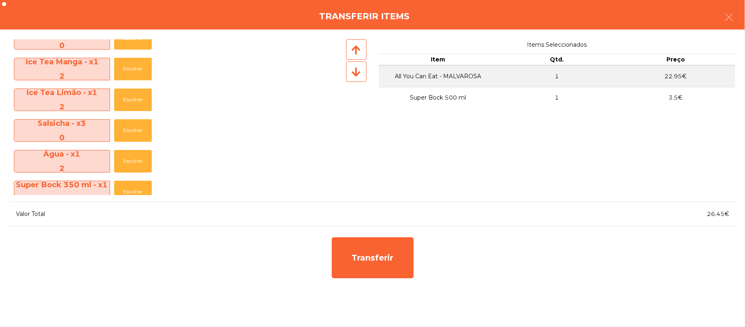
scroll to position [274, 0]
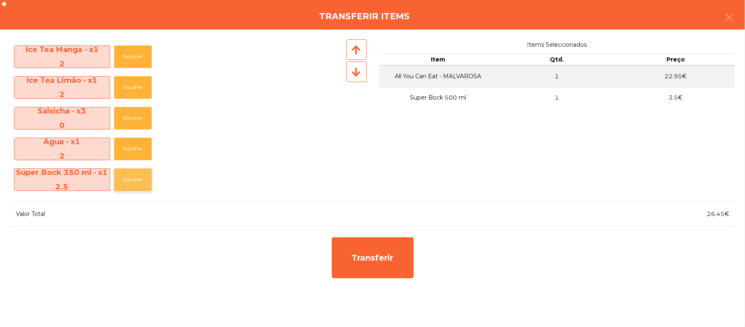
click at [138, 177] on button "Escolher" at bounding box center [133, 179] width 38 height 23
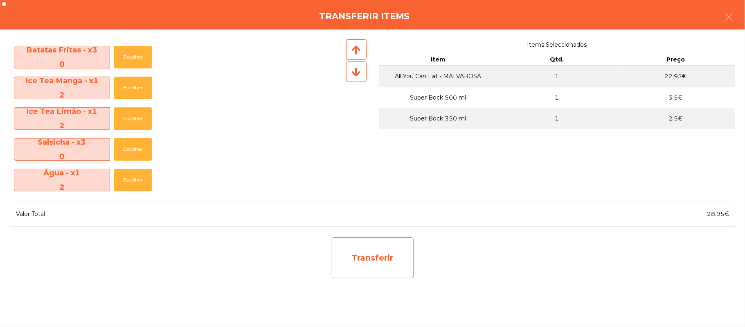
click at [377, 261] on div "Transferir" at bounding box center [373, 257] width 82 height 41
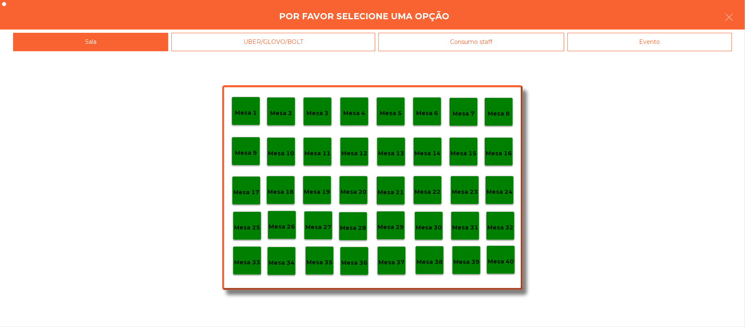
click at [248, 220] on div "Mesa 25" at bounding box center [247, 225] width 26 height 13
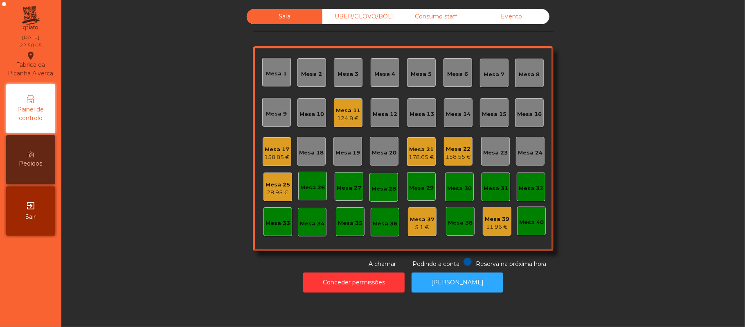
click at [279, 182] on div "Mesa 25" at bounding box center [278, 184] width 25 height 8
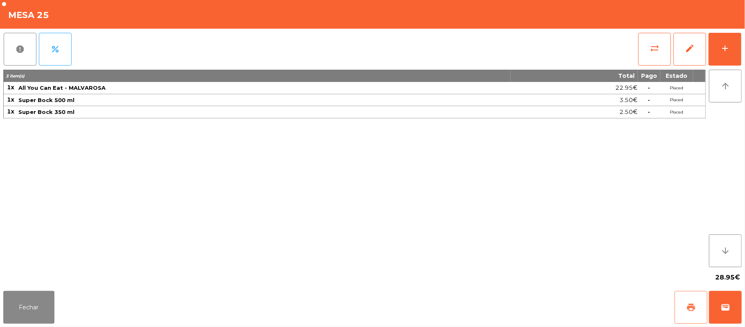
click at [695, 306] on span "print" at bounding box center [691, 307] width 10 height 10
click at [725, 312] on button "wallet" at bounding box center [725, 307] width 33 height 33
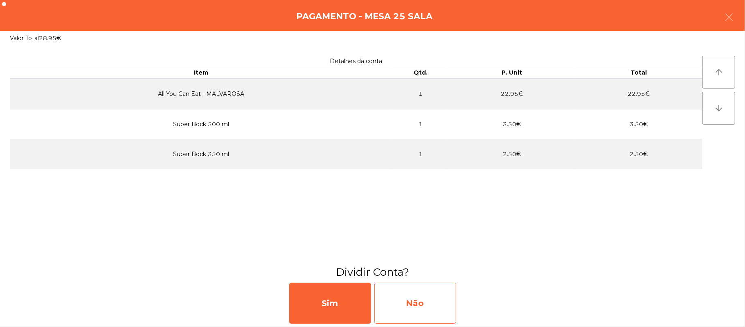
click at [409, 307] on div "Não" at bounding box center [415, 302] width 82 height 41
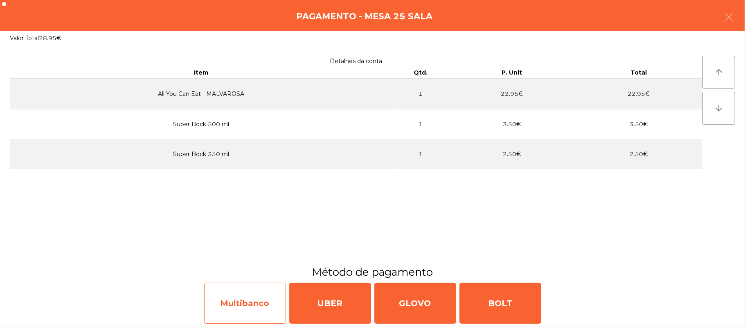
click at [248, 305] on div "Multibanco" at bounding box center [245, 302] width 82 height 41
select select "**"
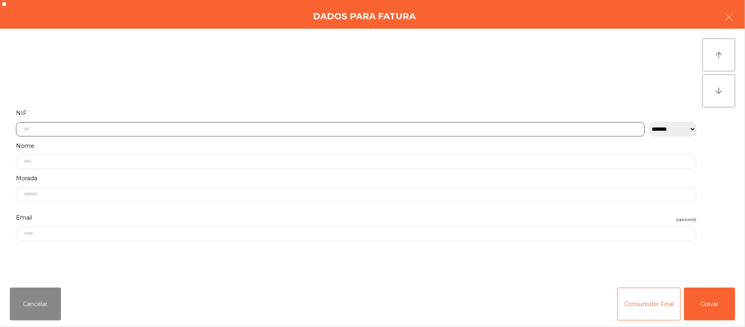
click at [205, 131] on input "text" at bounding box center [330, 129] width 629 height 14
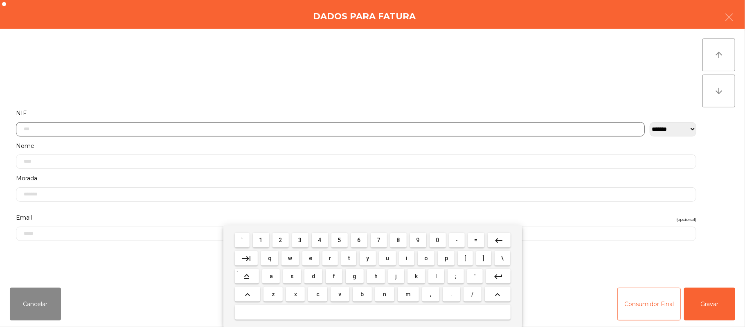
scroll to position [69, 0]
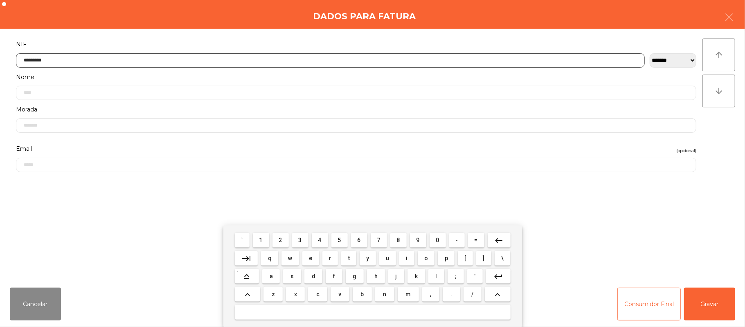
type input "*********"
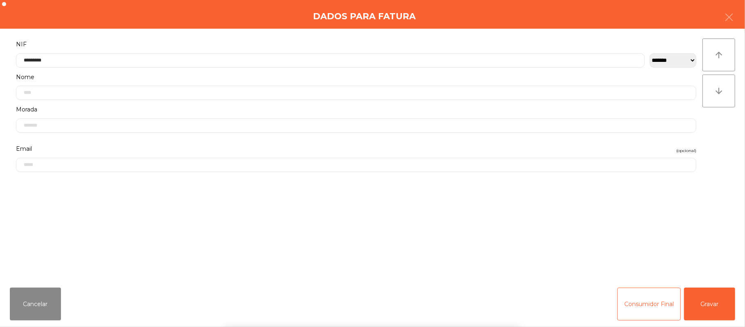
click at [717, 299] on div "` 1 2 3 4 5 6 7 8 9 0 - = keyboard_backspace keyboard_tab q w e r t y u i o p […" at bounding box center [372, 275] width 745 height 101
click at [717, 300] on button "Gravar" at bounding box center [709, 303] width 51 height 33
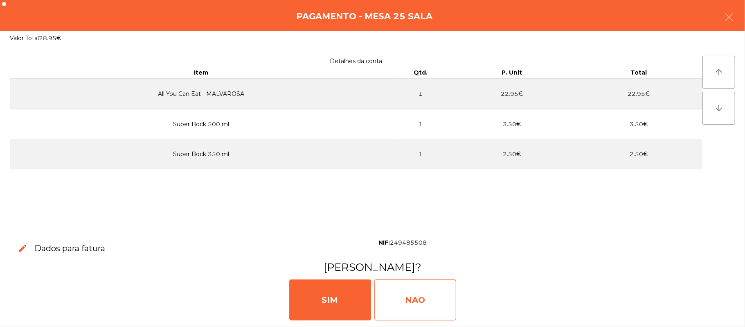
click at [408, 302] on div "NAO" at bounding box center [415, 299] width 82 height 41
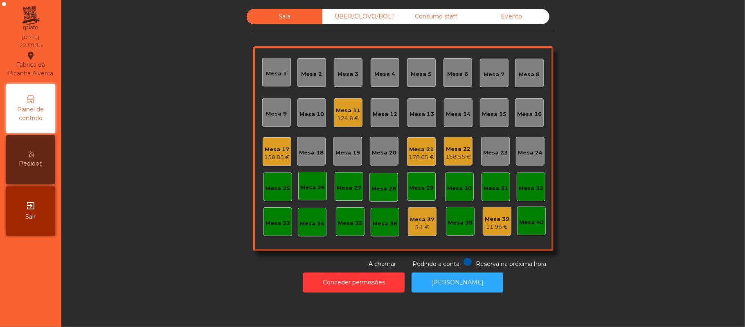
click at [274, 157] on div "158.85 €" at bounding box center [276, 157] width 25 height 8
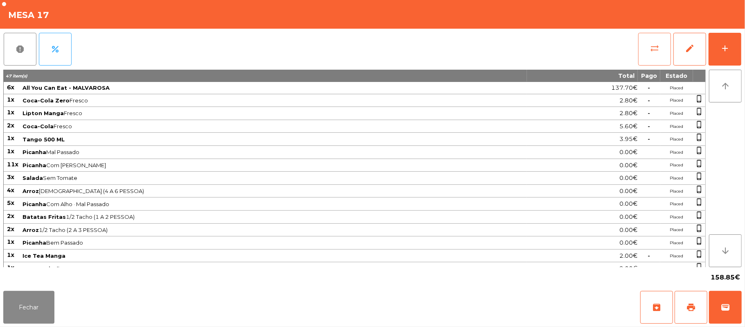
click at [647, 47] on button "sync_alt" at bounding box center [654, 49] width 33 height 33
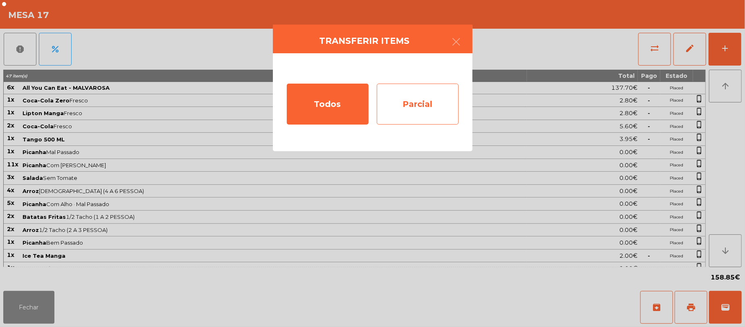
click at [411, 110] on div "Parcial" at bounding box center [418, 103] width 82 height 41
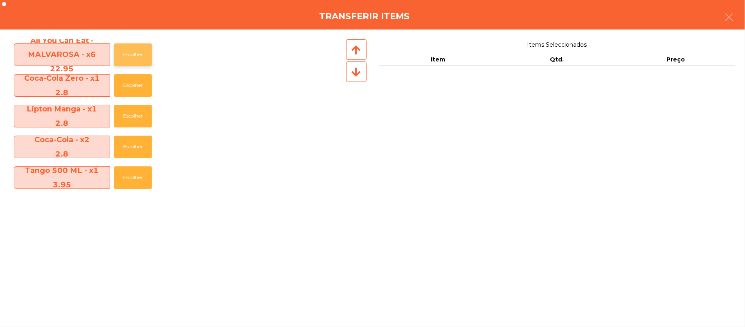
click at [135, 55] on button "Escolher" at bounding box center [133, 54] width 38 height 23
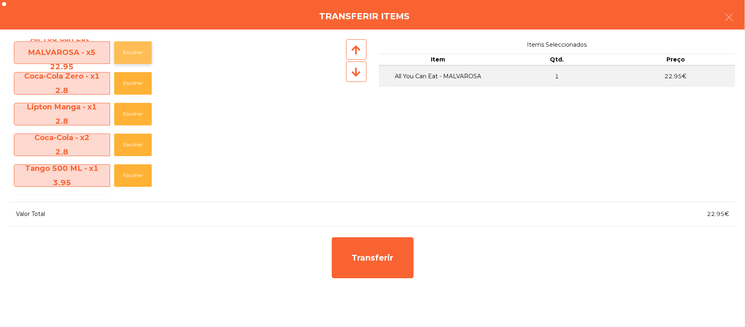
scroll to position [0, 0]
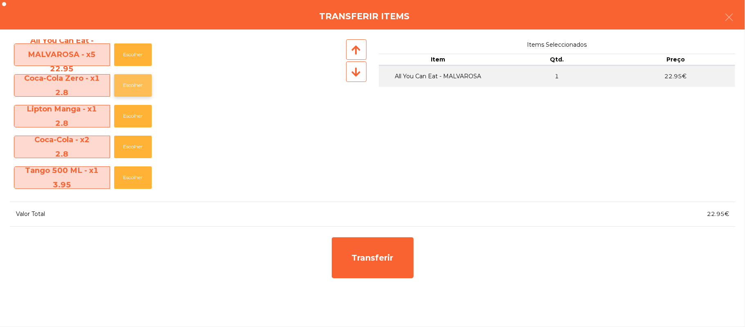
click at [137, 83] on button "Escolher" at bounding box center [133, 85] width 38 height 23
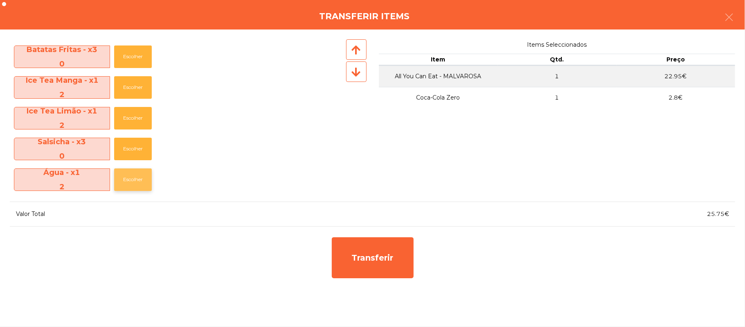
click at [133, 181] on button "Escolher" at bounding box center [133, 179] width 38 height 23
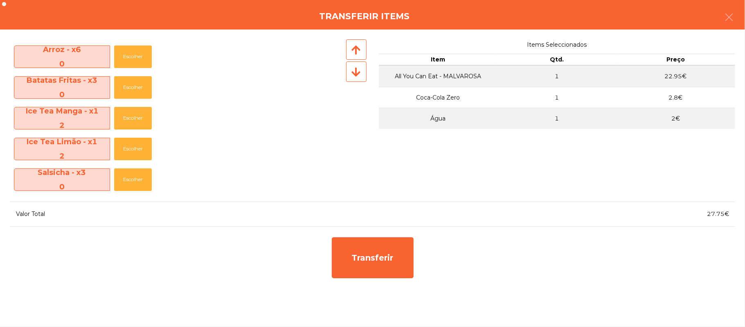
scroll to position [182, 0]
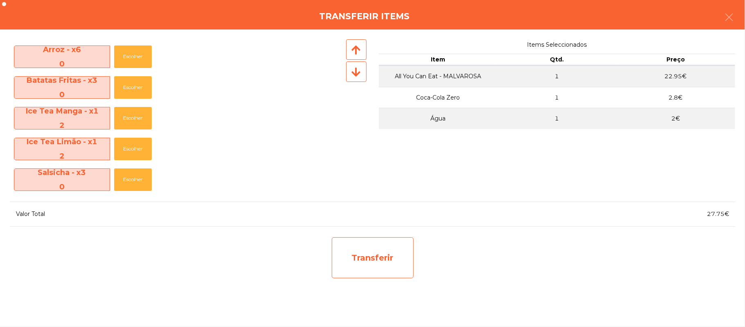
click at [377, 268] on div "Transferir" at bounding box center [373, 257] width 82 height 41
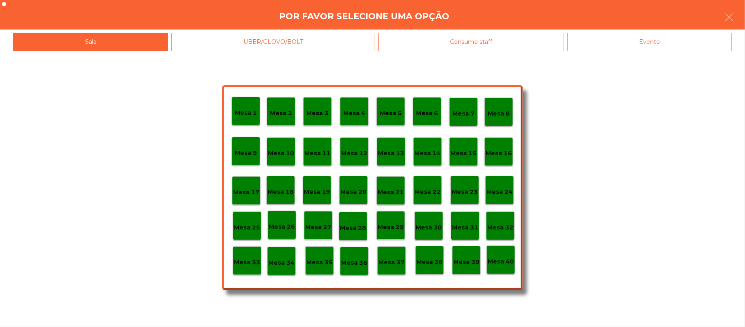
click at [251, 221] on div "Mesa 25" at bounding box center [247, 225] width 26 height 13
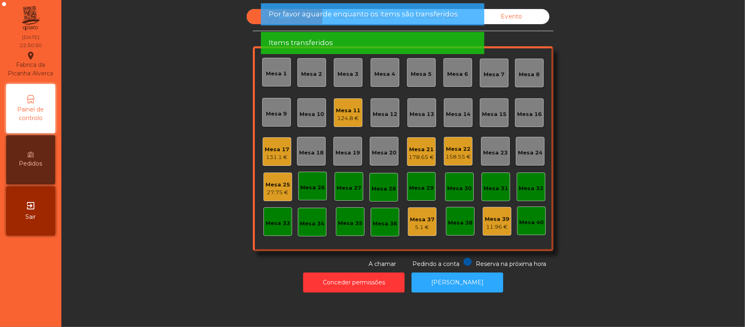
click at [272, 195] on div "27.75 €" at bounding box center [278, 192] width 25 height 8
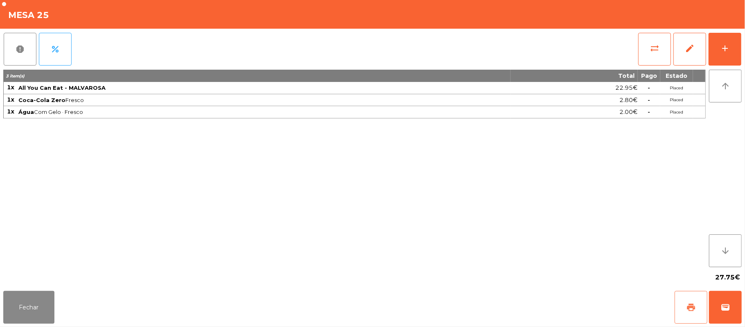
click at [697, 310] on button "print" at bounding box center [691, 307] width 33 height 33
click at [659, 48] on span "sync_alt" at bounding box center [655, 48] width 10 height 10
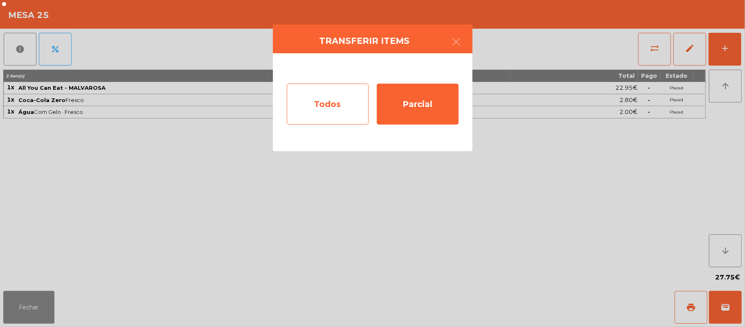
click at [332, 114] on div "Todos" at bounding box center [328, 103] width 82 height 41
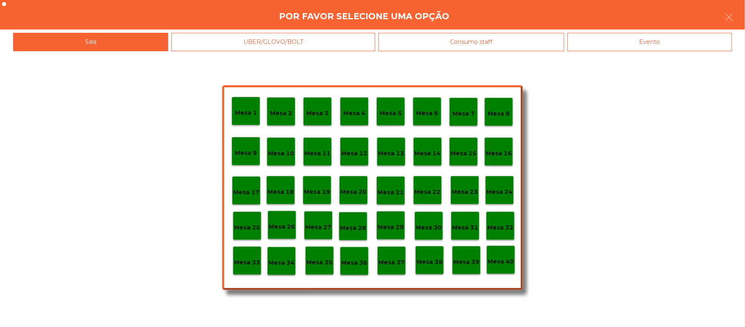
click at [645, 46] on div "Evento" at bounding box center [650, 42] width 165 height 18
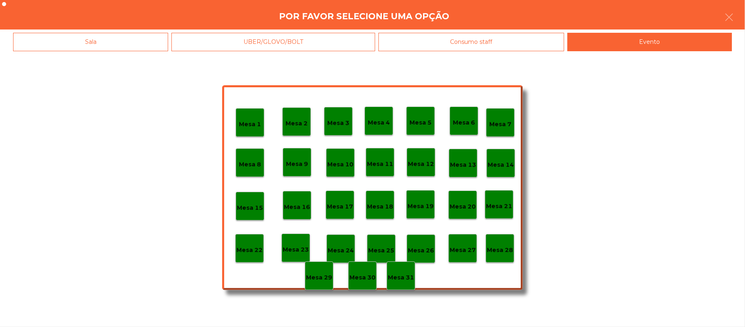
click at [500, 248] on p "Mesa 28" at bounding box center [500, 249] width 26 height 9
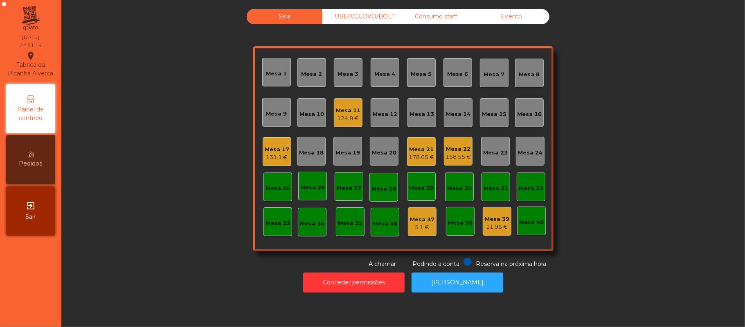
click at [271, 154] on div "131.1 €" at bounding box center [277, 157] width 25 height 8
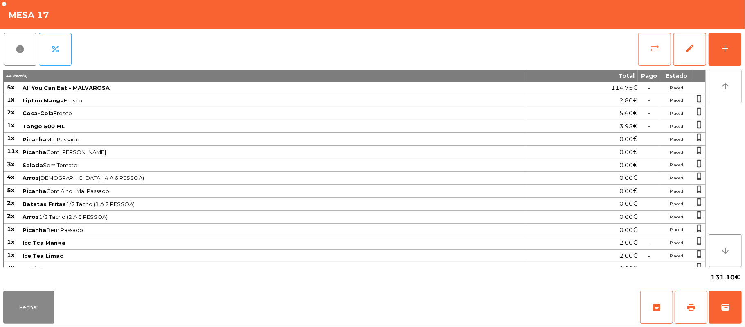
click at [657, 48] on span "sync_alt" at bounding box center [655, 48] width 10 height 10
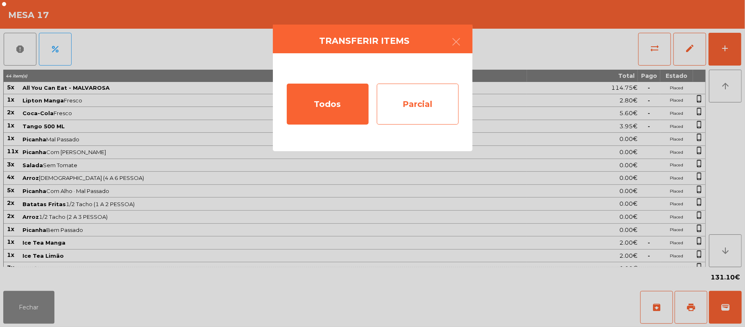
click at [420, 107] on div "Parcial" at bounding box center [418, 103] width 82 height 41
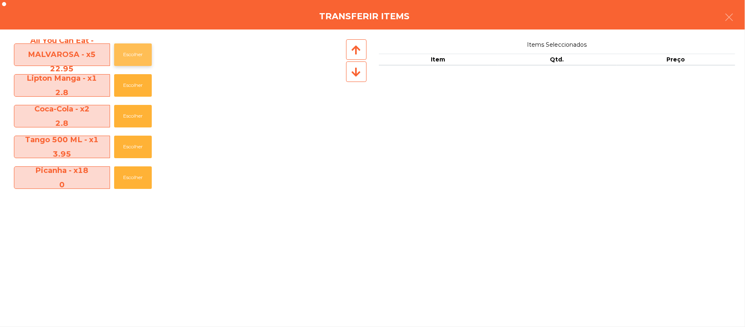
click at [136, 54] on button "Escolher" at bounding box center [133, 54] width 38 height 23
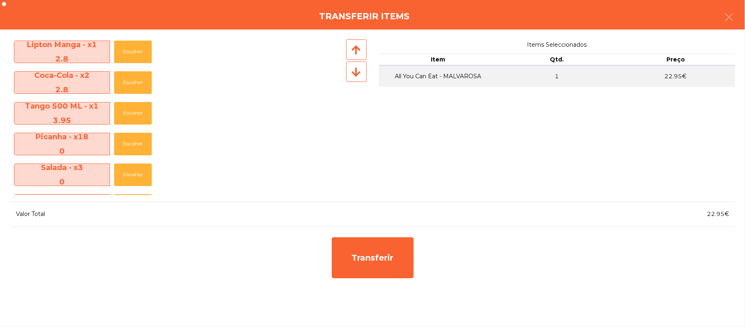
scroll to position [33, 0]
click at [134, 113] on button "Escolher" at bounding box center [133, 114] width 38 height 23
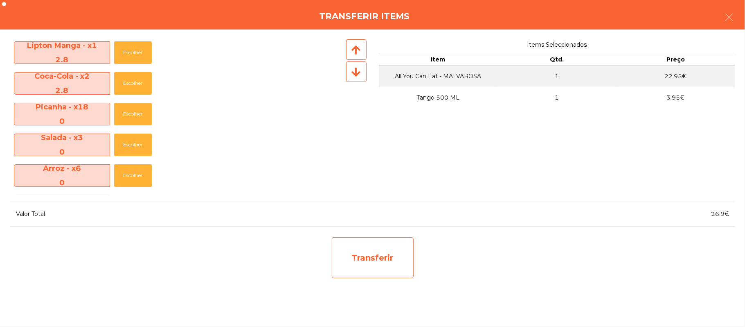
click at [372, 252] on div "Transferir" at bounding box center [373, 257] width 82 height 41
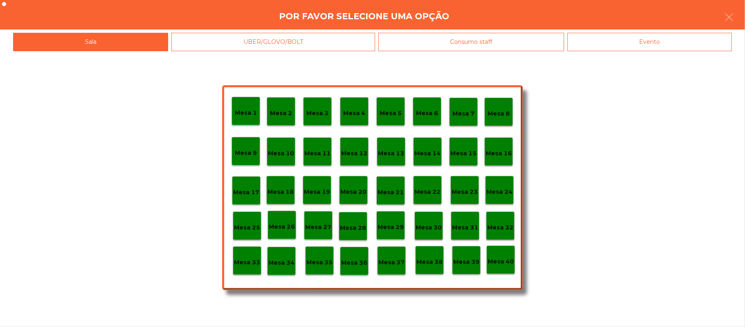
click at [250, 231] on p "Mesa 25" at bounding box center [247, 227] width 26 height 9
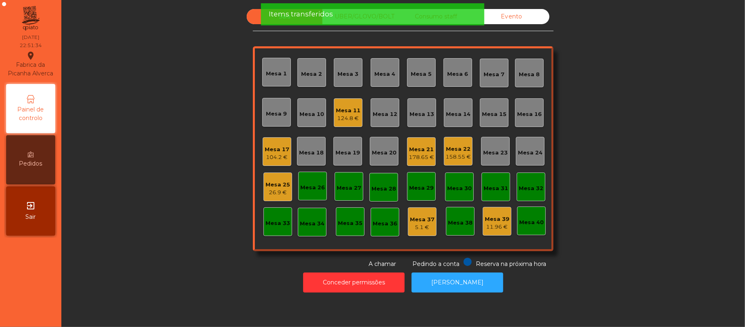
click at [272, 185] on div "Mesa 25" at bounding box center [278, 184] width 25 height 8
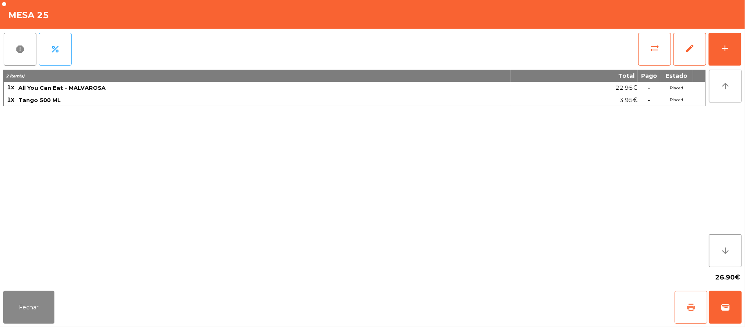
click at [695, 307] on span "print" at bounding box center [691, 307] width 10 height 10
click at [724, 310] on span "wallet" at bounding box center [726, 307] width 10 height 10
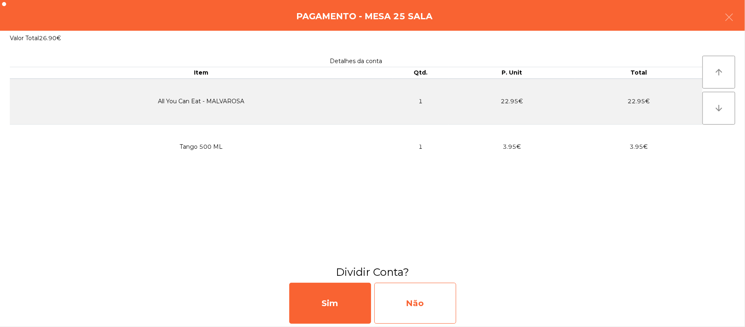
click at [412, 306] on div "Não" at bounding box center [415, 302] width 82 height 41
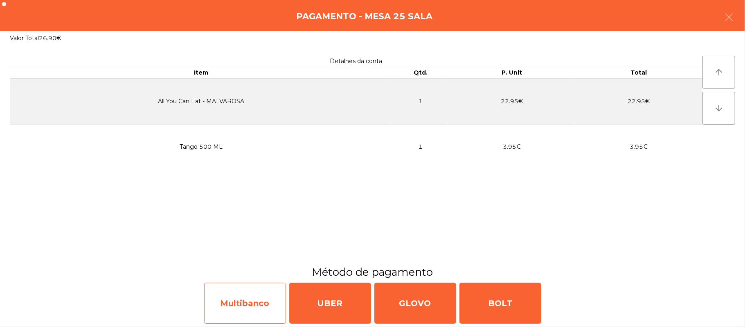
click at [241, 308] on div "Multibanco" at bounding box center [245, 302] width 82 height 41
select select "**"
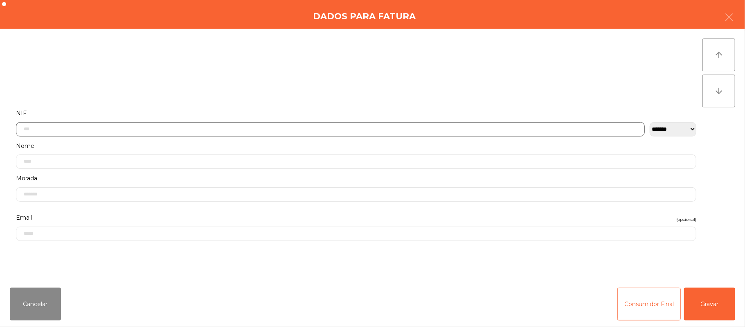
click at [190, 126] on input "text" at bounding box center [330, 129] width 629 height 14
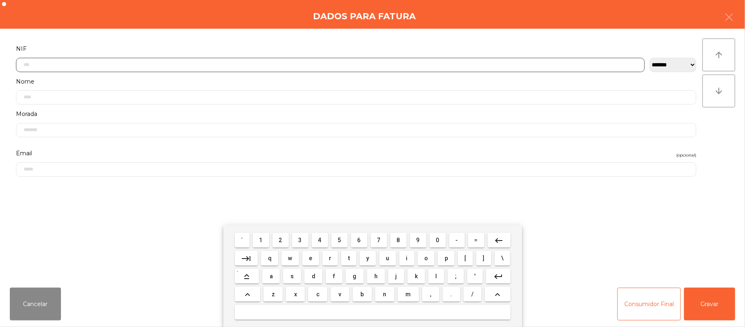
scroll to position [69, 0]
type input "*********"
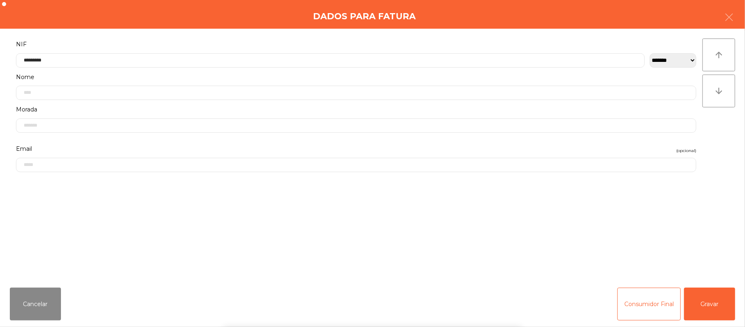
click at [719, 302] on div "` 1 2 3 4 5 6 7 8 9 0 - = keyboard_backspace keyboard_tab q w e r t y u i o p […" at bounding box center [372, 275] width 745 height 101
click at [717, 307] on button "Gravar" at bounding box center [709, 303] width 51 height 33
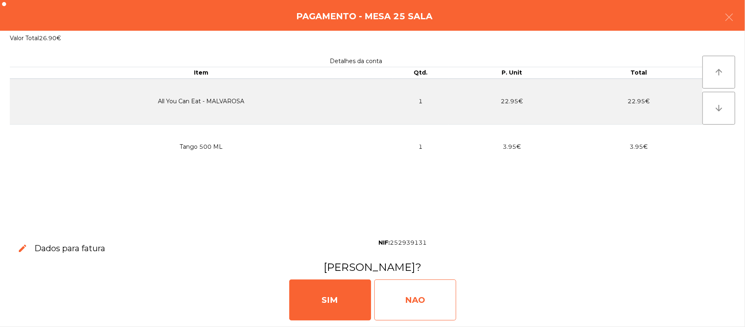
click at [415, 294] on div "NAO" at bounding box center [415, 299] width 82 height 41
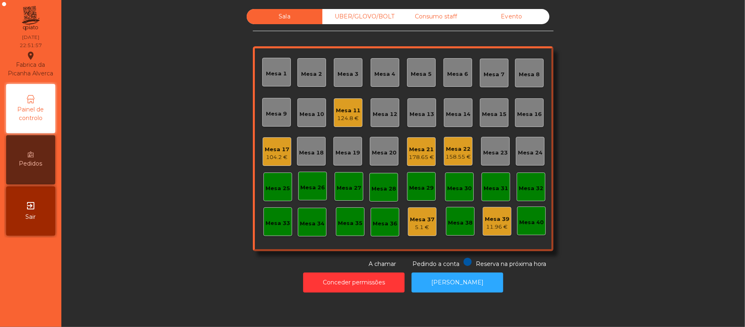
click at [277, 151] on div "Mesa 17" at bounding box center [277, 149] width 25 height 8
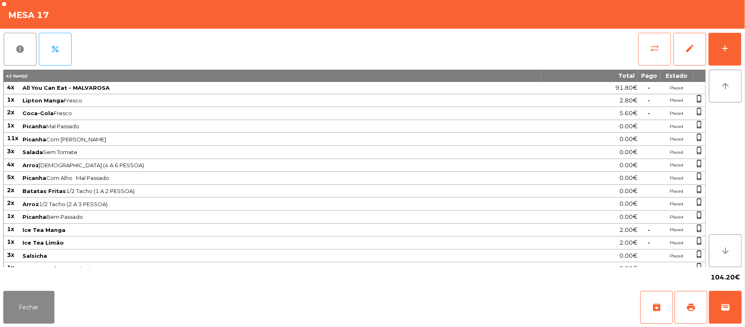
click at [661, 54] on button "sync_alt" at bounding box center [654, 49] width 33 height 33
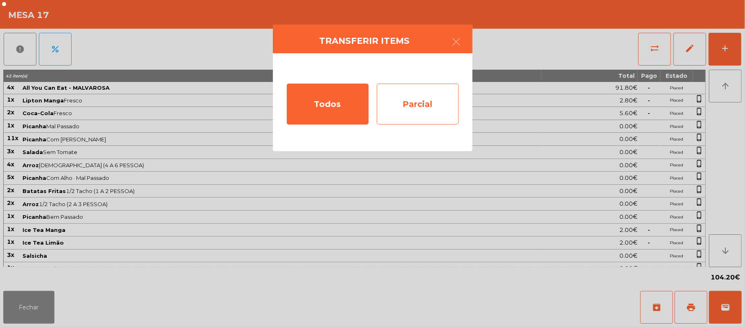
click at [420, 102] on div "Parcial" at bounding box center [418, 103] width 82 height 41
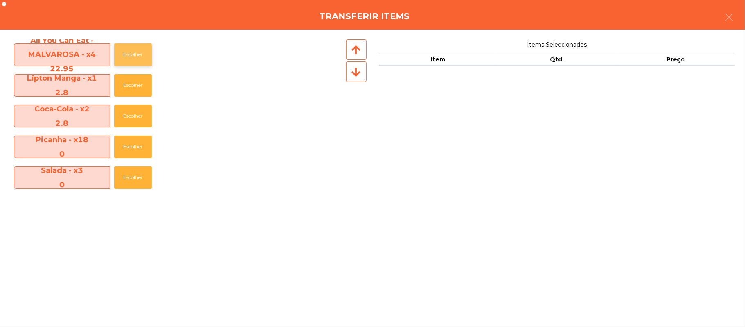
click at [124, 58] on button "Escolher" at bounding box center [133, 54] width 38 height 23
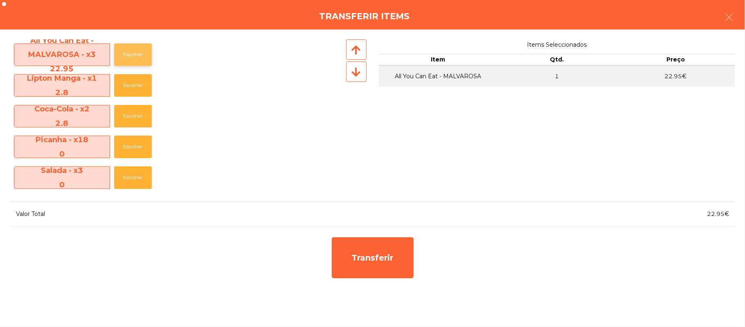
click at [136, 57] on button "Escolher" at bounding box center [133, 54] width 38 height 23
click at [136, 56] on button "Escolher" at bounding box center [133, 54] width 38 height 23
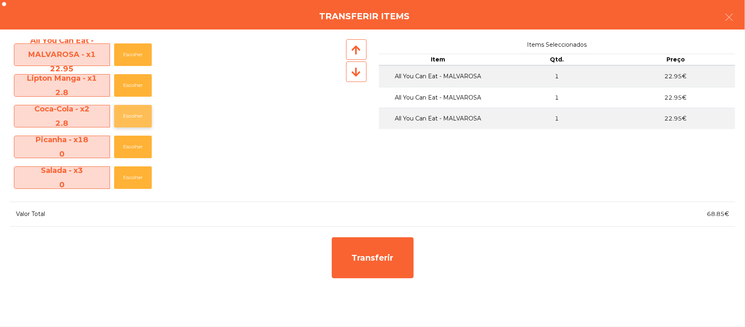
click at [136, 117] on button "Escolher" at bounding box center [133, 116] width 38 height 23
click at [136, 118] on button "Escolher" at bounding box center [133, 116] width 38 height 23
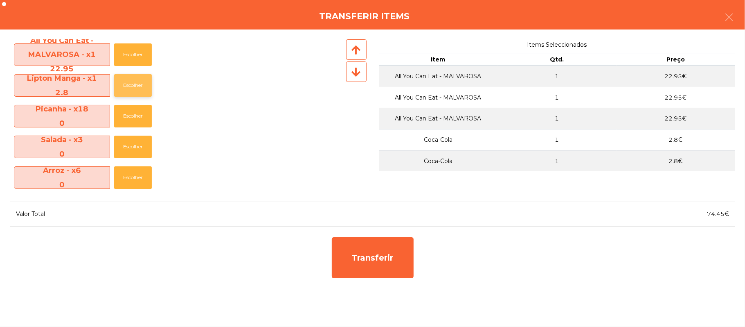
click at [136, 85] on button "Escolher" at bounding box center [133, 85] width 38 height 23
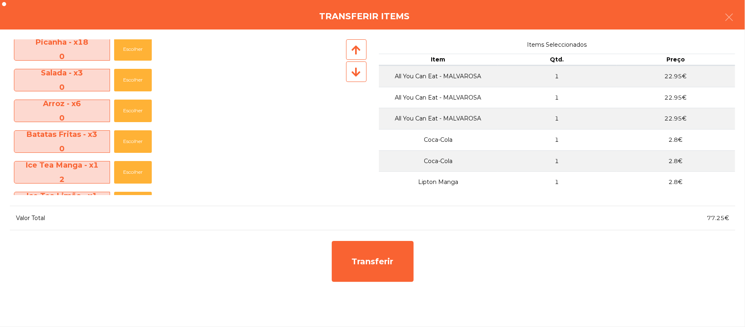
scroll to position [90, 0]
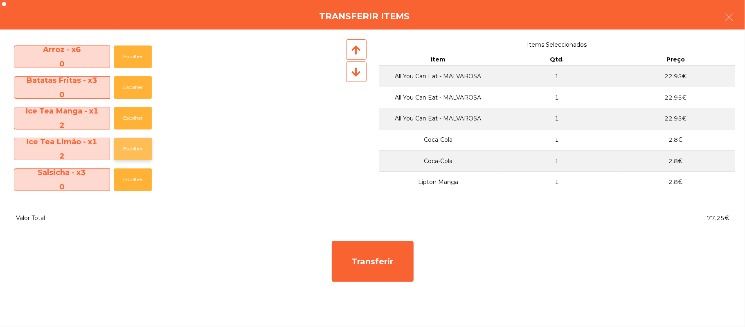
click at [138, 144] on button "Escolher" at bounding box center [133, 149] width 38 height 23
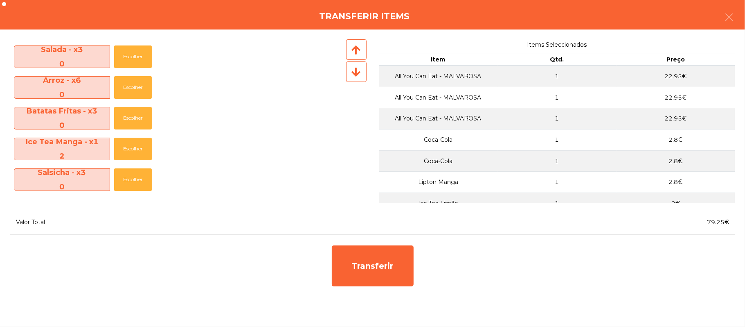
scroll to position [59, 0]
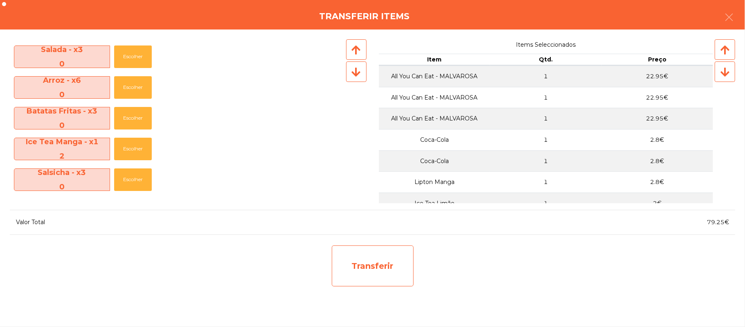
click at [372, 264] on div "Transferir" at bounding box center [373, 265] width 82 height 41
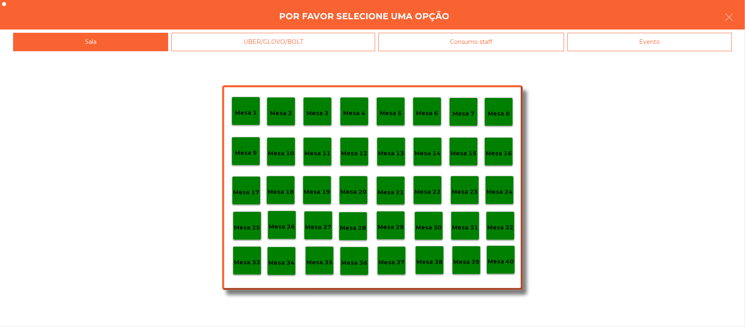
click at [251, 220] on div "Mesa 25" at bounding box center [247, 225] width 26 height 13
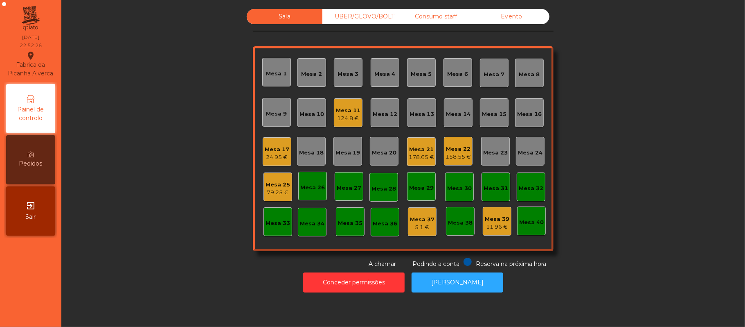
click at [277, 195] on div "79.25 €" at bounding box center [278, 192] width 25 height 8
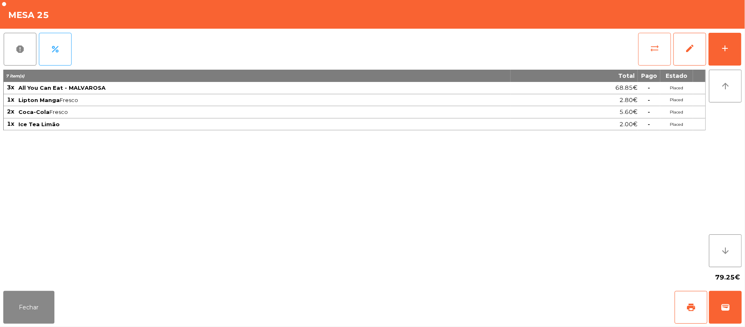
click at [658, 50] on span "sync_alt" at bounding box center [655, 48] width 10 height 10
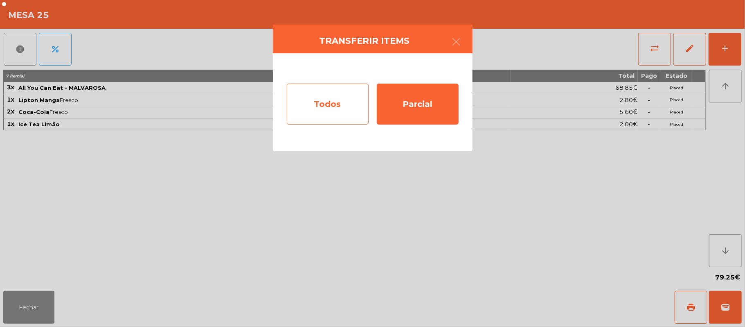
click at [331, 107] on div "Todos" at bounding box center [328, 103] width 82 height 41
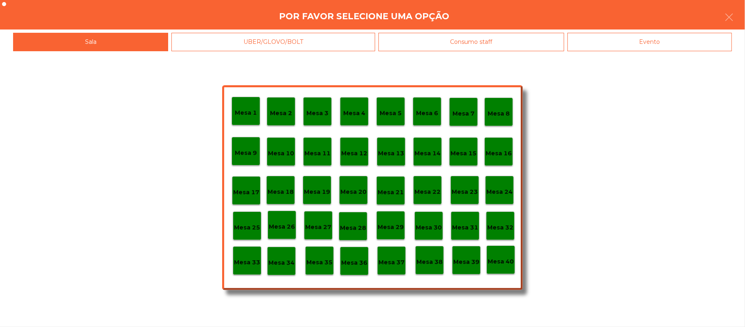
click at [624, 47] on div "Evento" at bounding box center [650, 42] width 165 height 18
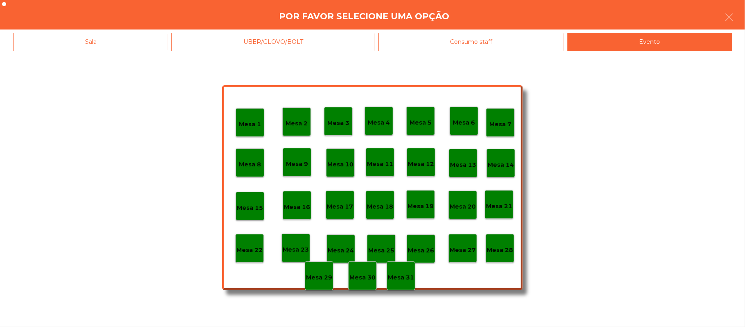
click at [504, 242] on div "Mesa 28" at bounding box center [500, 248] width 26 height 13
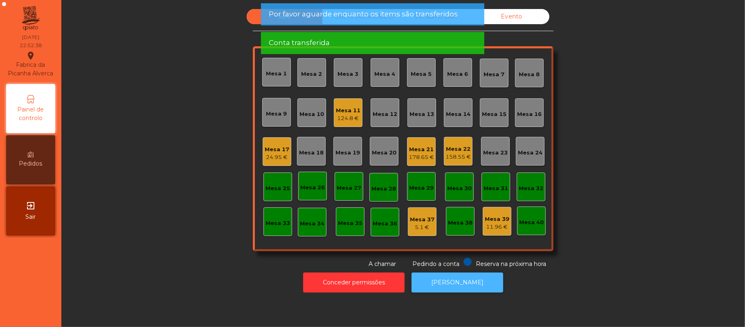
click at [489, 275] on button "[PERSON_NAME]" at bounding box center [458, 282] width 92 height 20
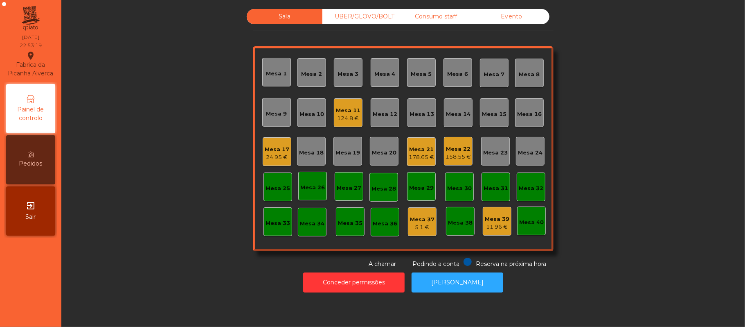
click at [273, 156] on div "24.95 €" at bounding box center [277, 157] width 25 height 8
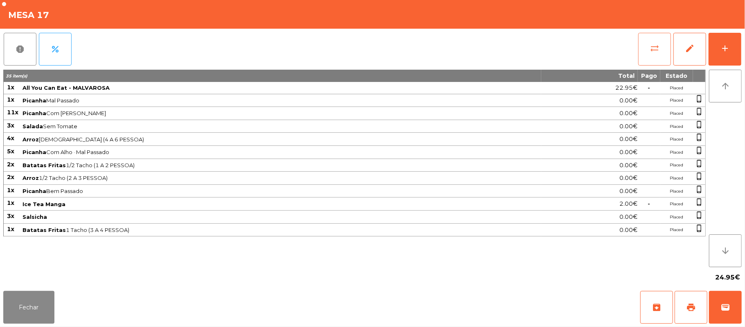
click at [660, 51] on span "sync_alt" at bounding box center [655, 48] width 10 height 10
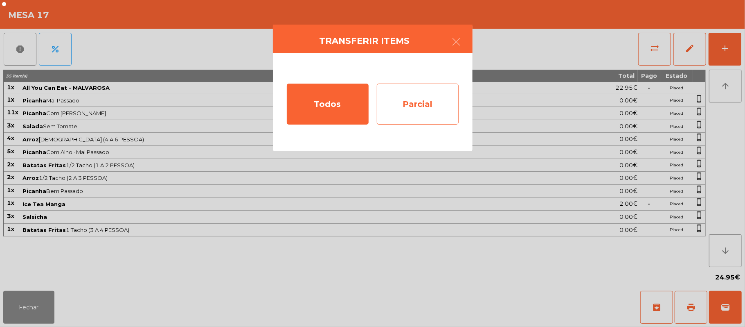
click at [428, 107] on div "Parcial" at bounding box center [418, 103] width 82 height 41
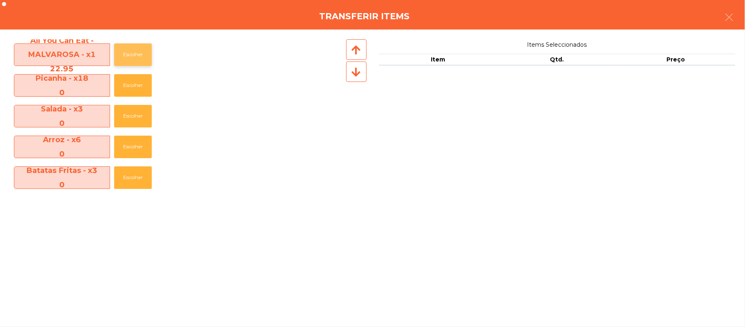
click at [142, 55] on button "Escolher" at bounding box center [133, 54] width 38 height 23
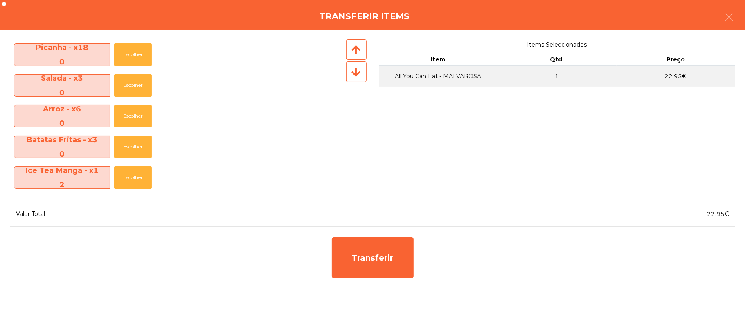
scroll to position [29, 0]
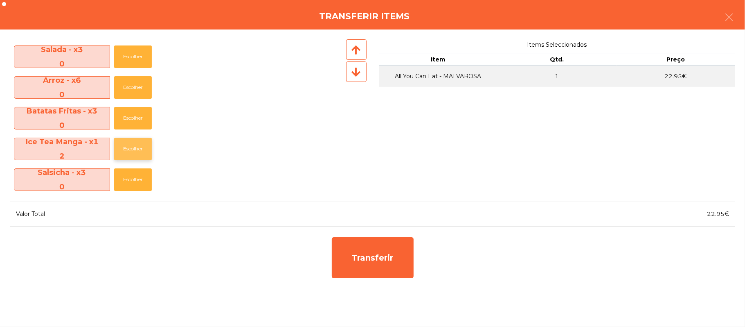
click at [140, 144] on button "Escolher" at bounding box center [133, 149] width 38 height 23
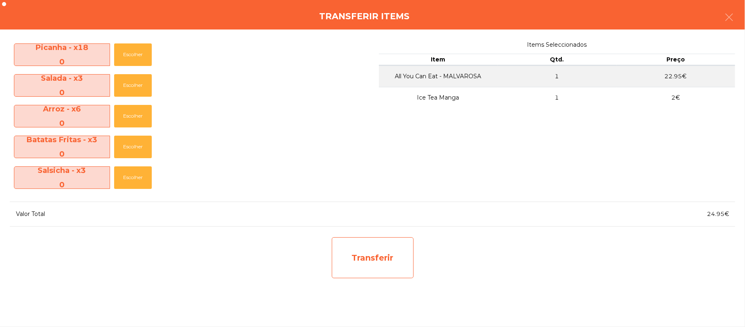
click at [376, 267] on div "Transferir" at bounding box center [373, 257] width 82 height 41
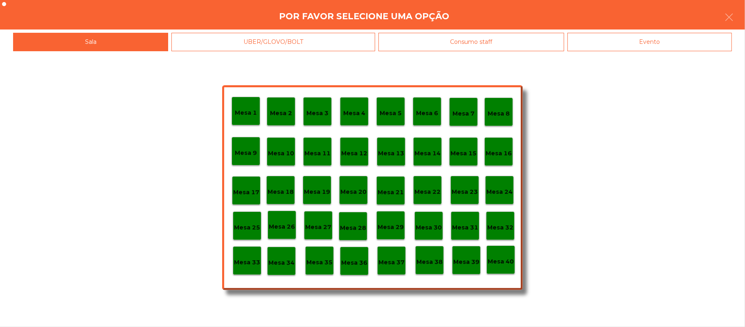
click at [249, 231] on p "Mesa 25" at bounding box center [247, 227] width 26 height 9
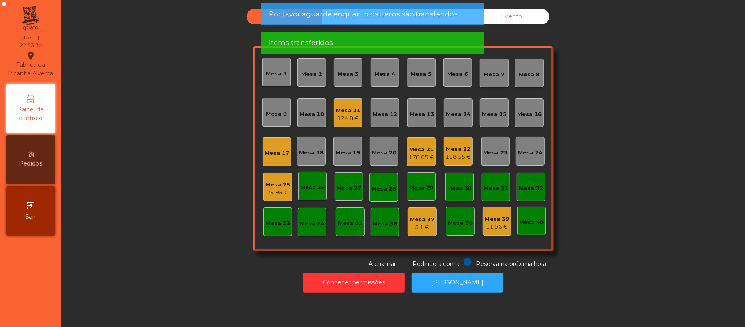
click at [273, 192] on div "24.95 €" at bounding box center [278, 192] width 25 height 8
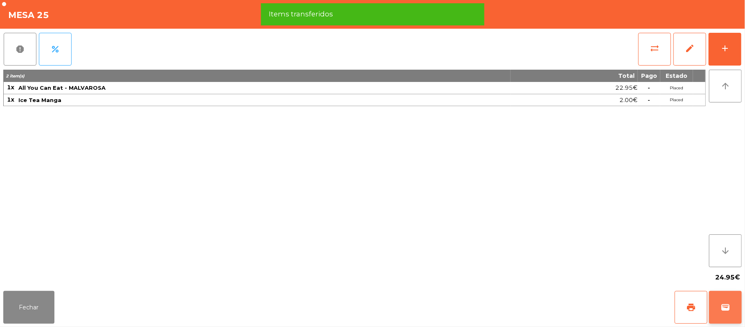
click at [730, 308] on span "wallet" at bounding box center [726, 307] width 10 height 10
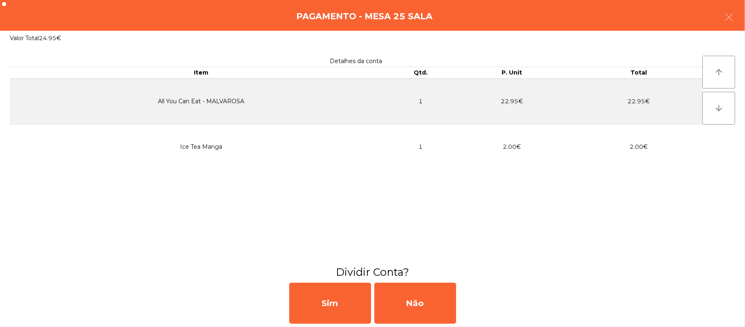
click at [744, 19] on div "Pagamento - Mesa 25 Sala" at bounding box center [372, 15] width 745 height 31
click at [742, 16] on div "Pagamento - Mesa 25 Sala" at bounding box center [372, 15] width 745 height 31
click at [735, 17] on button "button" at bounding box center [729, 18] width 23 height 25
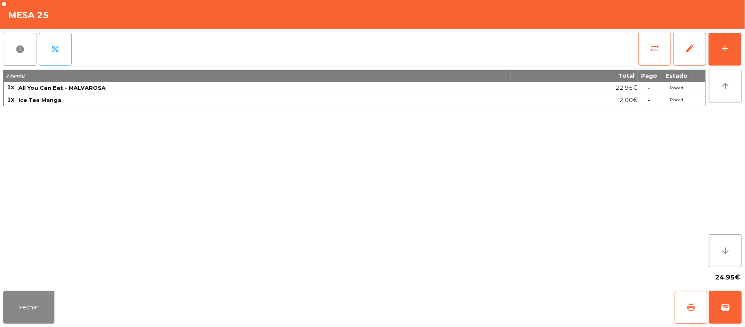
click at [697, 297] on button "print" at bounding box center [691, 307] width 33 height 33
click at [736, 311] on button "wallet" at bounding box center [725, 307] width 33 height 33
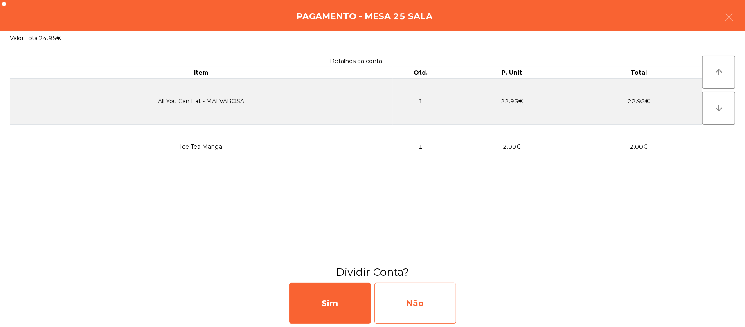
click at [413, 304] on div "Não" at bounding box center [415, 302] width 82 height 41
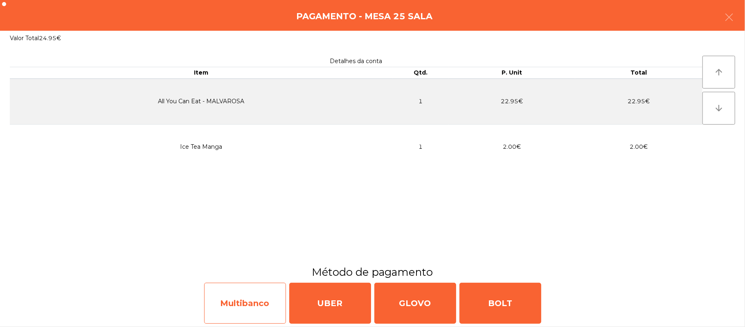
click at [264, 294] on div "Multibanco" at bounding box center [245, 302] width 82 height 41
select select "**"
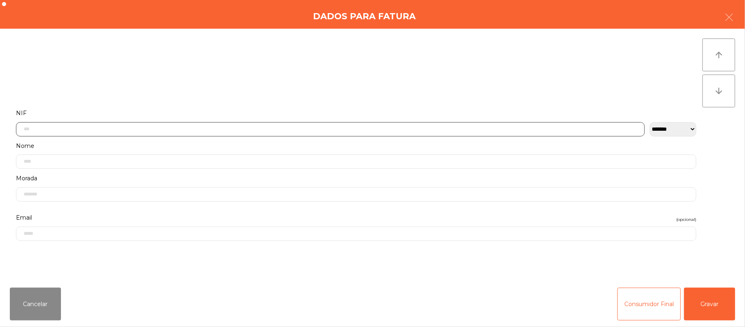
click at [226, 126] on input "text" at bounding box center [330, 129] width 629 height 14
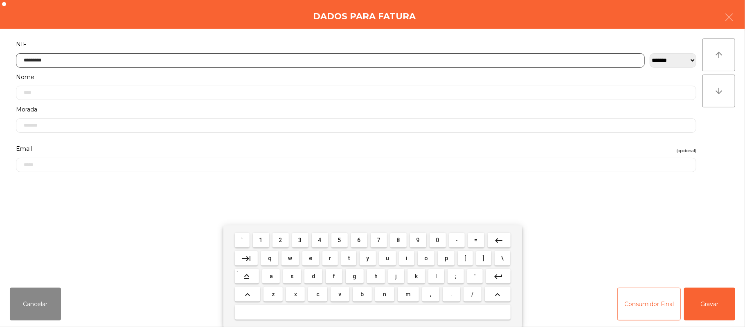
type input "*********"
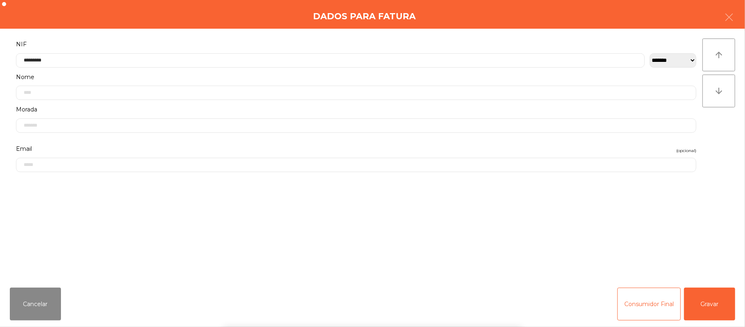
click at [715, 306] on div "` 1 2 3 4 5 6 7 8 9 0 - = keyboard_backspace keyboard_tab q w e r t y u i o p […" at bounding box center [372, 275] width 745 height 101
click at [718, 306] on button "Gravar" at bounding box center [709, 303] width 51 height 33
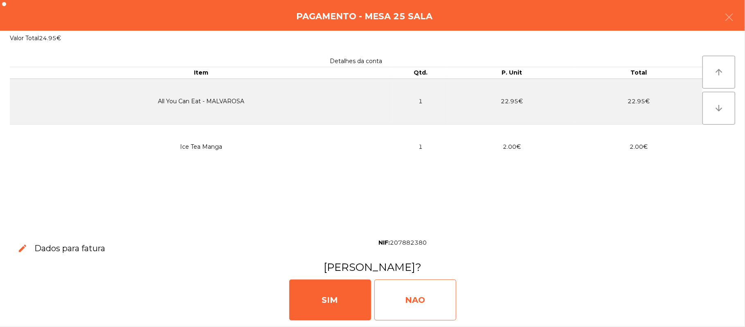
click at [411, 290] on div "NAO" at bounding box center [415, 299] width 82 height 41
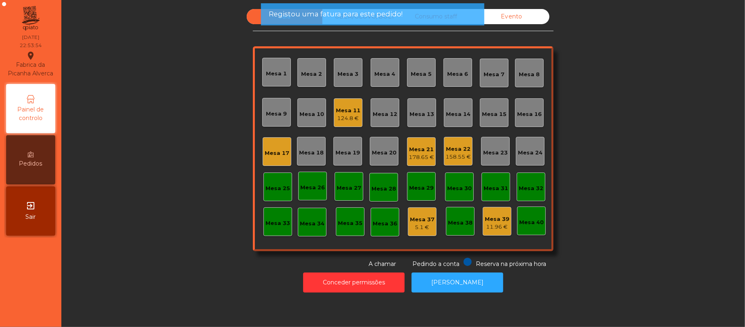
click at [279, 161] on div "Mesa 17" at bounding box center [277, 151] width 29 height 29
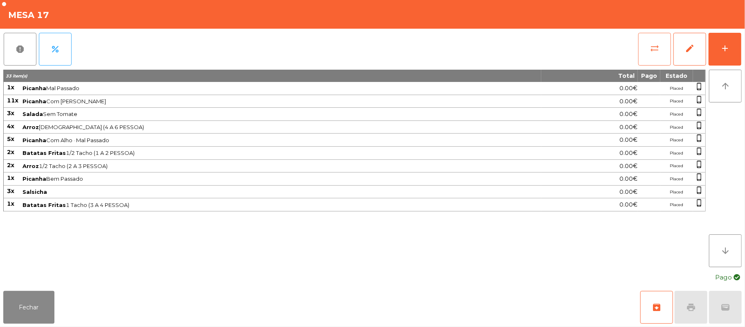
click at [662, 47] on button "sync_alt" at bounding box center [654, 49] width 33 height 33
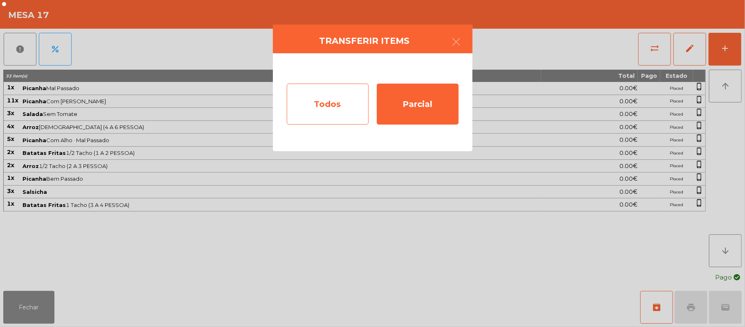
click at [338, 102] on div "Todos" at bounding box center [328, 103] width 82 height 41
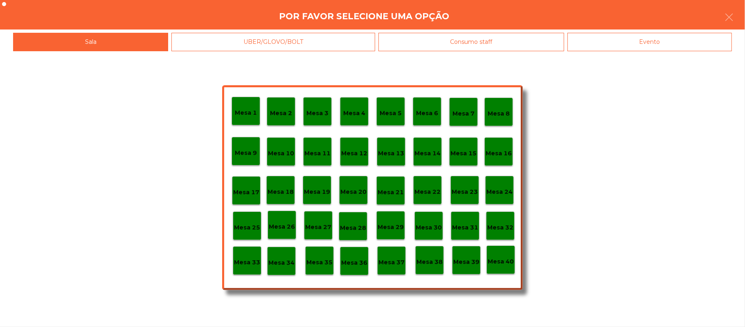
click at [641, 38] on div "Evento" at bounding box center [650, 42] width 165 height 18
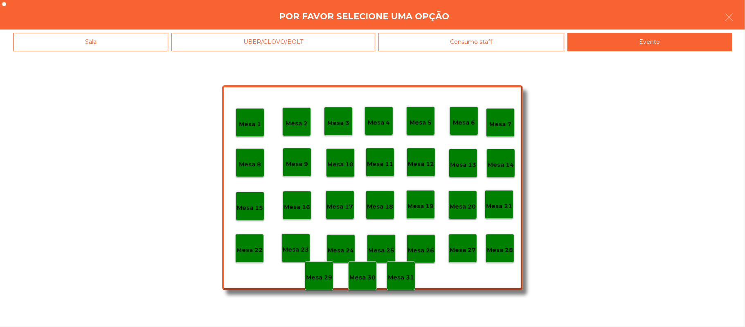
click at [498, 248] on p "Mesa 28" at bounding box center [500, 249] width 26 height 9
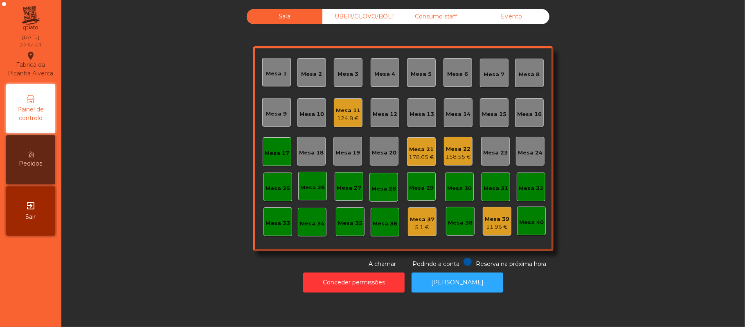
click at [275, 151] on div "Mesa 17" at bounding box center [277, 153] width 25 height 8
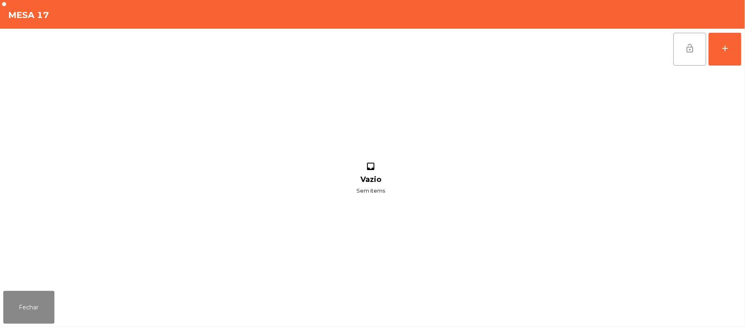
click at [697, 50] on button "lock_open" at bounding box center [690, 49] width 33 height 33
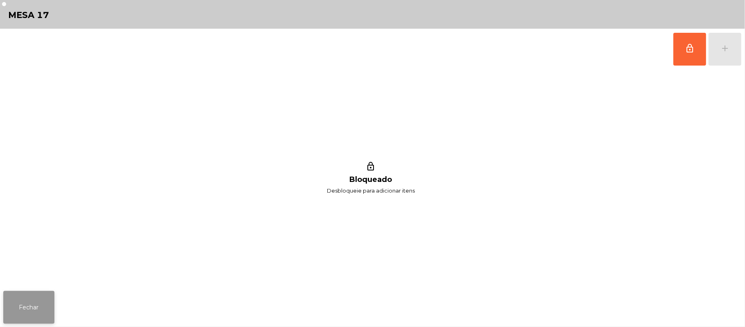
click at [36, 306] on button "Fechar" at bounding box center [28, 307] width 51 height 33
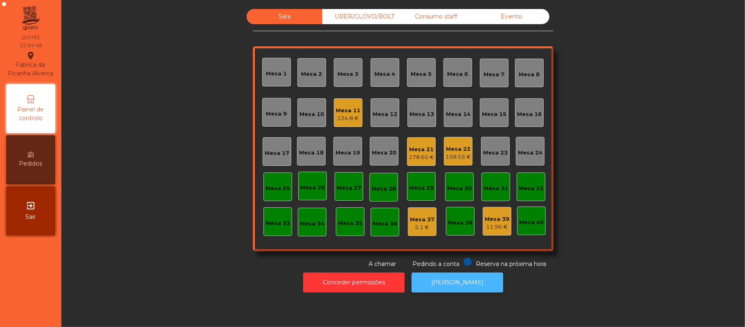
click at [468, 288] on button "[PERSON_NAME]" at bounding box center [458, 282] width 92 height 20
click at [634, 255] on div "Sala UBER/[GEOGRAPHIC_DATA]/BOLT Consumo staff Evento Mesa 1 [GEOGRAPHIC_DATA] …" at bounding box center [403, 138] width 662 height 259
click at [424, 147] on div "Mesa 21" at bounding box center [421, 149] width 25 height 8
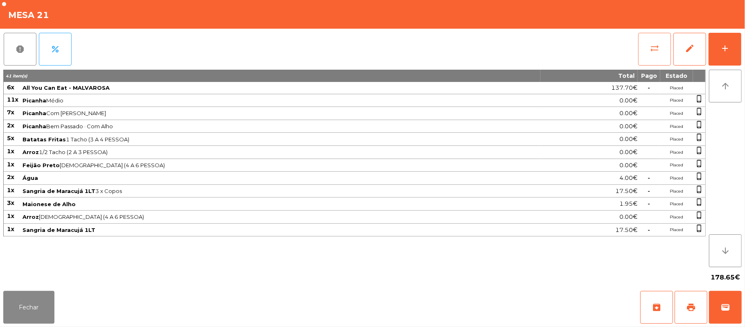
click at [646, 56] on button "sync_alt" at bounding box center [654, 49] width 33 height 33
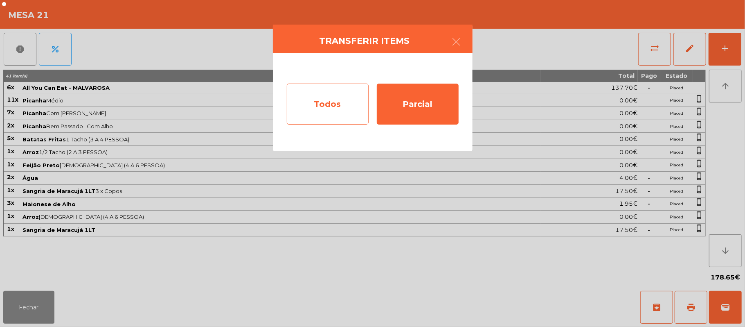
click at [334, 112] on div "Todos" at bounding box center [328, 103] width 82 height 41
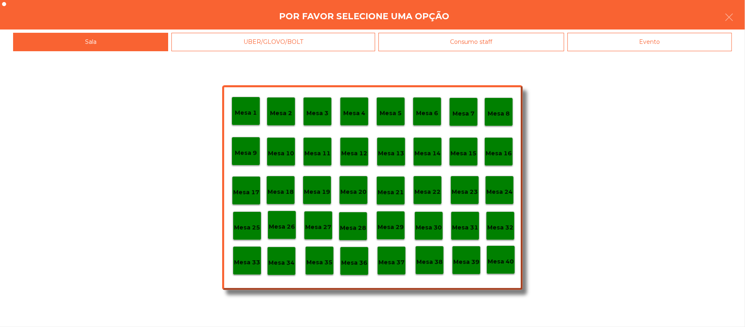
click at [432, 190] on p "Mesa 22" at bounding box center [428, 191] width 26 height 9
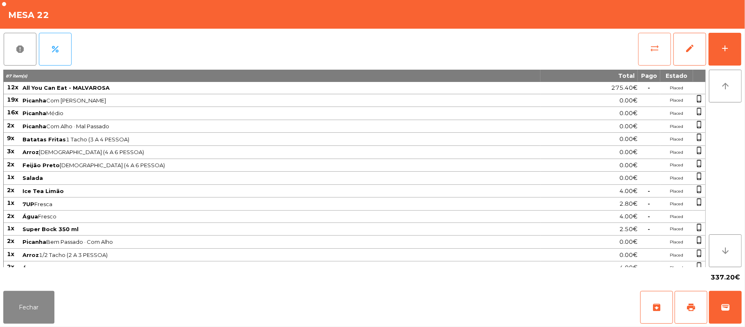
click at [661, 49] on button "sync_alt" at bounding box center [654, 49] width 33 height 33
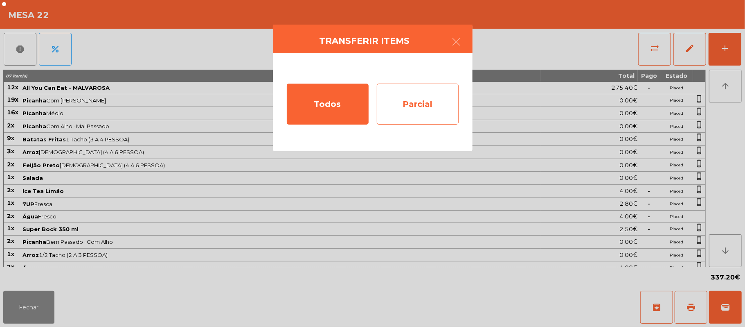
click at [429, 107] on div "Parcial" at bounding box center [418, 103] width 82 height 41
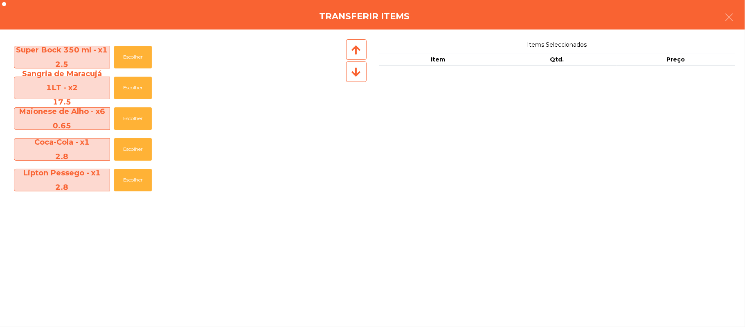
scroll to position [274, 0]
click at [135, 76] on button "Escolher" at bounding box center [133, 87] width 38 height 23
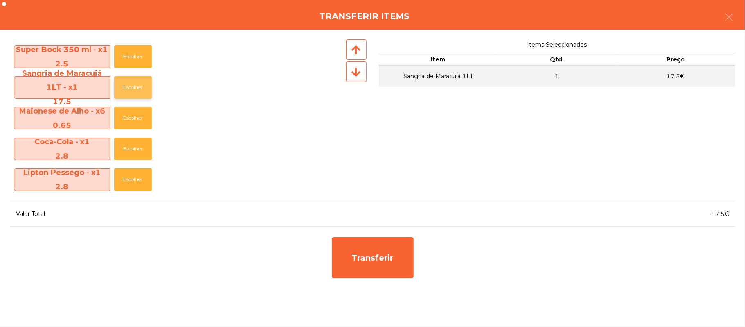
click at [135, 87] on button "Escolher" at bounding box center [133, 87] width 38 height 23
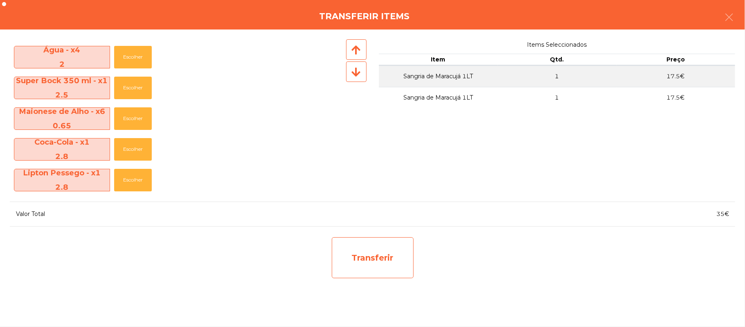
click at [388, 251] on div "Transferir" at bounding box center [373, 257] width 82 height 41
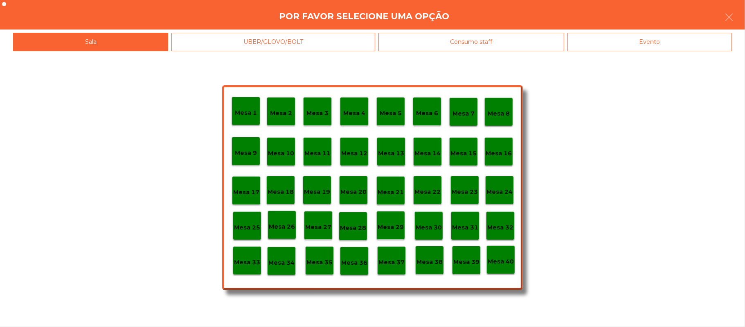
click at [246, 223] on p "Mesa 25" at bounding box center [247, 227] width 26 height 9
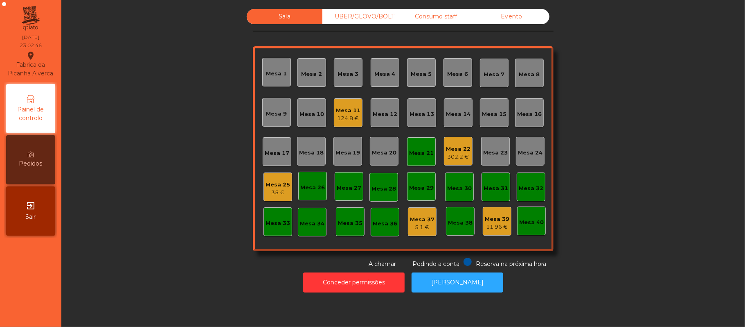
click at [462, 149] on div "Mesa 22" at bounding box center [458, 149] width 25 height 8
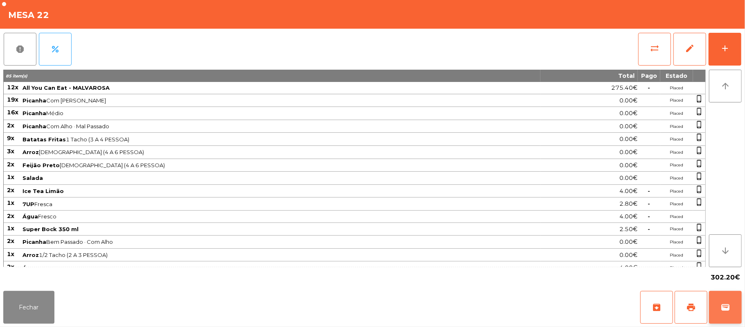
click at [728, 309] on span "wallet" at bounding box center [726, 307] width 10 height 10
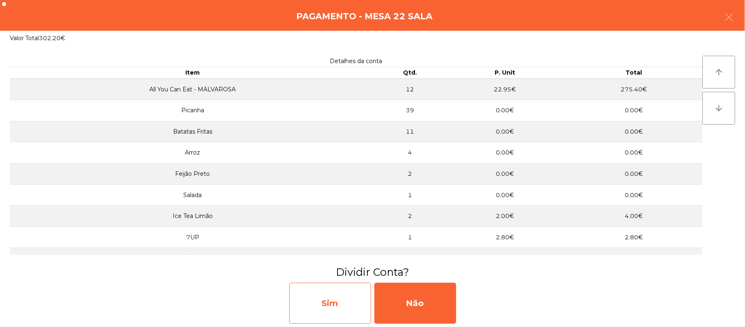
click at [336, 300] on div "Sim" at bounding box center [330, 302] width 82 height 41
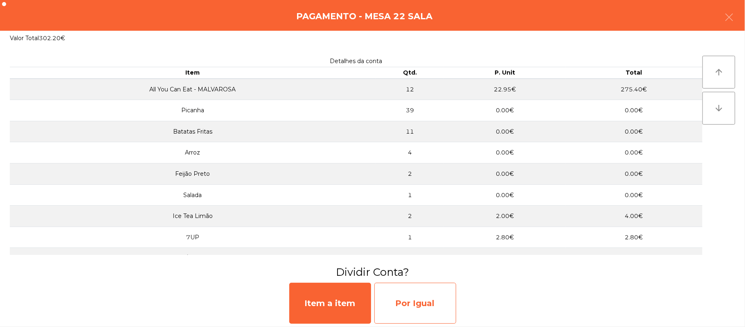
click at [426, 294] on div "Por Igual" at bounding box center [415, 302] width 82 height 41
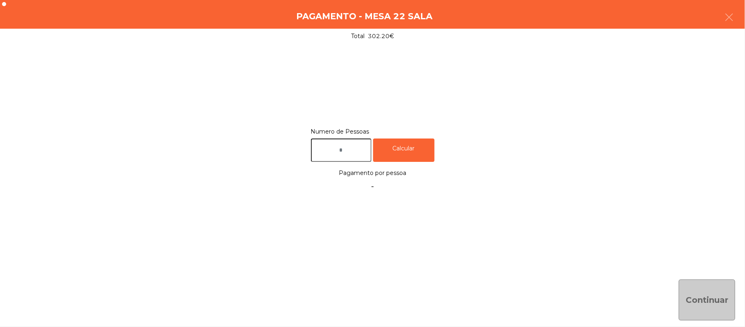
click at [346, 150] on input "text" at bounding box center [341, 149] width 61 height 23
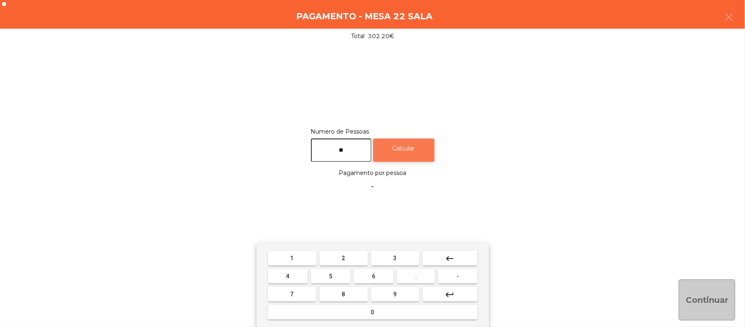
type input "**"
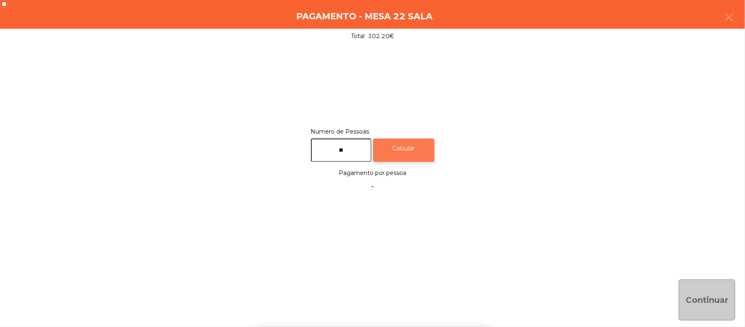
click at [410, 160] on div "Calcular" at bounding box center [403, 149] width 61 height 23
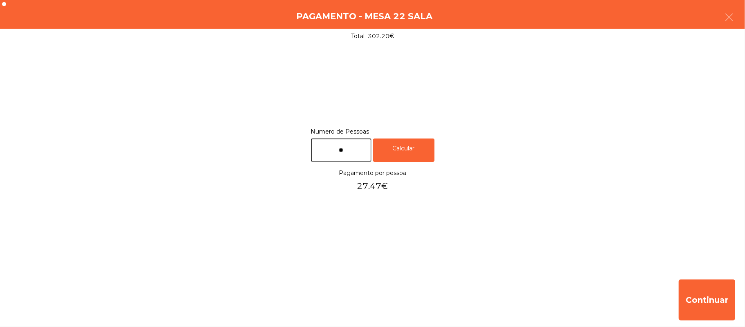
click at [742, 14] on div "Pagamento - Mesa 22 Sala" at bounding box center [372, 14] width 745 height 29
click at [737, 22] on button "button" at bounding box center [729, 18] width 23 height 25
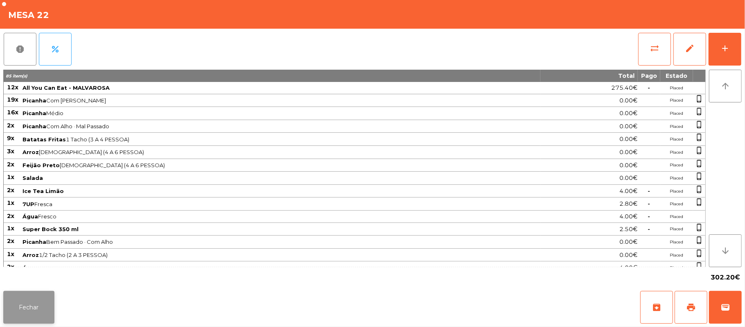
click at [41, 297] on button "Fechar" at bounding box center [28, 307] width 51 height 33
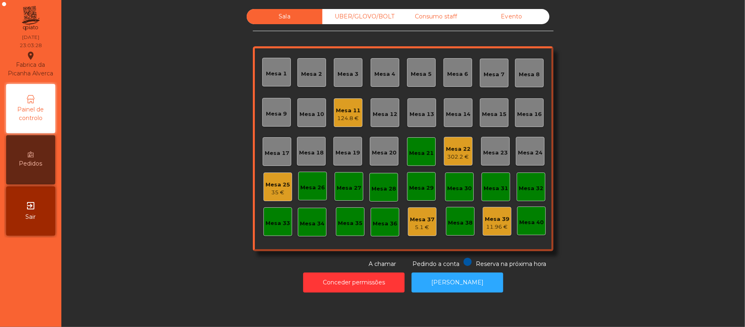
click at [284, 180] on div "Mesa 25" at bounding box center [278, 184] width 25 height 8
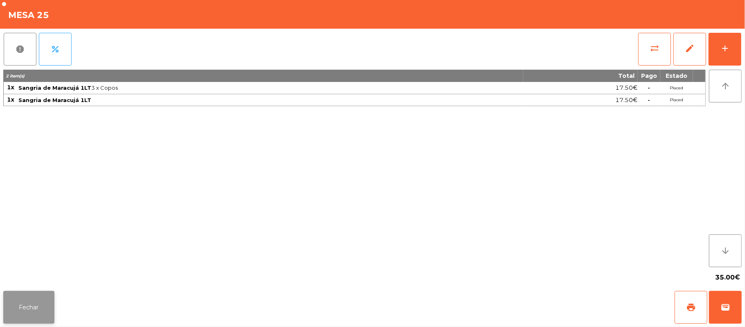
click at [31, 306] on button "Fechar" at bounding box center [28, 307] width 51 height 33
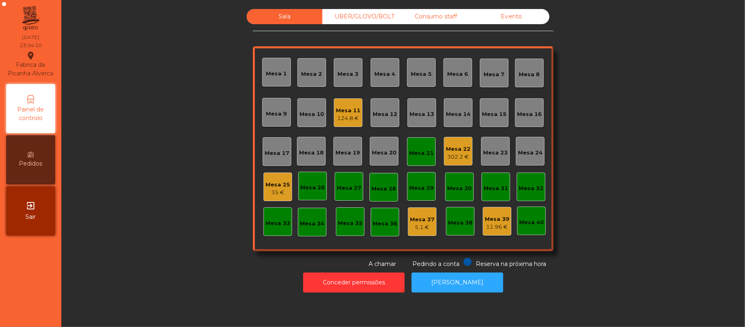
click at [277, 185] on div "Mesa 25" at bounding box center [278, 184] width 25 height 8
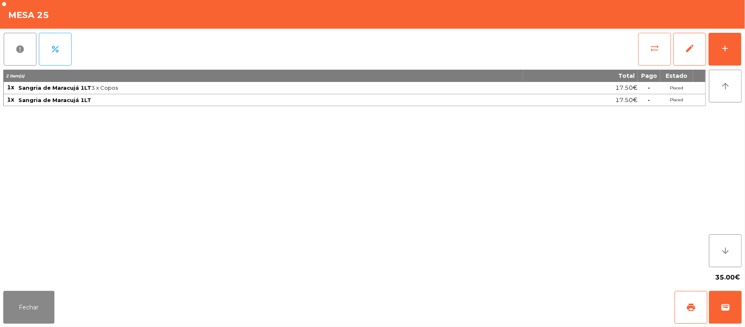
click at [655, 56] on button "sync_alt" at bounding box center [654, 49] width 33 height 33
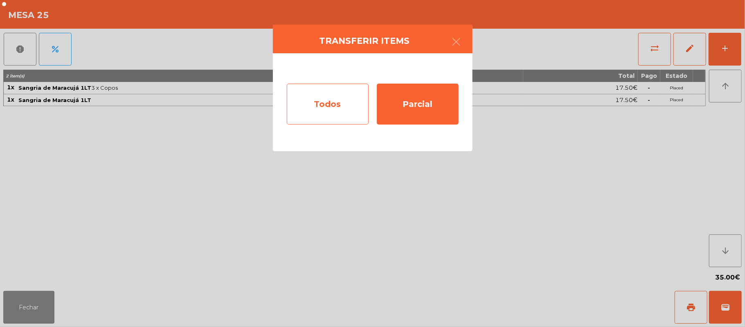
click at [340, 95] on div "Todos" at bounding box center [328, 103] width 82 height 41
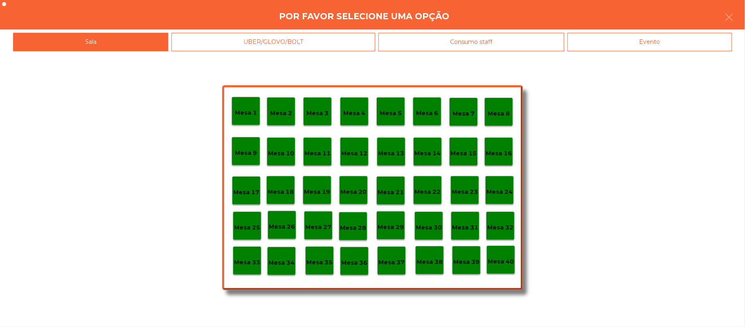
click at [428, 191] on p "Mesa 22" at bounding box center [428, 191] width 26 height 9
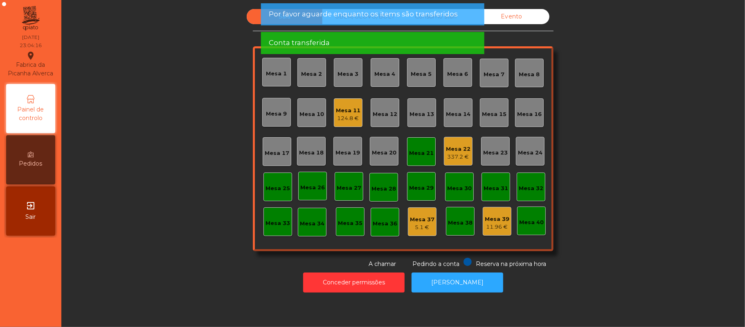
click at [451, 147] on div "Mesa 22" at bounding box center [458, 149] width 25 height 8
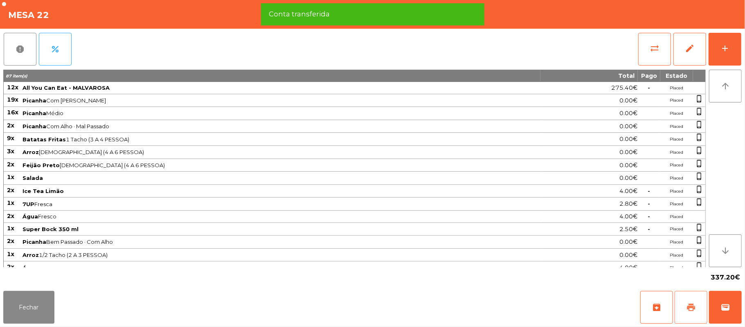
click at [693, 304] on span "print" at bounding box center [691, 307] width 10 height 10
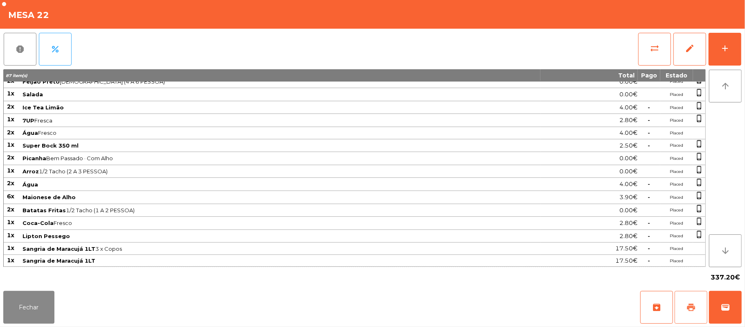
scroll to position [0, 0]
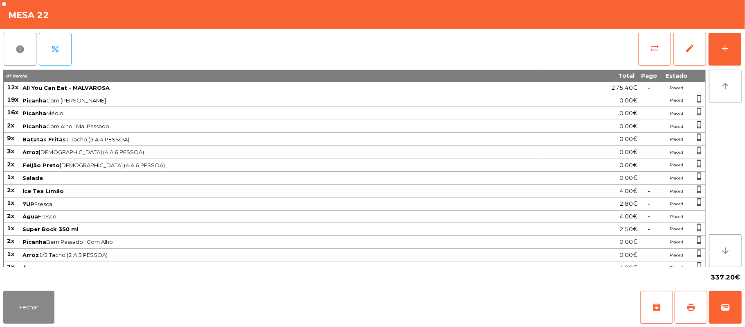
click at [628, 205] on span "2.80€" at bounding box center [629, 203] width 18 height 11
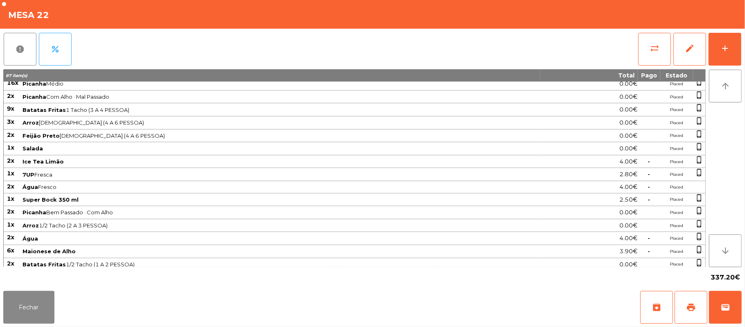
scroll to position [33, 0]
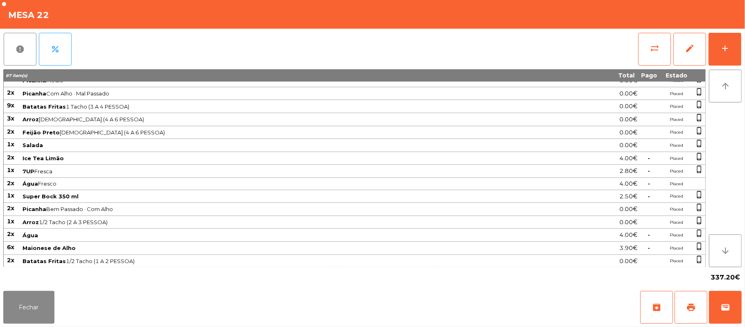
click at [318, 225] on span "Arroz 1/2 Tacho (2 A 3 PESSOA)" at bounding box center [281, 222] width 517 height 7
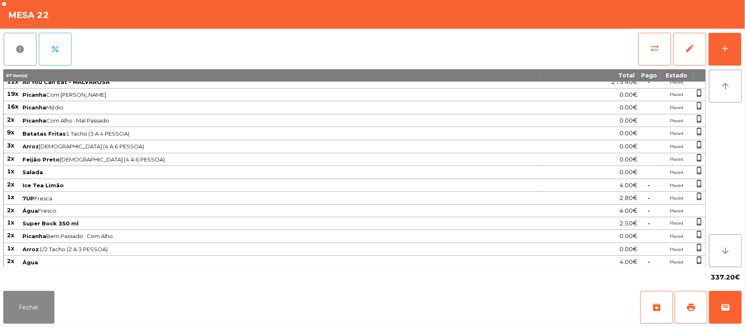
scroll to position [0, 0]
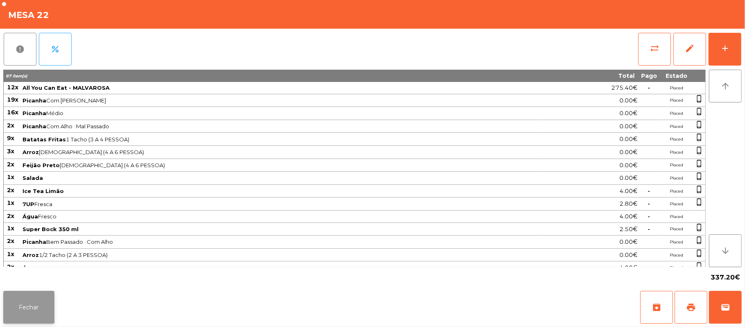
click at [33, 294] on button "Fechar" at bounding box center [28, 307] width 51 height 33
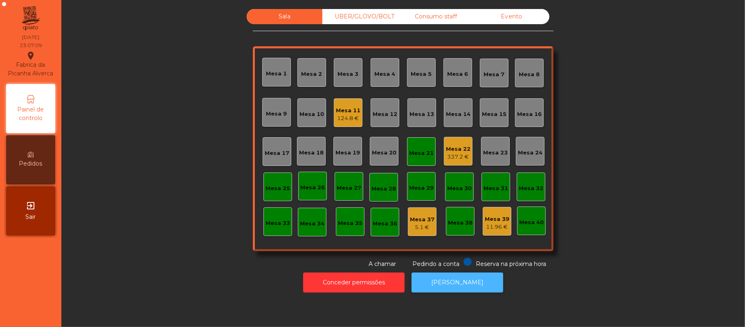
click at [448, 282] on button "[PERSON_NAME]" at bounding box center [458, 282] width 92 height 20
click at [460, 282] on button "[PERSON_NAME]" at bounding box center [458, 282] width 92 height 20
click at [446, 282] on button "[PERSON_NAME]" at bounding box center [458, 282] width 92 height 20
click at [343, 107] on div "Mesa 11" at bounding box center [348, 110] width 25 height 8
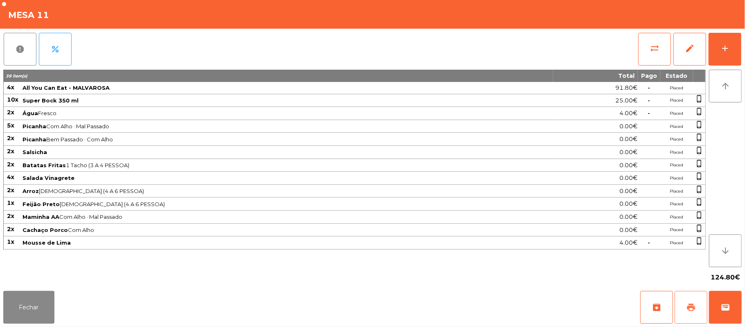
click at [694, 305] on span "print" at bounding box center [691, 307] width 10 height 10
click at [725, 302] on span "wallet" at bounding box center [726, 307] width 10 height 10
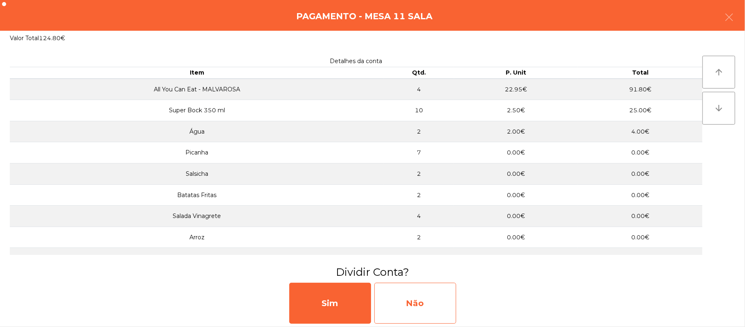
click at [407, 295] on div "Não" at bounding box center [415, 302] width 82 height 41
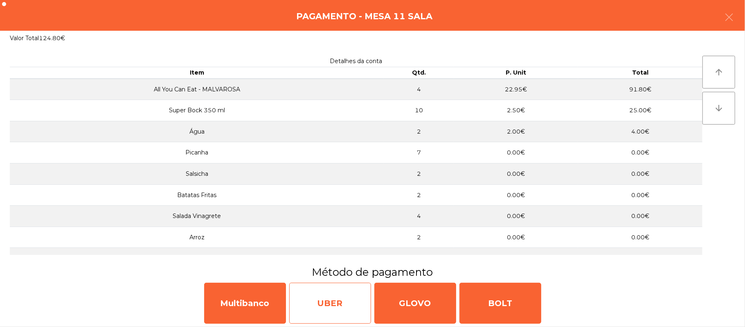
click at [331, 308] on div "UBER" at bounding box center [330, 302] width 82 height 41
select select "**"
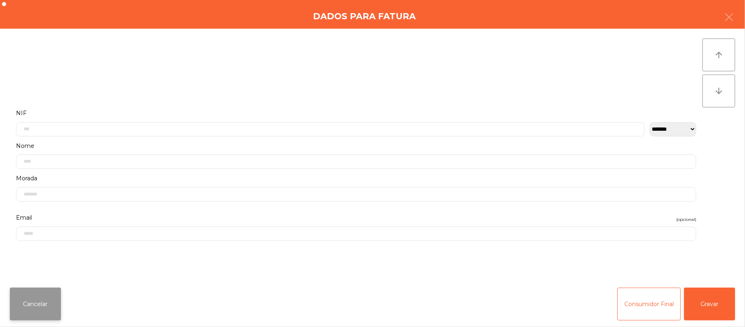
click at [43, 311] on button "Cancelar" at bounding box center [35, 303] width 51 height 33
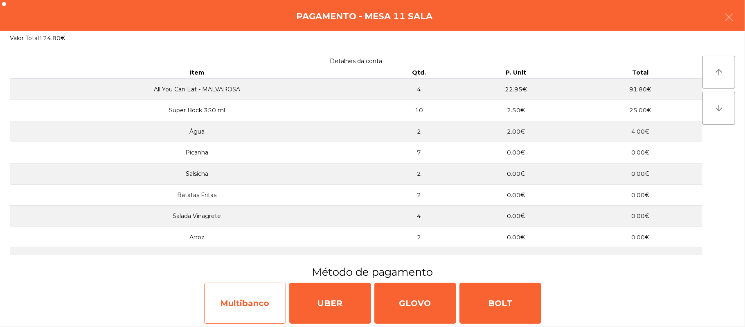
click at [239, 303] on div "Multibanco" at bounding box center [245, 302] width 82 height 41
select select "**"
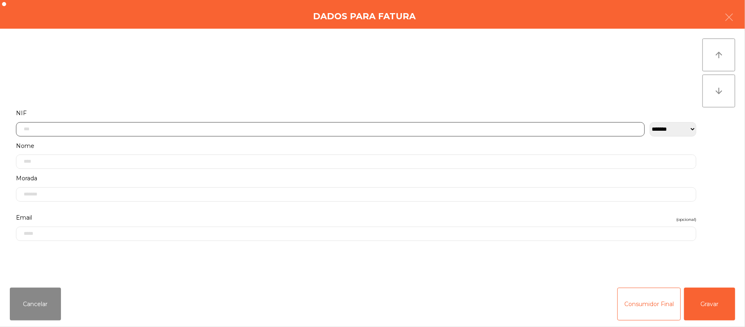
click at [214, 125] on input "text" at bounding box center [330, 129] width 629 height 14
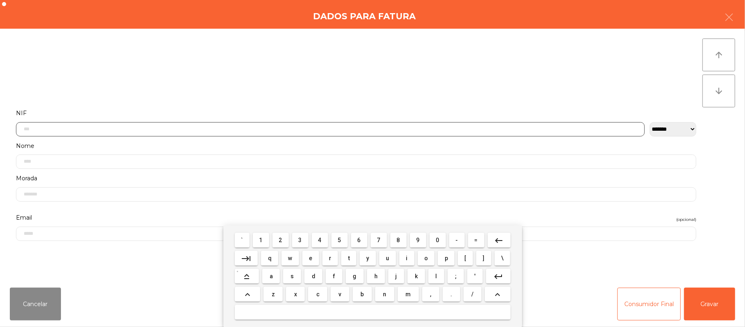
scroll to position [69, 0]
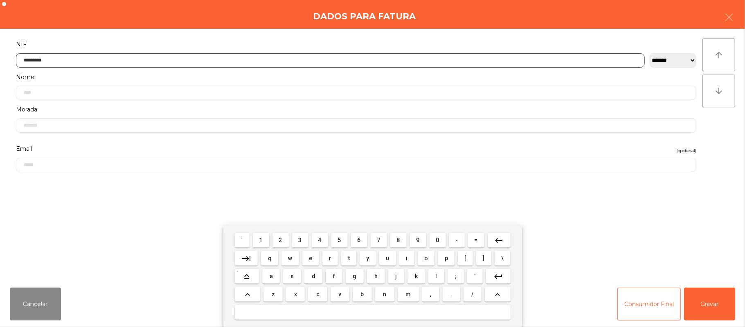
type input "*********"
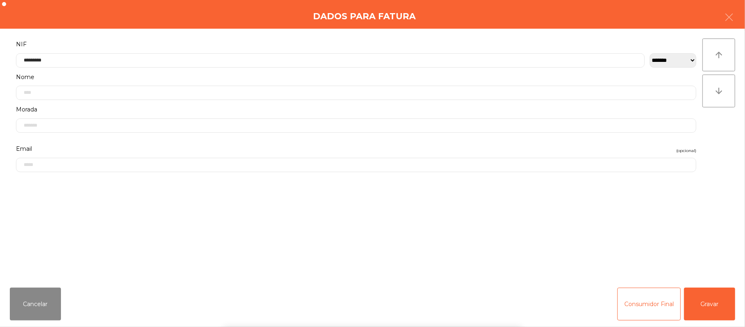
click at [715, 310] on div "` 1 2 3 4 5 6 7 8 9 0 - = keyboard_backspace keyboard_tab q w e r t y u i o p […" at bounding box center [372, 275] width 745 height 101
click at [714, 303] on button "Gravar" at bounding box center [709, 303] width 51 height 33
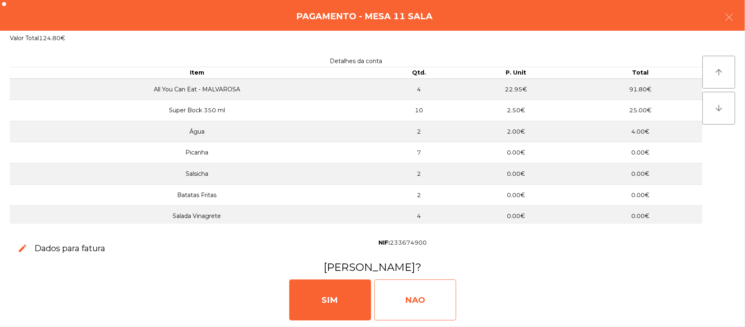
click at [409, 300] on div "NAO" at bounding box center [415, 299] width 82 height 41
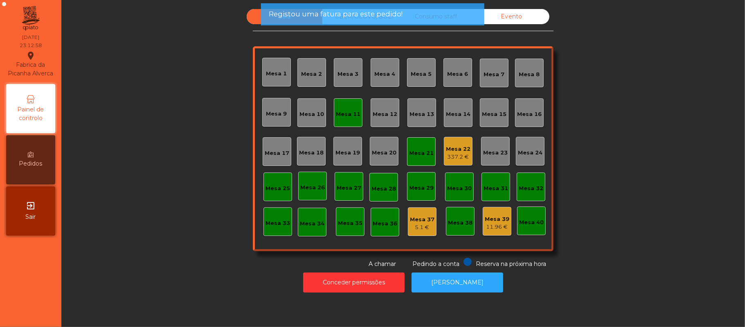
click at [342, 115] on div "Mesa 11" at bounding box center [348, 114] width 25 height 8
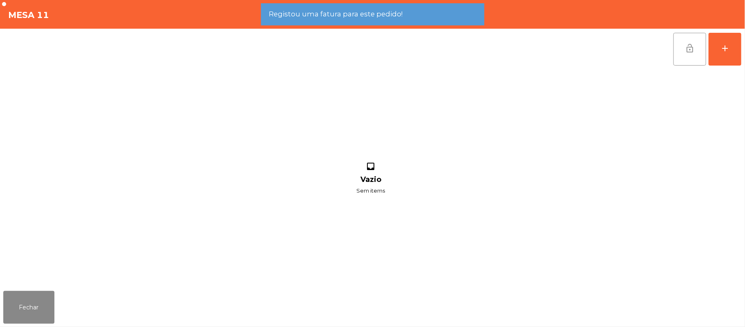
click at [686, 56] on button "lock_open" at bounding box center [690, 49] width 33 height 33
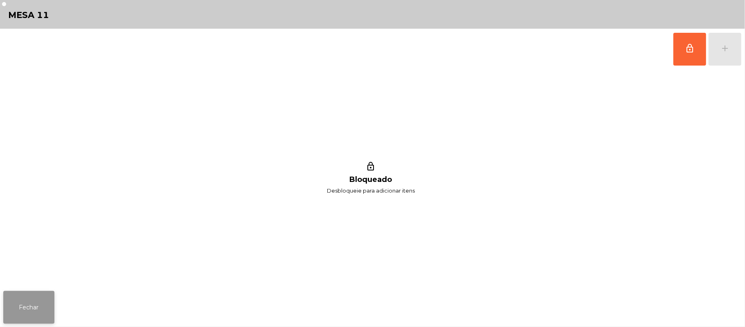
click at [25, 309] on button "Fechar" at bounding box center [28, 307] width 51 height 33
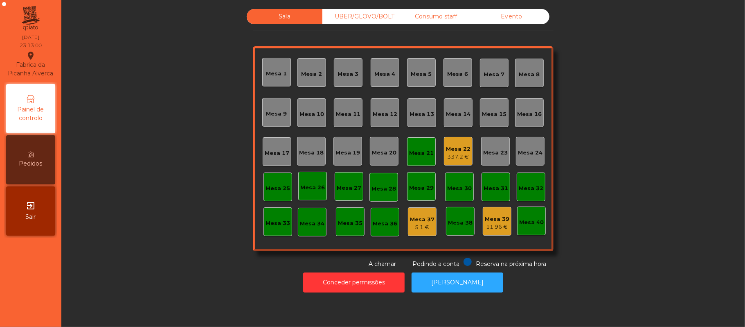
click at [418, 144] on div "Mesa 21" at bounding box center [421, 151] width 29 height 29
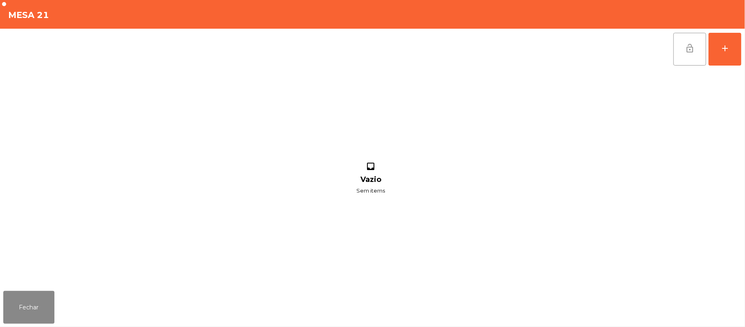
click at [683, 57] on button "lock_open" at bounding box center [690, 49] width 33 height 33
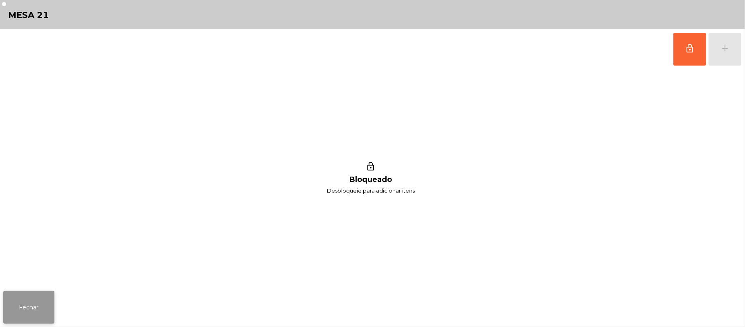
click at [6, 322] on button "Fechar" at bounding box center [28, 307] width 51 height 33
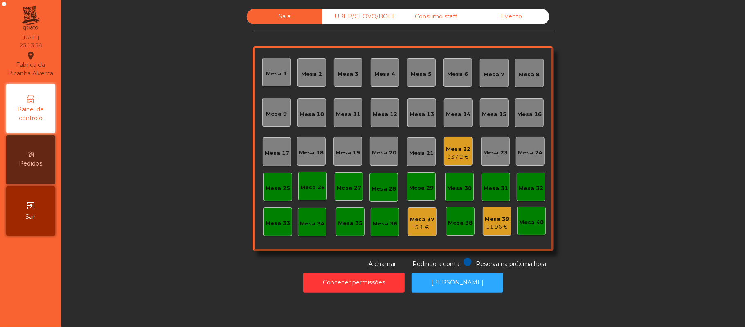
click at [365, 16] on div "UBER/GLOVO/BOLT" at bounding box center [360, 16] width 76 height 15
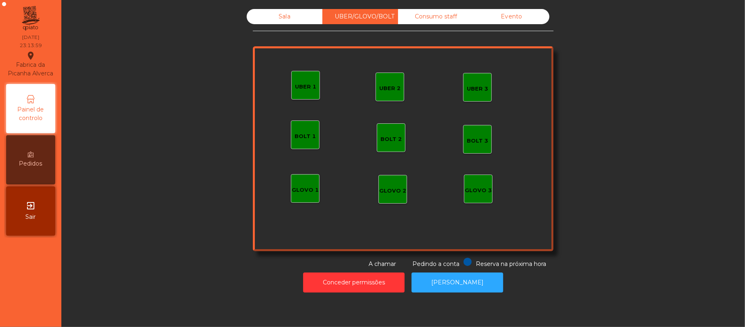
click at [446, 23] on div "Consumo staff" at bounding box center [436, 16] width 76 height 15
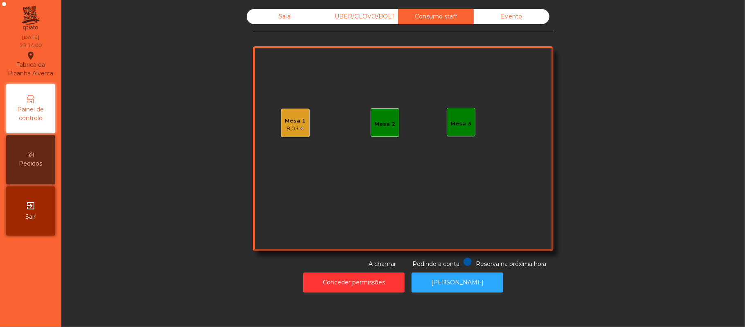
click at [290, 133] on div "Mesa 1 8.03 €" at bounding box center [295, 122] width 29 height 29
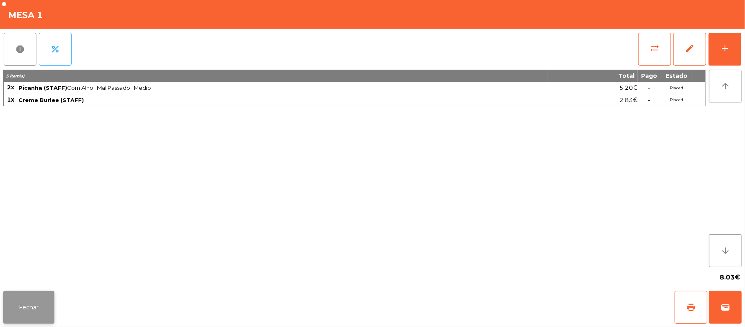
click at [40, 303] on button "Fechar" at bounding box center [28, 307] width 51 height 33
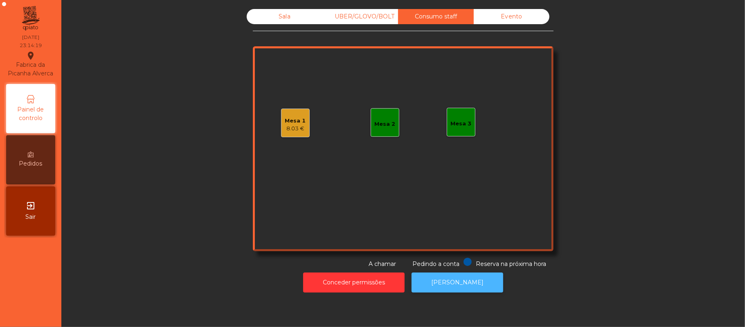
click at [448, 285] on button "[PERSON_NAME]" at bounding box center [458, 282] width 92 height 20
click at [273, 16] on div "Sala" at bounding box center [285, 16] width 76 height 15
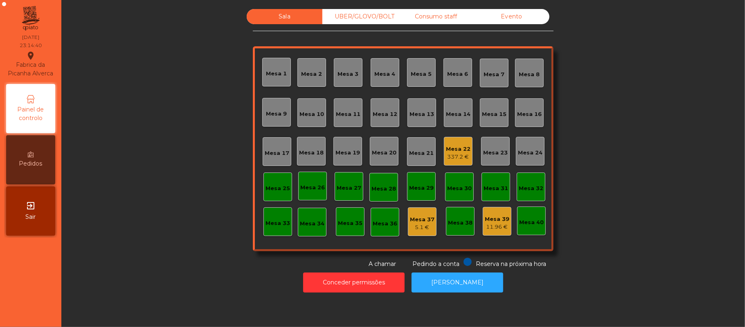
click at [450, 156] on div "337.2 €" at bounding box center [458, 157] width 25 height 8
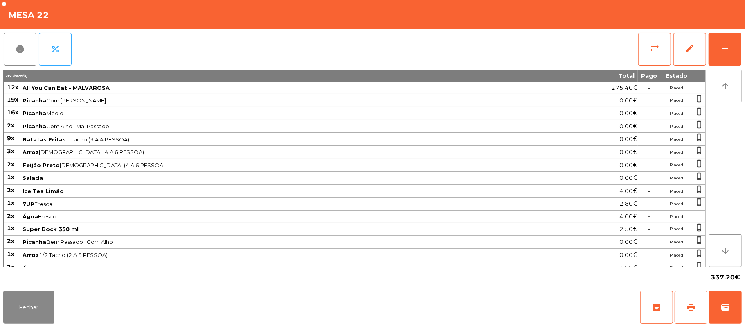
click at [681, 102] on td "Placed" at bounding box center [676, 100] width 33 height 13
click at [658, 48] on span "sync_alt" at bounding box center [655, 48] width 10 height 10
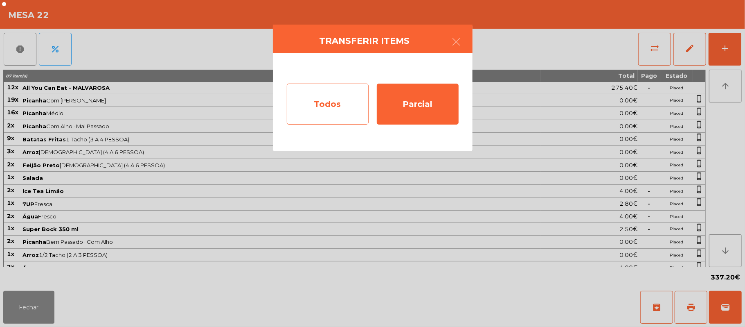
click at [295, 96] on div "Todos" at bounding box center [328, 103] width 82 height 41
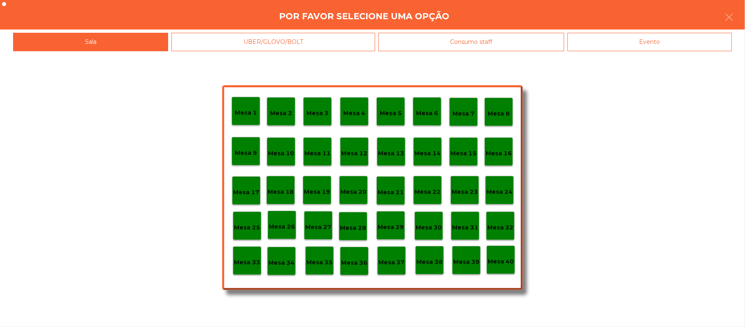
click at [636, 41] on div "Evento" at bounding box center [650, 42] width 165 height 18
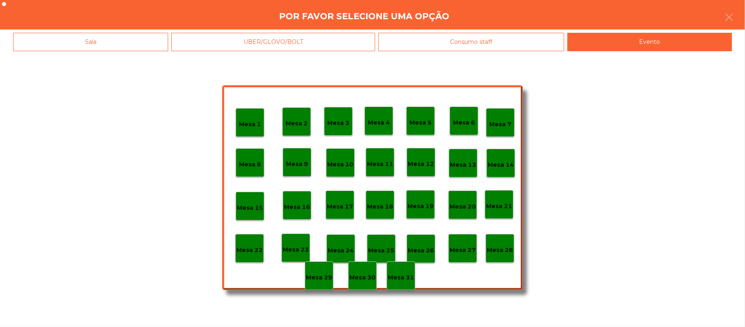
click at [496, 249] on p "Mesa 28" at bounding box center [500, 249] width 26 height 9
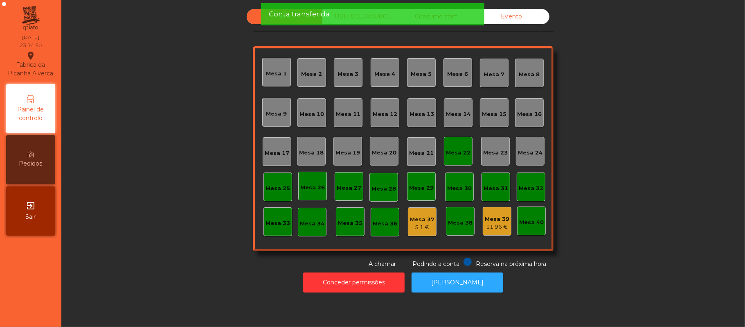
click at [462, 158] on div "Mesa 22" at bounding box center [458, 151] width 29 height 29
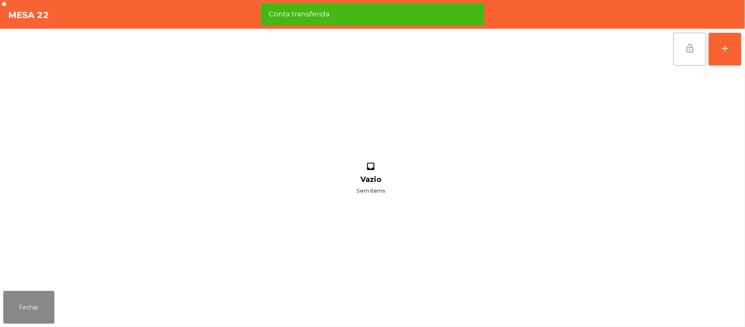
click at [683, 50] on button "lock_open" at bounding box center [690, 49] width 33 height 33
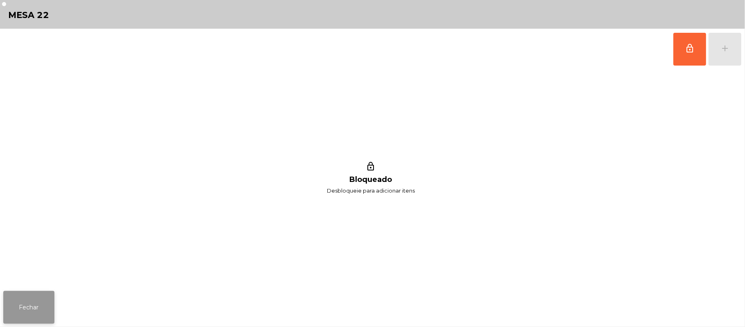
click at [47, 311] on button "Fechar" at bounding box center [28, 307] width 51 height 33
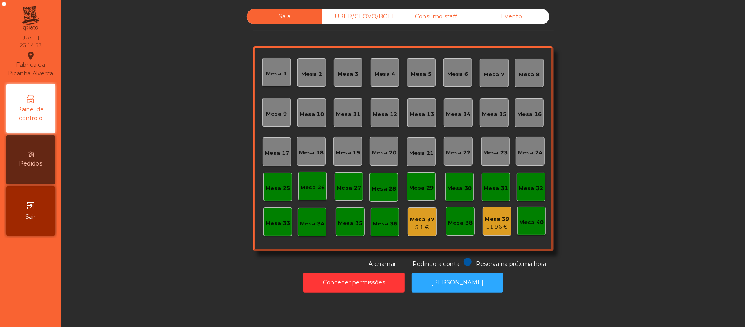
click at [369, 17] on div "UBER/GLOVO/BOLT" at bounding box center [360, 16] width 76 height 15
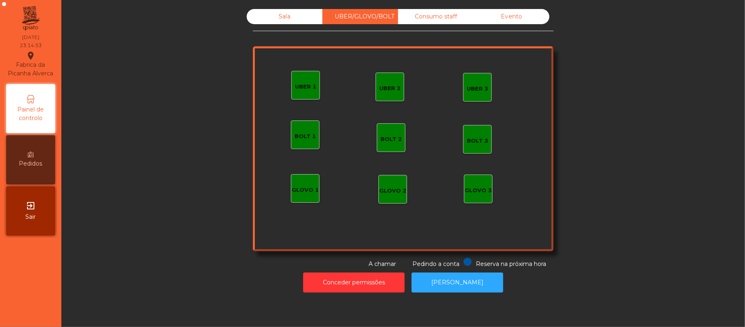
click at [428, 20] on div "Consumo staff" at bounding box center [436, 16] width 76 height 15
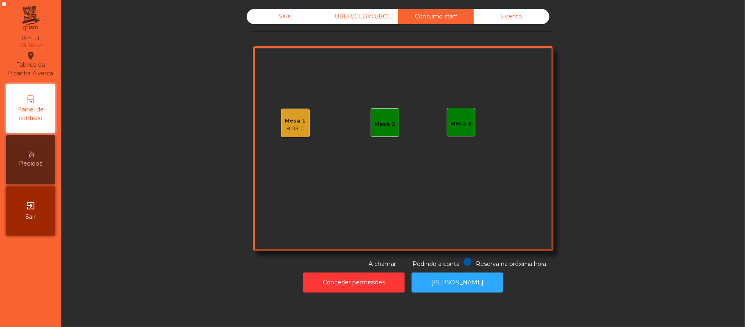
click at [298, 20] on div "Sala" at bounding box center [285, 16] width 76 height 15
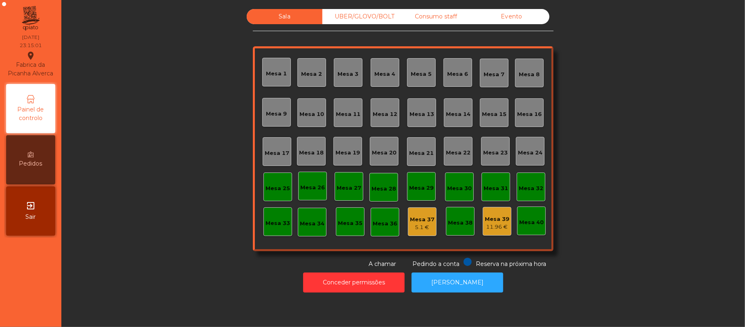
click at [444, 15] on div "Consumo staff" at bounding box center [436, 16] width 76 height 15
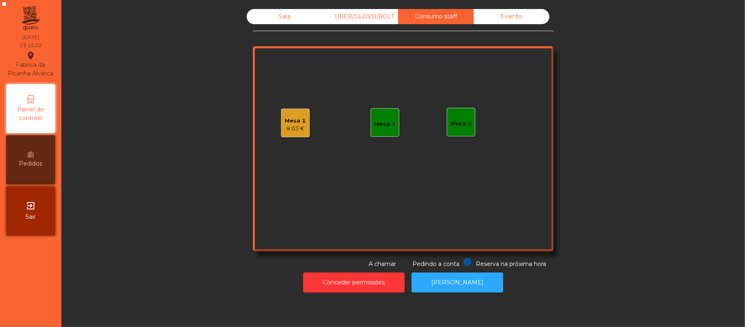
click at [297, 115] on div "Mesa 1 8.03 €" at bounding box center [295, 122] width 21 height 19
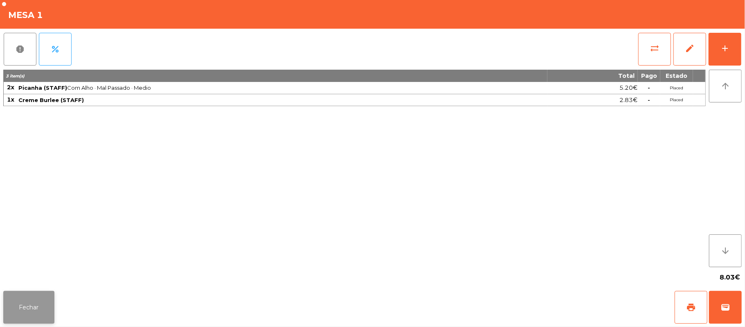
click at [27, 313] on button "Fechar" at bounding box center [28, 307] width 51 height 33
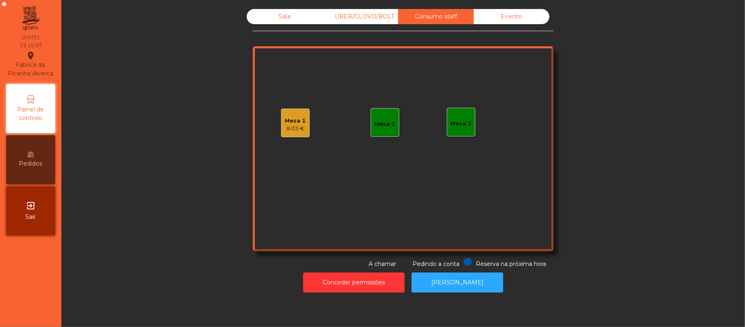
click at [286, 23] on div "Sala" at bounding box center [285, 16] width 76 height 15
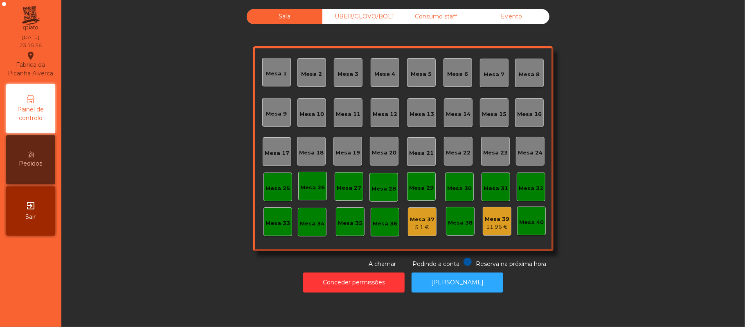
click at [374, 10] on div "UBER/GLOVO/BOLT" at bounding box center [360, 16] width 76 height 15
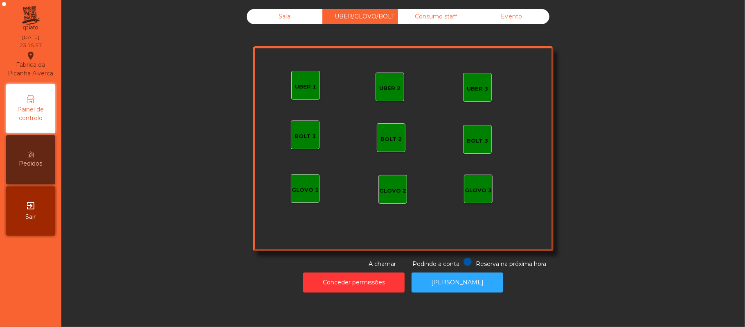
click at [441, 17] on div "Consumo staff" at bounding box center [436, 16] width 76 height 15
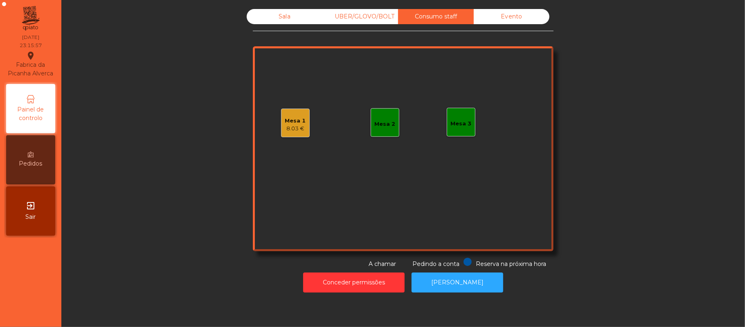
click at [512, 20] on div "Evento" at bounding box center [512, 16] width 76 height 15
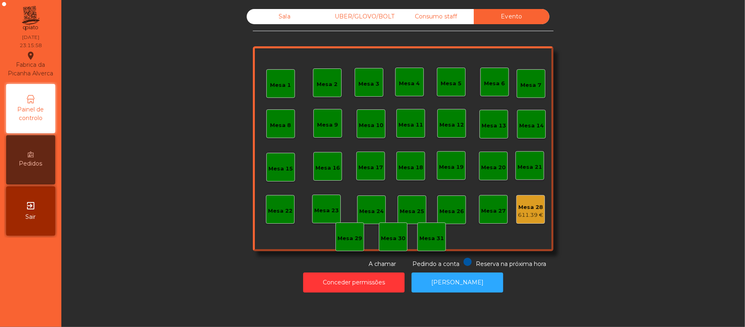
click at [278, 13] on div "Sala" at bounding box center [285, 16] width 76 height 15
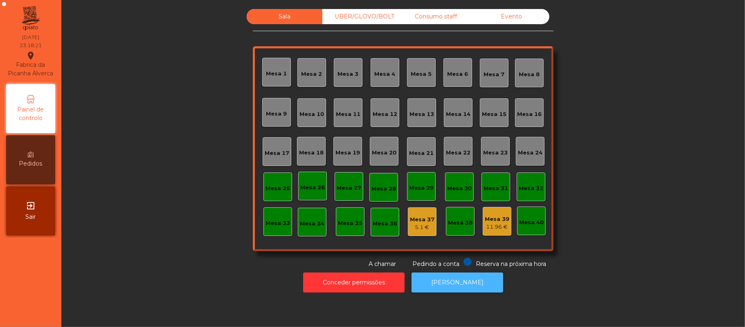
click at [447, 282] on button "[PERSON_NAME]" at bounding box center [458, 282] width 92 height 20
click at [424, 18] on div "Consumo staff" at bounding box center [436, 16] width 76 height 15
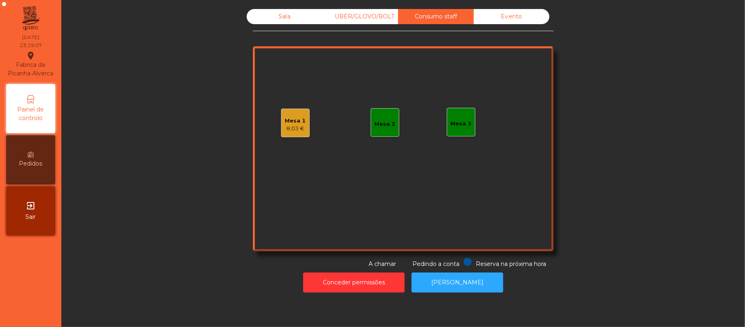
click at [462, 113] on div "Mesa 3" at bounding box center [461, 122] width 29 height 29
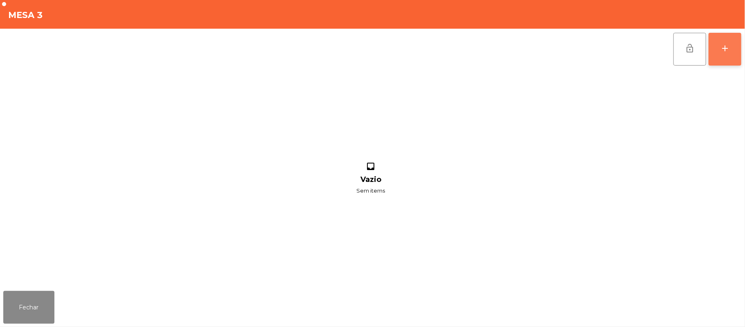
click at [728, 49] on div "add" at bounding box center [725, 48] width 10 height 10
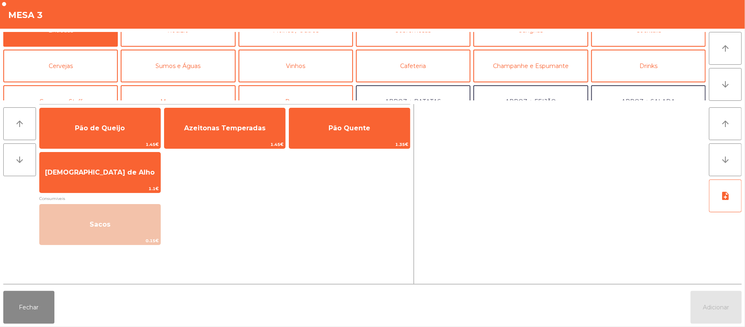
scroll to position [20, 0]
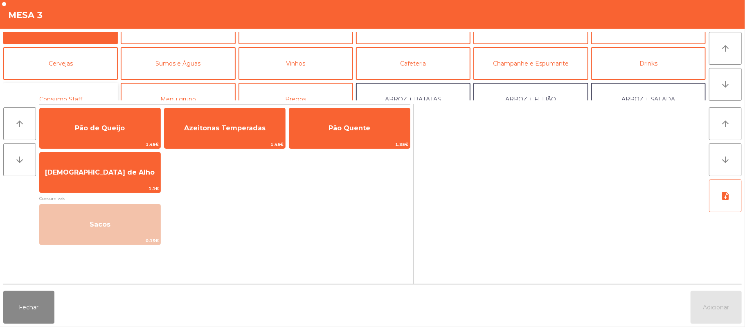
click at [83, 89] on button "Consumo Staff" at bounding box center [60, 99] width 115 height 33
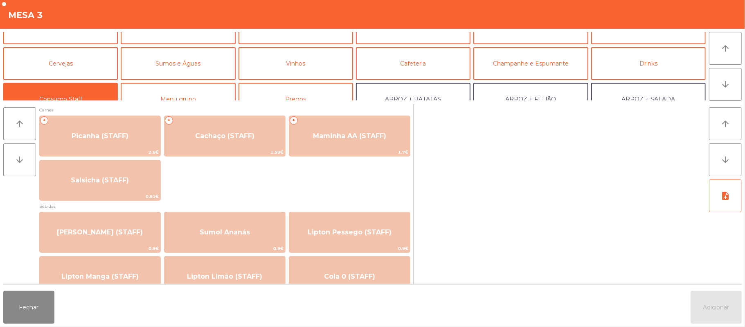
scroll to position [0, 0]
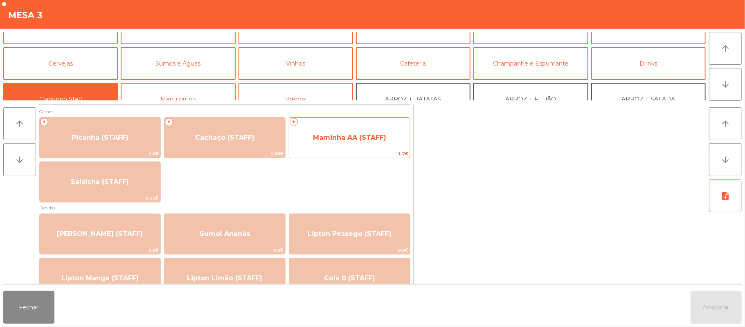
click at [363, 147] on span "Maminha AA (STAFF)" at bounding box center [349, 137] width 121 height 22
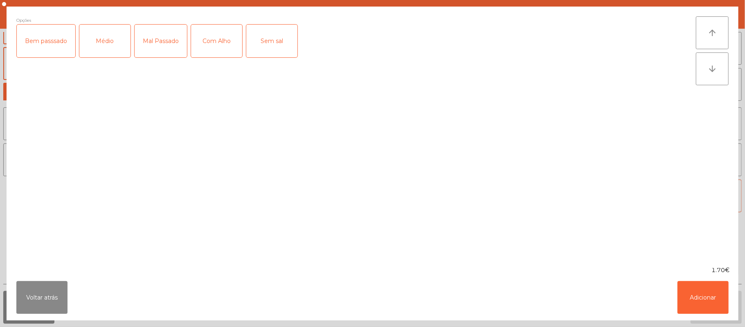
click at [220, 40] on div "Com Alho" at bounding box center [216, 41] width 51 height 33
click at [101, 41] on div "Médio" at bounding box center [104, 41] width 51 height 33
click at [707, 303] on button "Adicionar" at bounding box center [703, 297] width 51 height 33
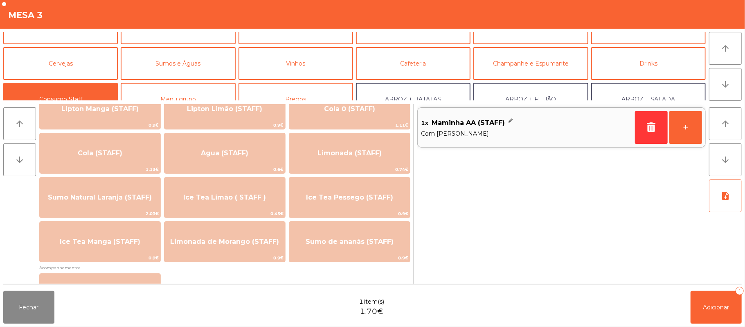
scroll to position [172, 0]
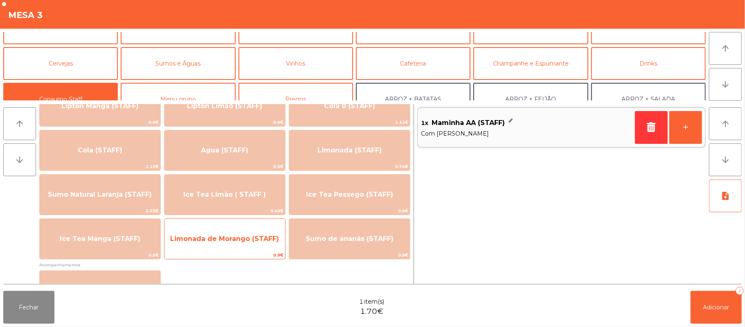
click at [228, 252] on span "0.9€" at bounding box center [225, 255] width 121 height 8
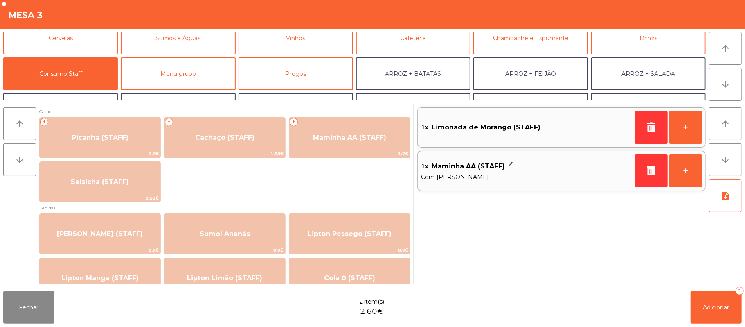
scroll to position [0, 0]
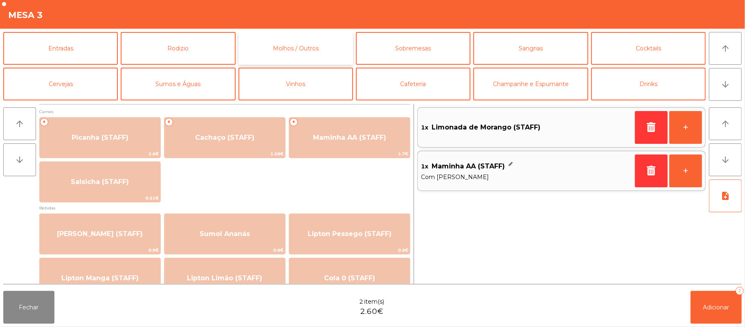
click at [304, 48] on button "Molhos / Outros" at bounding box center [296, 48] width 115 height 33
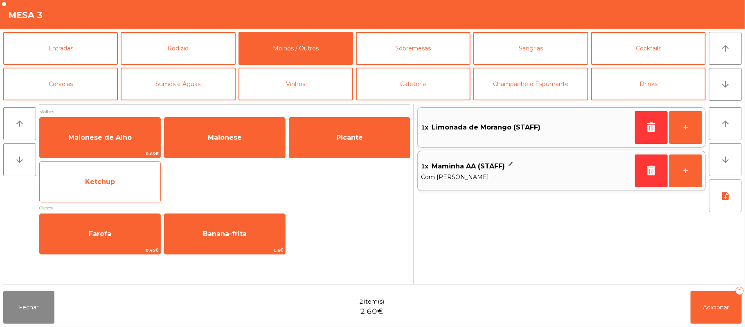
click at [141, 190] on span "Ketchup" at bounding box center [100, 182] width 121 height 22
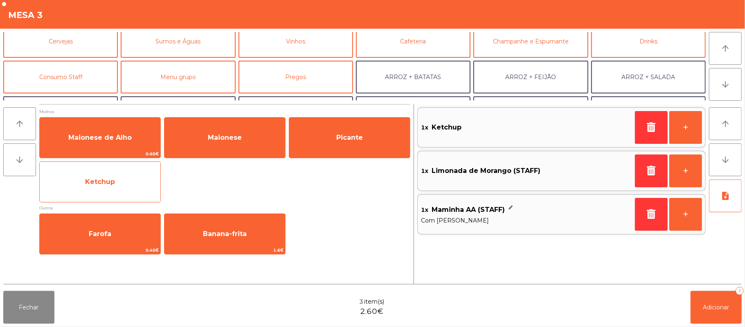
scroll to position [70, 0]
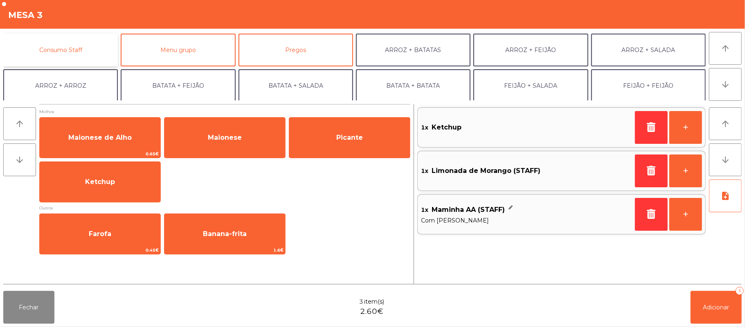
click at [99, 52] on button "Consumo Staff" at bounding box center [60, 50] width 115 height 33
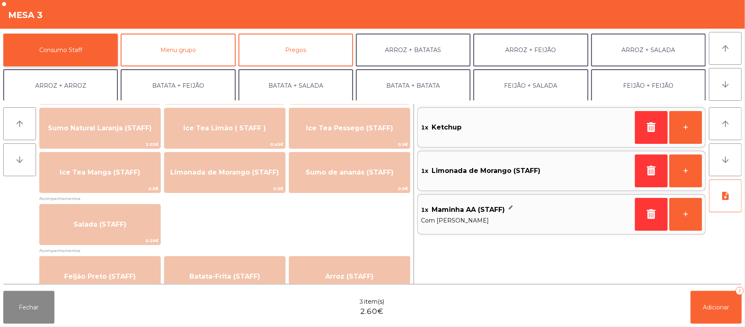
scroll to position [238, 0]
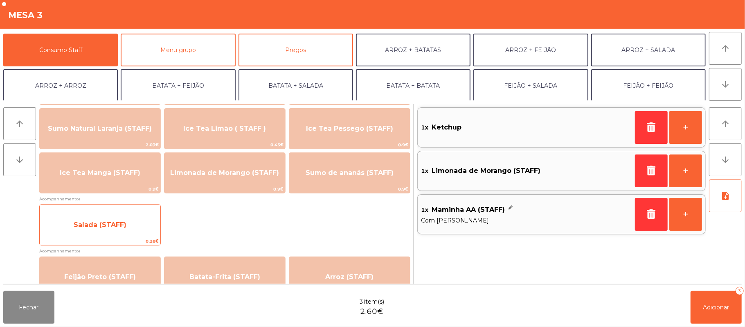
click at [155, 234] on span "Salada (STAFF)" at bounding box center [100, 225] width 121 height 22
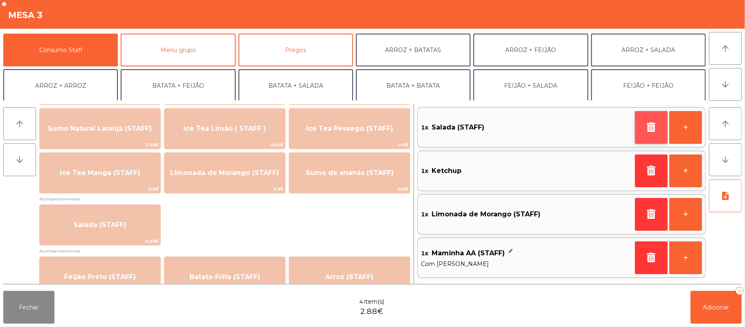
click at [642, 125] on button "button" at bounding box center [651, 127] width 33 height 33
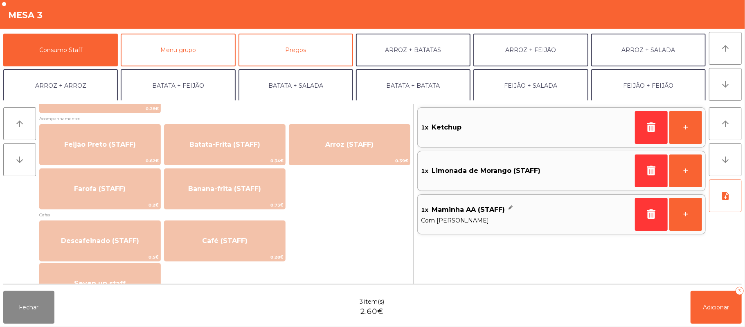
scroll to position [367, 0]
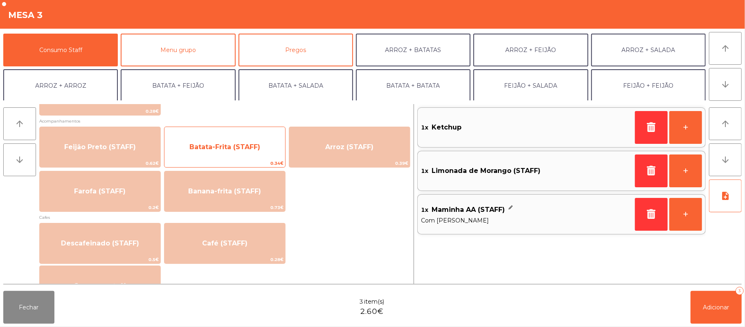
click at [246, 157] on span "Batata-Frita (STAFF)" at bounding box center [225, 147] width 121 height 22
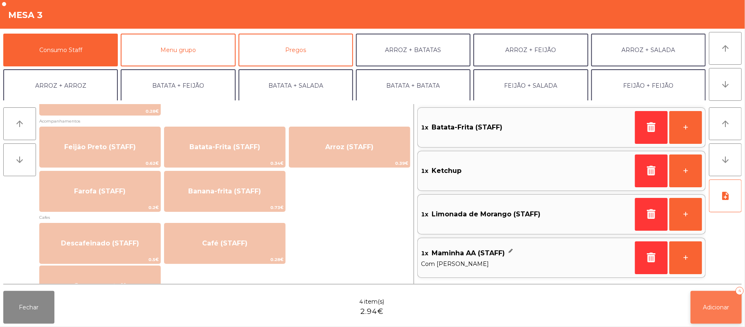
click at [706, 310] on button "Adicionar 4" at bounding box center [716, 307] width 51 height 33
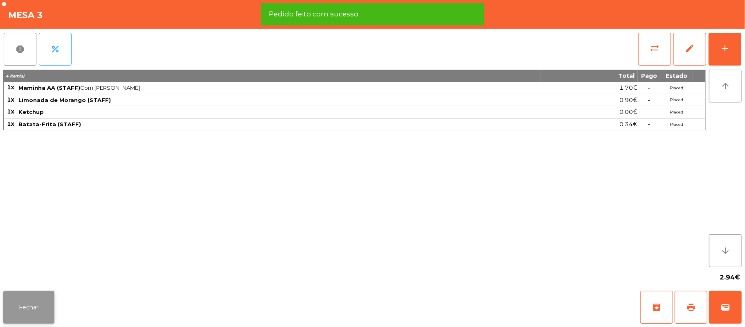
click at [53, 307] on button "Fechar" at bounding box center [28, 307] width 51 height 33
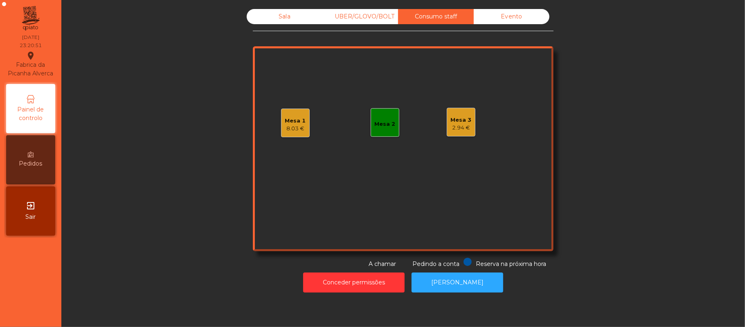
click at [447, 126] on div "Mesa 3 2.94 €" at bounding box center [461, 122] width 29 height 29
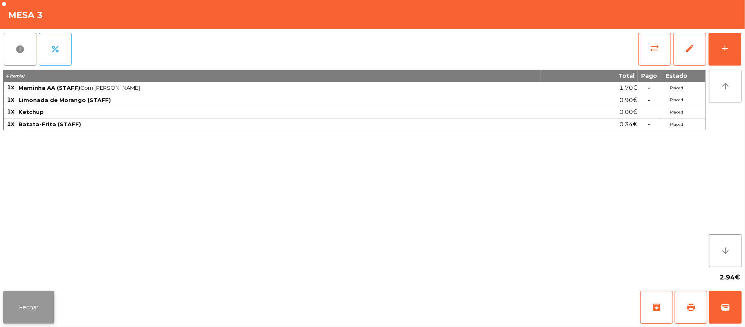
click at [50, 322] on button "Fechar" at bounding box center [28, 307] width 51 height 33
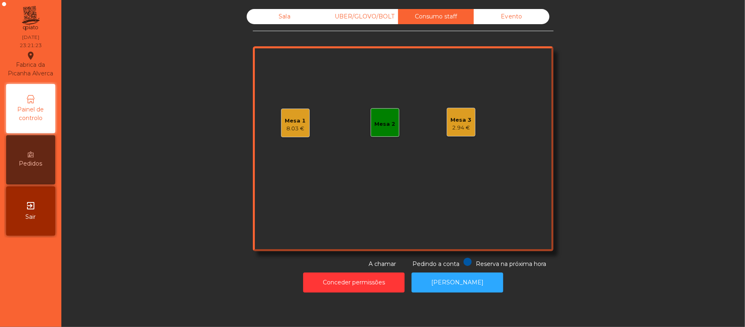
click at [469, 124] on div "Mesa 3 2.94 €" at bounding box center [461, 122] width 29 height 29
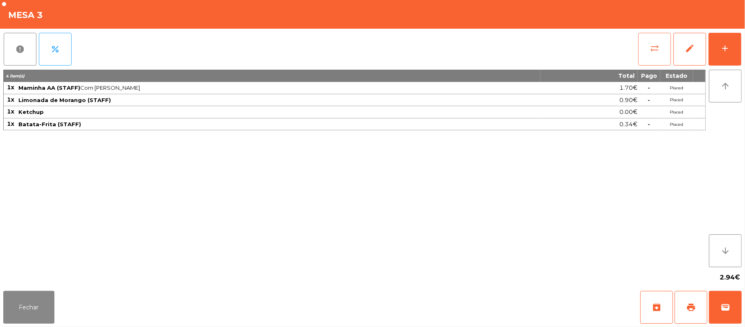
click at [642, 55] on button "sync_alt" at bounding box center [654, 49] width 33 height 33
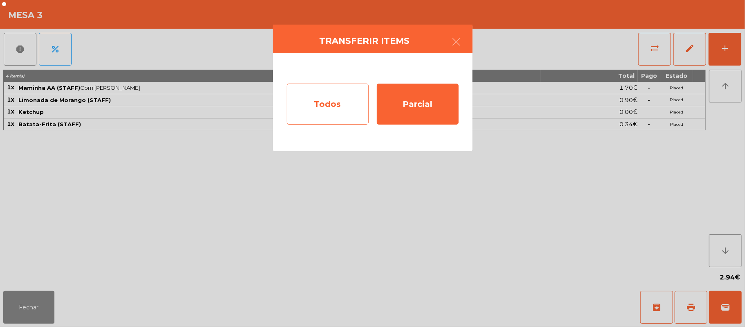
click at [340, 112] on div "Todos" at bounding box center [328, 103] width 82 height 41
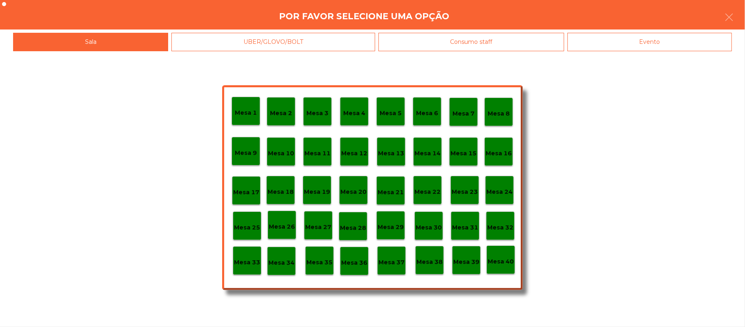
click at [603, 34] on div "Evento" at bounding box center [650, 42] width 165 height 18
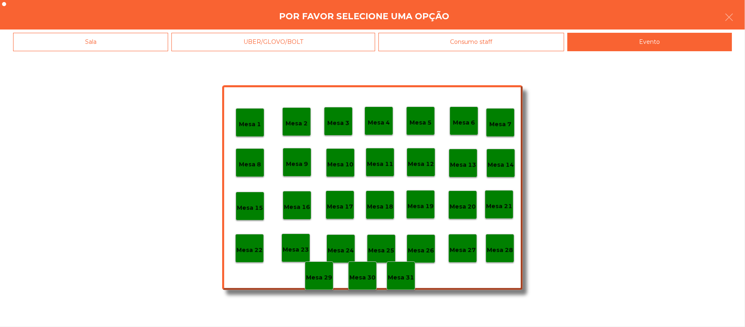
click at [511, 254] on div "Mesa 28" at bounding box center [500, 248] width 29 height 29
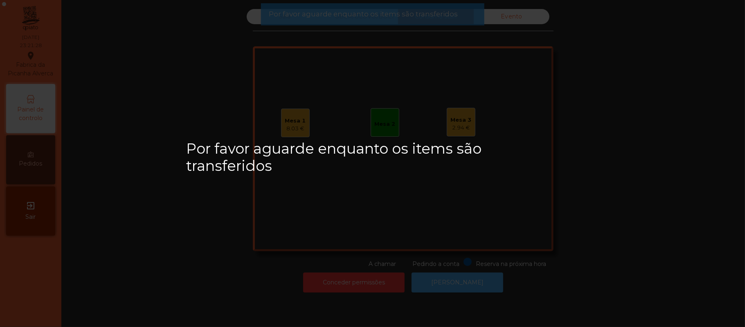
click at [444, 282] on button "[PERSON_NAME]" at bounding box center [458, 282] width 92 height 20
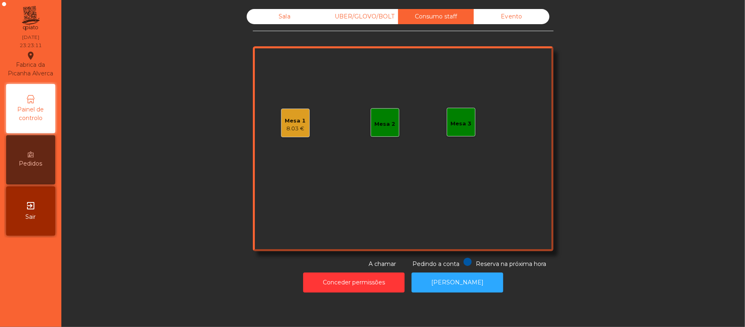
click at [292, 124] on div "8.03 €" at bounding box center [295, 128] width 21 height 8
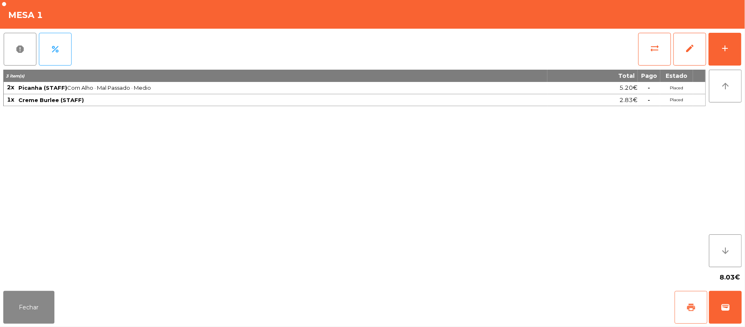
click at [691, 304] on span "print" at bounding box center [691, 307] width 10 height 10
click at [35, 308] on button "Fechar" at bounding box center [28, 307] width 51 height 33
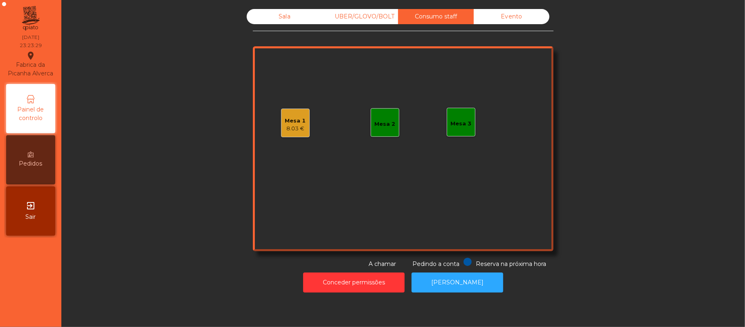
click at [378, 16] on div "UBER/GLOVO/BOLT" at bounding box center [360, 16] width 76 height 15
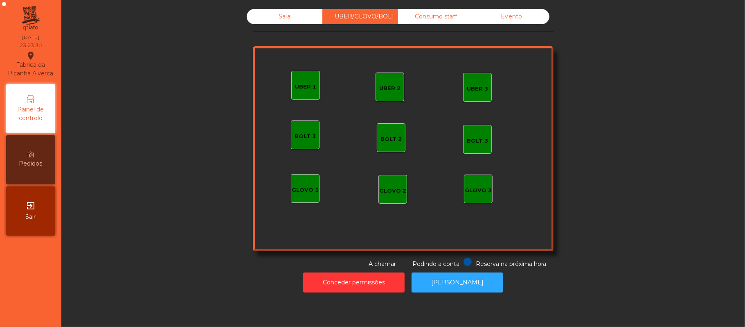
click at [286, 13] on div "Sala" at bounding box center [285, 16] width 76 height 15
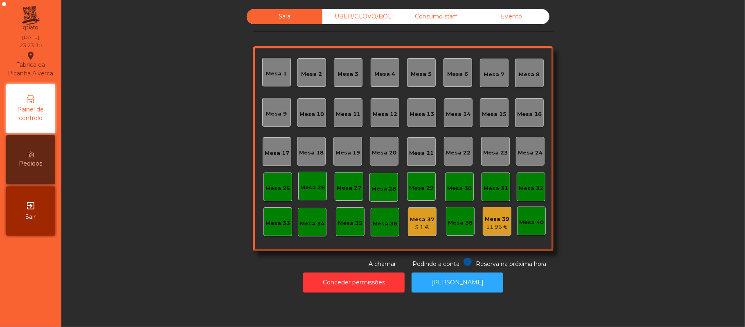
click at [385, 13] on div "UBER/GLOVO/BOLT" at bounding box center [360, 16] width 76 height 15
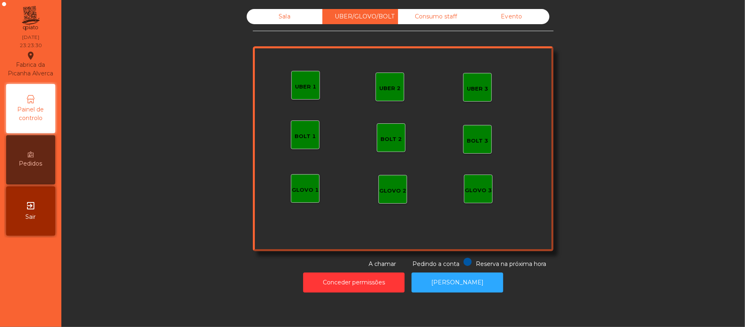
click at [447, 17] on div "Consumo staff" at bounding box center [436, 16] width 76 height 15
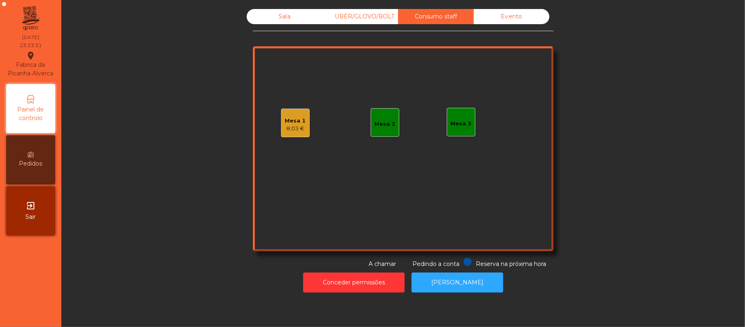
click at [287, 12] on div "Sala" at bounding box center [285, 16] width 76 height 15
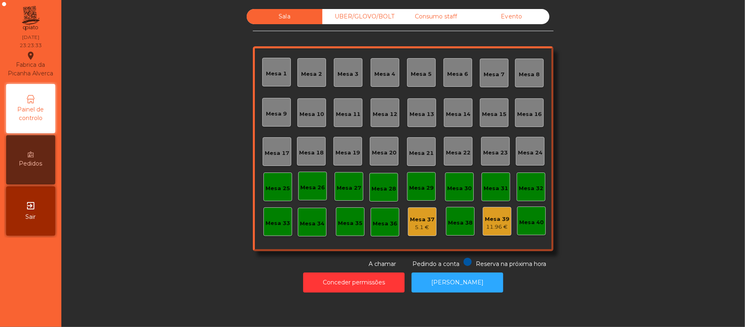
click at [489, 219] on div "Mesa 39" at bounding box center [497, 219] width 25 height 8
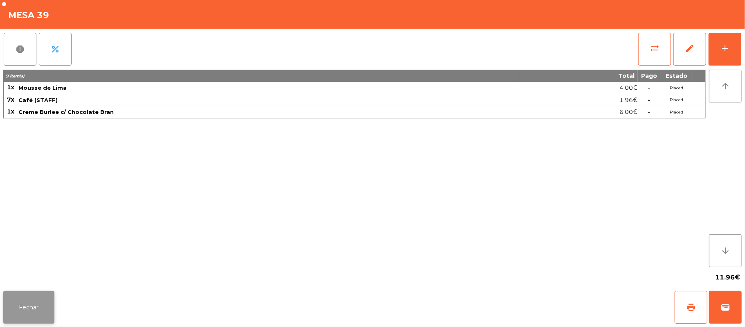
click at [28, 292] on button "Fechar" at bounding box center [28, 307] width 51 height 33
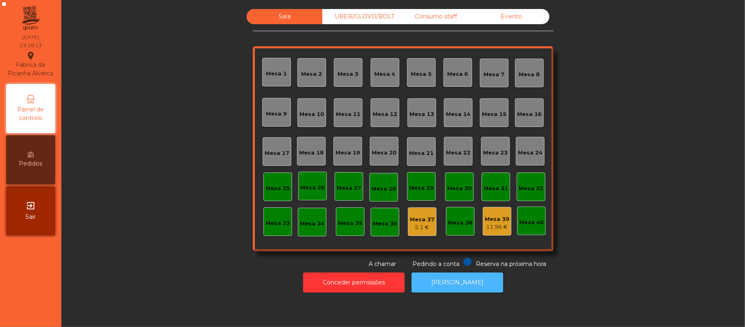
click at [468, 287] on button "[PERSON_NAME]" at bounding box center [458, 282] width 92 height 20
click at [385, 23] on div "UBER/GLOVO/BOLT" at bounding box center [360, 16] width 76 height 15
click at [447, 23] on div "Consumo staff" at bounding box center [436, 16] width 76 height 15
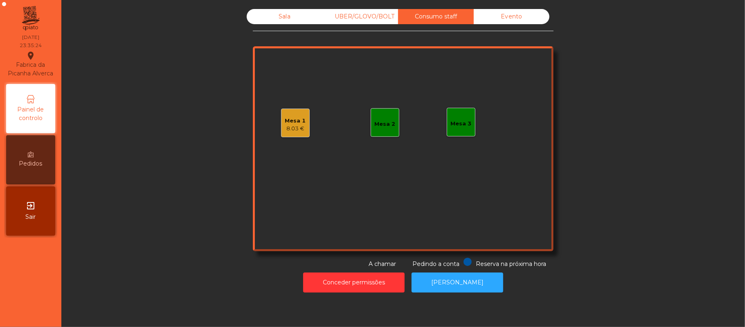
click at [297, 128] on div "8.03 €" at bounding box center [295, 128] width 21 height 8
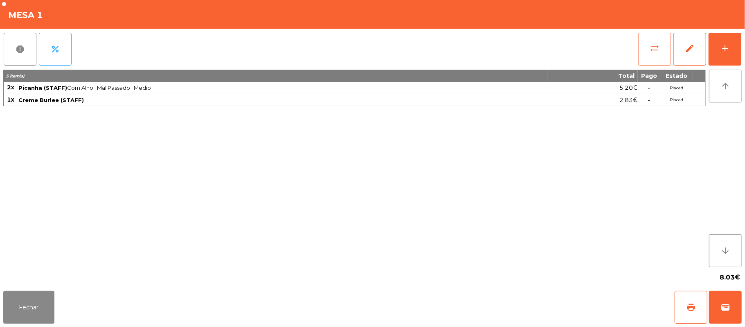
click at [656, 49] on span "sync_alt" at bounding box center [655, 48] width 10 height 10
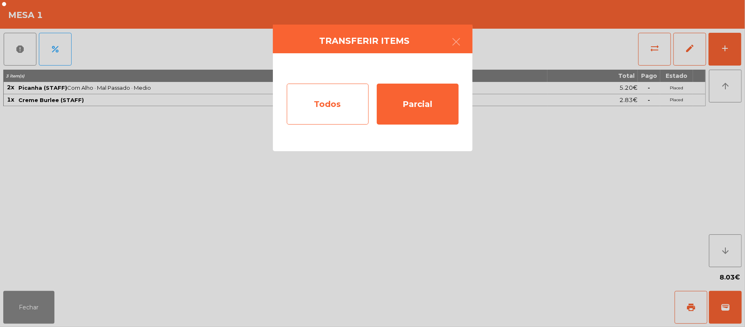
click at [354, 106] on div "Todos" at bounding box center [328, 103] width 82 height 41
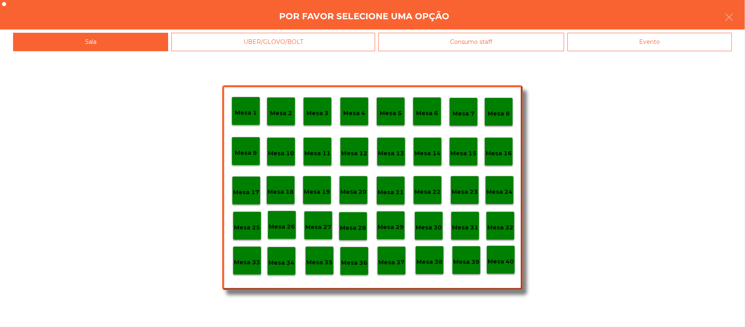
click at [469, 257] on p "Mesa 39" at bounding box center [466, 261] width 26 height 9
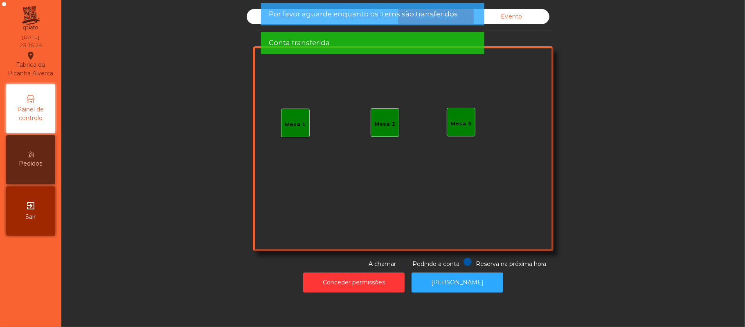
click at [315, 45] on span "Conta transferida" at bounding box center [299, 43] width 61 height 10
click at [315, 15] on span "Por favor aguarde enquanto os items são transferidos" at bounding box center [363, 14] width 189 height 10
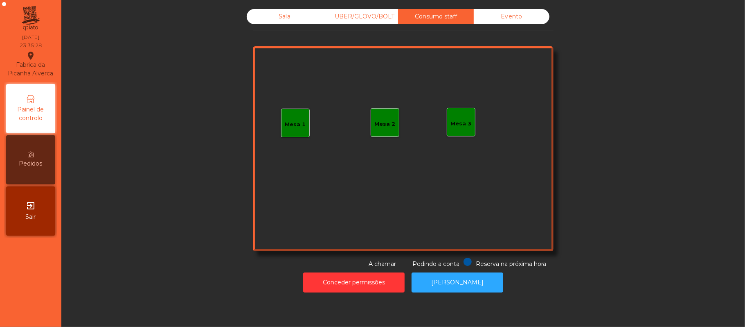
click at [279, 20] on div "Sala" at bounding box center [285, 16] width 76 height 15
